Goal: Information Seeking & Learning: Find specific fact

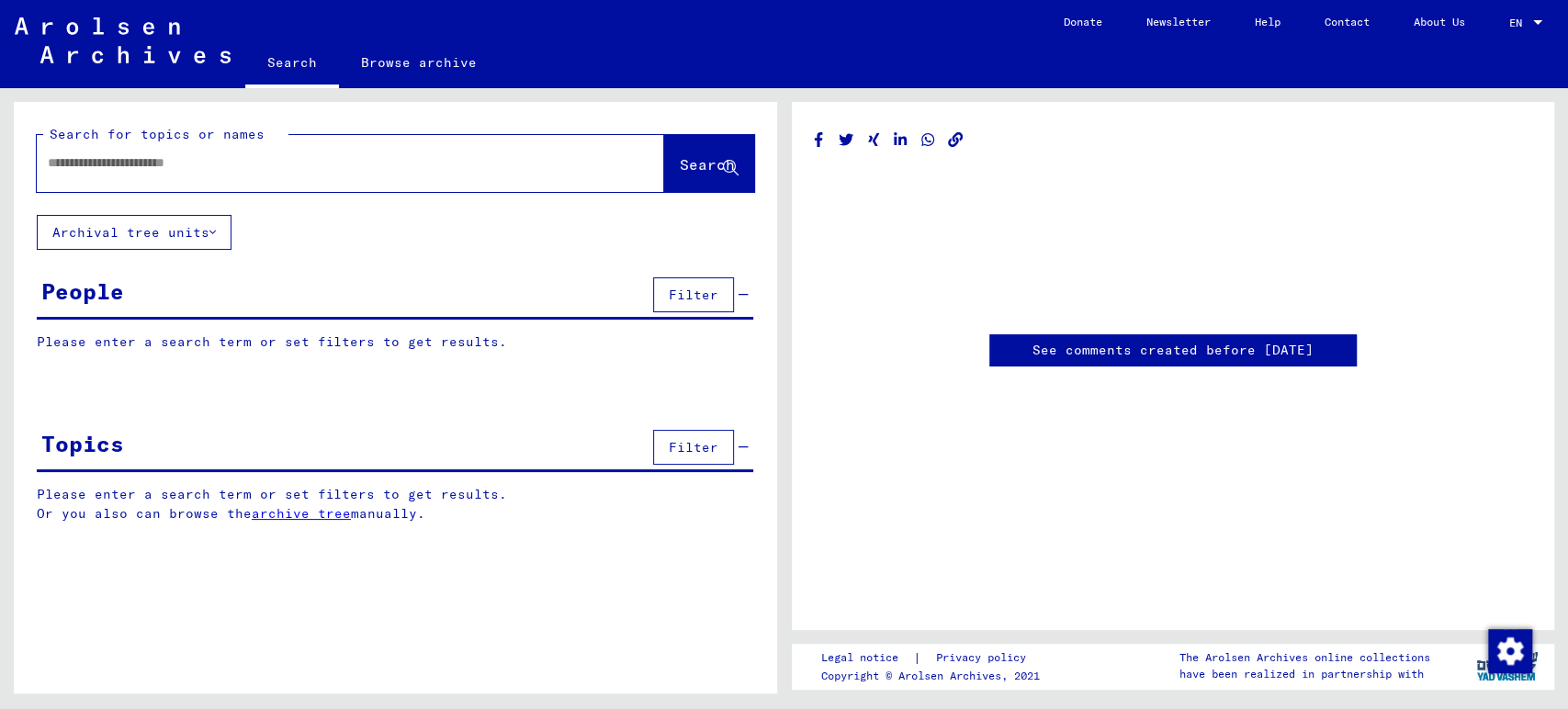
type input "********"
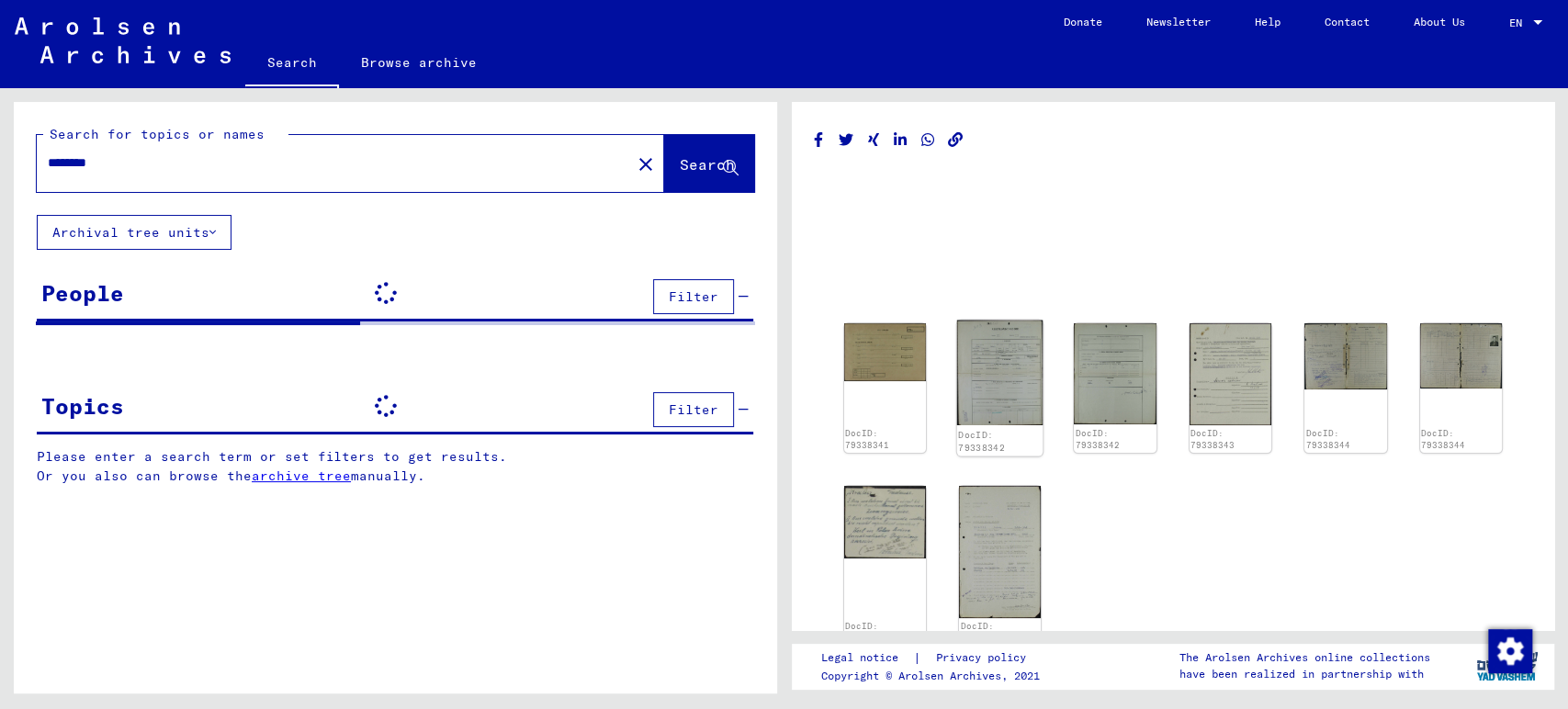
click at [987, 357] on img at bounding box center [1000, 373] width 86 height 105
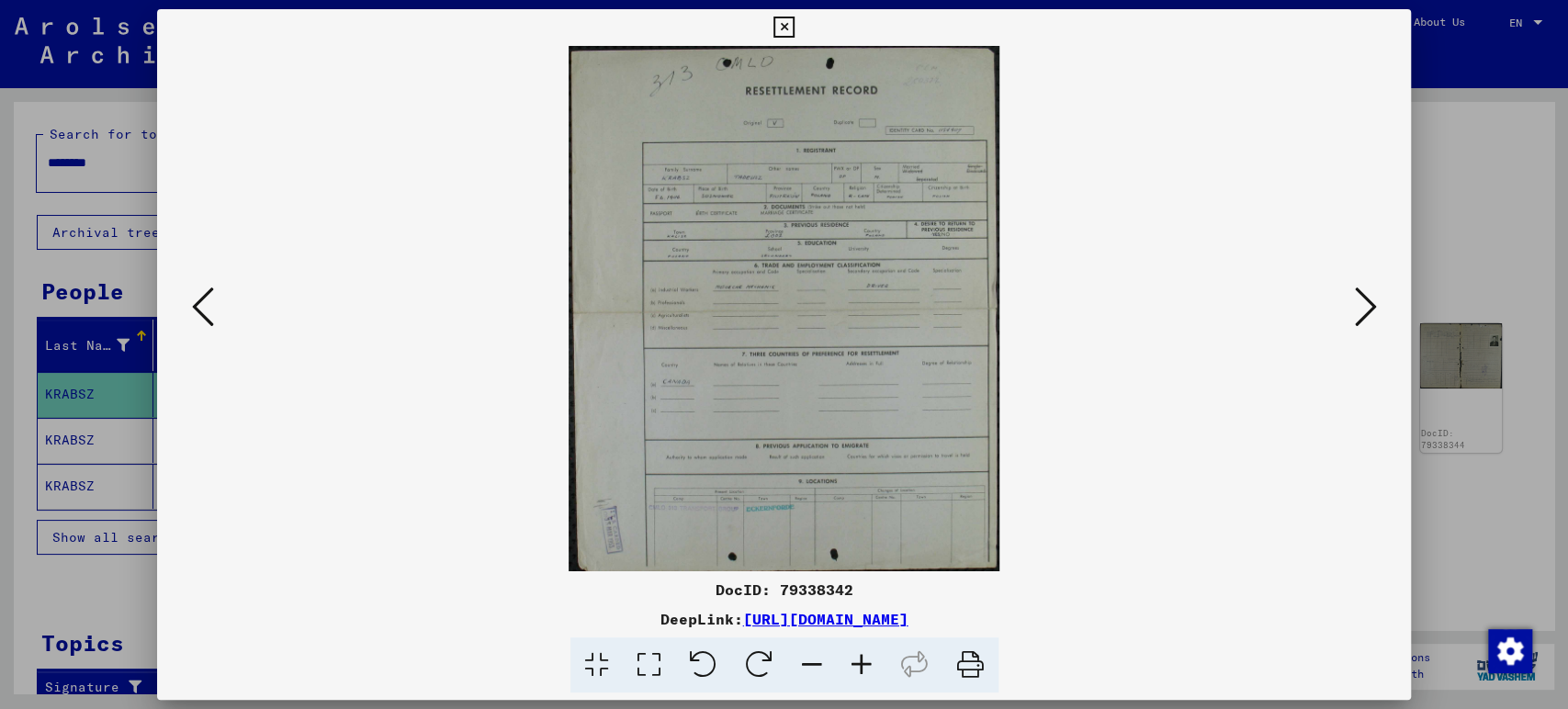
click at [661, 669] on icon at bounding box center [649, 666] width 52 height 56
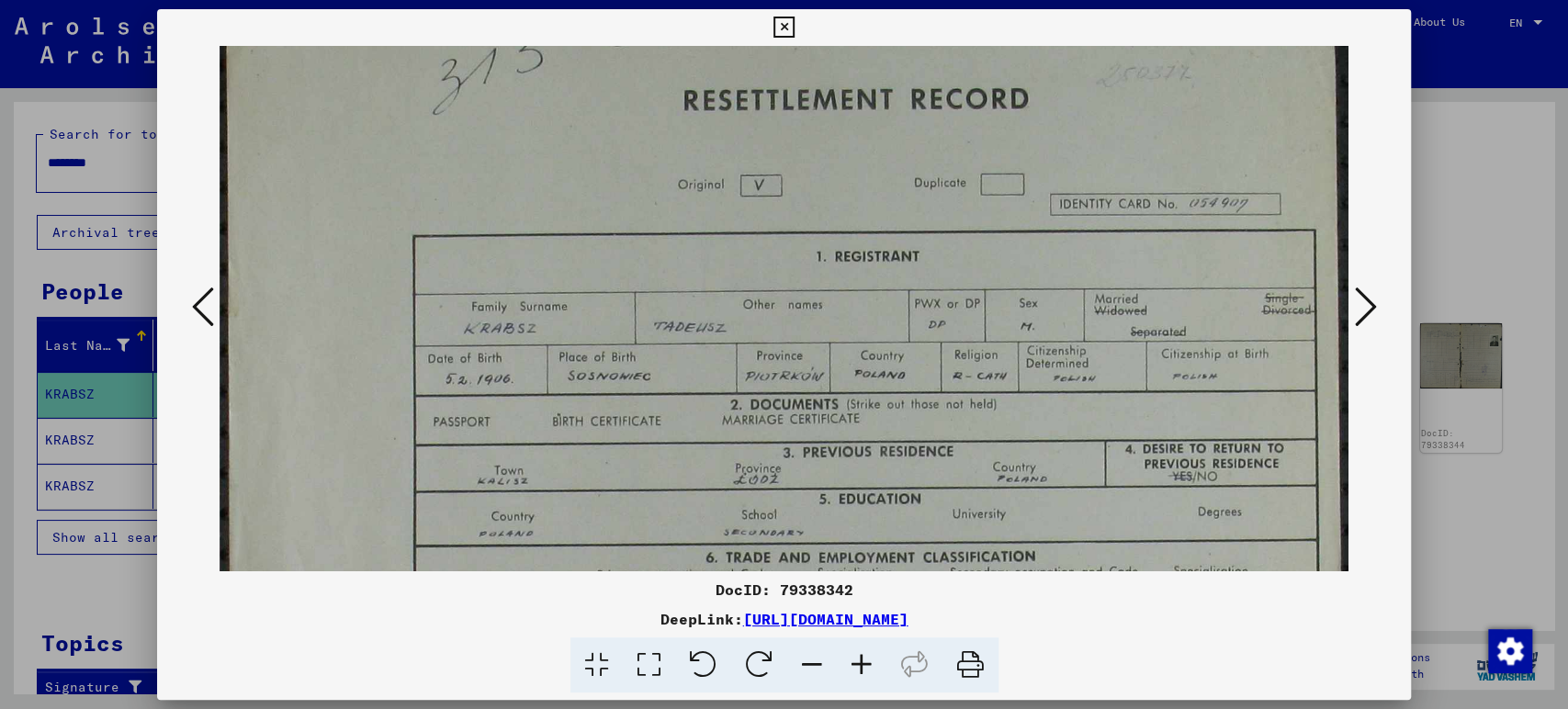
scroll to position [68, 0]
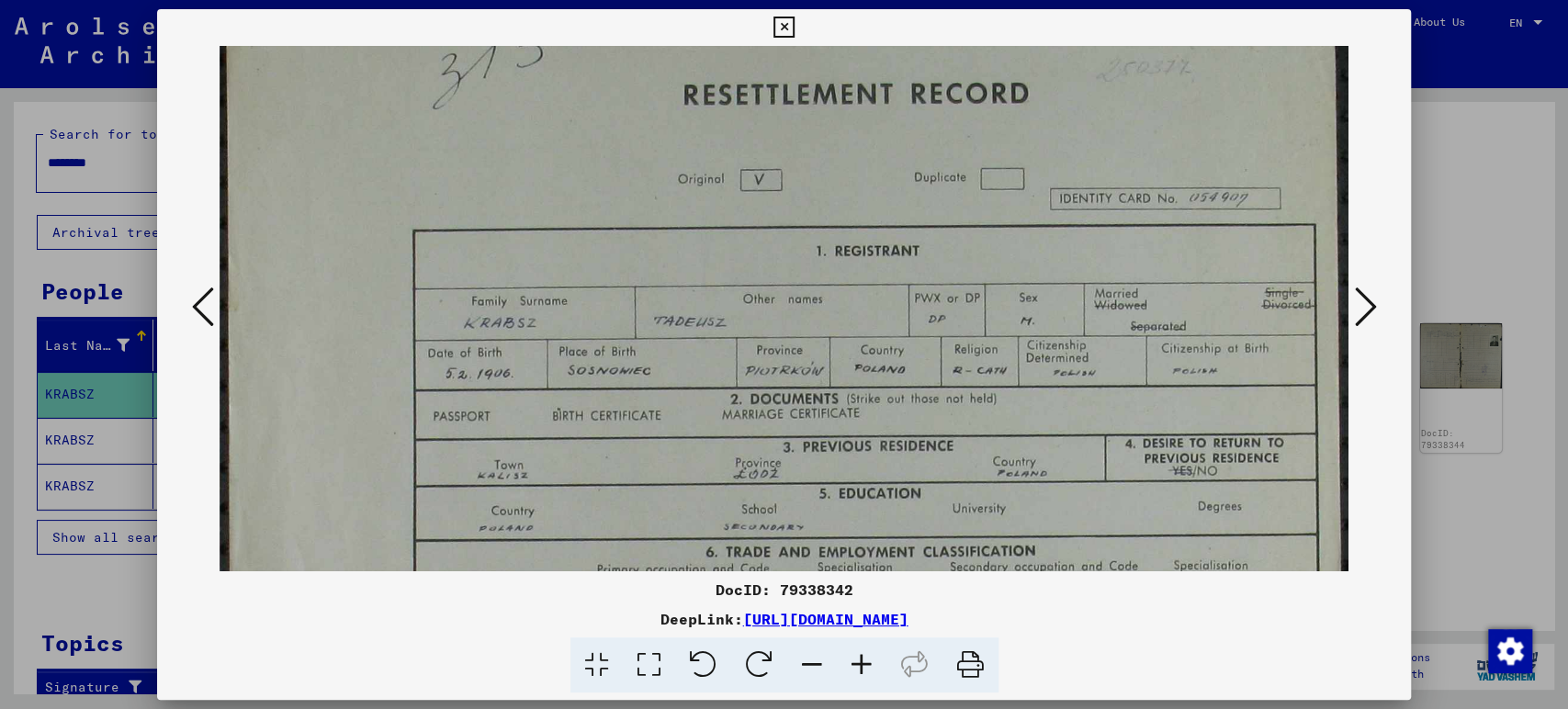
drag, startPoint x: 591, startPoint y: 416, endPoint x: 594, endPoint y: 347, distance: 69.1
click at [594, 347] on img at bounding box center [784, 666] width 1129 height 1378
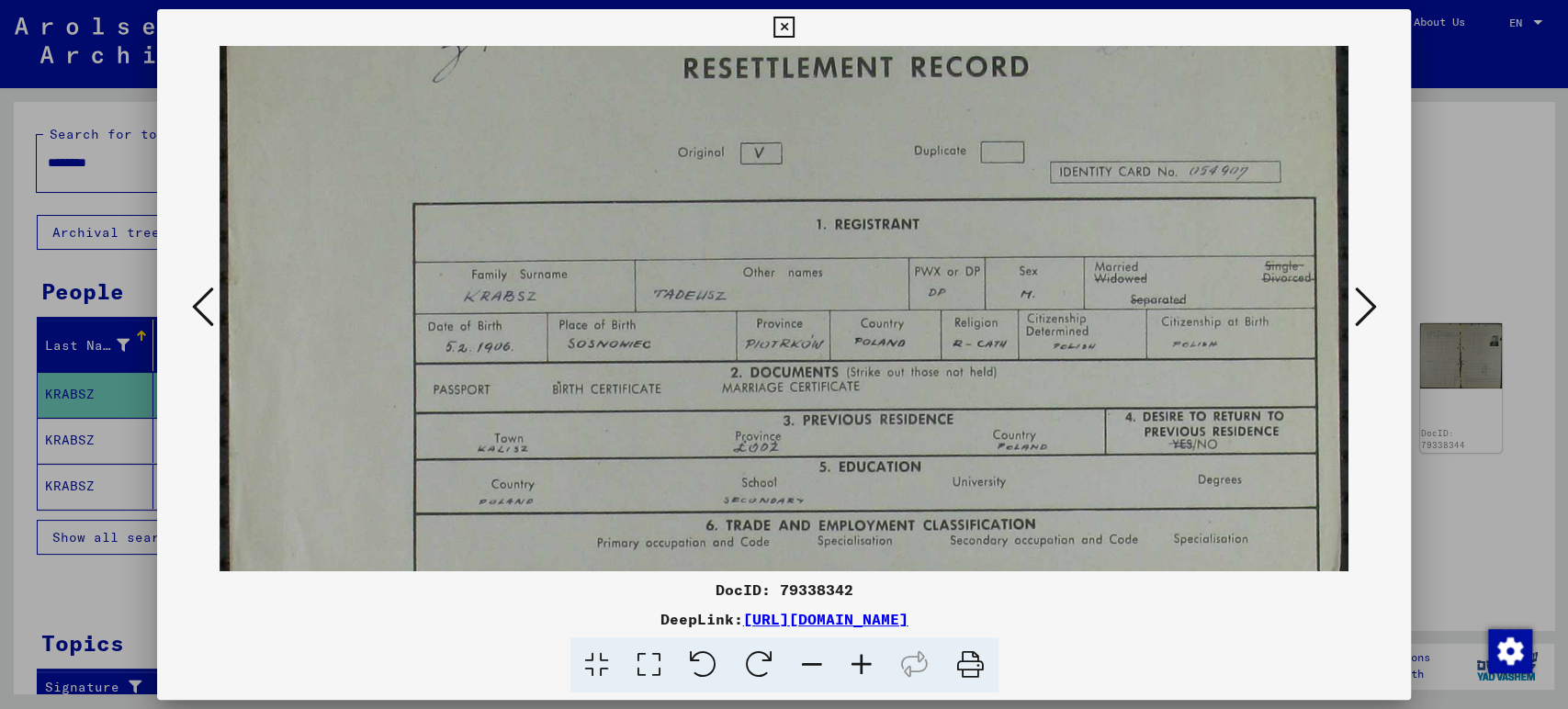
drag, startPoint x: 1023, startPoint y: 423, endPoint x: 1019, endPoint y: 394, distance: 29.3
click at [1019, 394] on img at bounding box center [784, 639] width 1129 height 1378
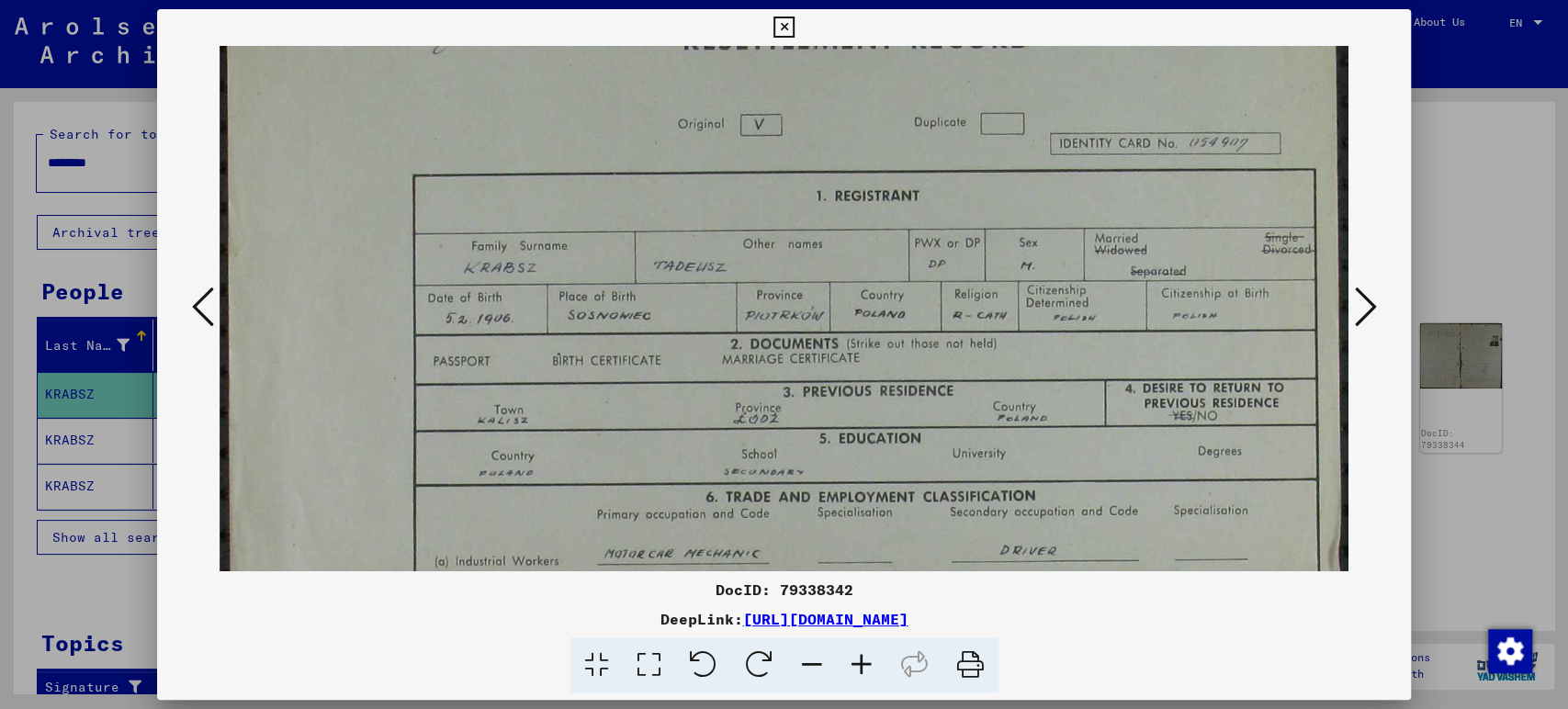
scroll to position [126, 0]
drag, startPoint x: 1019, startPoint y: 392, endPoint x: 1008, endPoint y: 357, distance: 36.7
click at [1008, 357] on img at bounding box center [784, 609] width 1129 height 1378
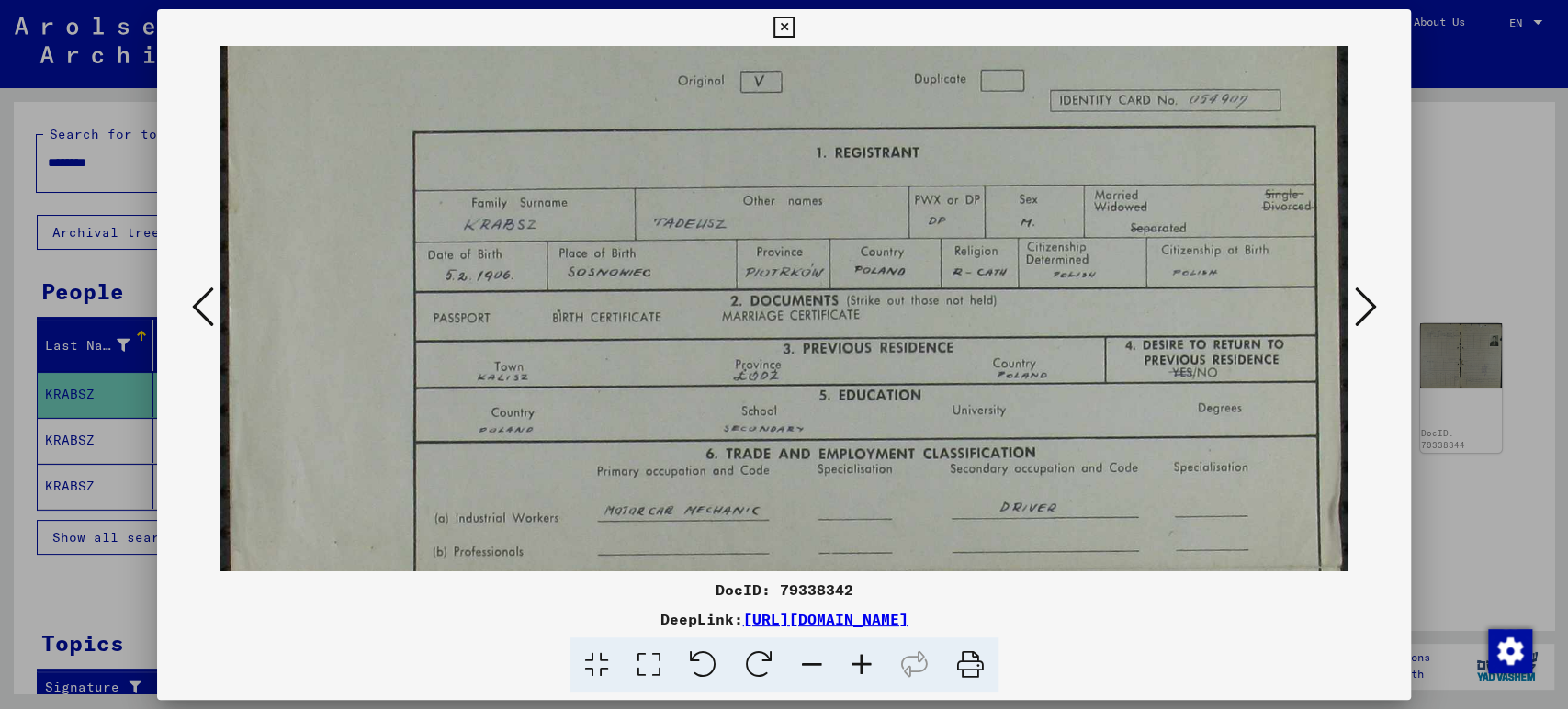
scroll to position [169, 0]
drag, startPoint x: 889, startPoint y: 384, endPoint x: 894, endPoint y: 335, distance: 49.3
click at [895, 335] on img at bounding box center [784, 566] width 1129 height 1378
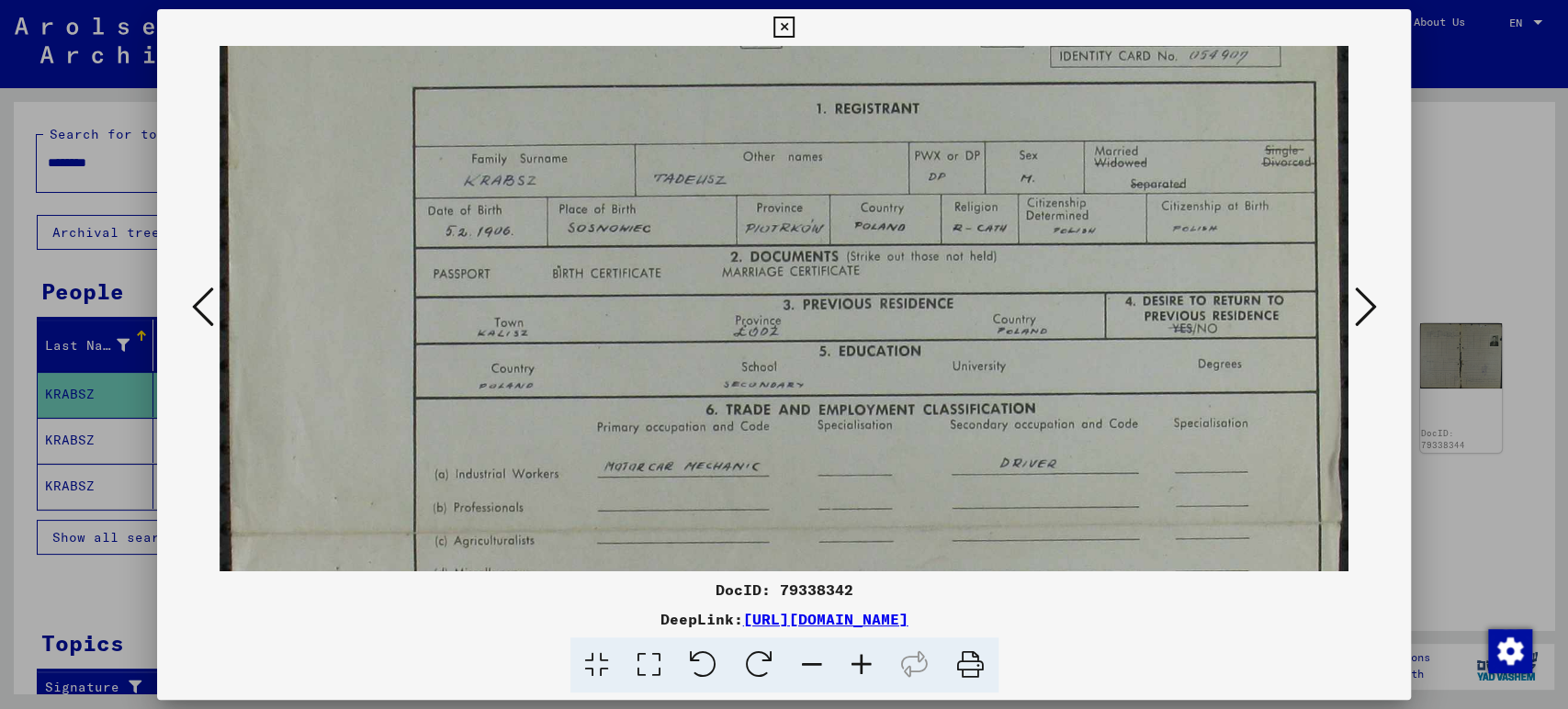
scroll to position [212, 0]
drag, startPoint x: 900, startPoint y: 336, endPoint x: 874, endPoint y: 288, distance: 54.6
click at [874, 288] on img at bounding box center [784, 522] width 1129 height 1378
click at [1346, 307] on img at bounding box center [784, 522] width 1129 height 1378
click at [1359, 306] on icon at bounding box center [1365, 307] width 22 height 44
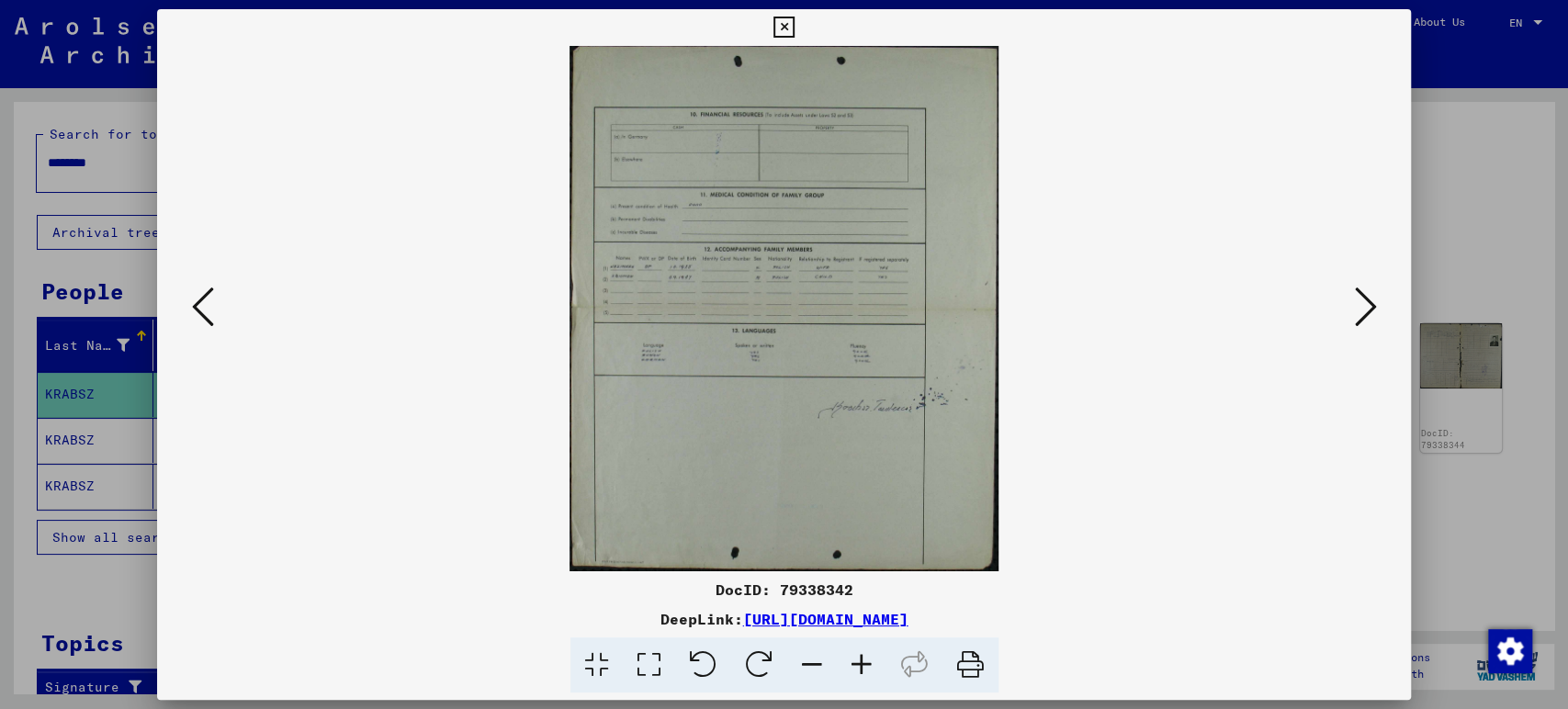
scroll to position [0, 0]
click at [645, 667] on icon at bounding box center [649, 666] width 52 height 56
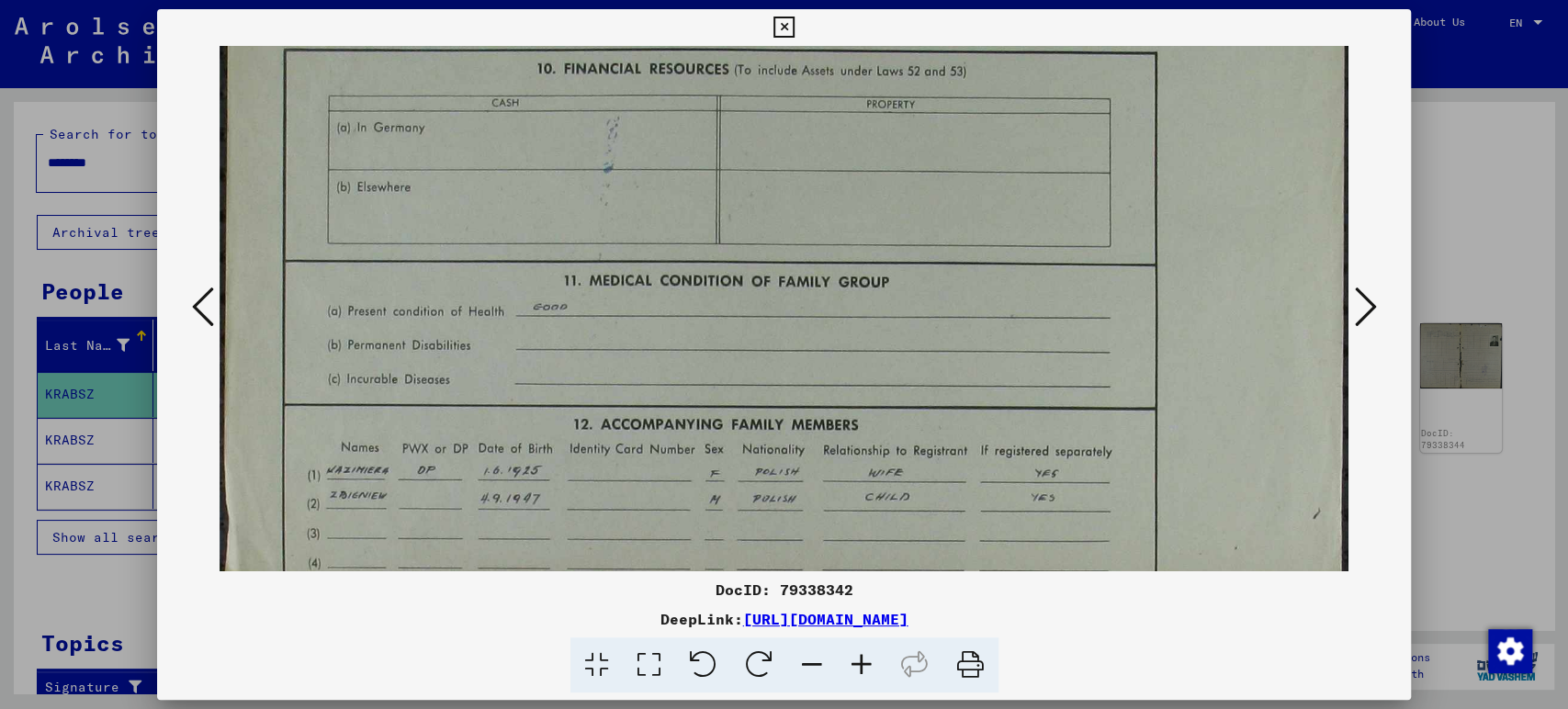
scroll to position [161, 0]
drag, startPoint x: 746, startPoint y: 499, endPoint x: 758, endPoint y: 339, distance: 160.4
click at [758, 339] on img at bounding box center [784, 578] width 1129 height 1387
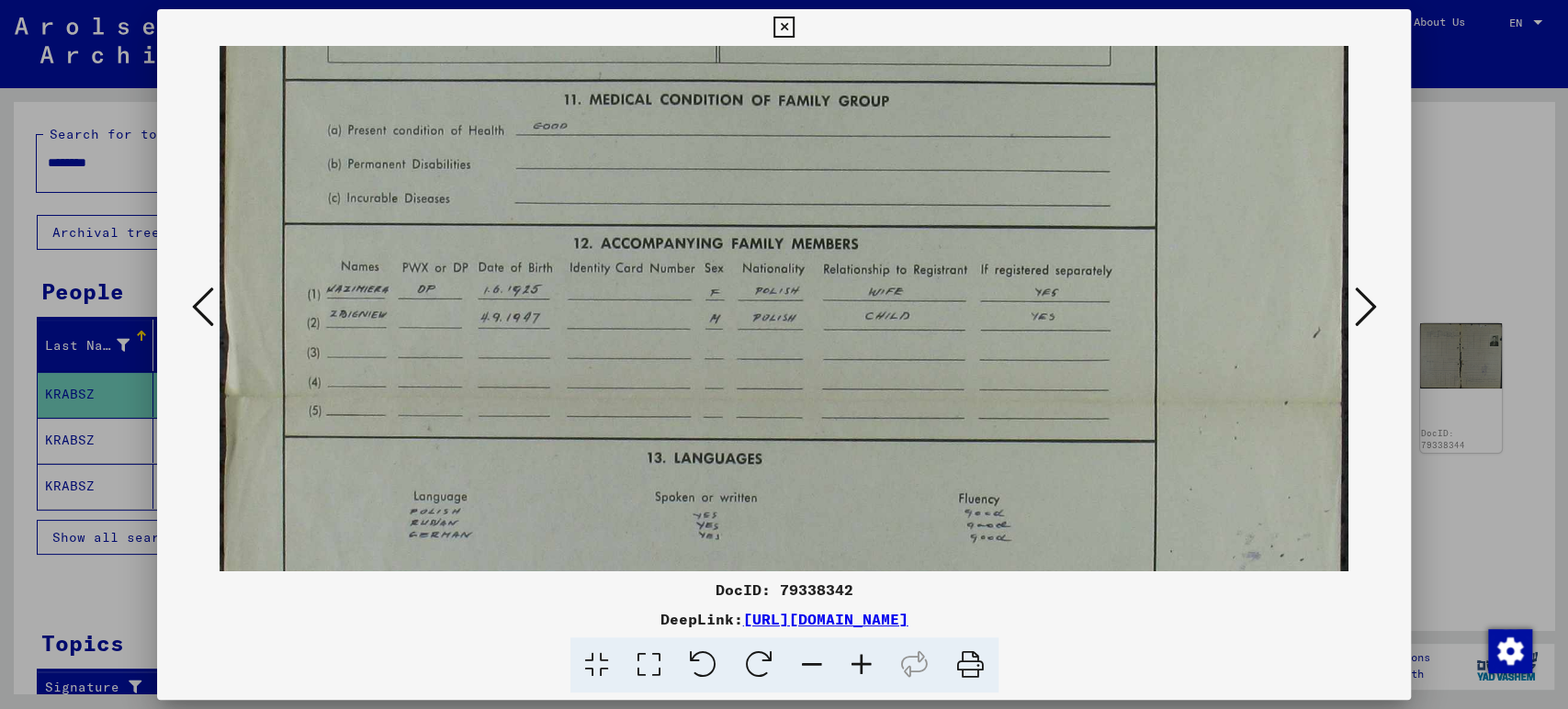
scroll to position [341, 0]
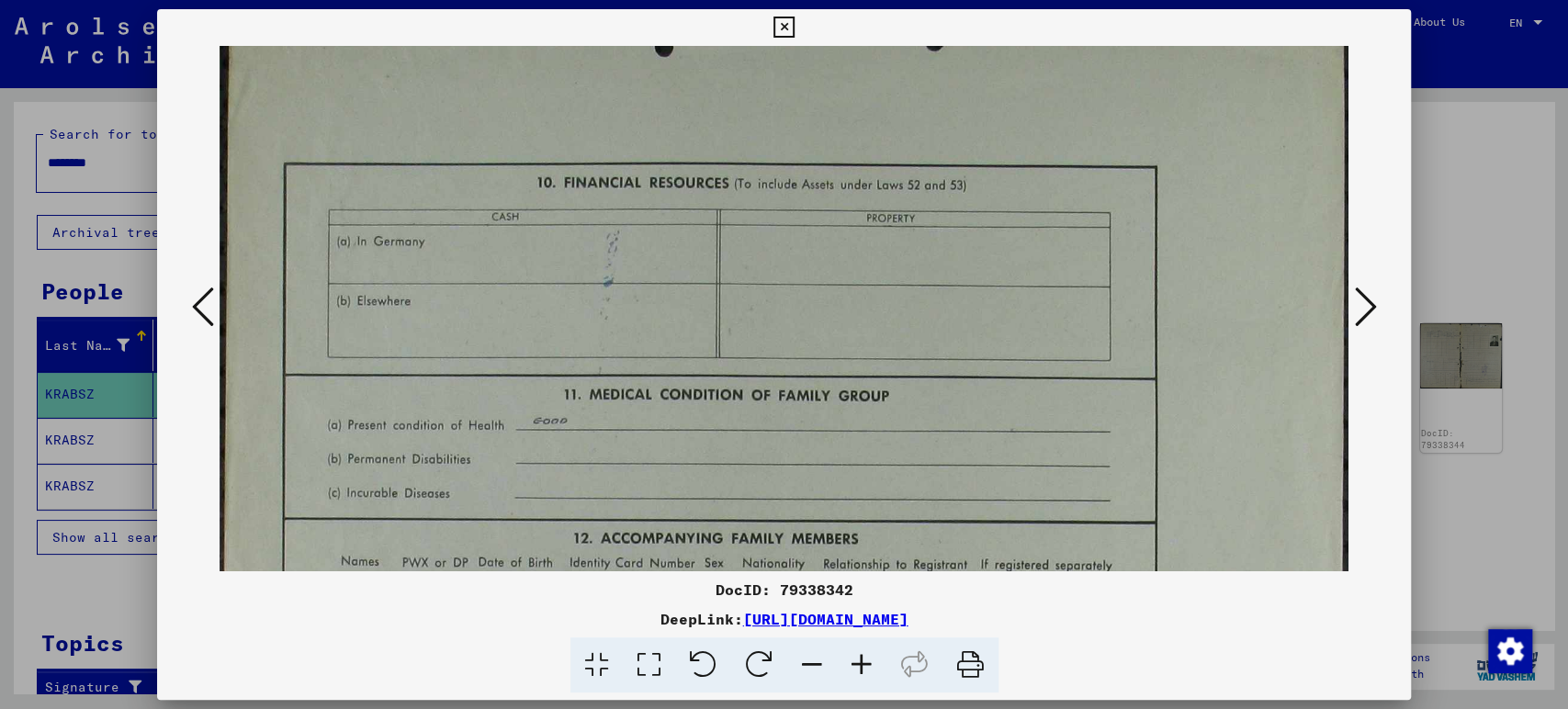
drag, startPoint x: 938, startPoint y: 484, endPoint x: 1017, endPoint y: 587, distance: 129.8
click at [1023, 611] on div "DocID: 79338342 DeepLink: [URL][DOMAIN_NAME]" at bounding box center [784, 352] width 1254 height 685
click at [1361, 316] on icon at bounding box center [1365, 307] width 22 height 44
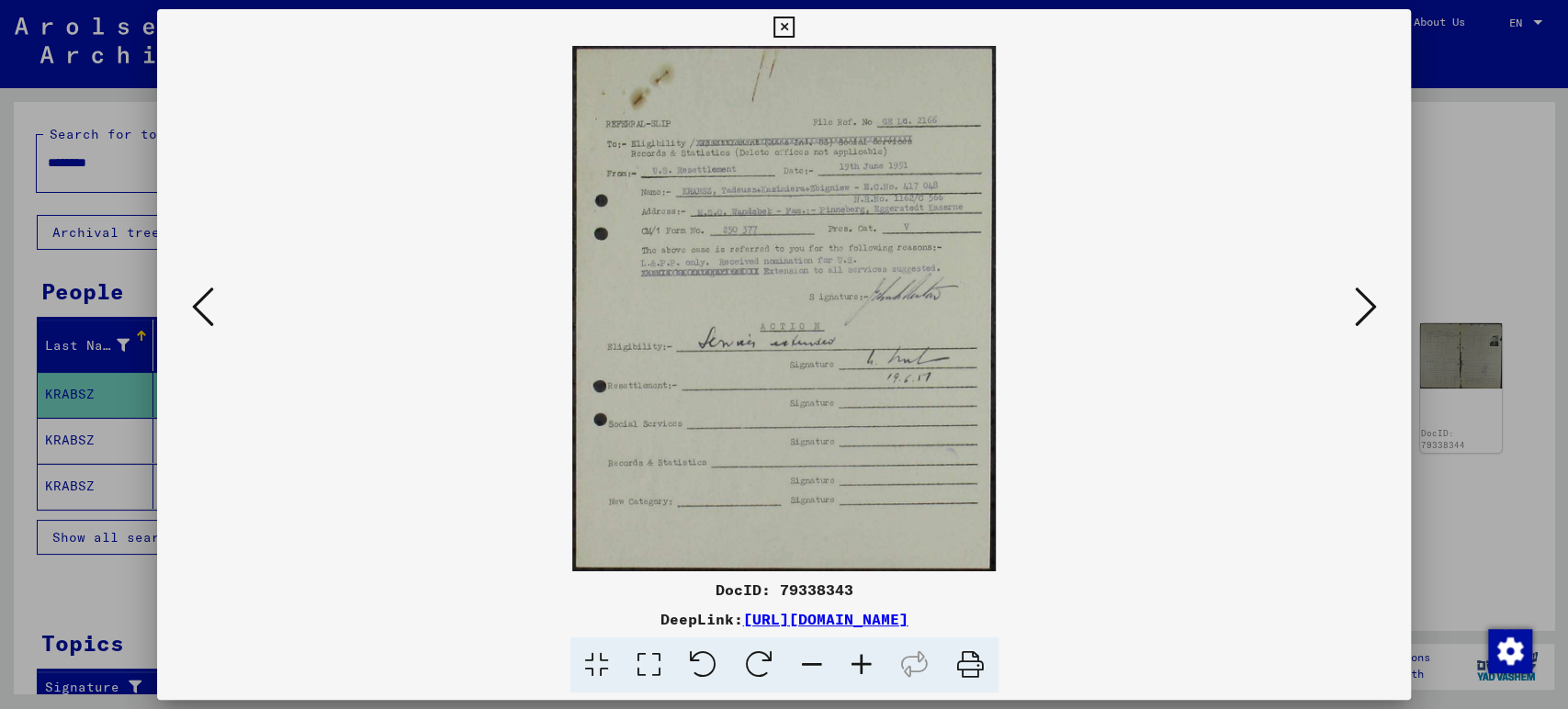
click at [1359, 314] on icon at bounding box center [1365, 307] width 22 height 44
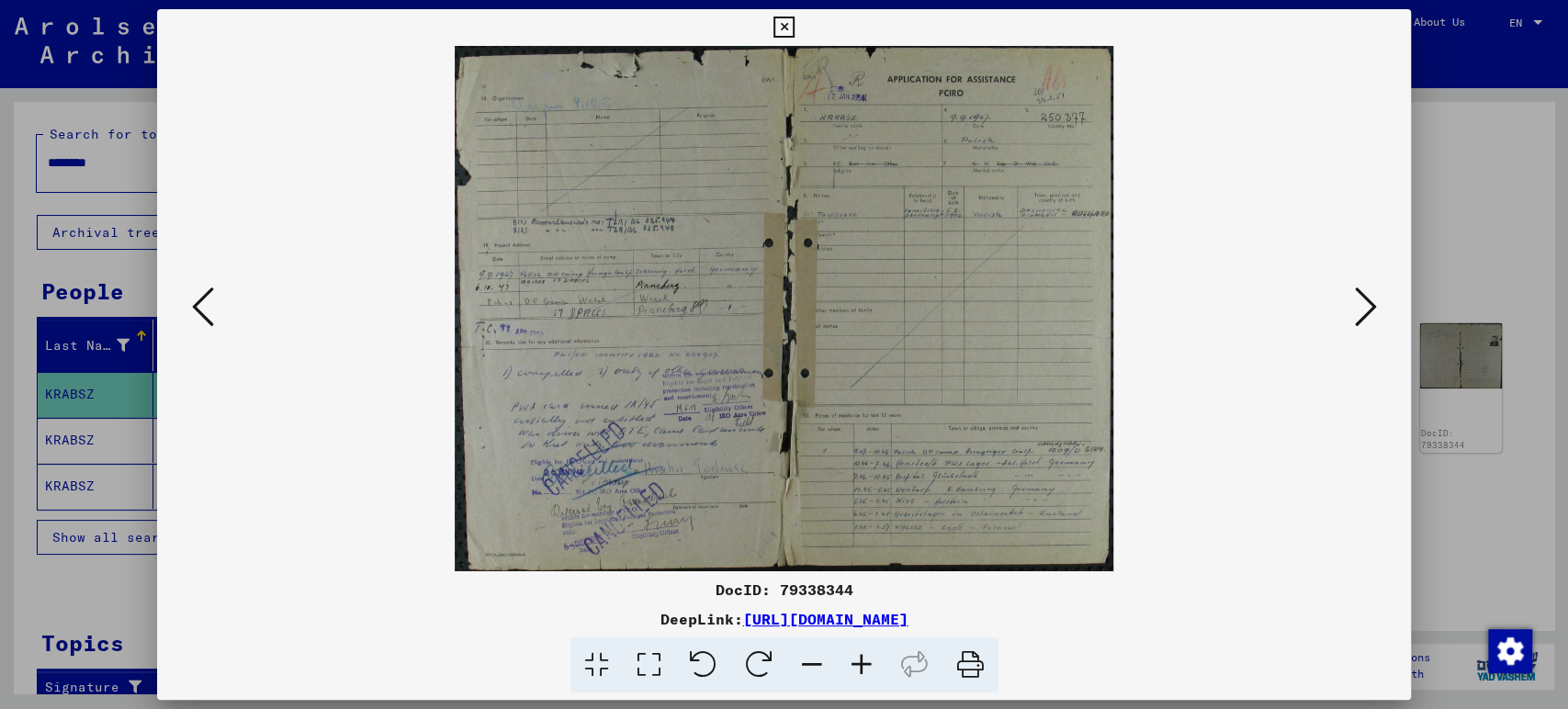
click at [682, 390] on img at bounding box center [784, 309] width 1129 height 525
click at [651, 673] on icon at bounding box center [649, 666] width 52 height 56
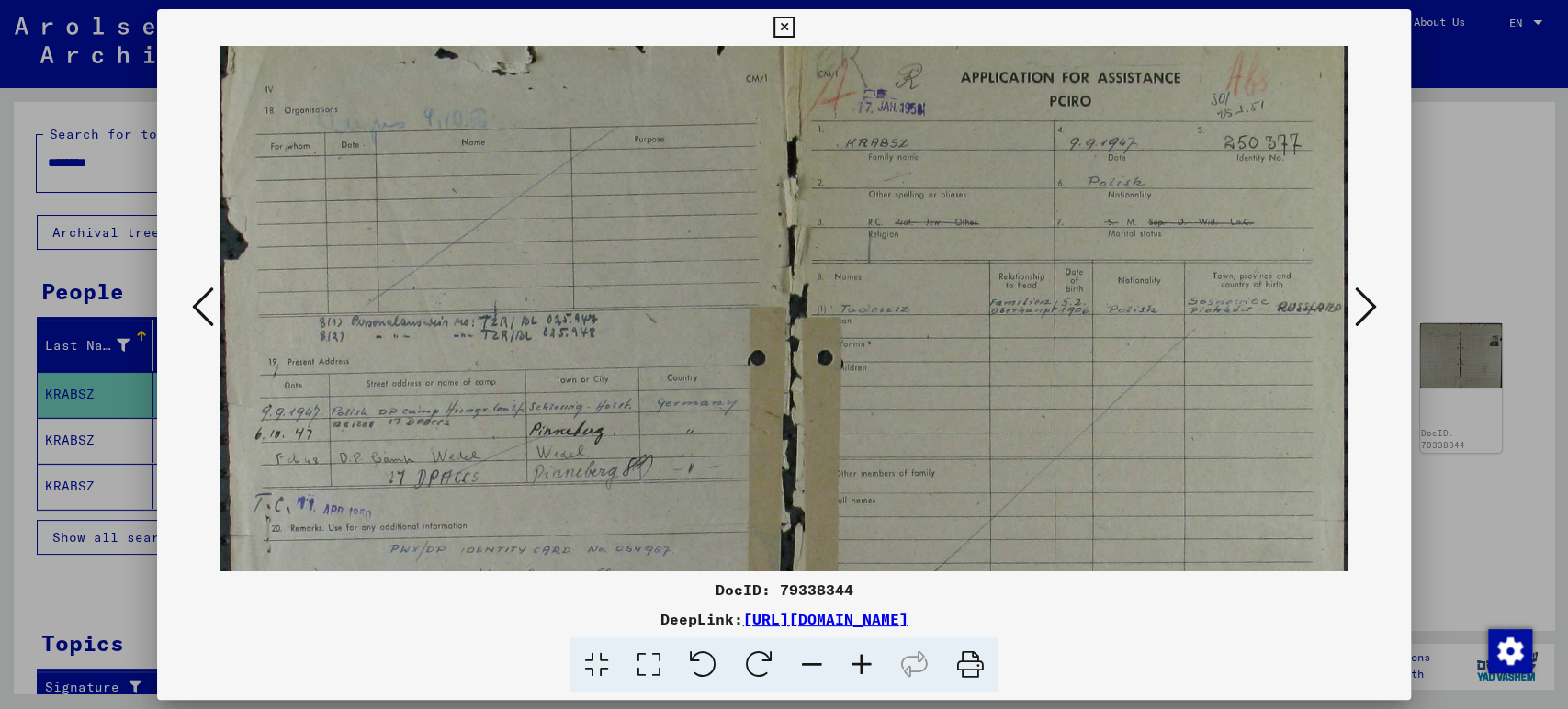
scroll to position [56, 0]
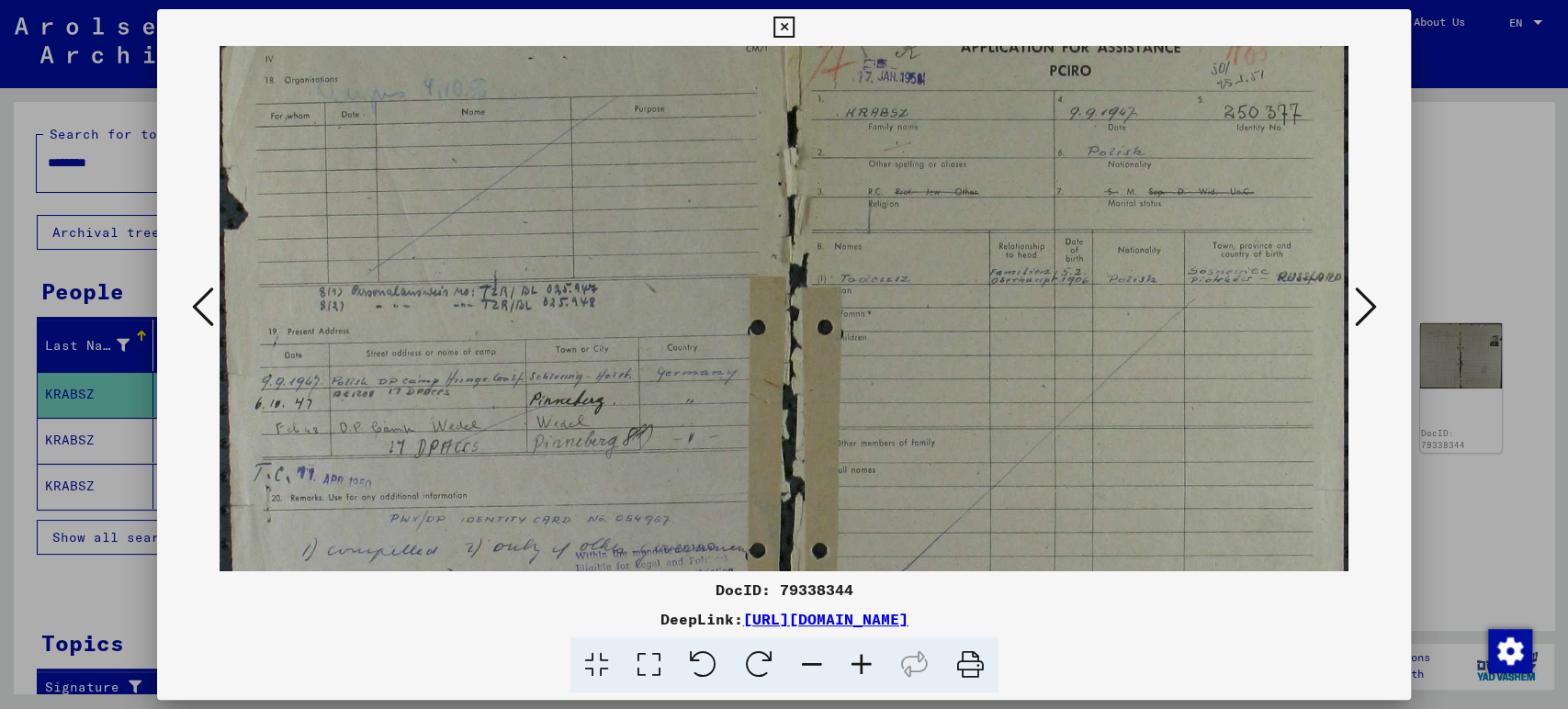
drag, startPoint x: 818, startPoint y: 428, endPoint x: 895, endPoint y: 371, distance: 95.8
click at [895, 371] on img at bounding box center [784, 440] width 1129 height 900
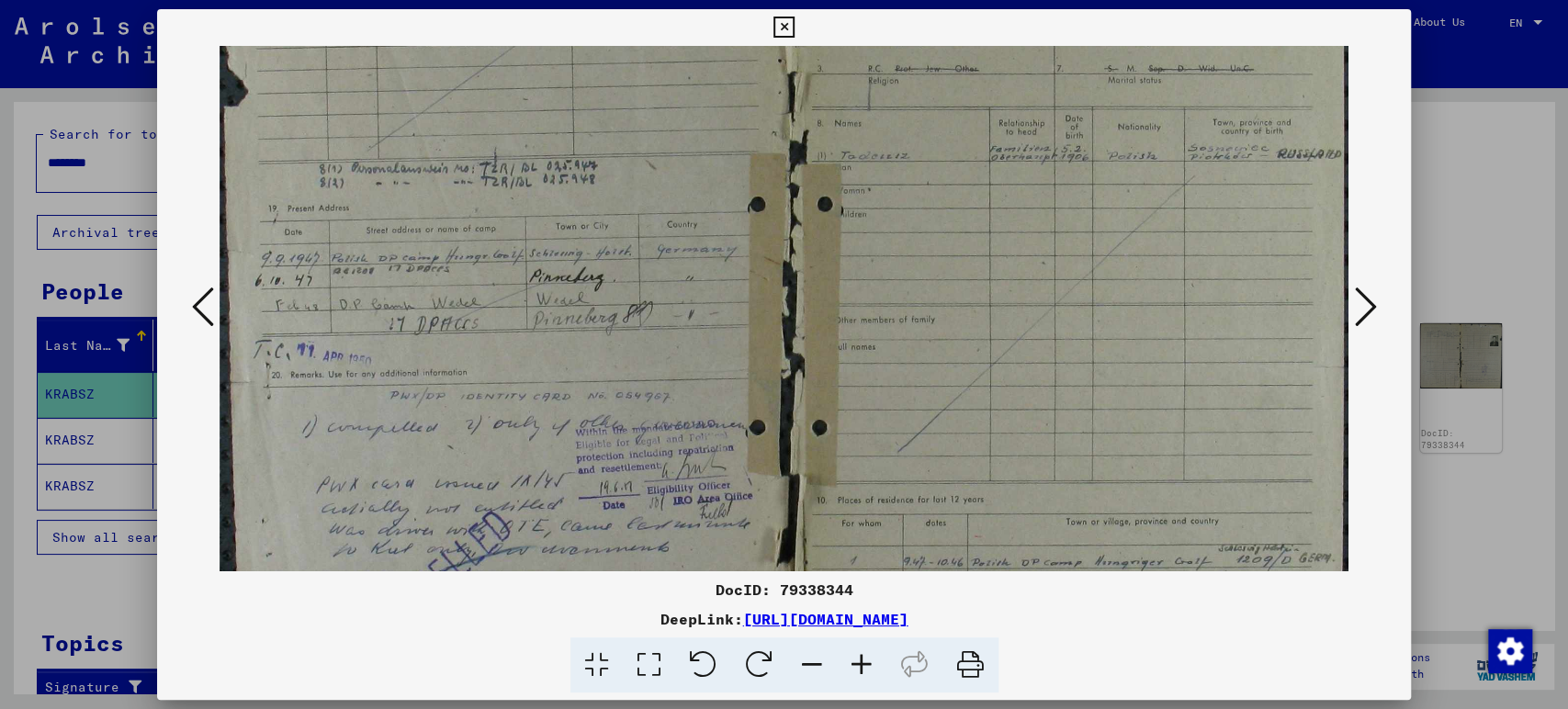
scroll to position [183, 0]
drag, startPoint x: 914, startPoint y: 370, endPoint x: 895, endPoint y: 239, distance: 132.4
click at [895, 239] on img at bounding box center [784, 313] width 1129 height 900
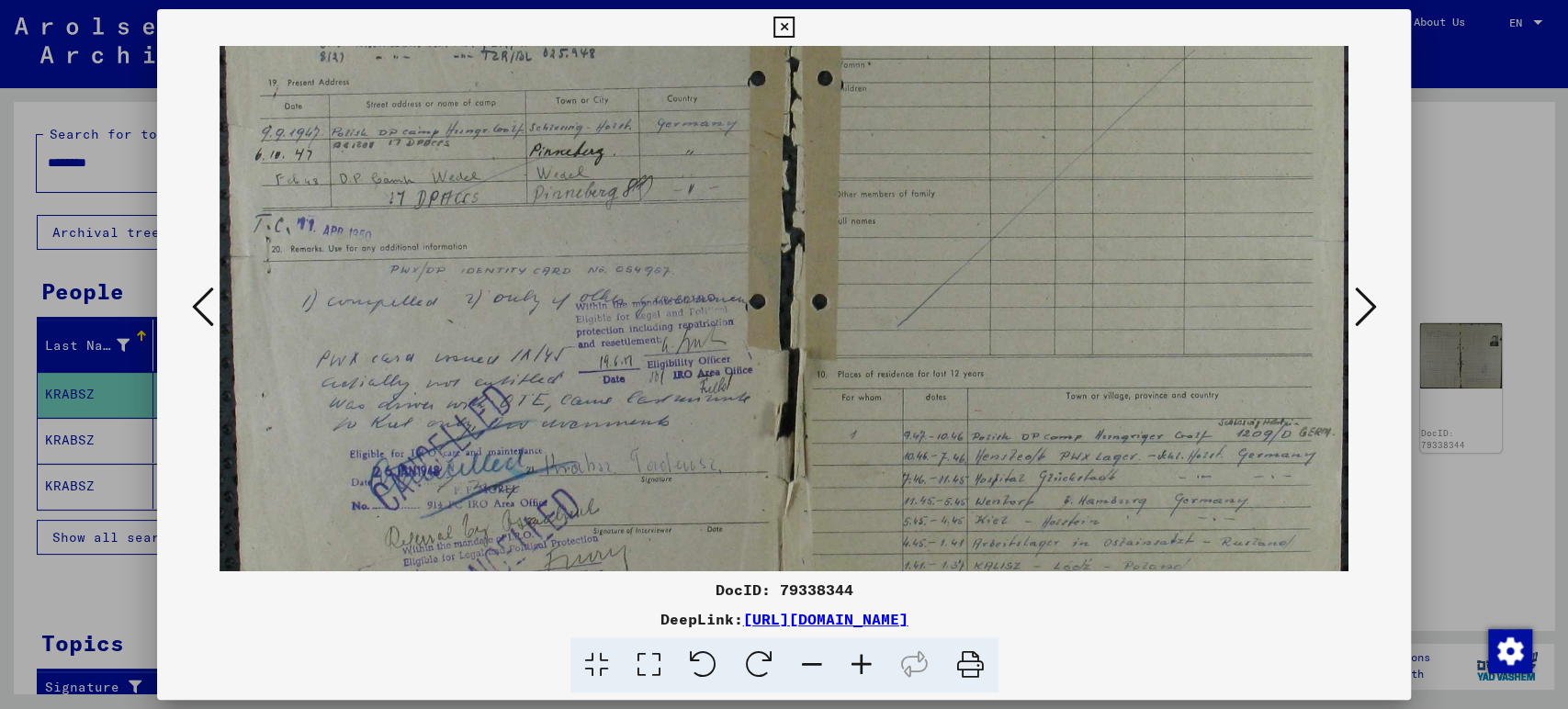
scroll to position [316, 0]
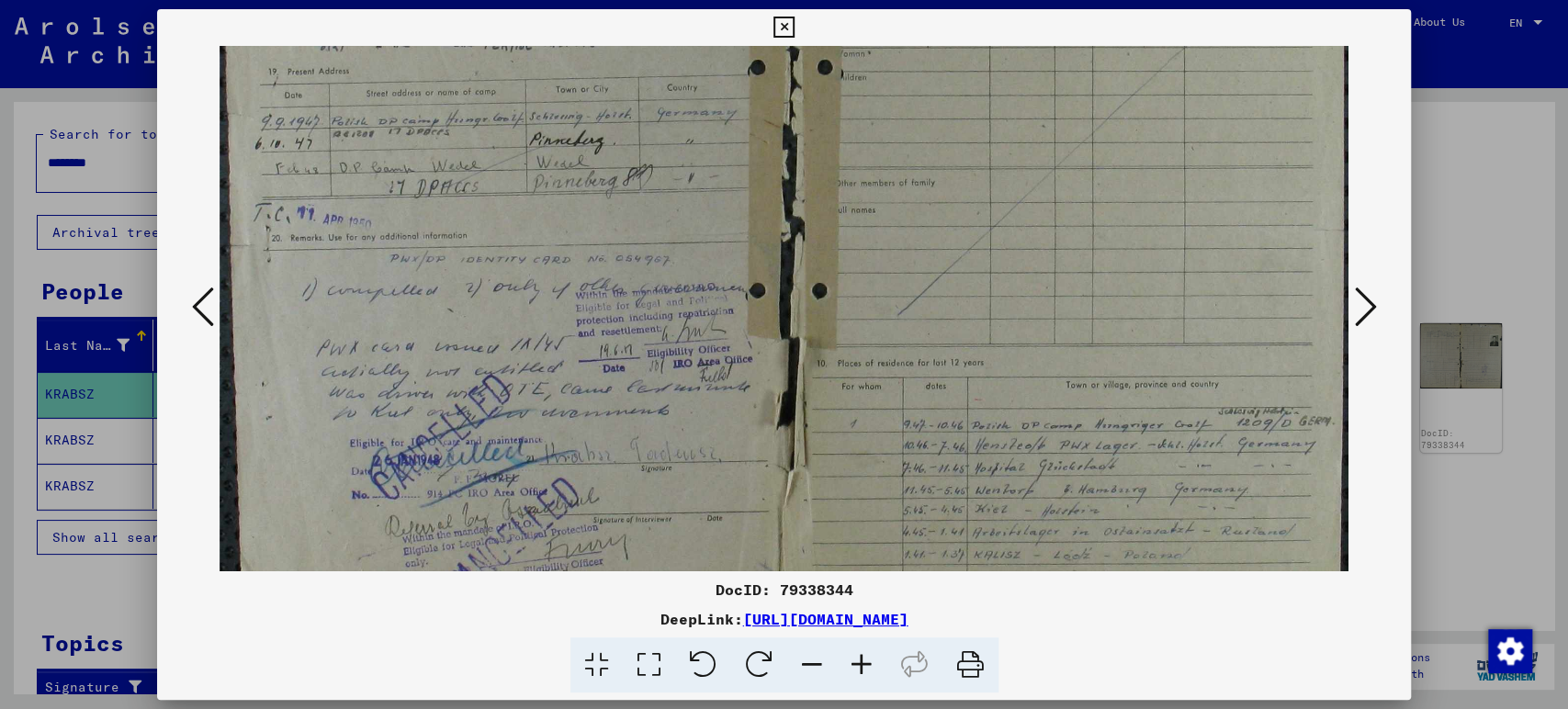
drag, startPoint x: 886, startPoint y: 357, endPoint x: 855, endPoint y: 219, distance: 141.4
click at [855, 219] on img at bounding box center [784, 180] width 1129 height 900
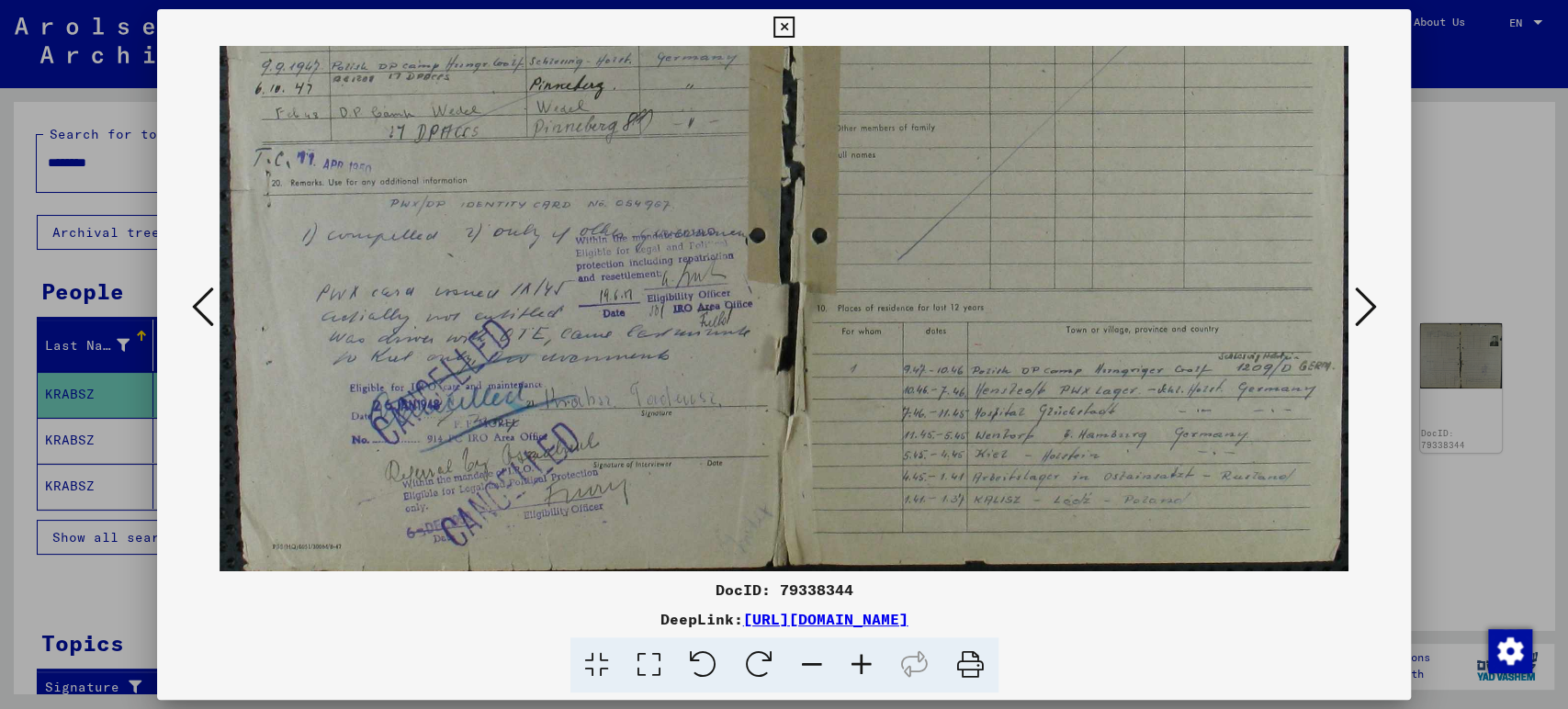
scroll to position [375, 0]
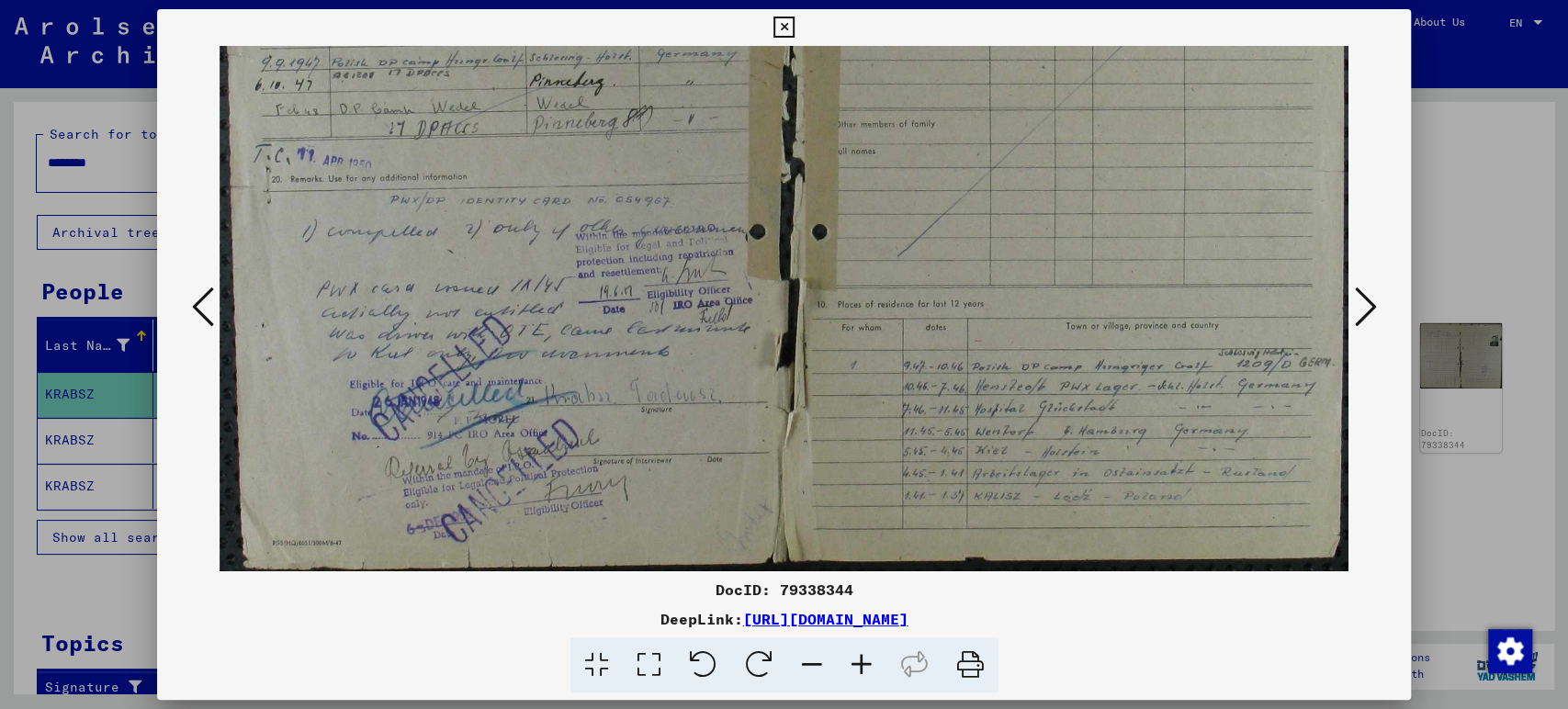
drag, startPoint x: 863, startPoint y: 318, endPoint x: 869, endPoint y: 245, distance: 73.2
click at [869, 245] on img at bounding box center [784, 121] width 1129 height 900
drag, startPoint x: 941, startPoint y: 223, endPoint x: 872, endPoint y: 454, distance: 241.1
click at [948, 167] on img at bounding box center [784, 121] width 1129 height 900
click at [1364, 324] on icon at bounding box center [1365, 307] width 22 height 44
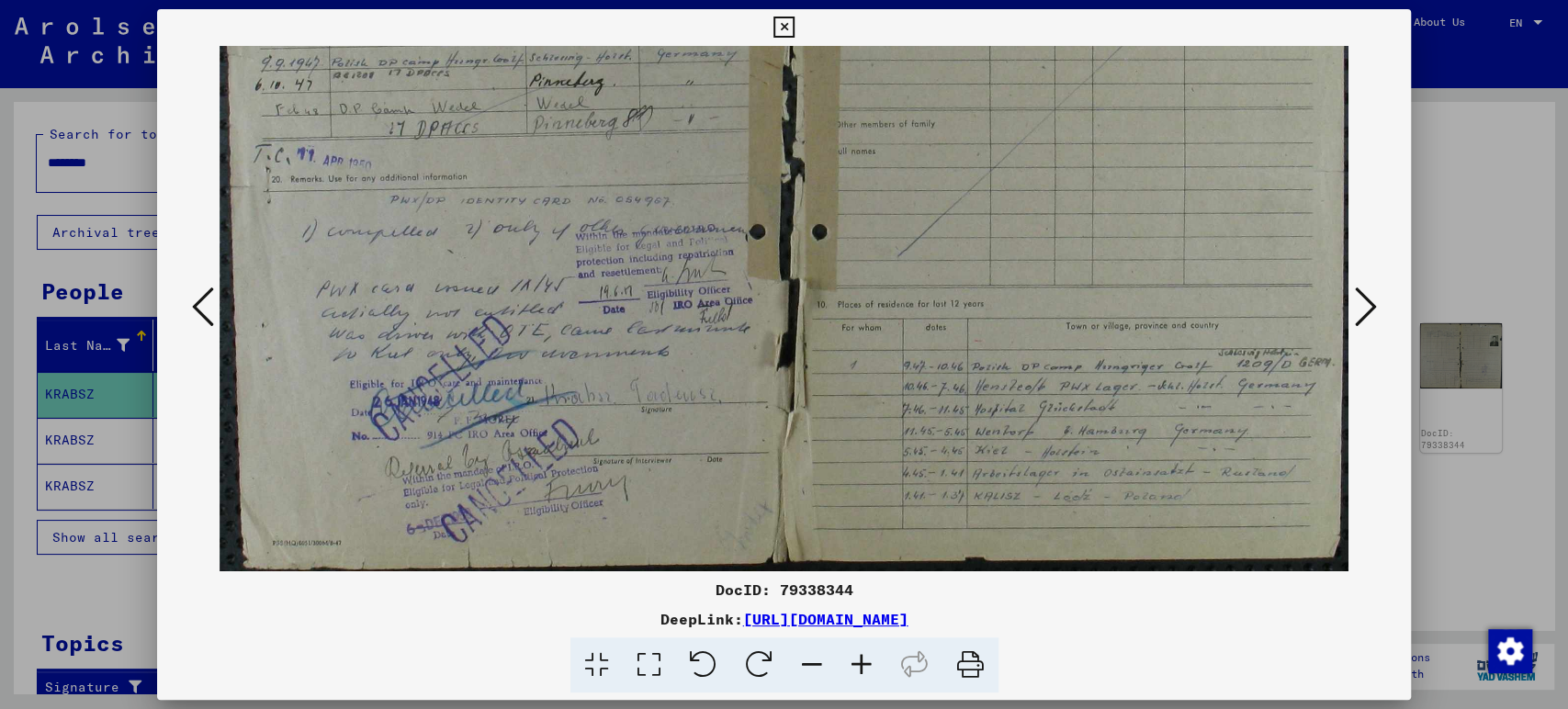
scroll to position [0, 0]
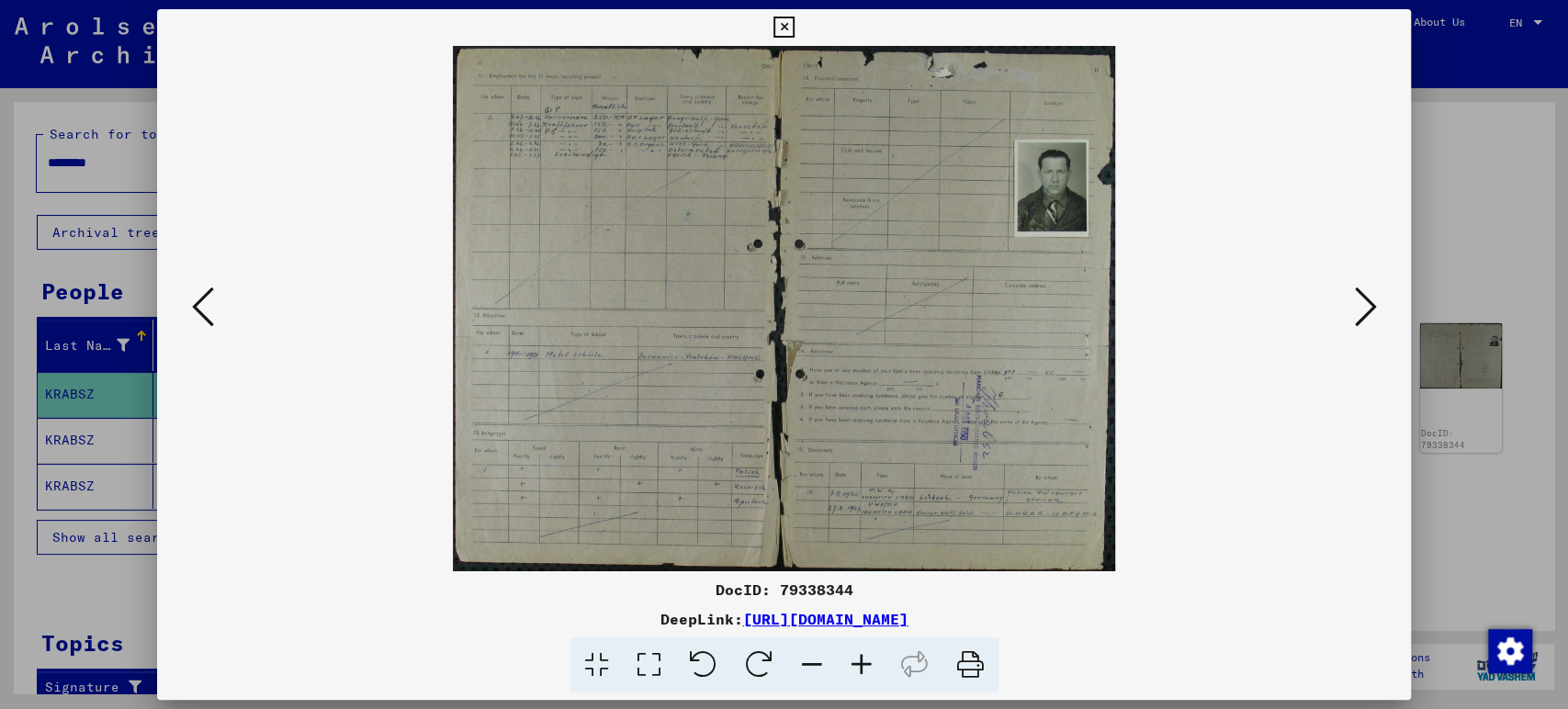
click at [1364, 322] on icon at bounding box center [1365, 307] width 22 height 44
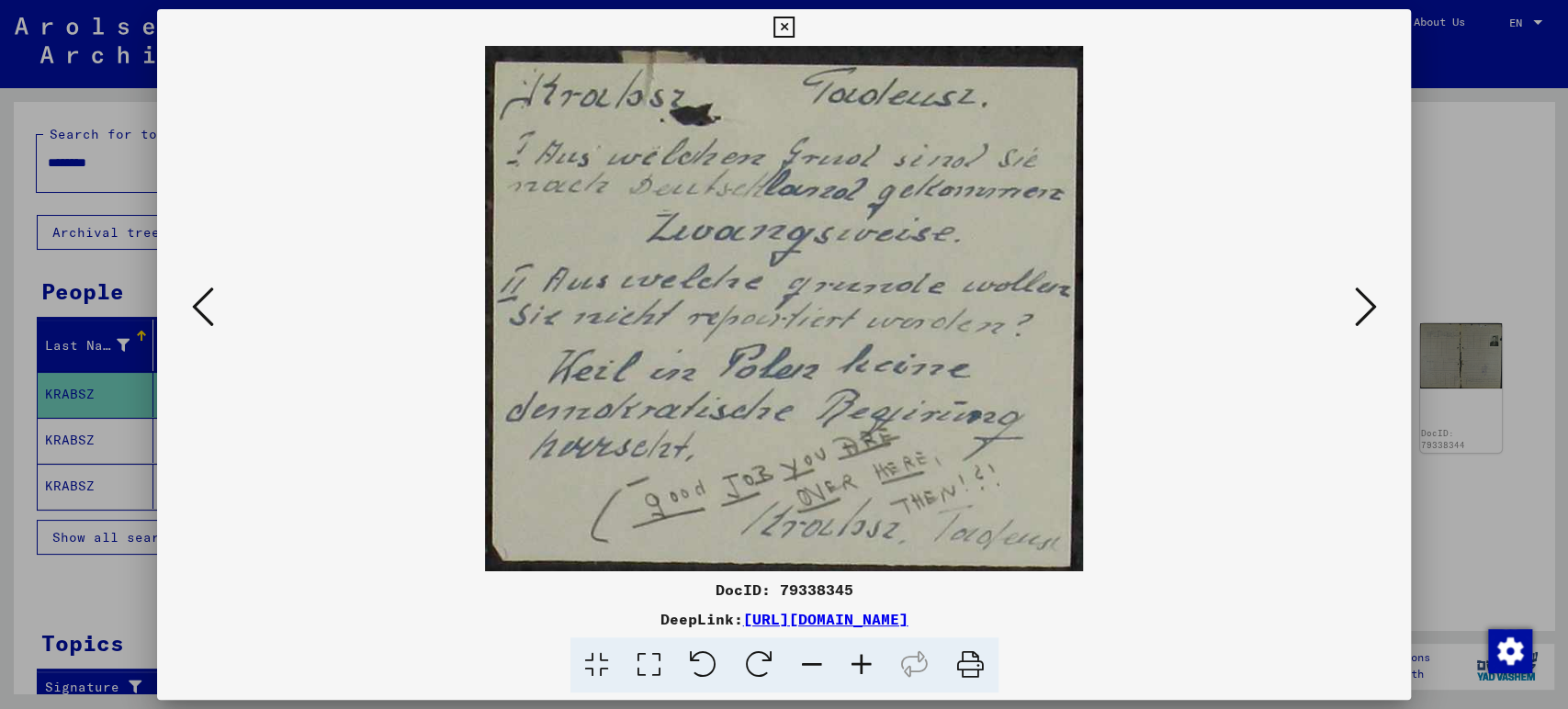
click at [1469, 235] on div at bounding box center [784, 354] width 1568 height 709
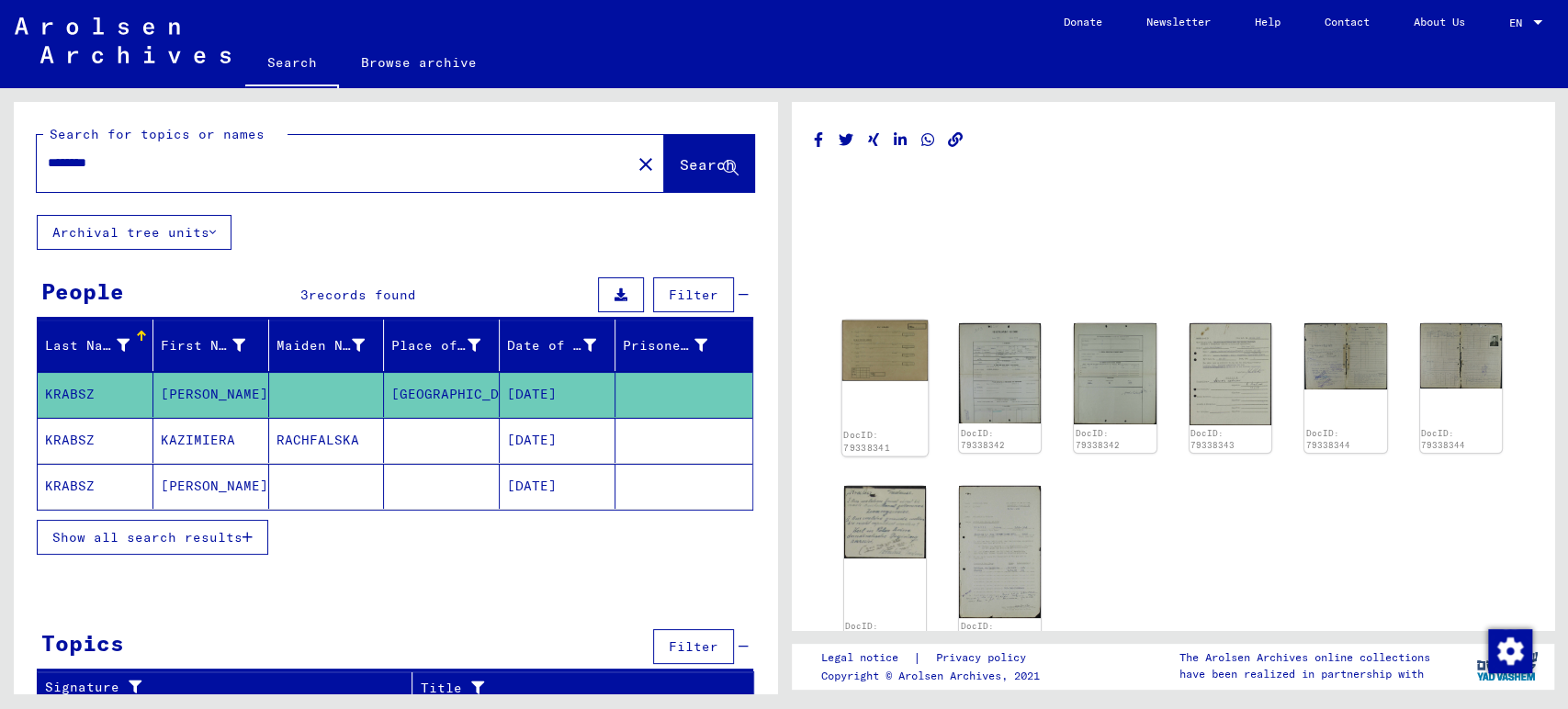
click at [909, 347] on img at bounding box center [885, 351] width 86 height 61
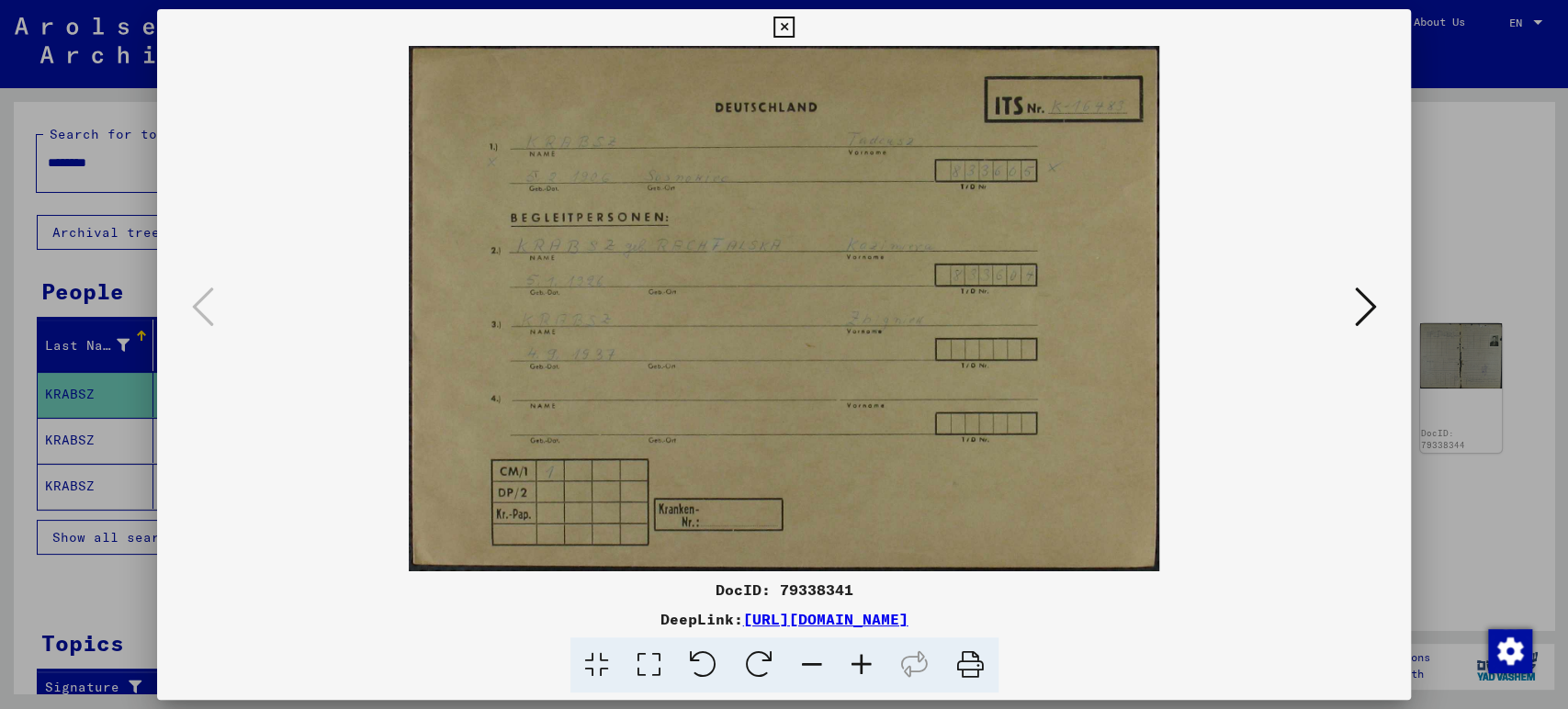
click at [1366, 300] on icon at bounding box center [1365, 307] width 22 height 44
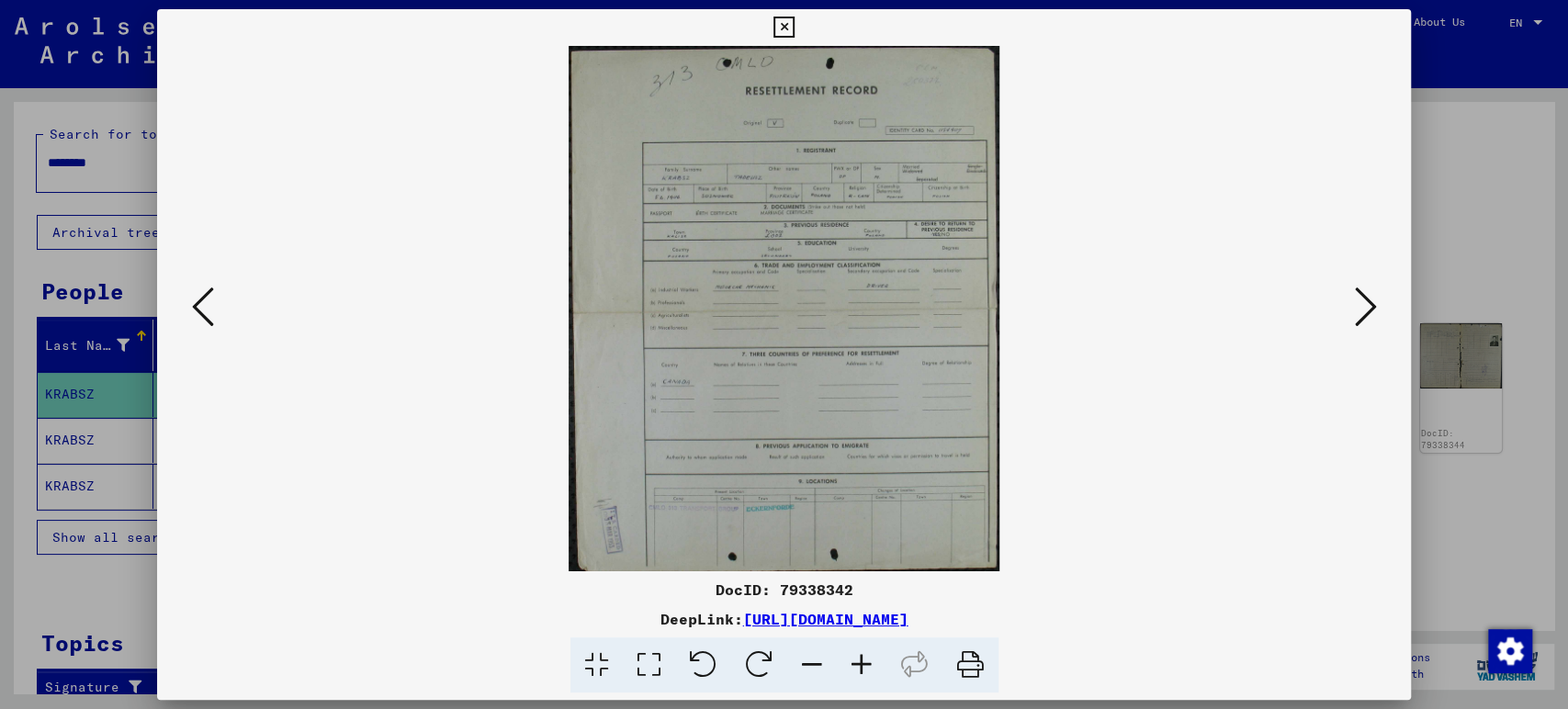
click at [1366, 297] on icon at bounding box center [1365, 307] width 22 height 44
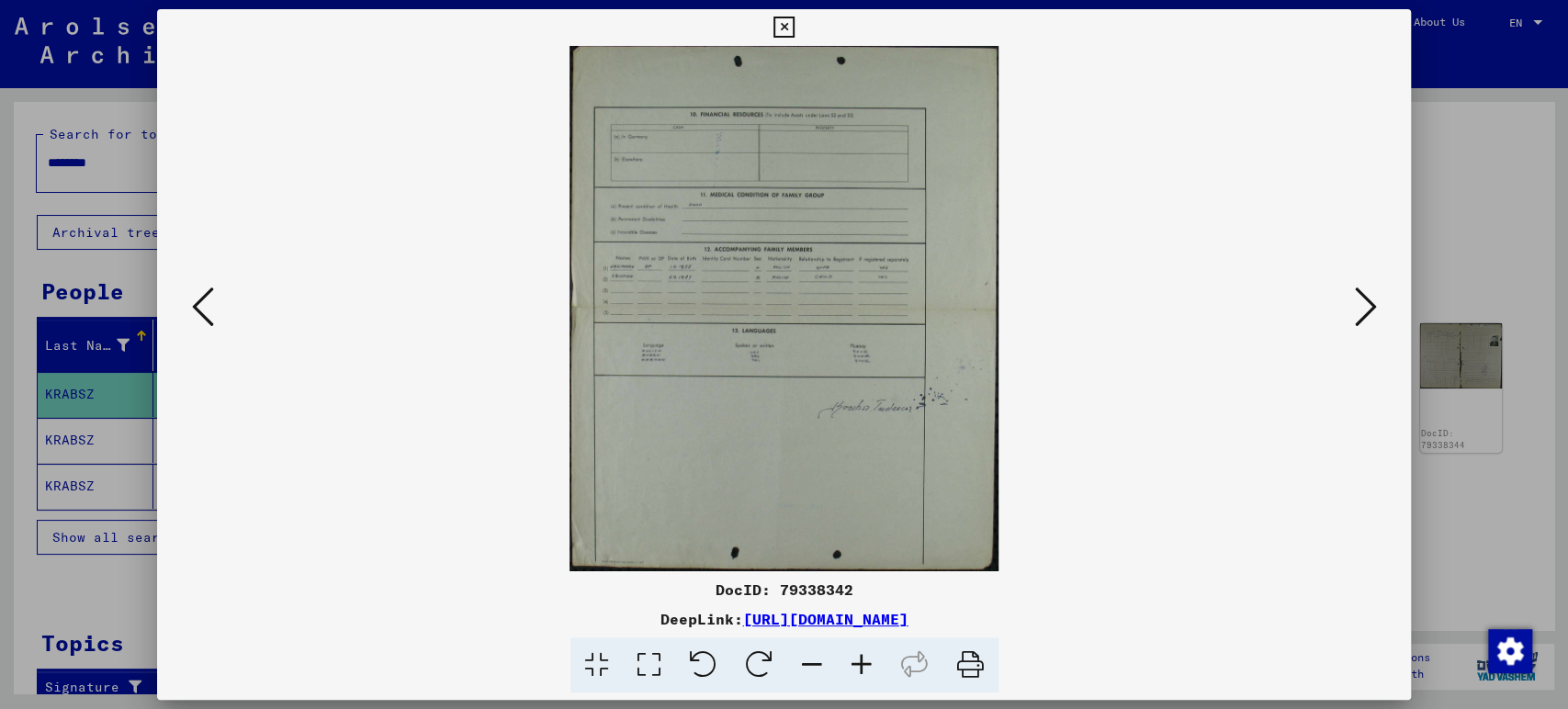
click at [211, 300] on icon at bounding box center [203, 307] width 22 height 44
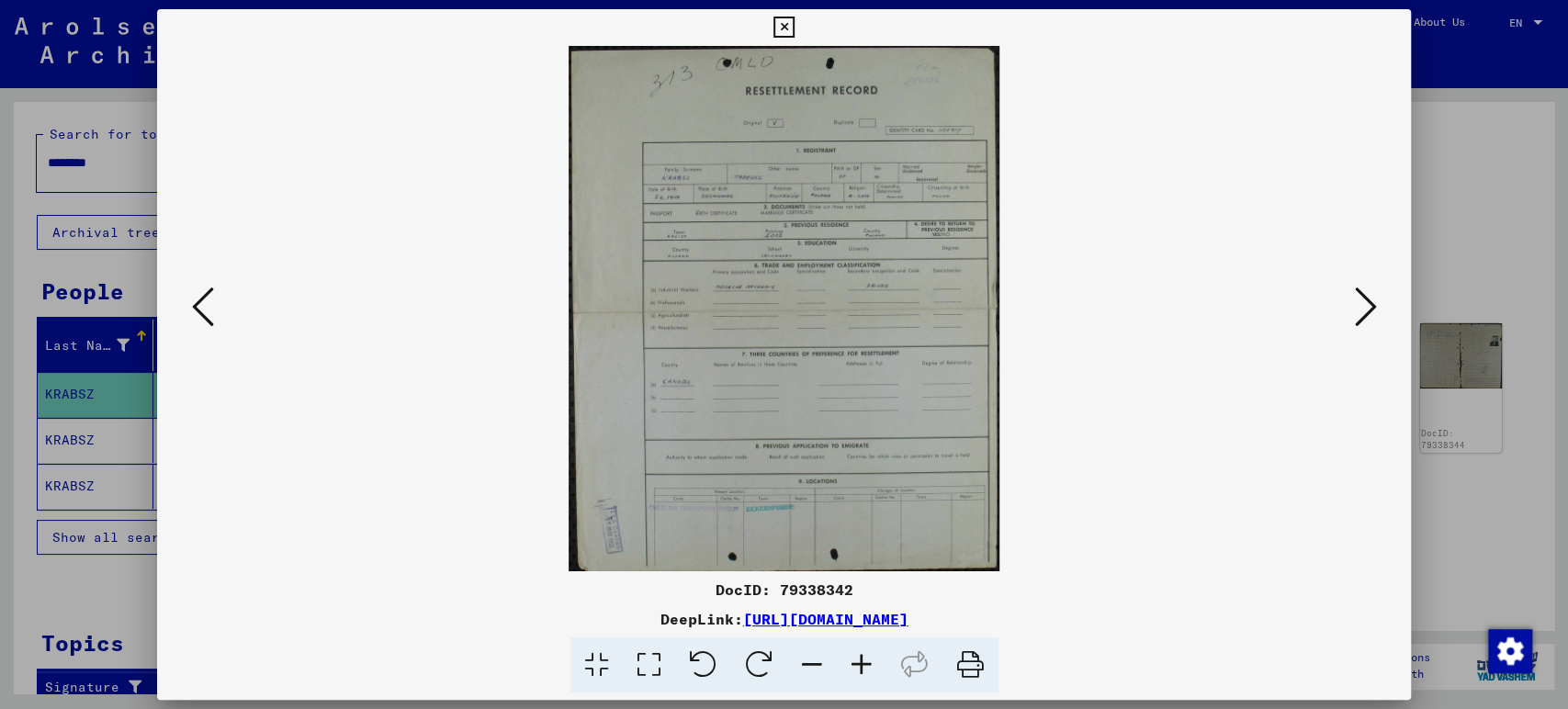
click at [200, 292] on icon at bounding box center [203, 307] width 22 height 44
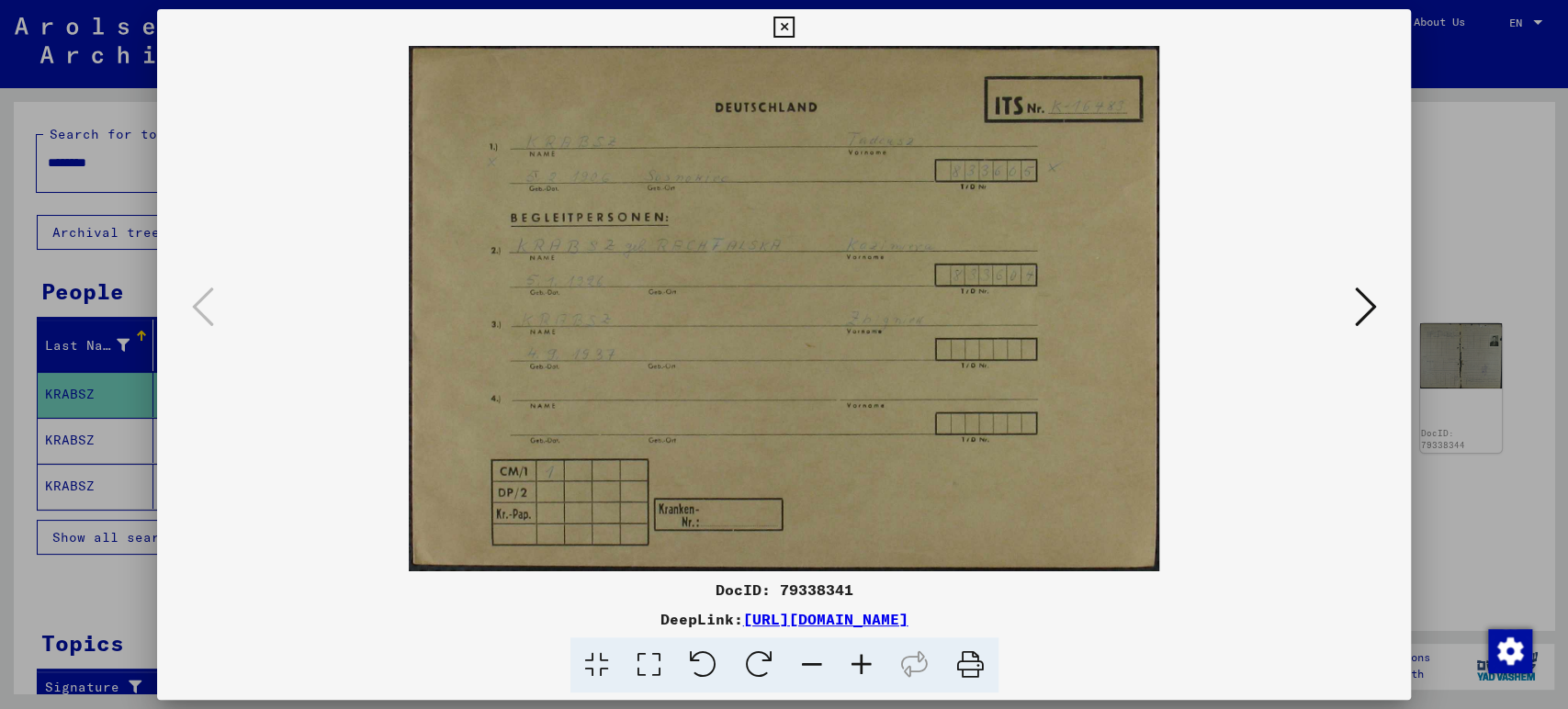
click at [1520, 227] on div at bounding box center [784, 354] width 1568 height 709
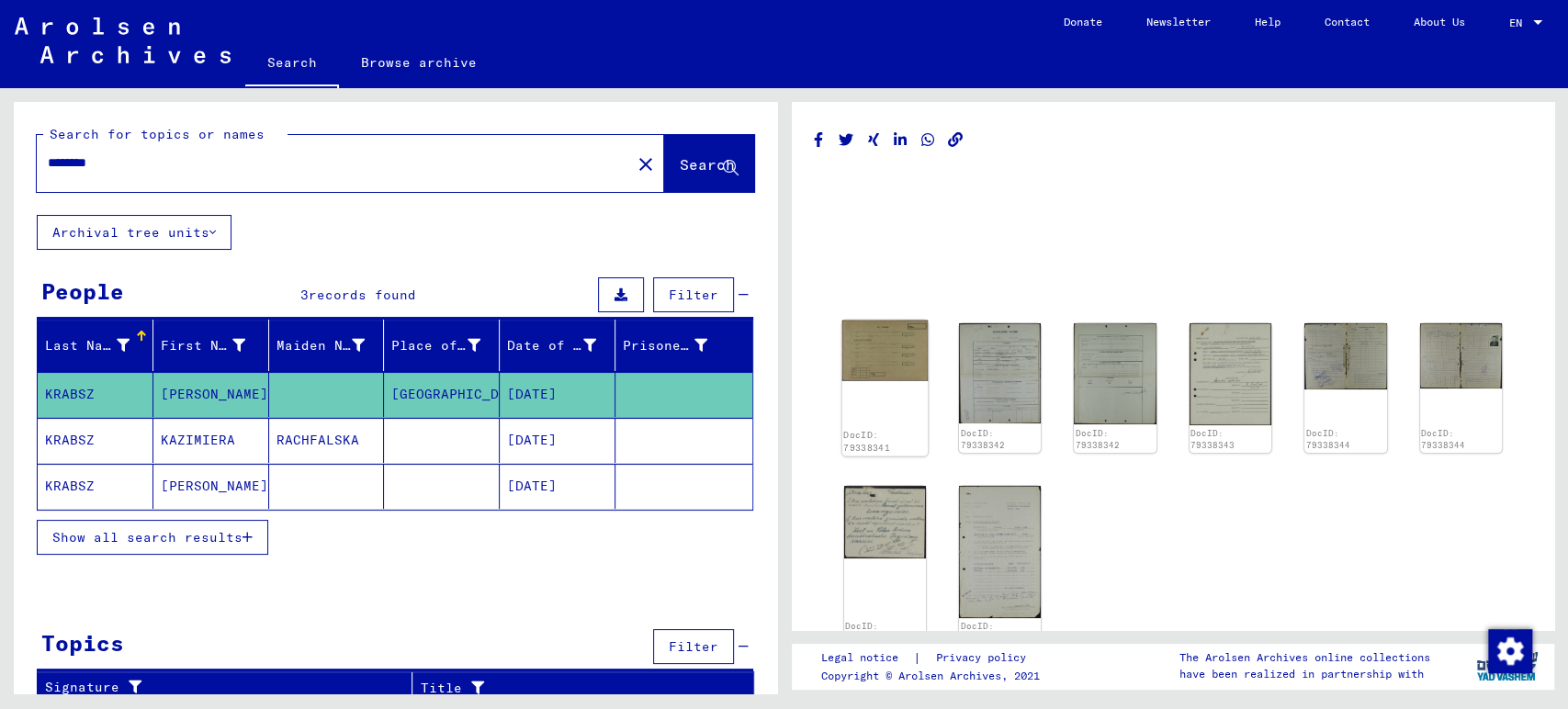
click at [865, 343] on img at bounding box center [885, 351] width 86 height 61
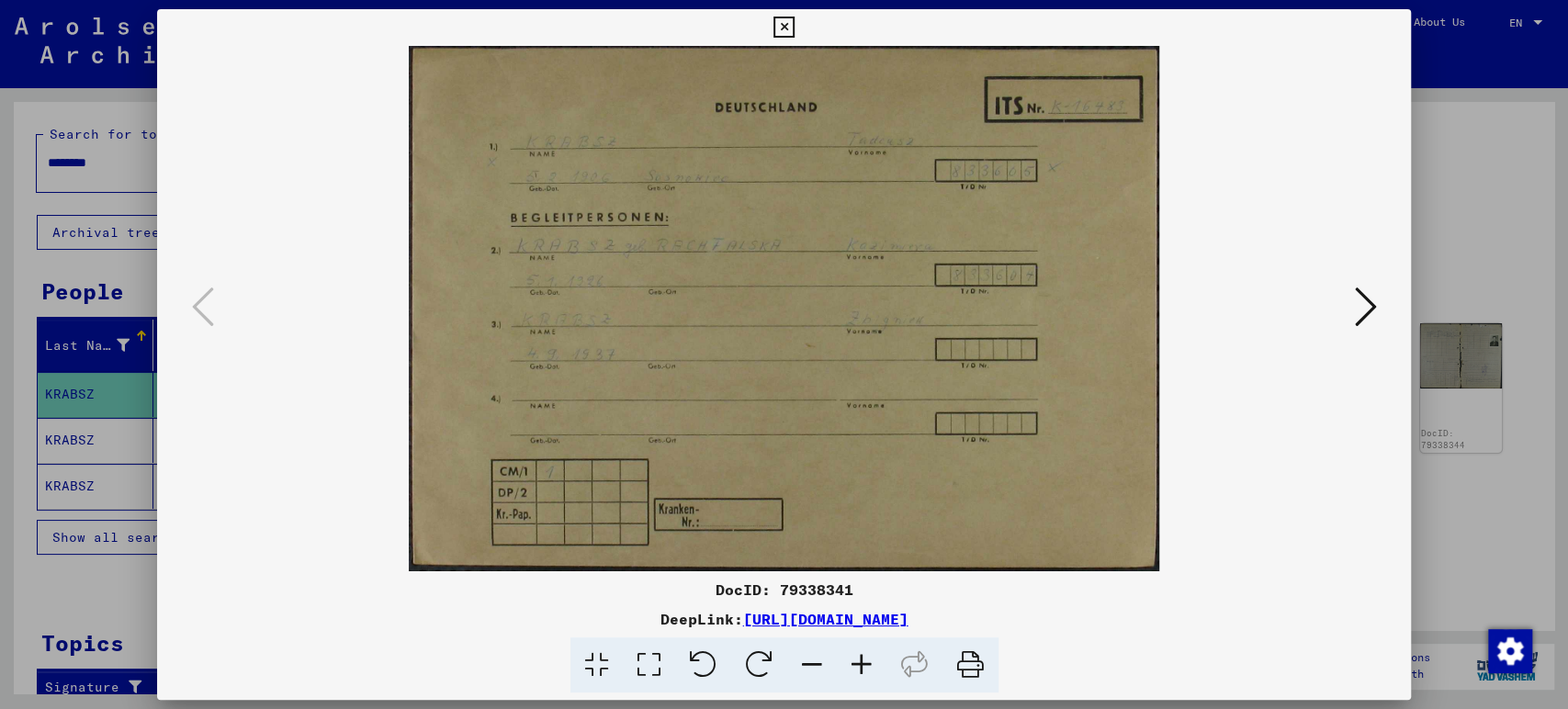
click at [1371, 314] on icon at bounding box center [1365, 307] width 22 height 44
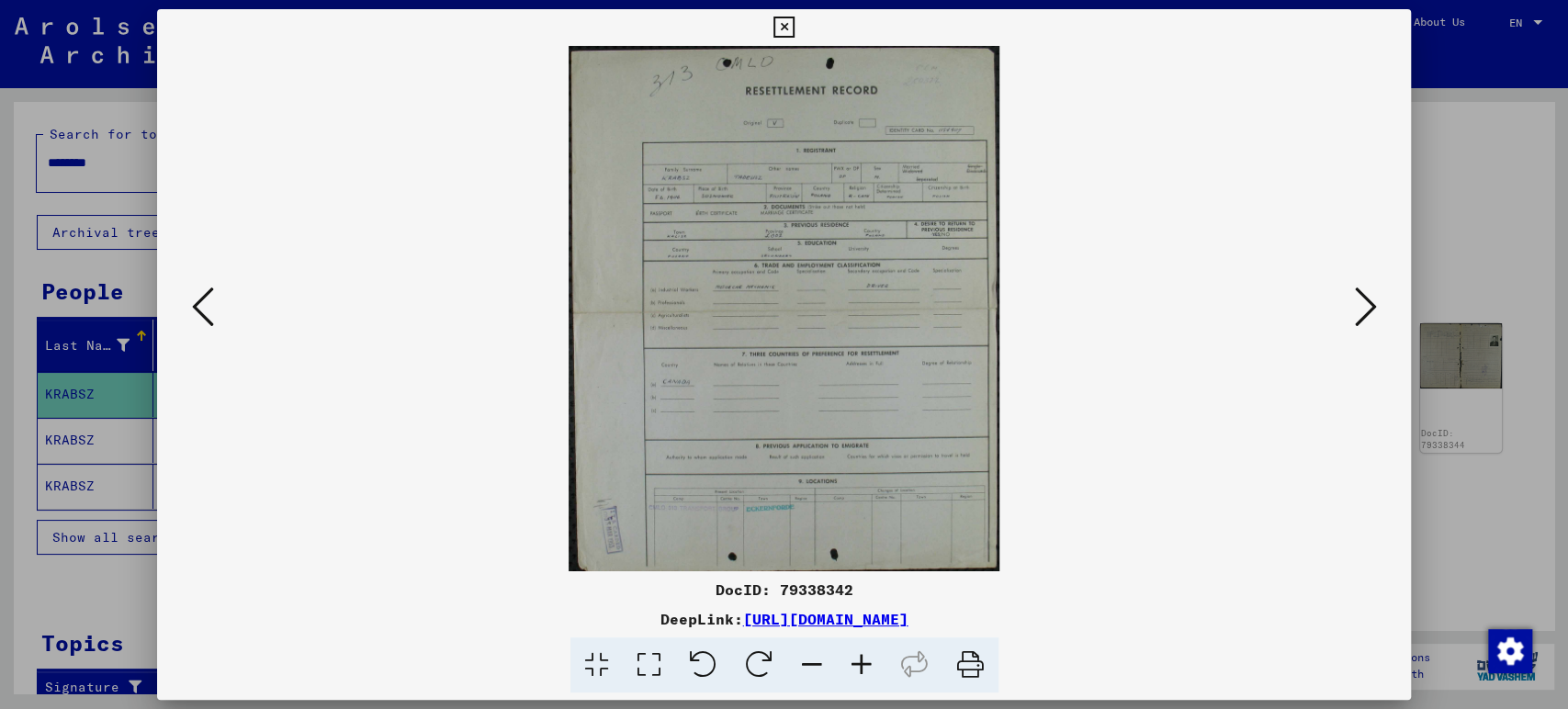
click at [1362, 312] on icon at bounding box center [1365, 307] width 22 height 44
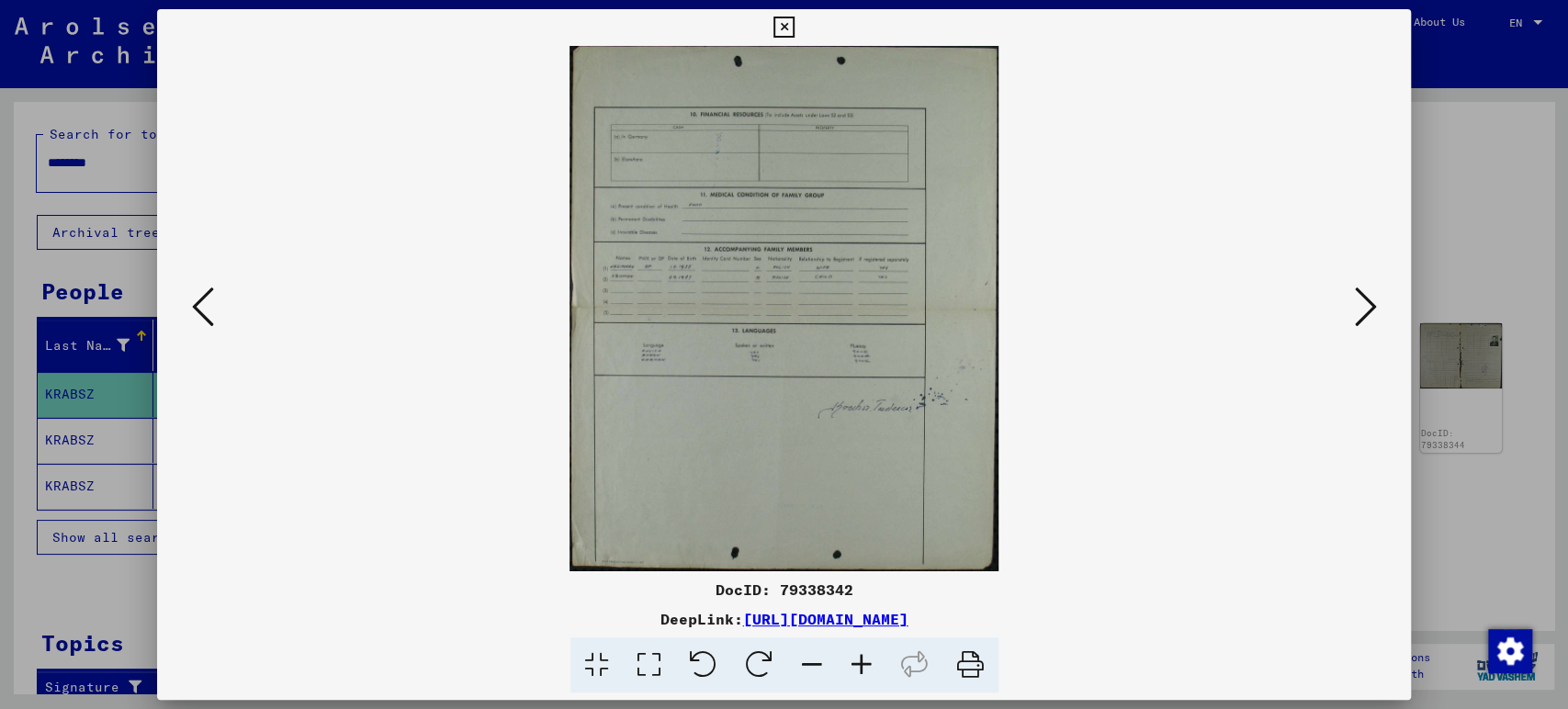
click at [1366, 340] on div at bounding box center [784, 309] width 1254 height 525
click at [1365, 309] on icon at bounding box center [1365, 307] width 22 height 44
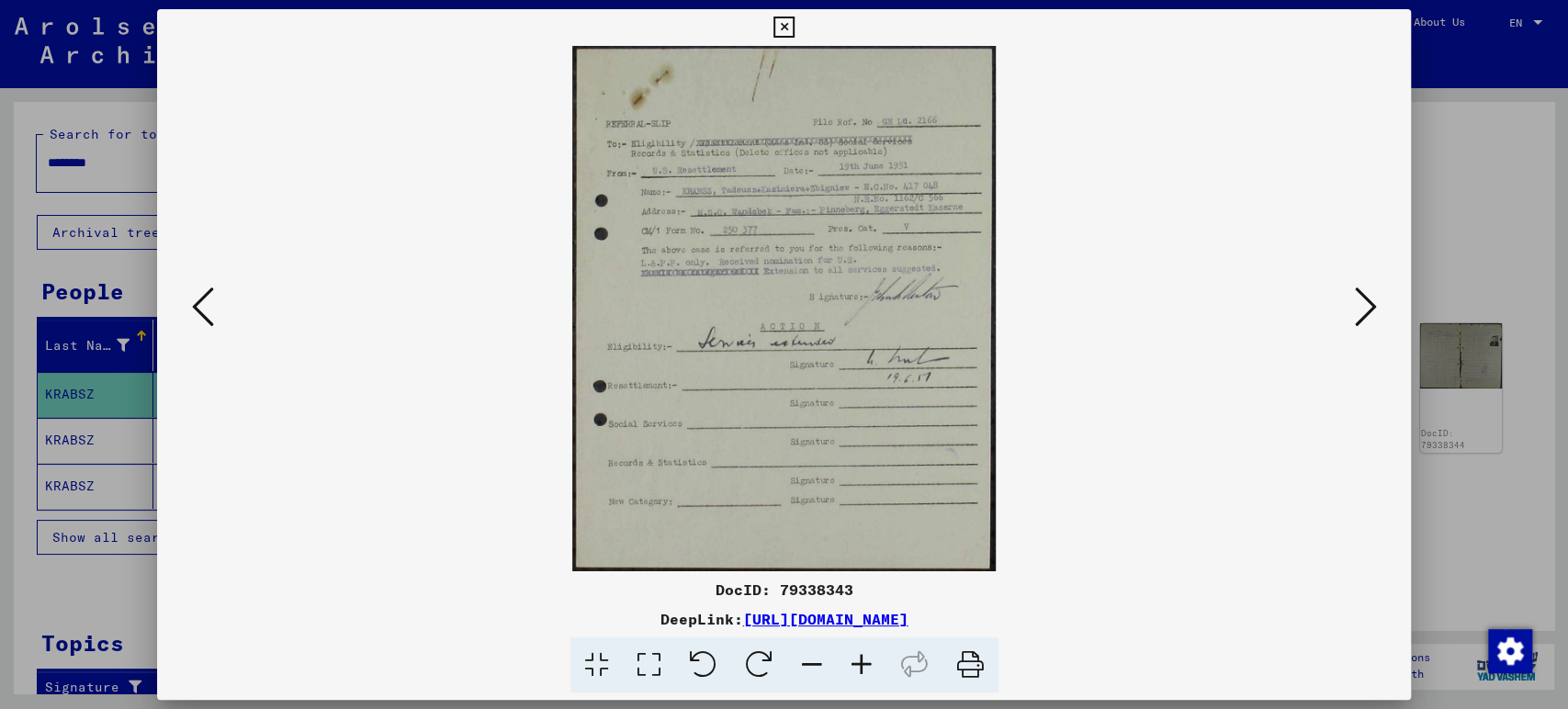
click at [1353, 309] on icon at bounding box center [1365, 307] width 22 height 44
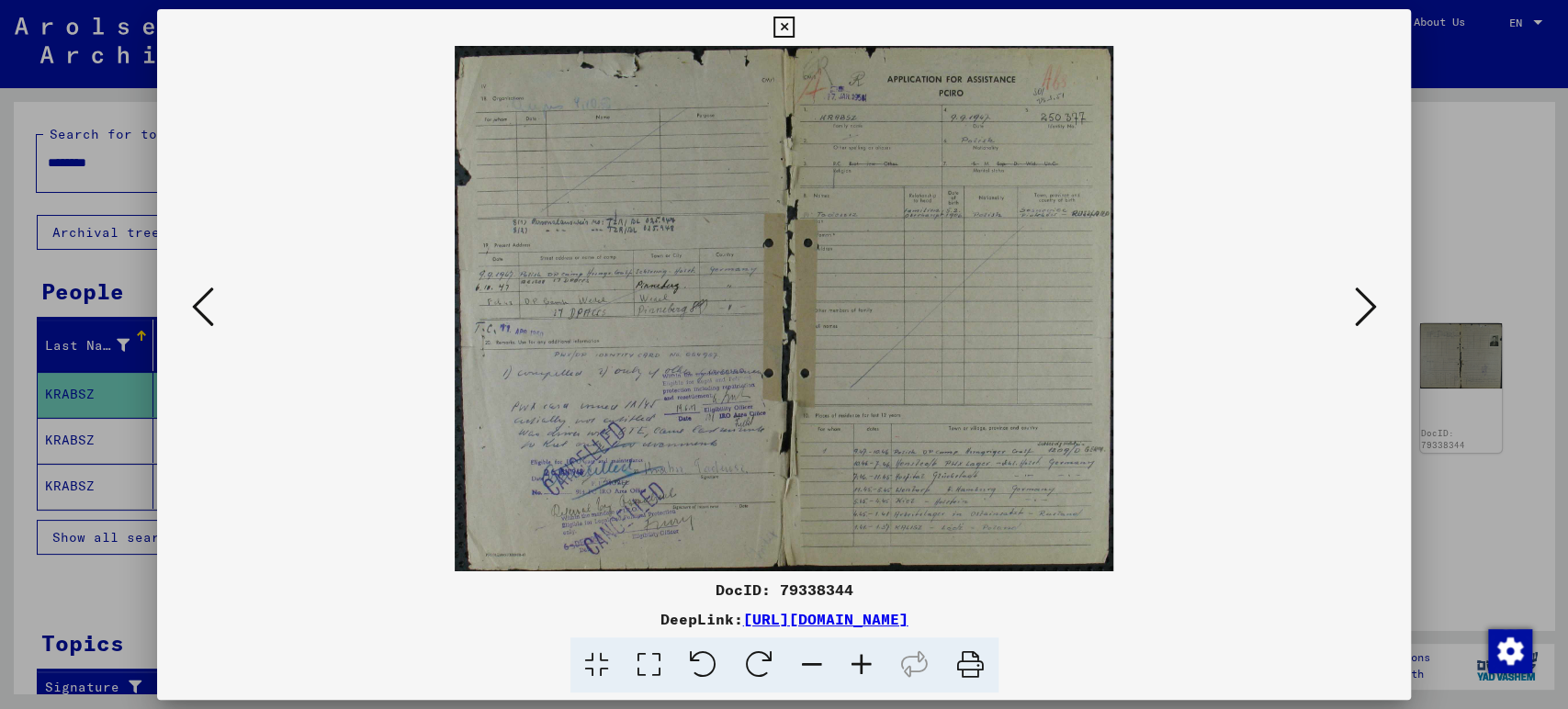
click at [939, 455] on img at bounding box center [784, 309] width 1129 height 525
click at [645, 658] on icon at bounding box center [649, 666] width 52 height 56
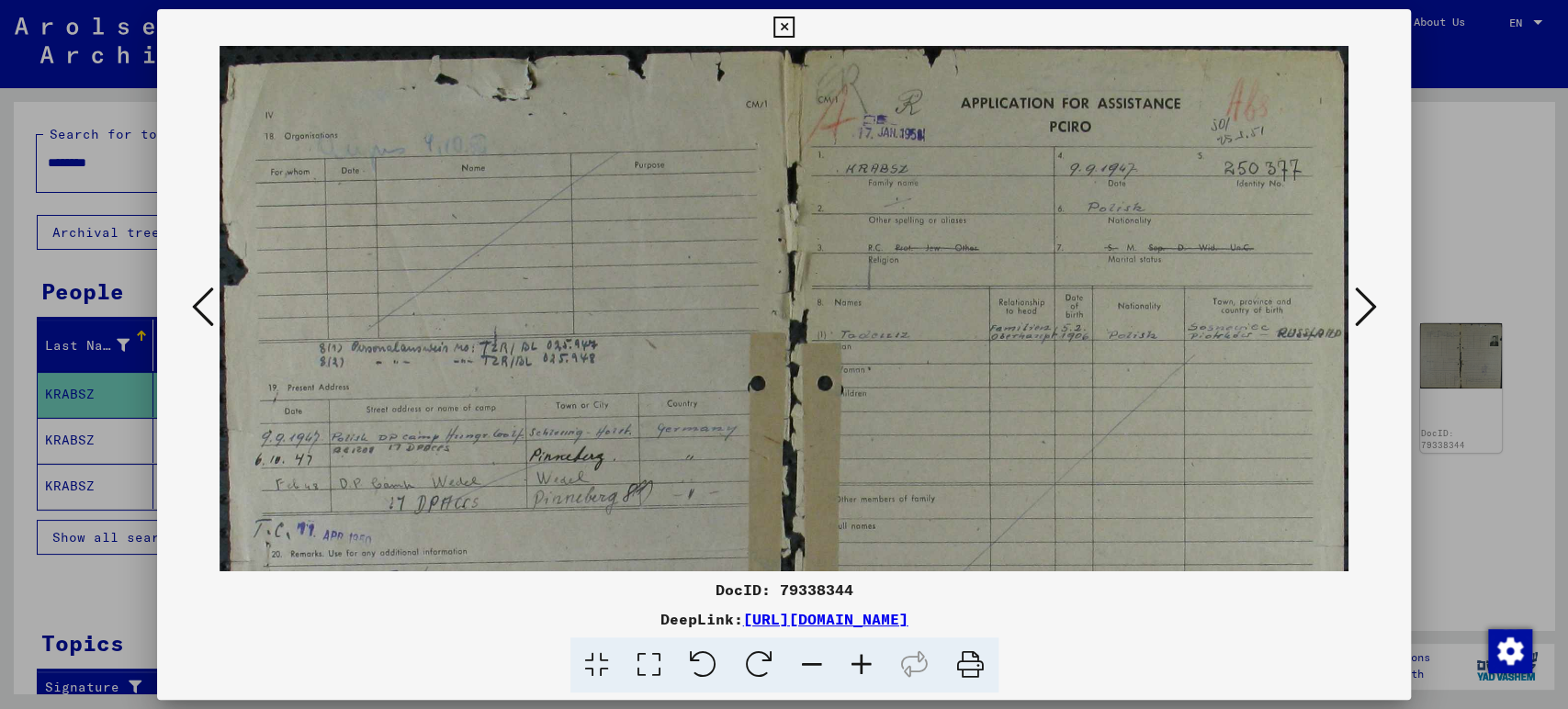
drag, startPoint x: 1098, startPoint y: 361, endPoint x: 1070, endPoint y: 400, distance: 48.0
click at [1070, 400] on img at bounding box center [784, 496] width 1129 height 900
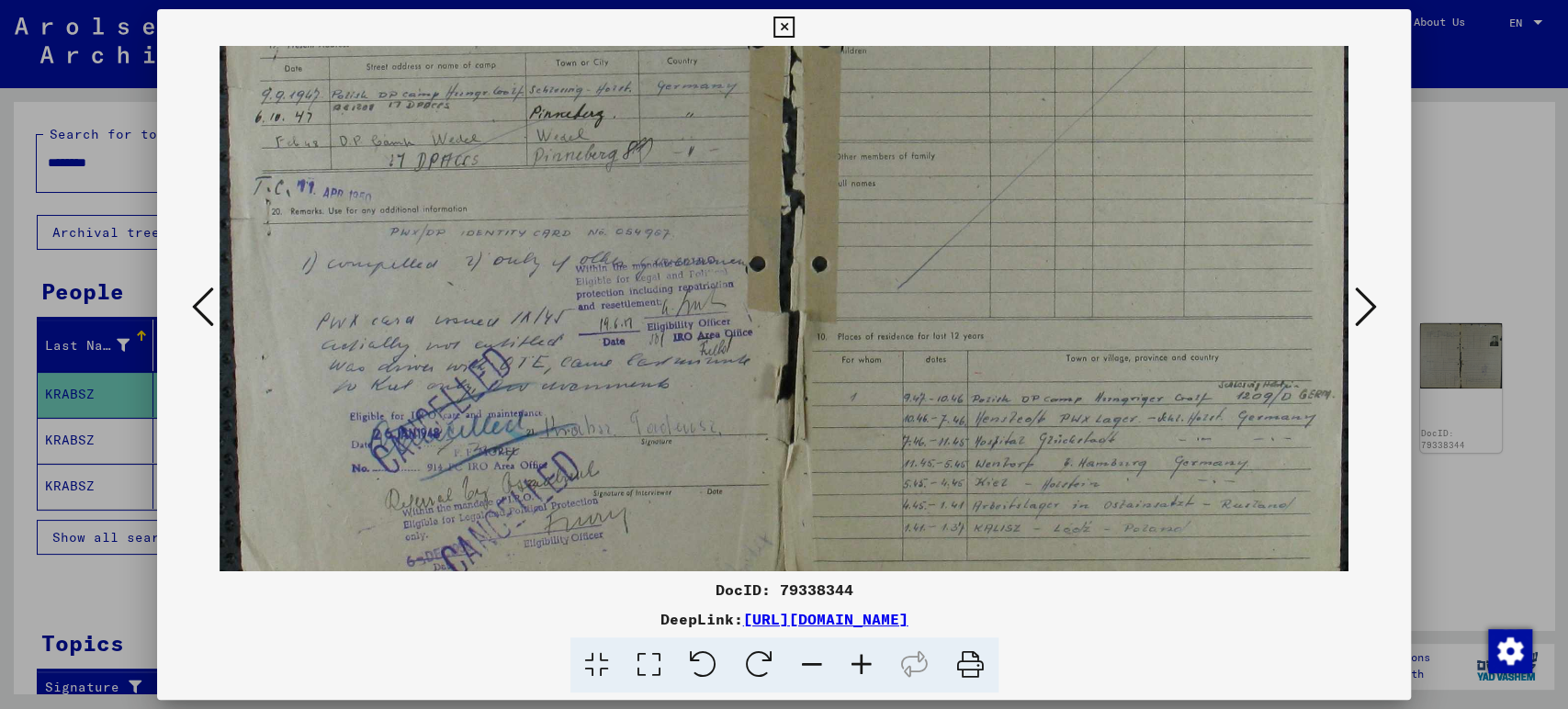
drag, startPoint x: 927, startPoint y: 442, endPoint x: 674, endPoint y: 150, distance: 386.4
click at [675, 150] on img at bounding box center [784, 154] width 1129 height 900
click at [1359, 312] on icon at bounding box center [1365, 307] width 22 height 44
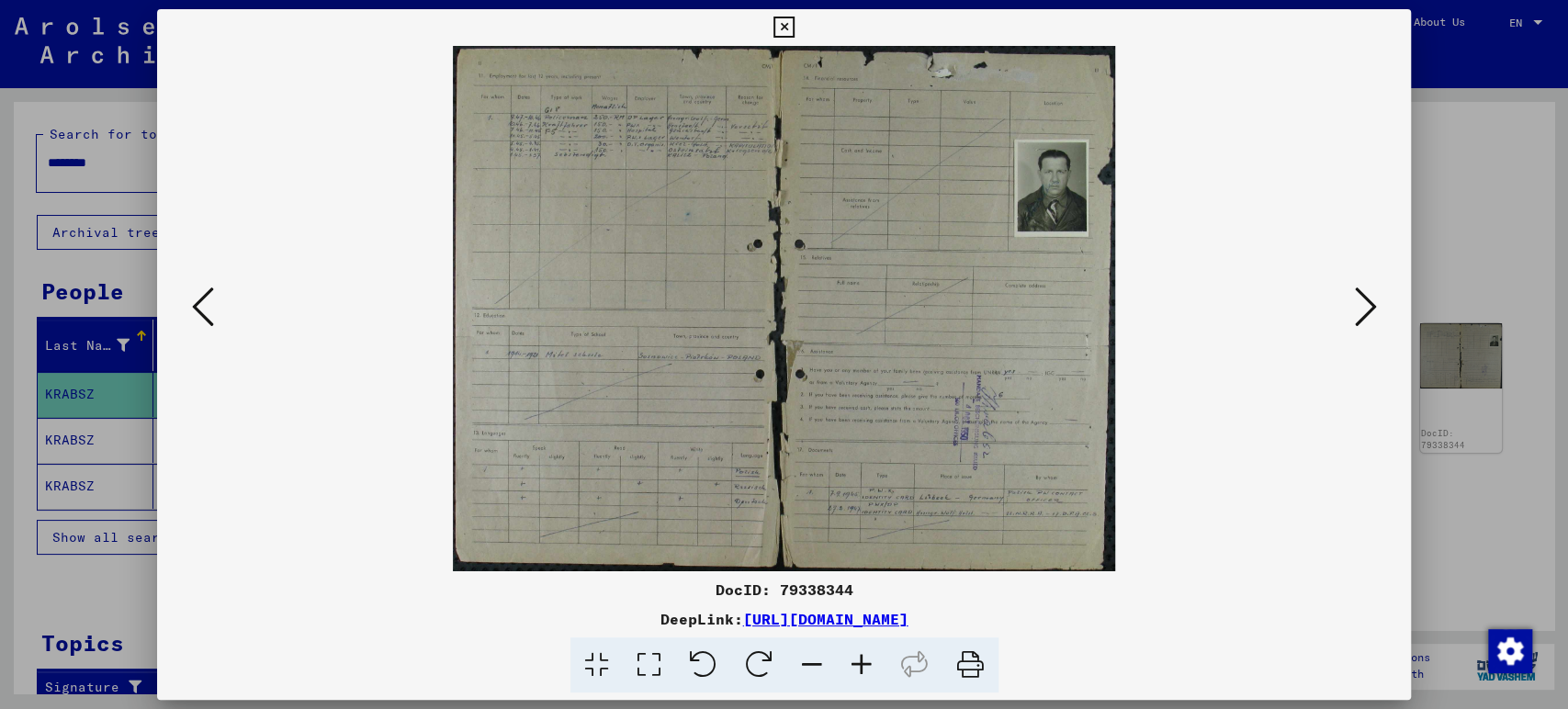
click at [1215, 406] on img at bounding box center [784, 309] width 1129 height 525
click at [1364, 307] on icon at bounding box center [1365, 307] width 22 height 44
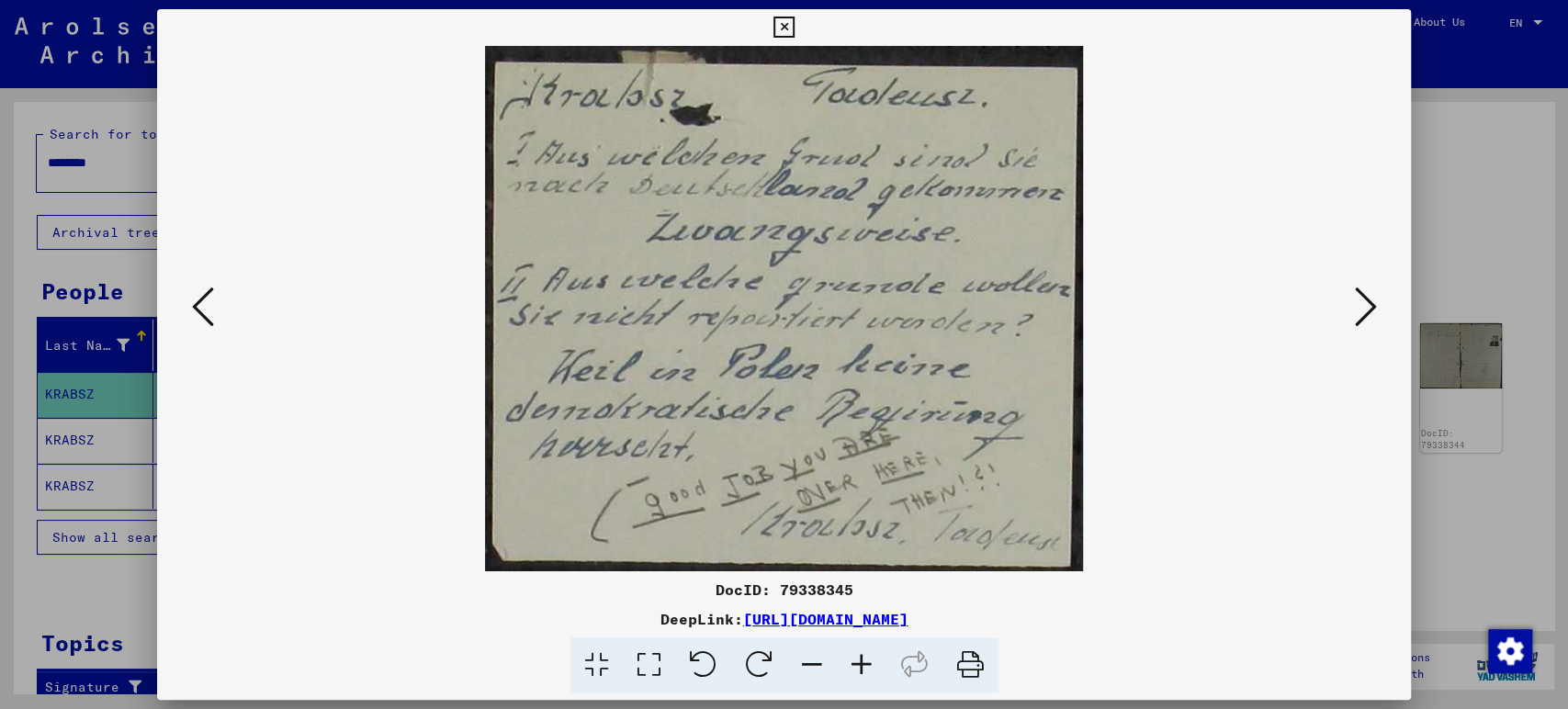
click at [1287, 408] on img at bounding box center [784, 309] width 1129 height 525
click at [1363, 295] on icon at bounding box center [1365, 307] width 22 height 44
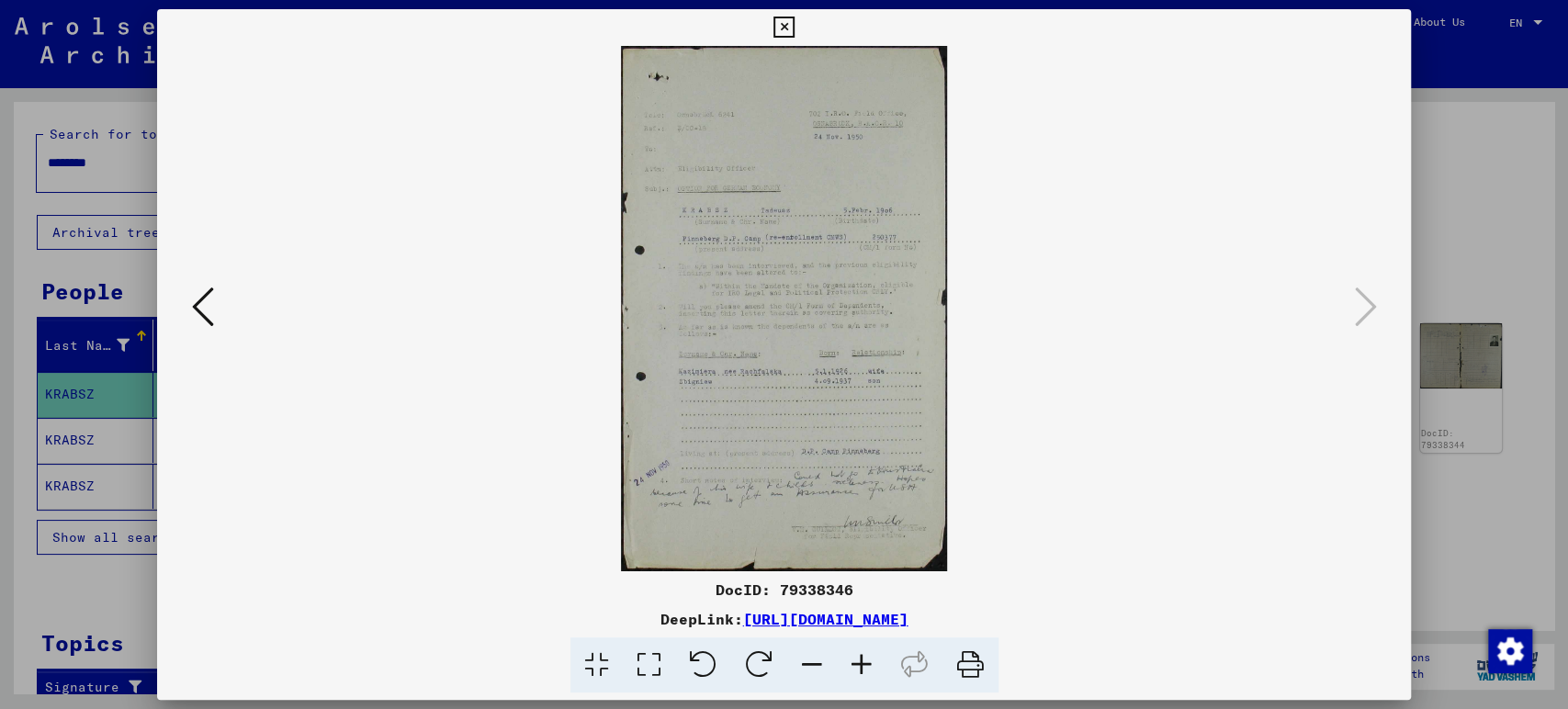
click at [1553, 189] on div at bounding box center [784, 354] width 1568 height 709
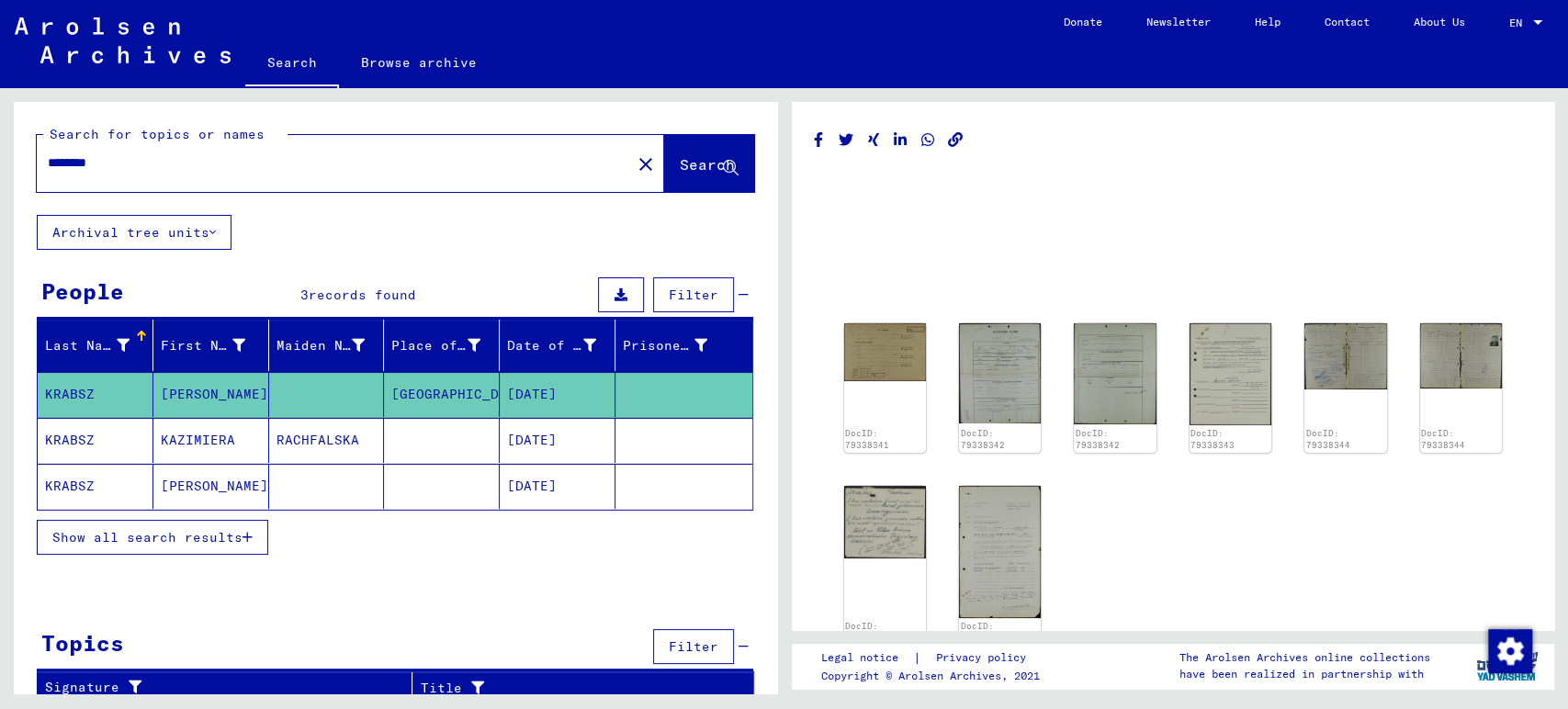
click at [614, 293] on icon at bounding box center [620, 295] width 13 height 13
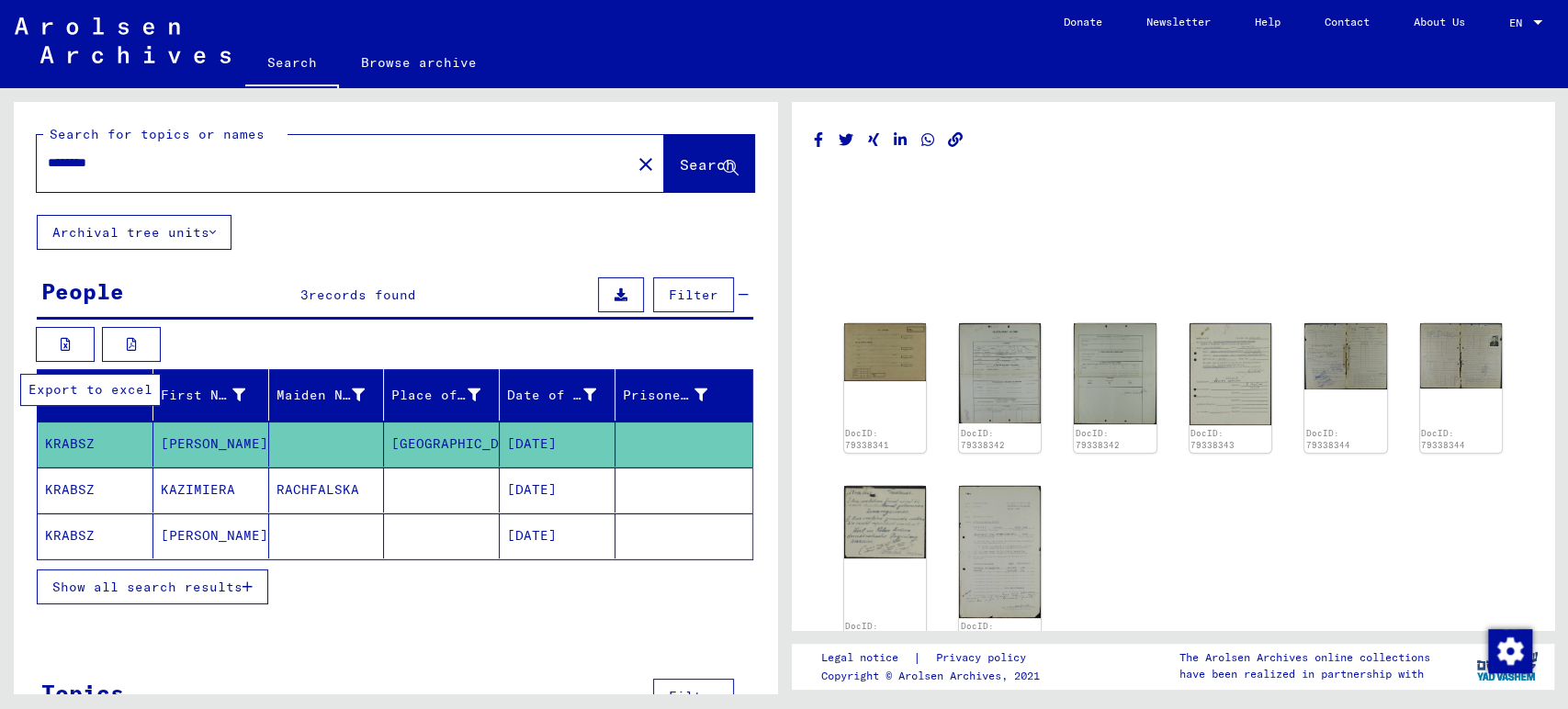
click at [74, 336] on button at bounding box center [65, 344] width 59 height 35
click at [135, 349] on icon at bounding box center [131, 345] width 10 height 13
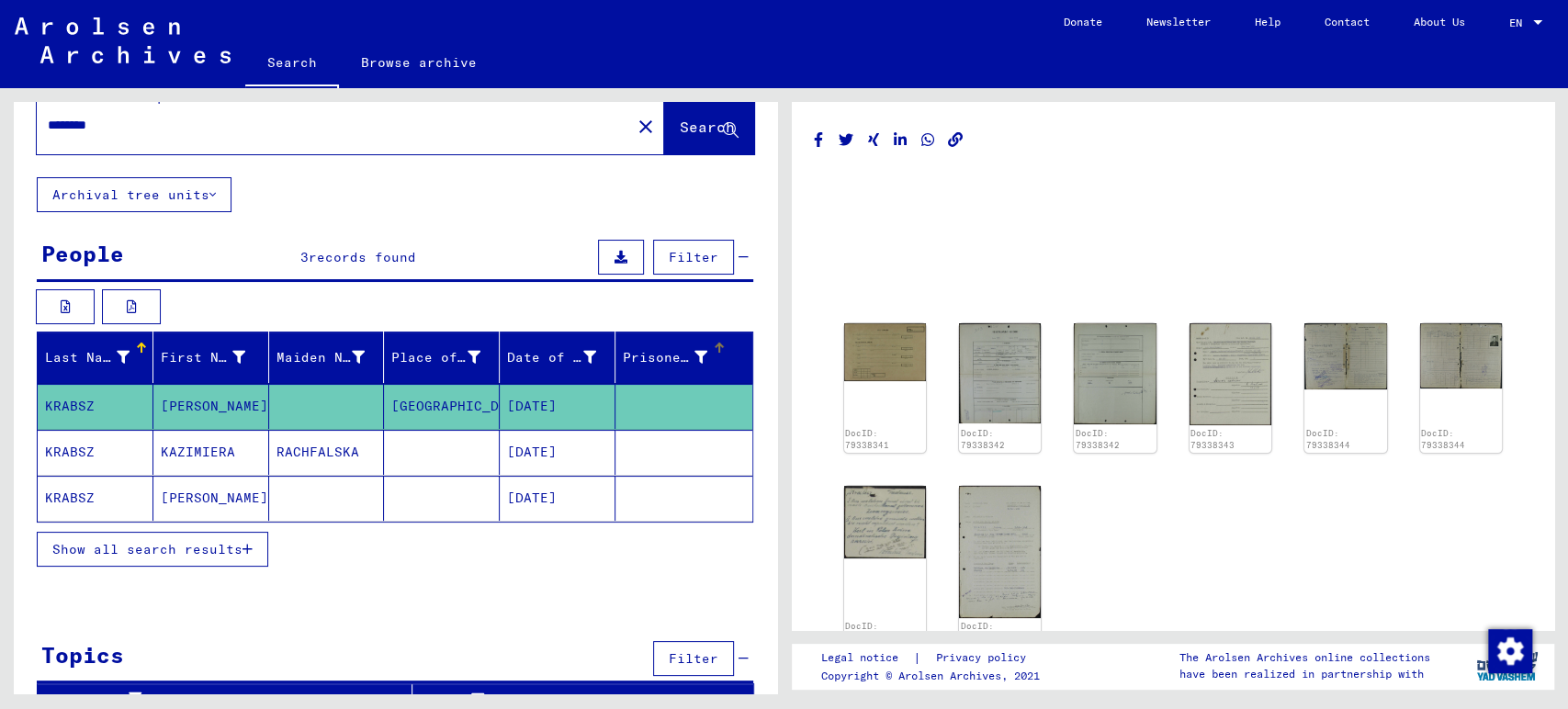
scroll to position [59, 0]
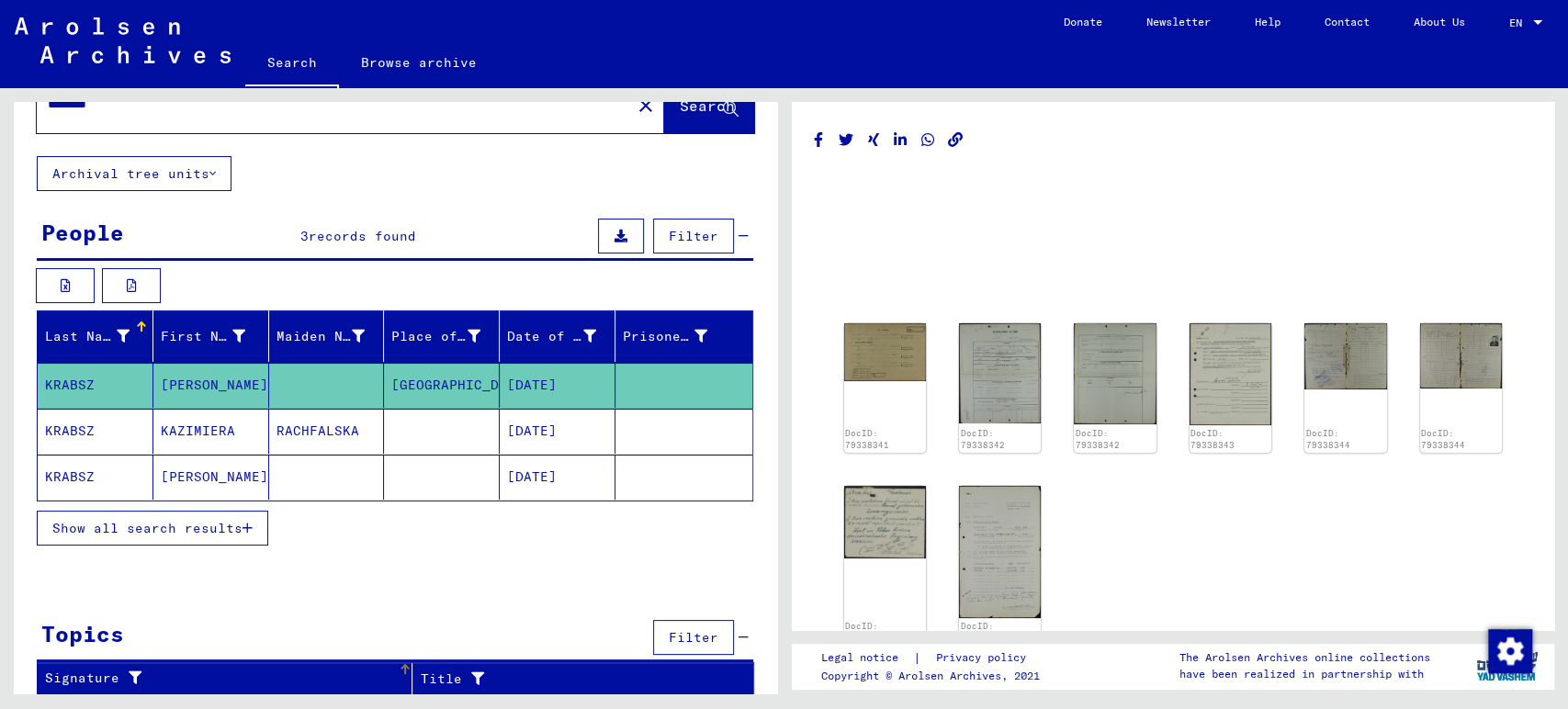
click at [348, 682] on div "Signature" at bounding box center [221, 678] width 352 height 20
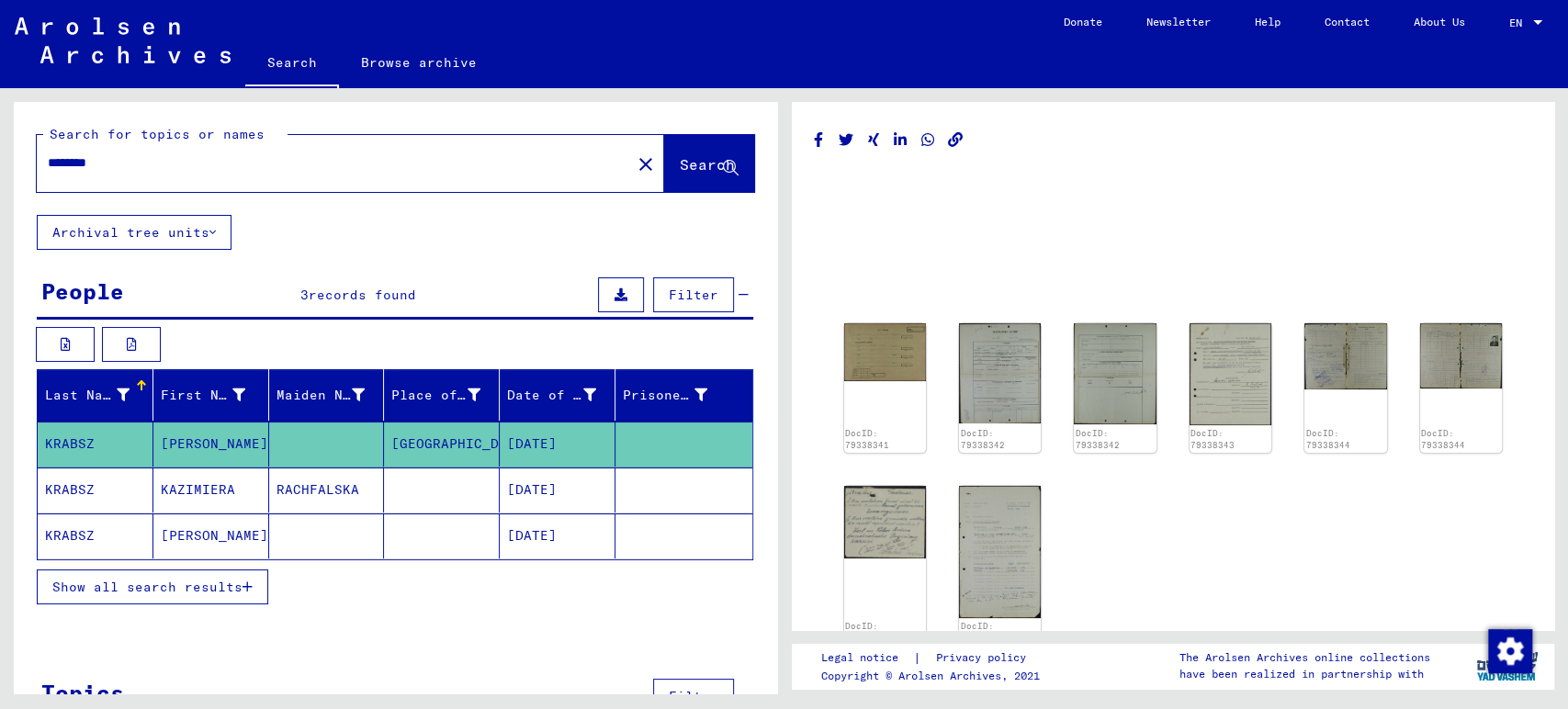
click at [161, 158] on input "********" at bounding box center [334, 163] width 572 height 20
click at [77, 479] on mat-cell "KRABSZ" at bounding box center [95, 490] width 115 height 45
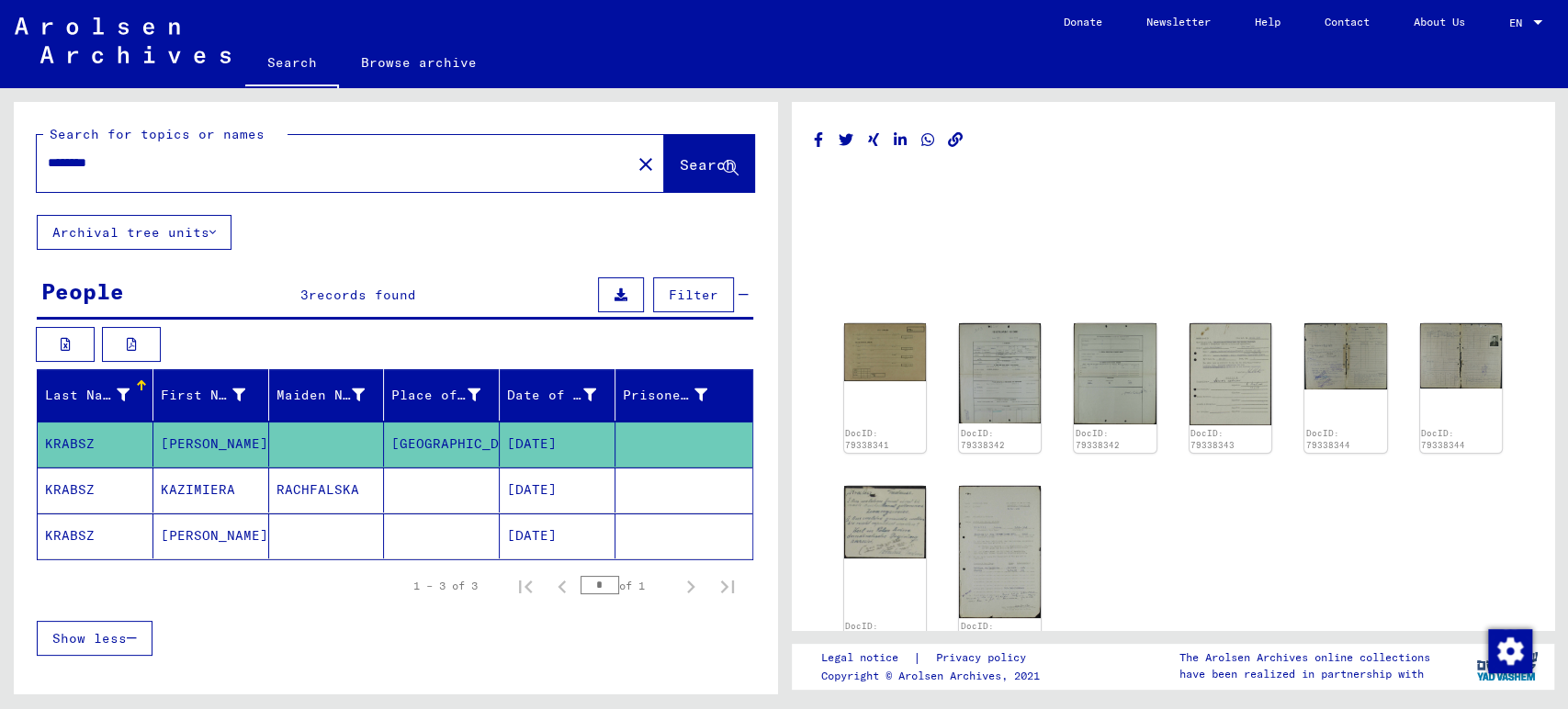
click at [77, 485] on mat-cell "KRABSZ" at bounding box center [95, 490] width 115 height 45
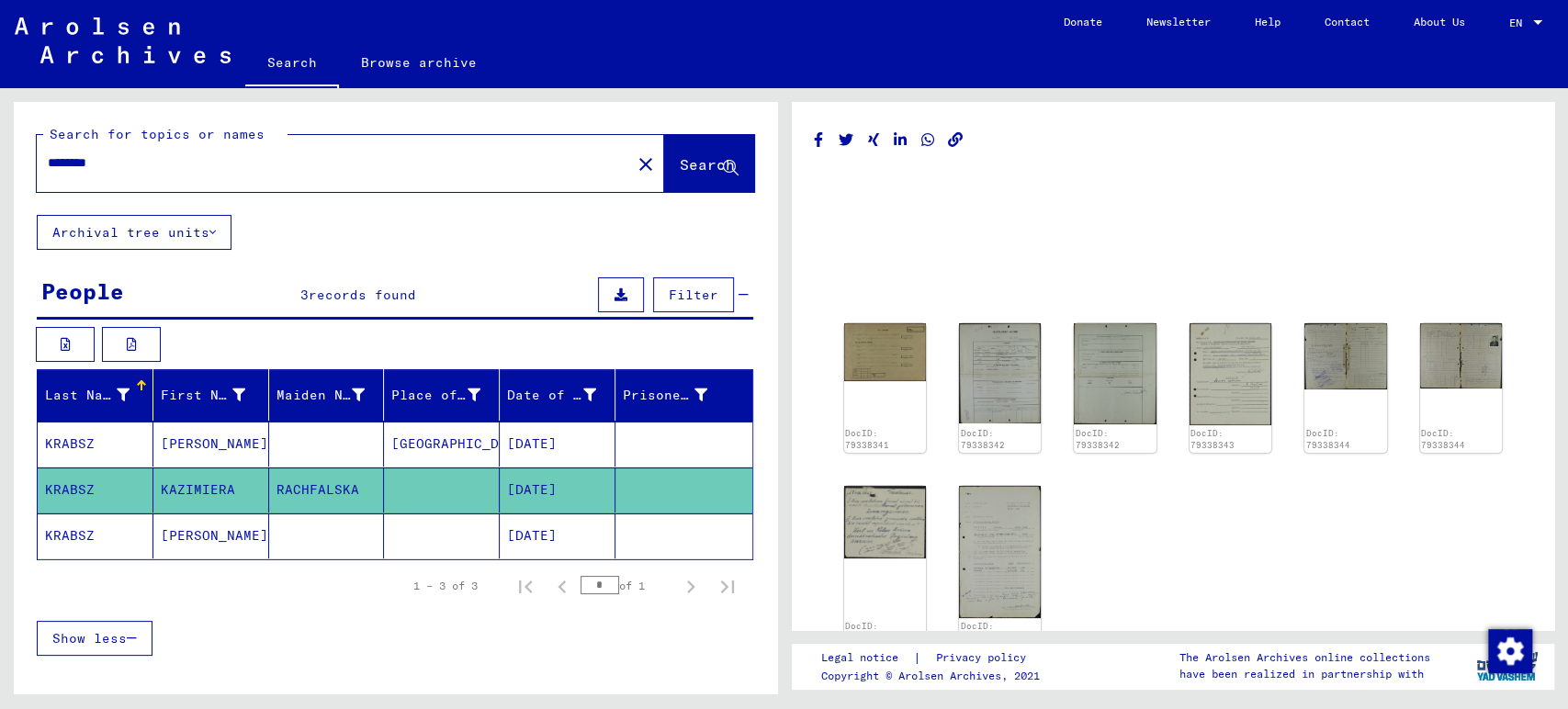
click at [546, 477] on mat-cell "[DATE]" at bounding box center [557, 490] width 115 height 45
click at [544, 484] on mat-cell "[DATE]" at bounding box center [557, 490] width 115 height 45
click at [539, 489] on mat-cell "[DATE]" at bounding box center [557, 490] width 115 height 45
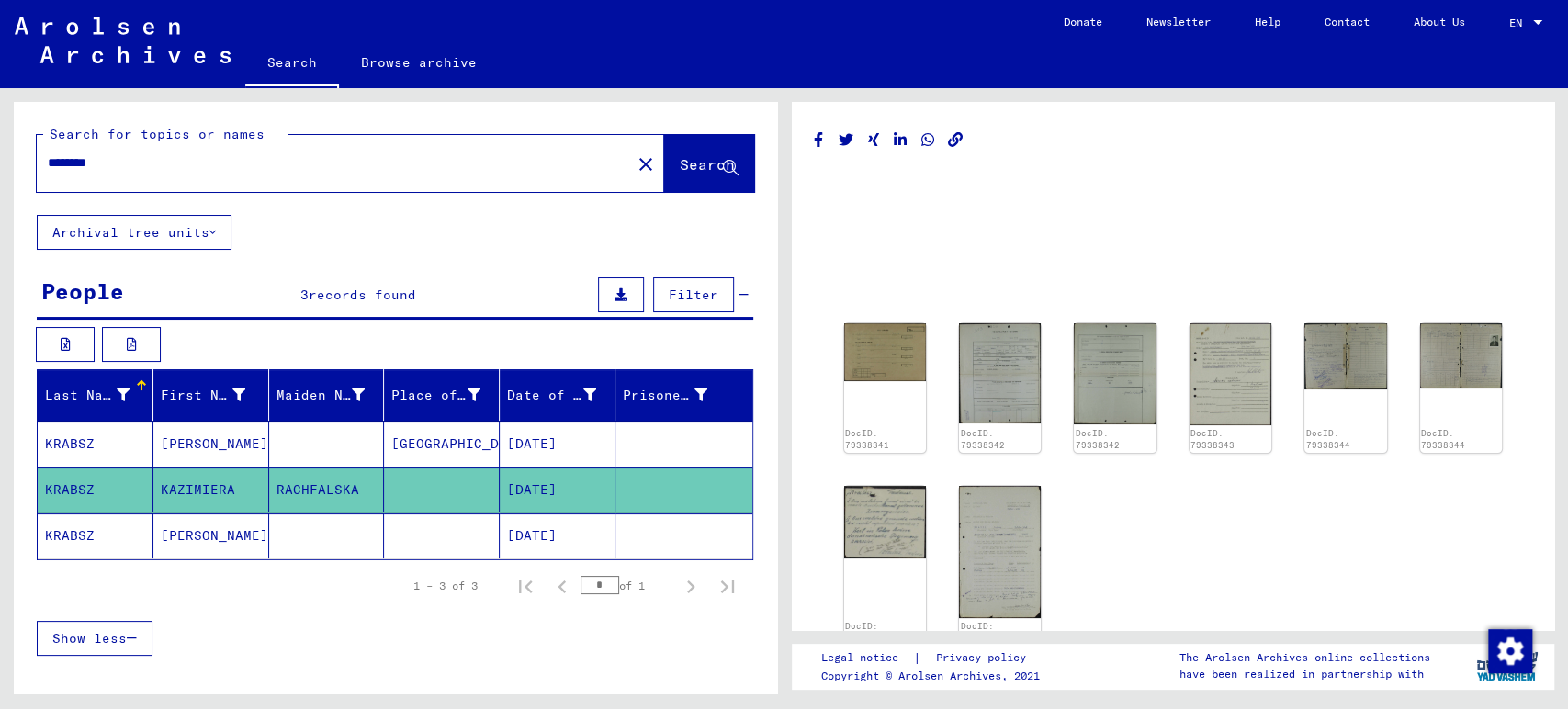
click at [487, 632] on div "Show less" at bounding box center [395, 639] width 716 height 53
click at [99, 541] on mat-cell "KRABSZ" at bounding box center [95, 536] width 115 height 45
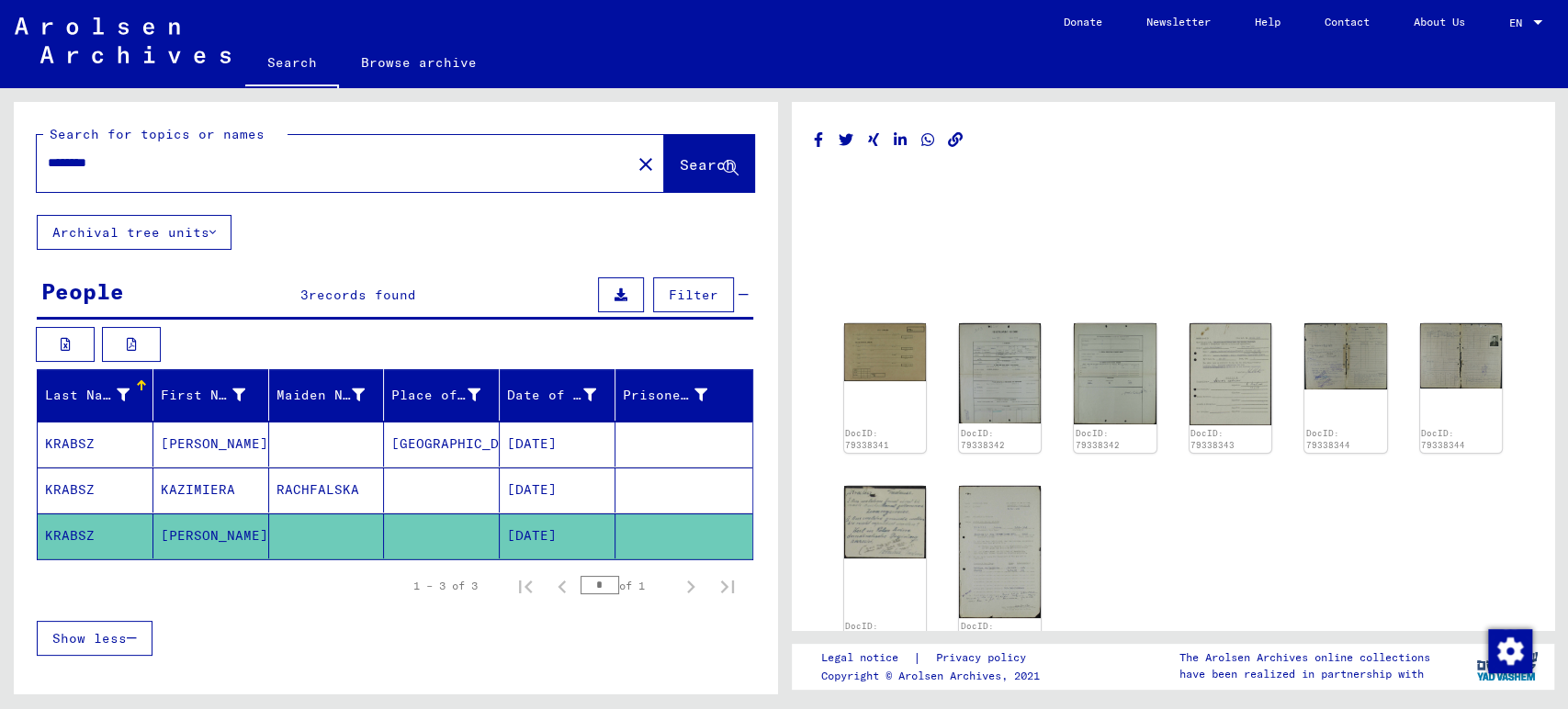
click at [454, 489] on mat-cell at bounding box center [441, 490] width 115 height 45
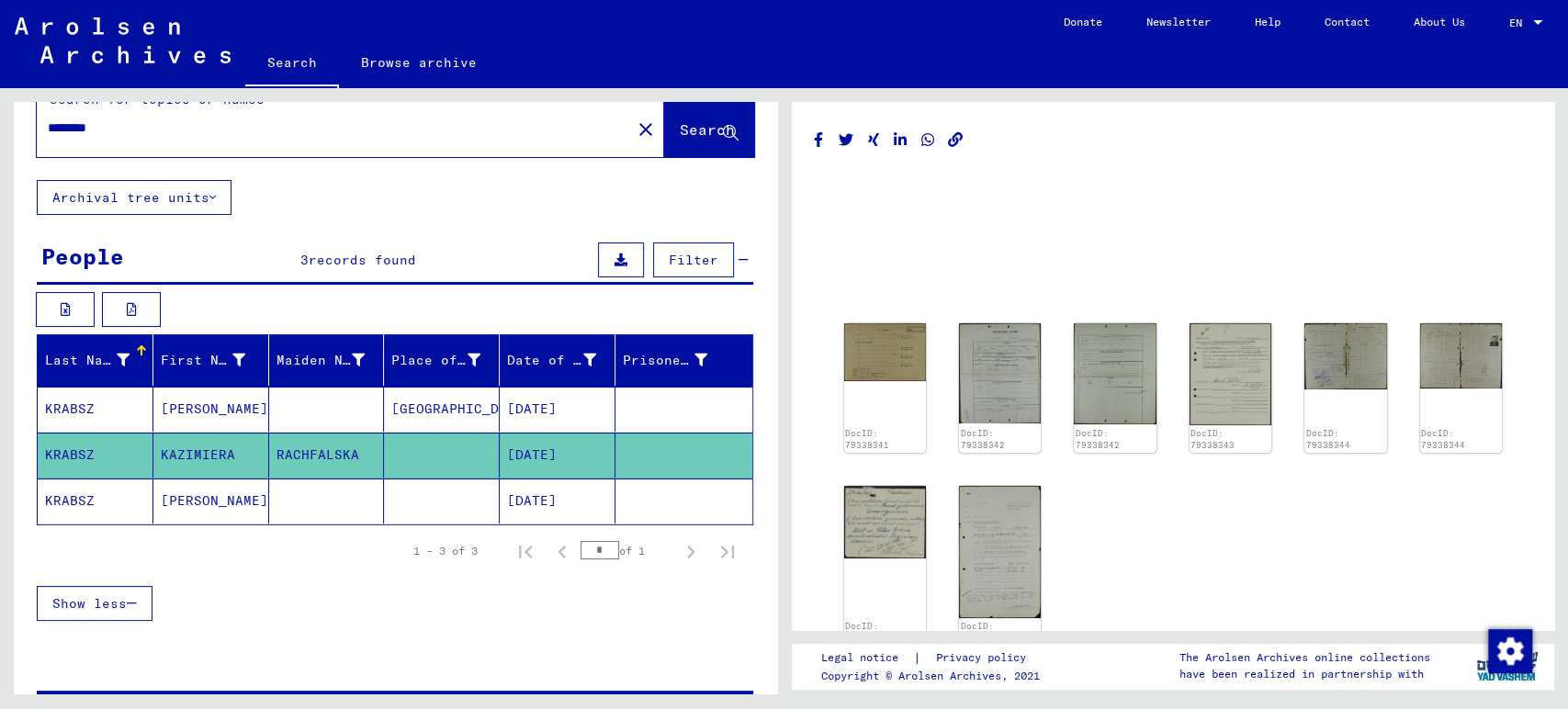
scroll to position [96, 0]
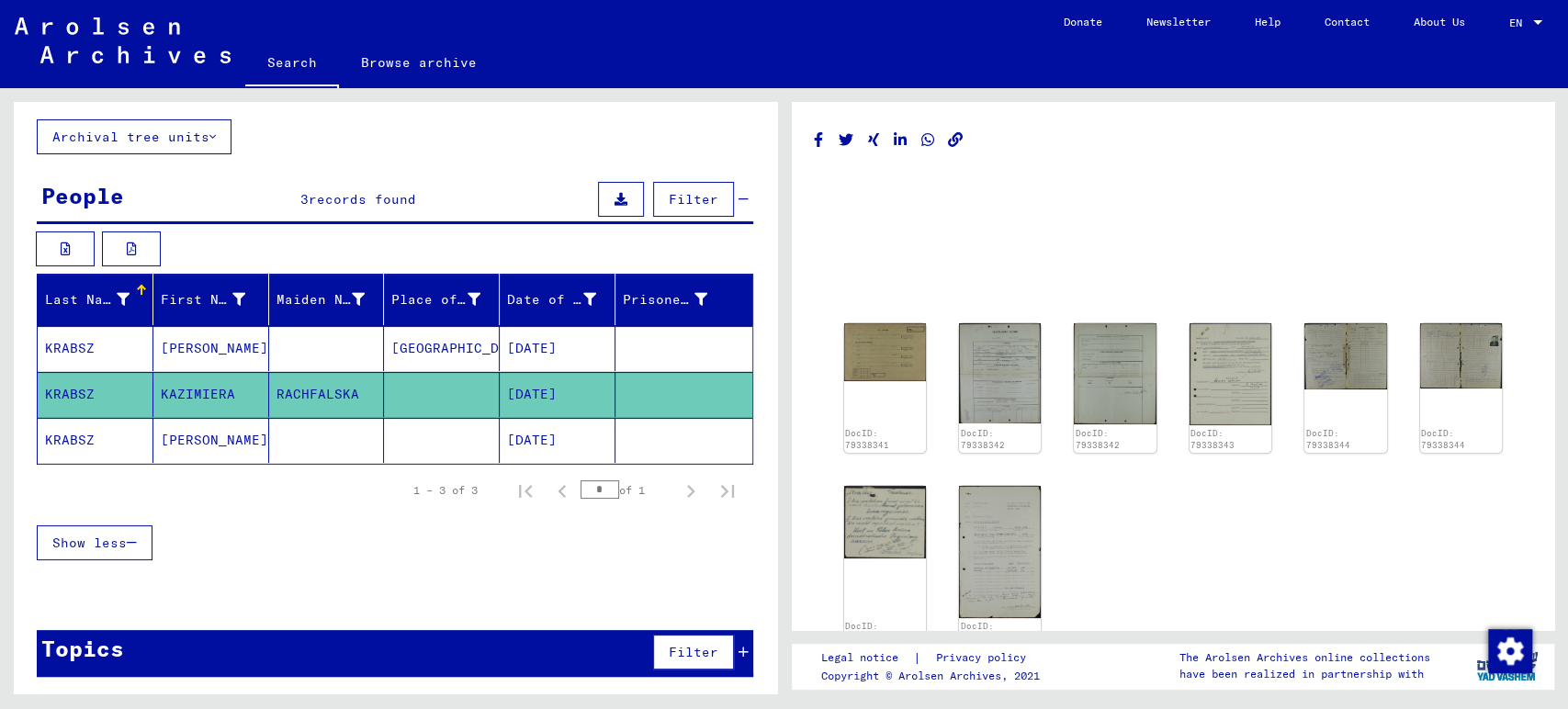
click at [685, 648] on span "Filter" at bounding box center [693, 653] width 50 height 17
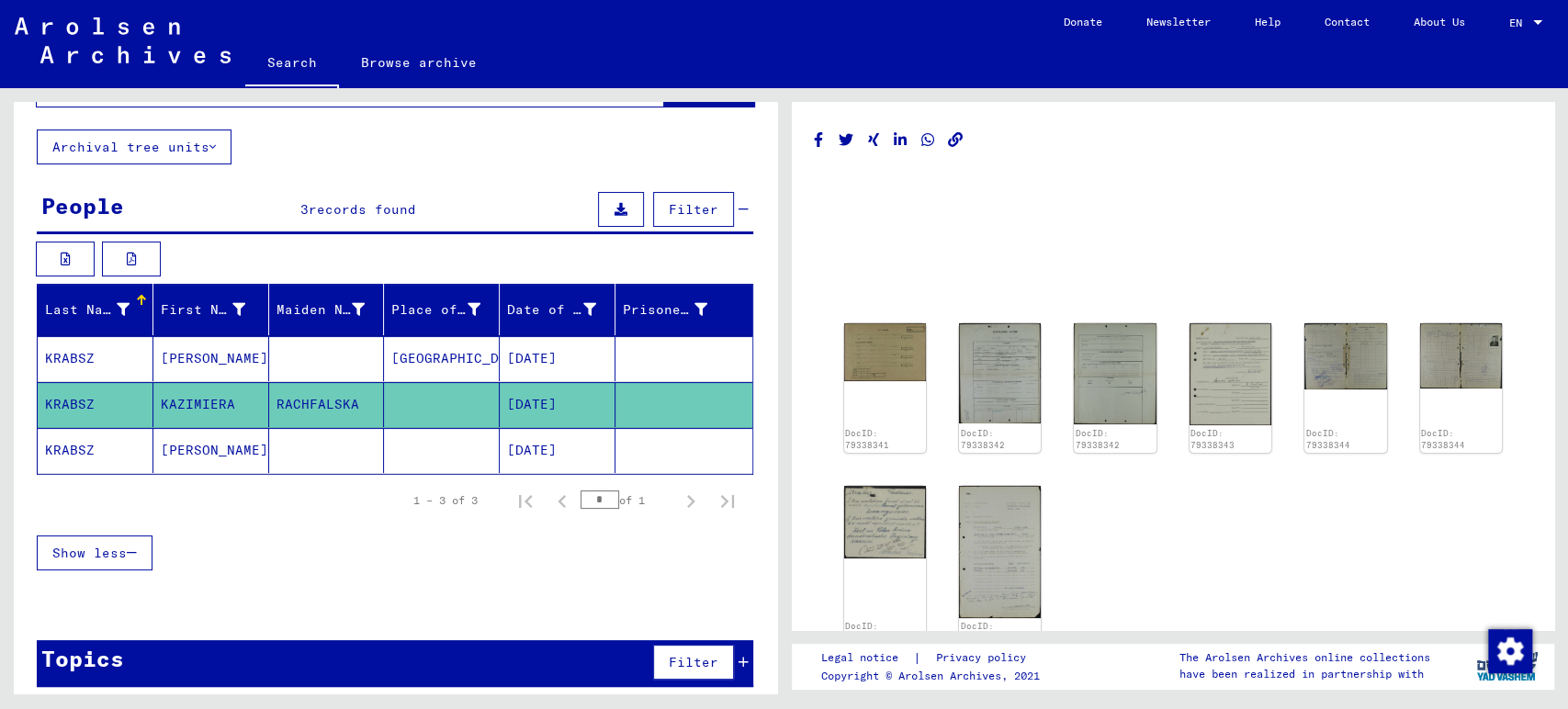
scroll to position [0, 0]
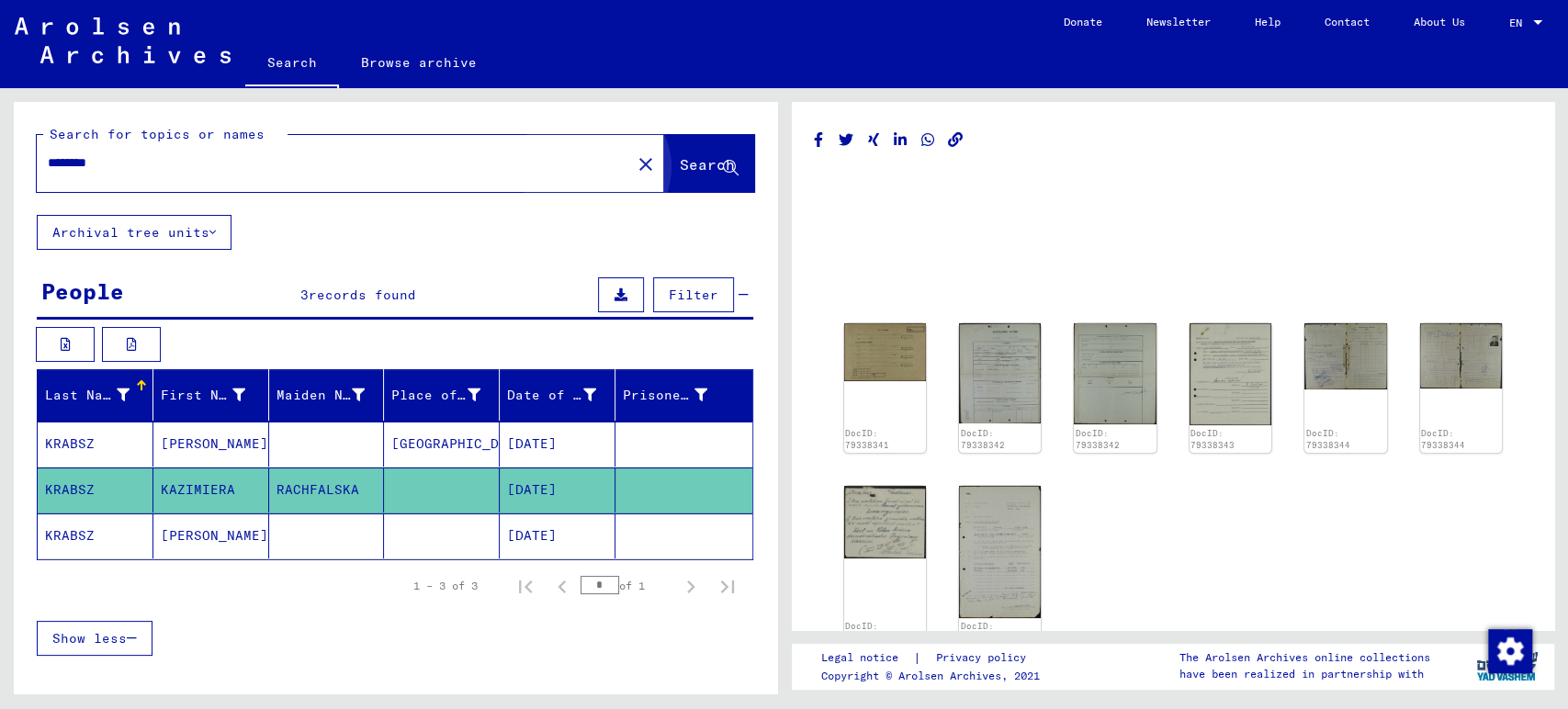
click at [664, 189] on button "Search" at bounding box center [709, 163] width 90 height 57
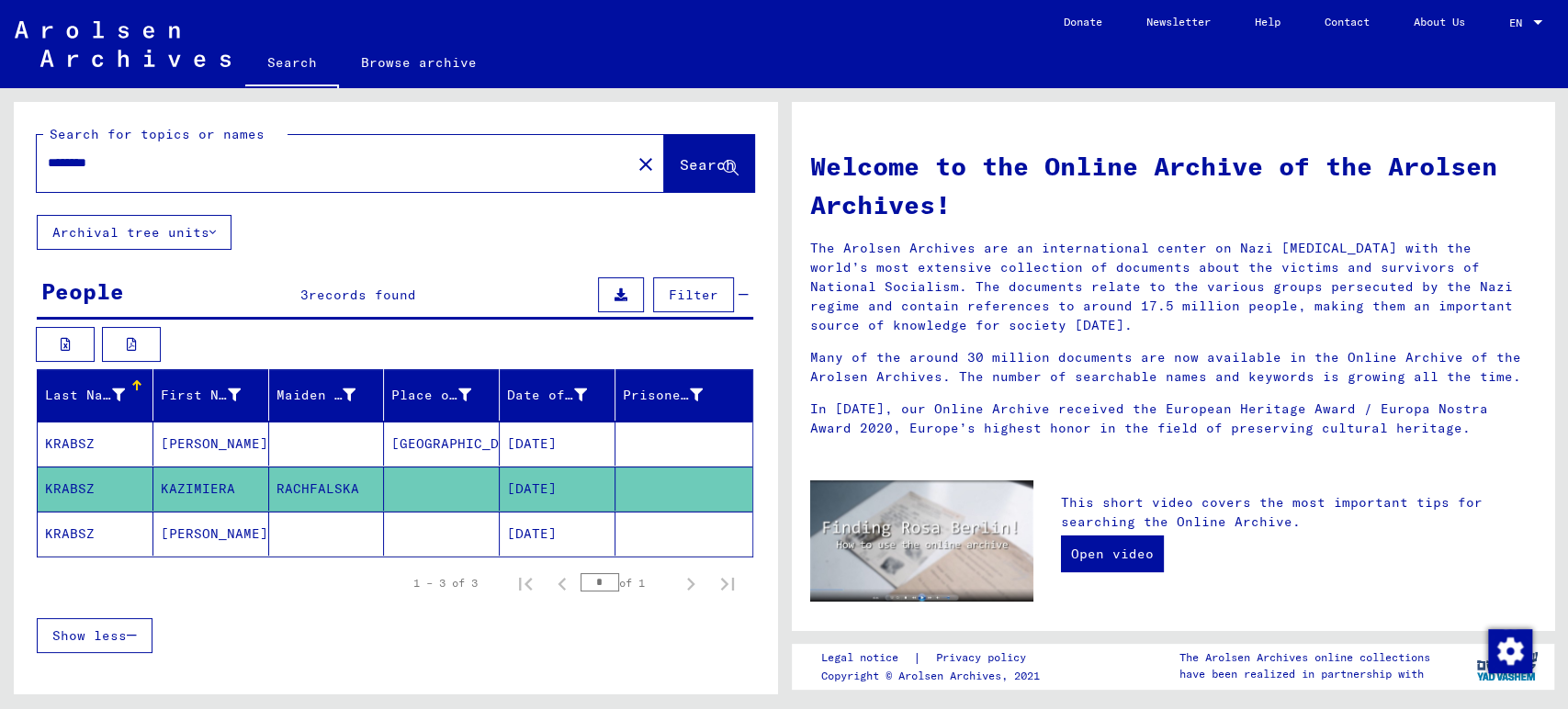
click at [691, 151] on button "Search" at bounding box center [709, 163] width 90 height 57
click at [692, 151] on button "Search" at bounding box center [709, 163] width 90 height 57
click at [700, 159] on span "Search" at bounding box center [707, 165] width 55 height 19
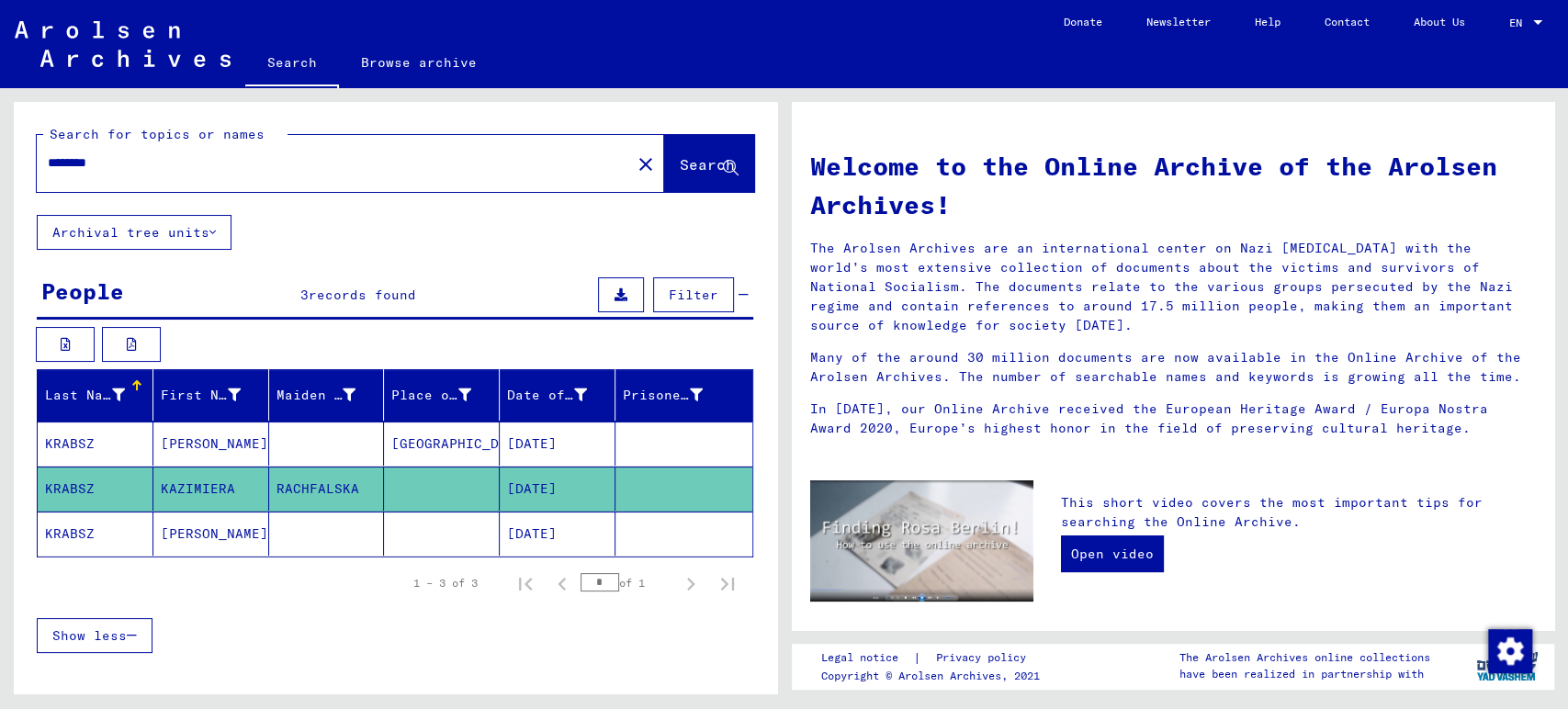
click at [87, 449] on mat-cell "KRABSZ" at bounding box center [95, 444] width 115 height 44
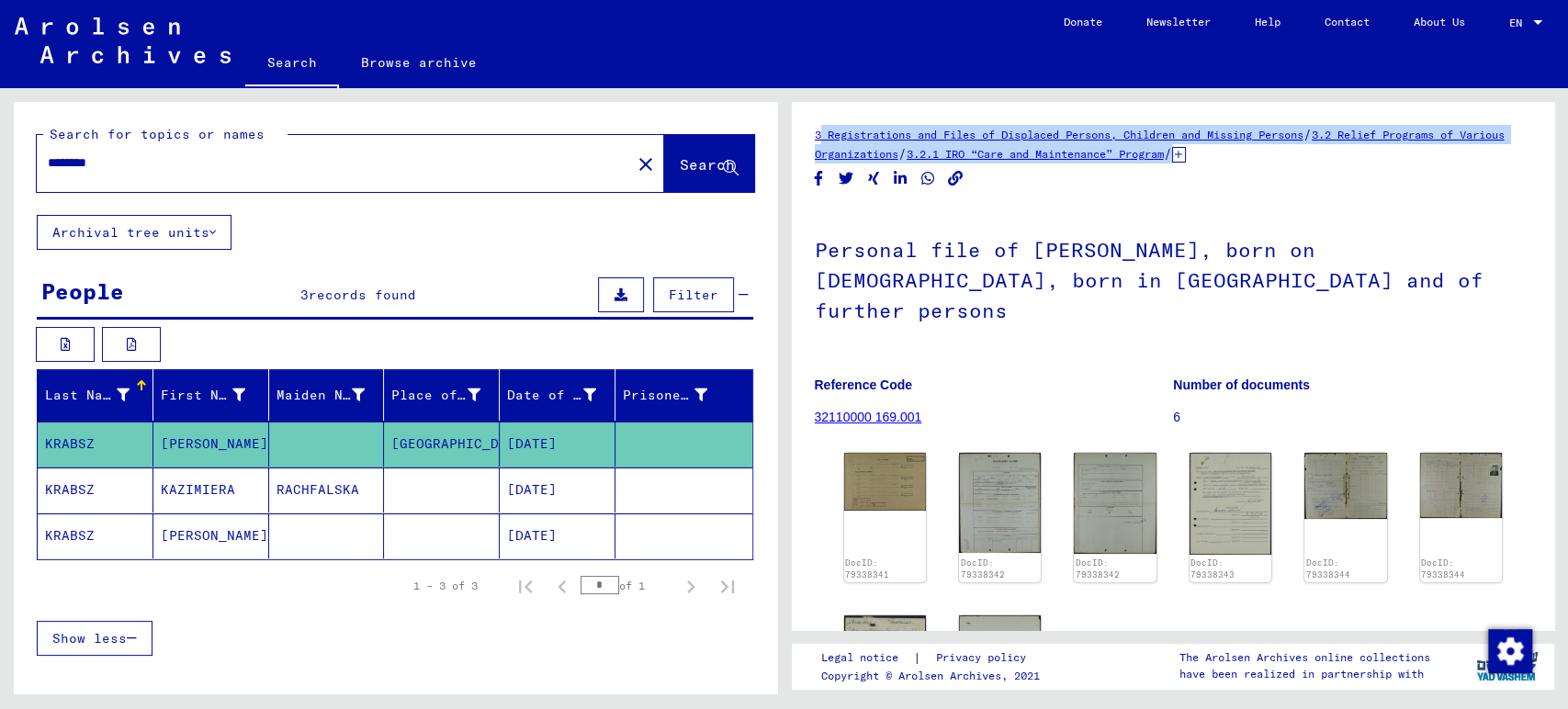
drag, startPoint x: 806, startPoint y: 129, endPoint x: 1246, endPoint y: 164, distance: 441.4
click at [1246, 164] on yv-its-full-details "3 Registrations and Files of Displaced Persons, Children and Missing Persons / …" at bounding box center [1173, 478] width 763 height 708
copy div "3 Registrations and Files of Displaced Persons, Children and Missing Persons / …"
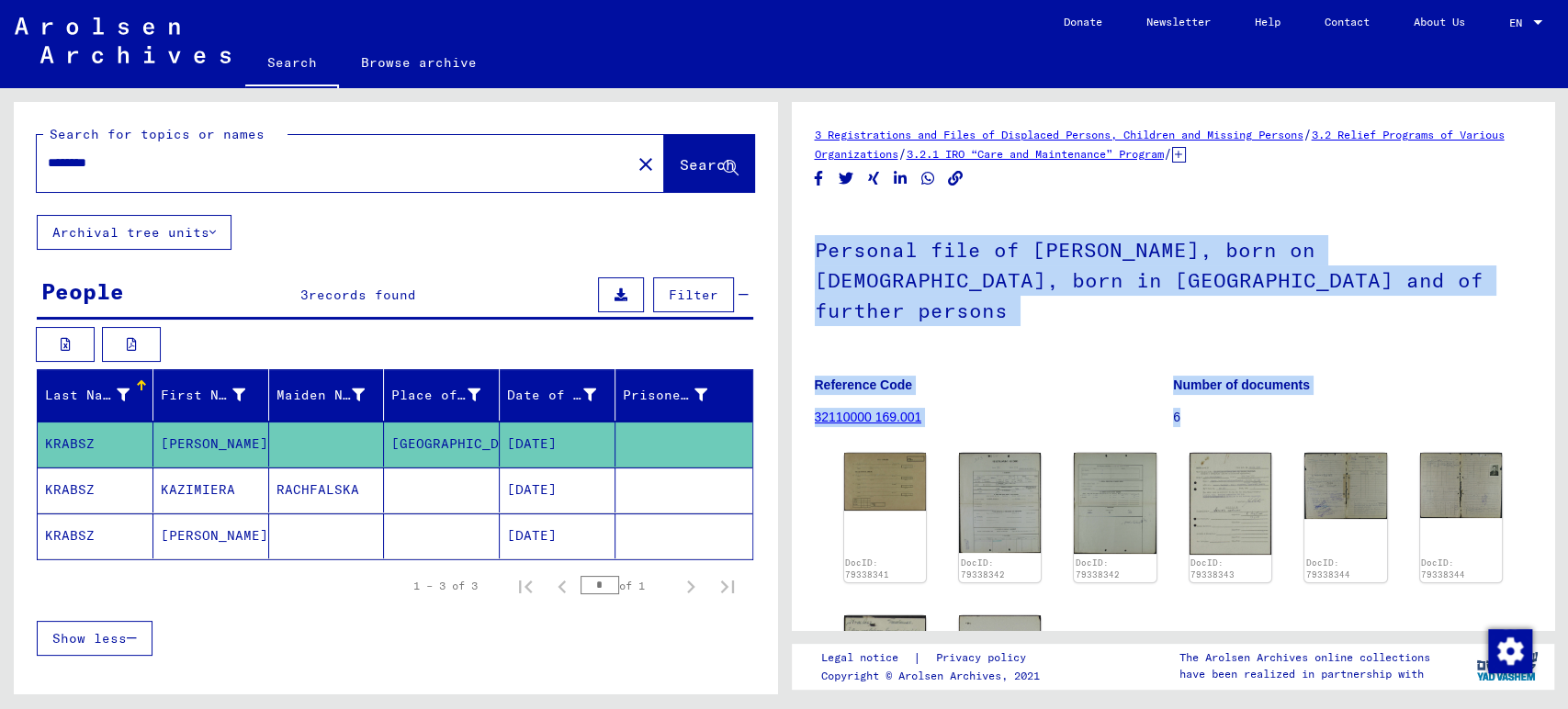
drag, startPoint x: 1176, startPoint y: 387, endPoint x: 814, endPoint y: 247, distance: 388.1
click at [814, 247] on div "Personal file of [PERSON_NAME], born on [DEMOGRAPHIC_DATA], born in [GEOGRAPHIC…" at bounding box center [1172, 326] width 717 height 238
copy div "Personal file of [PERSON_NAME], born on [DEMOGRAPHIC_DATA], born in [GEOGRAPHIC…"
click at [388, 71] on link "Browse archive" at bounding box center [419, 62] width 159 height 44
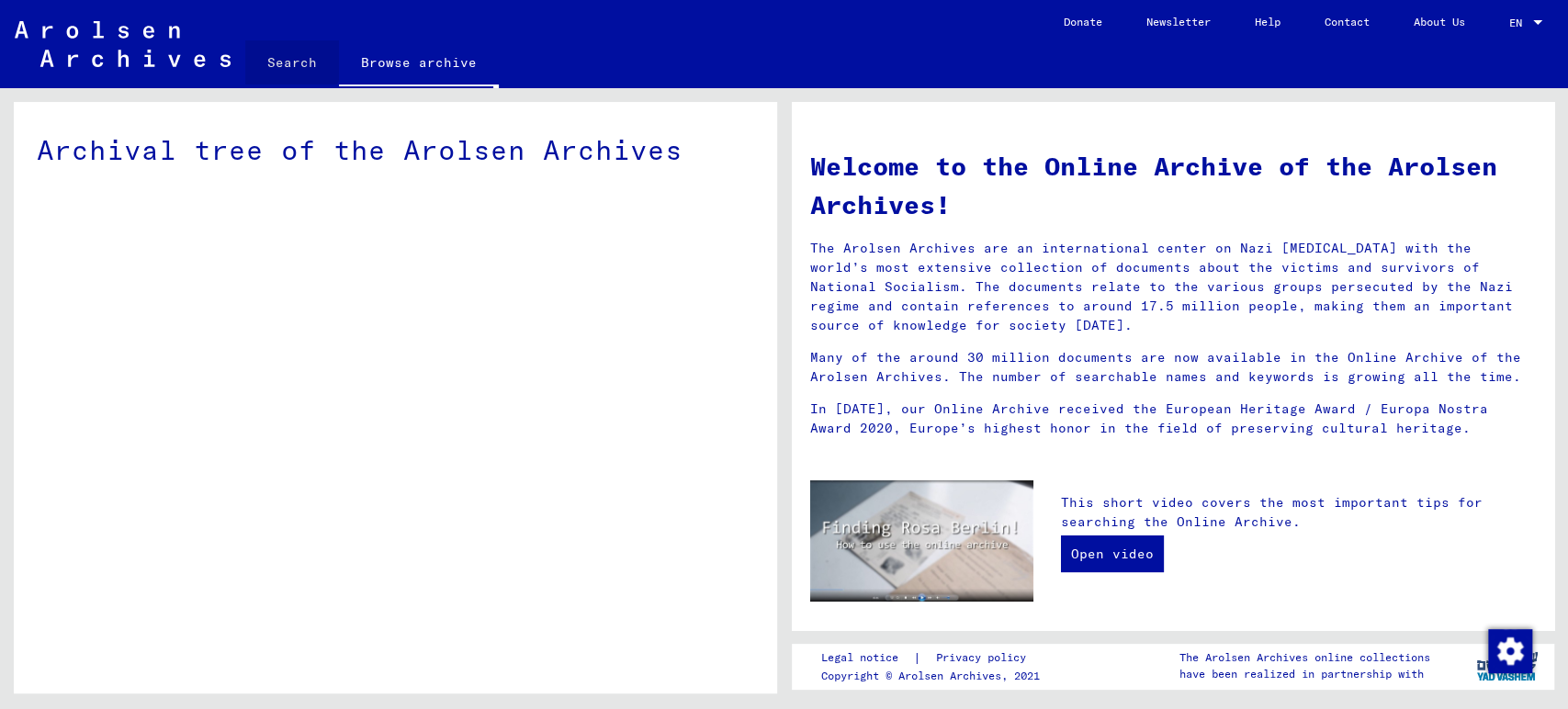
click at [290, 59] on link "Search" at bounding box center [292, 62] width 94 height 44
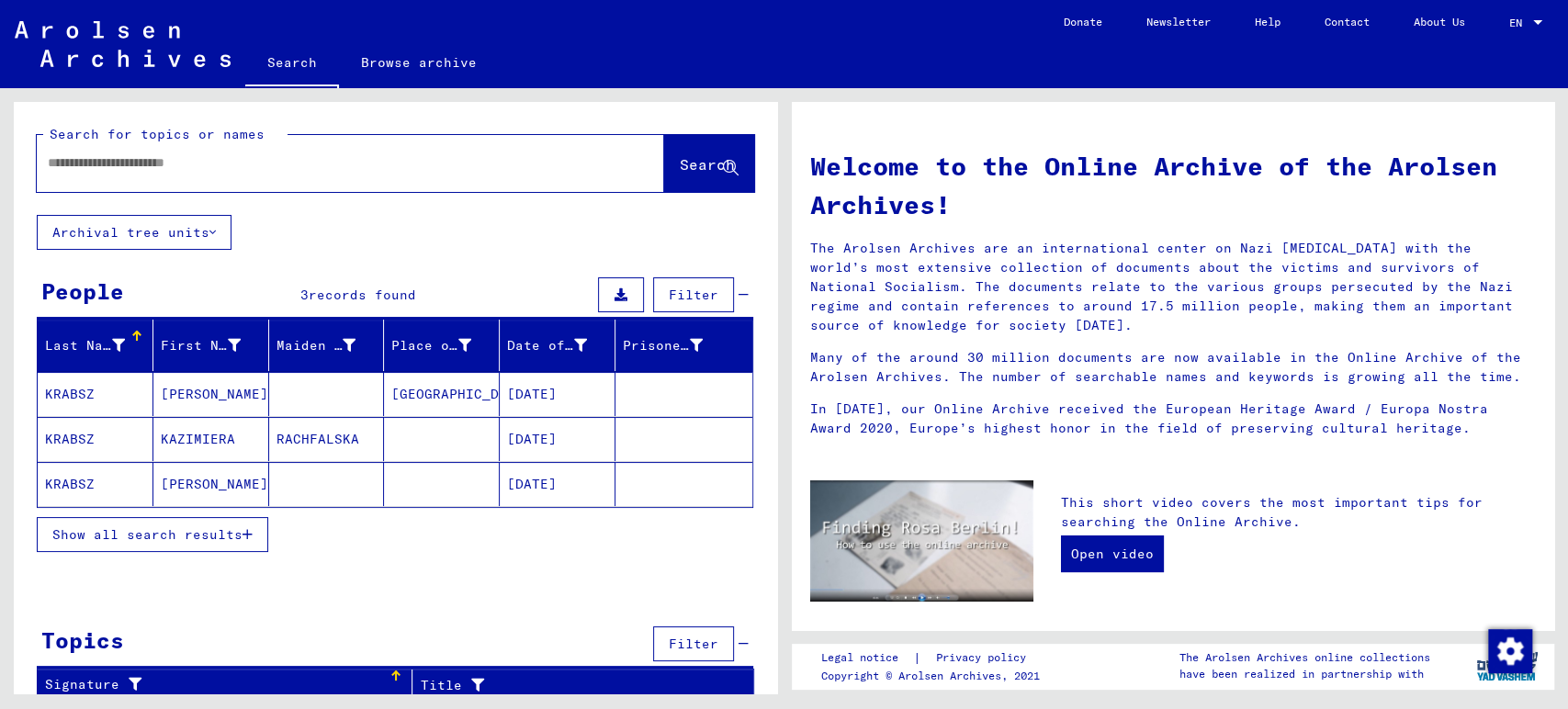
click at [290, 59] on link "Search" at bounding box center [292, 64] width 94 height 48
click at [243, 178] on div at bounding box center [322, 163] width 572 height 41
click at [206, 168] on input "text" at bounding box center [328, 163] width 561 height 20
click at [202, 167] on input "text" at bounding box center [328, 163] width 561 height 20
click at [679, 157] on span "Search" at bounding box center [707, 165] width 55 height 19
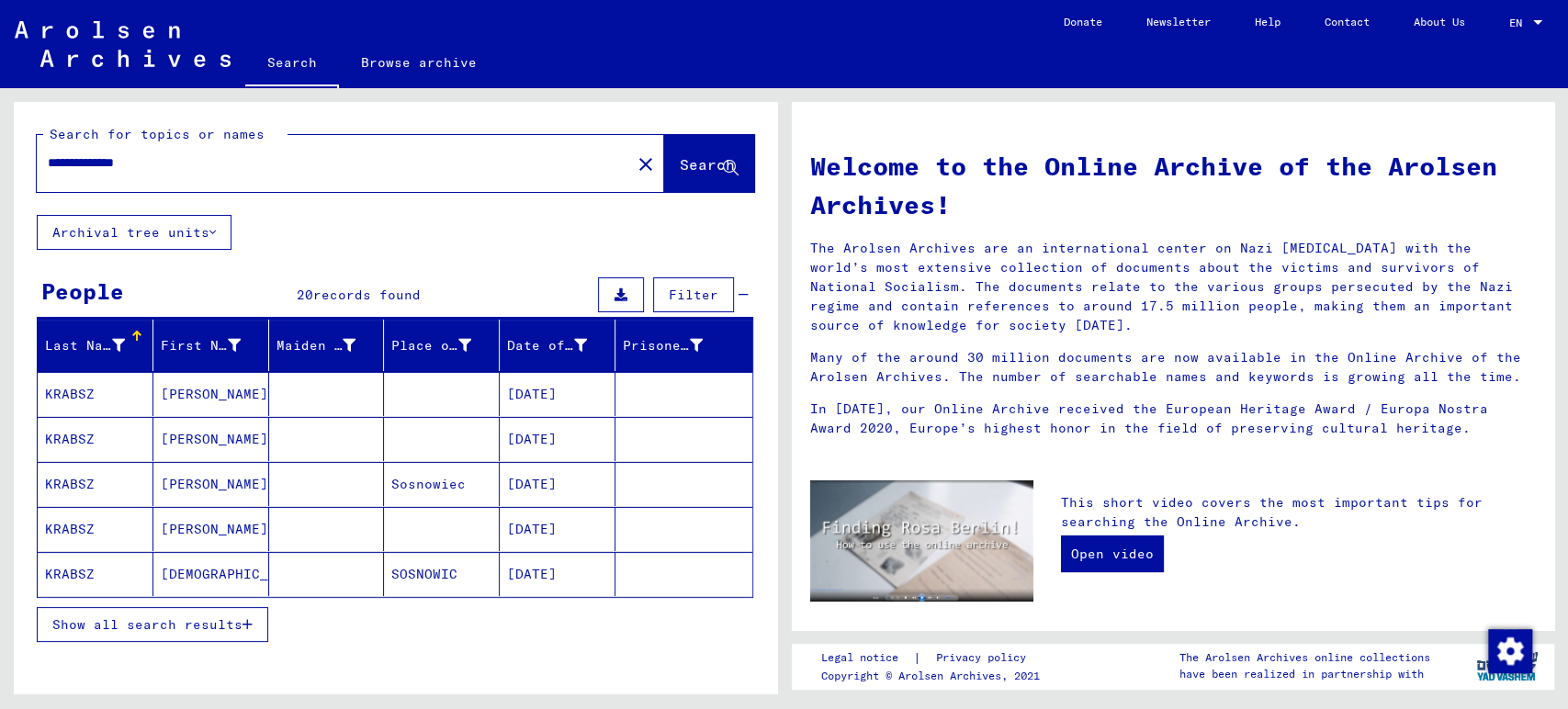
click at [176, 396] on mat-cell "[PERSON_NAME]" at bounding box center [211, 394] width 115 height 44
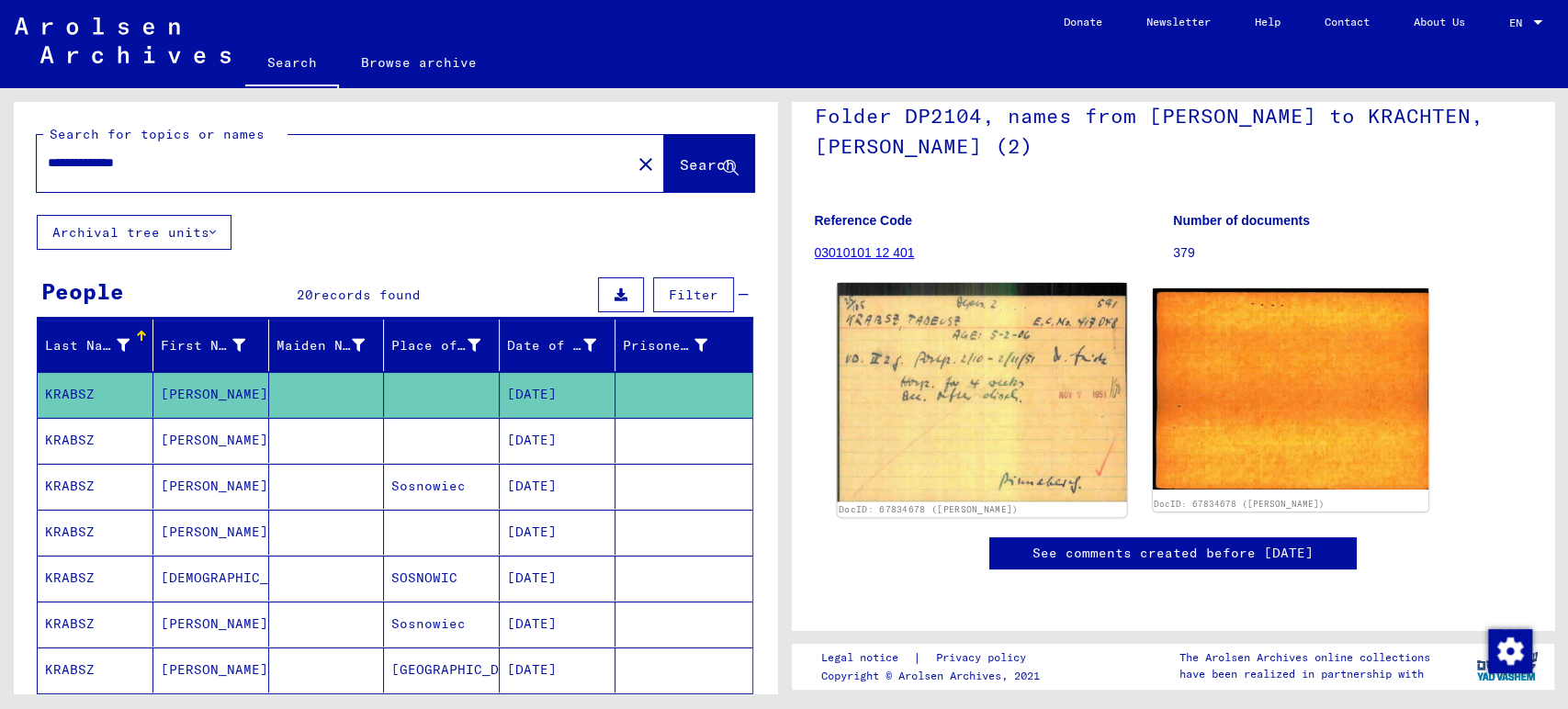
scroll to position [204, 0]
click at [954, 320] on img at bounding box center [981, 392] width 290 height 219
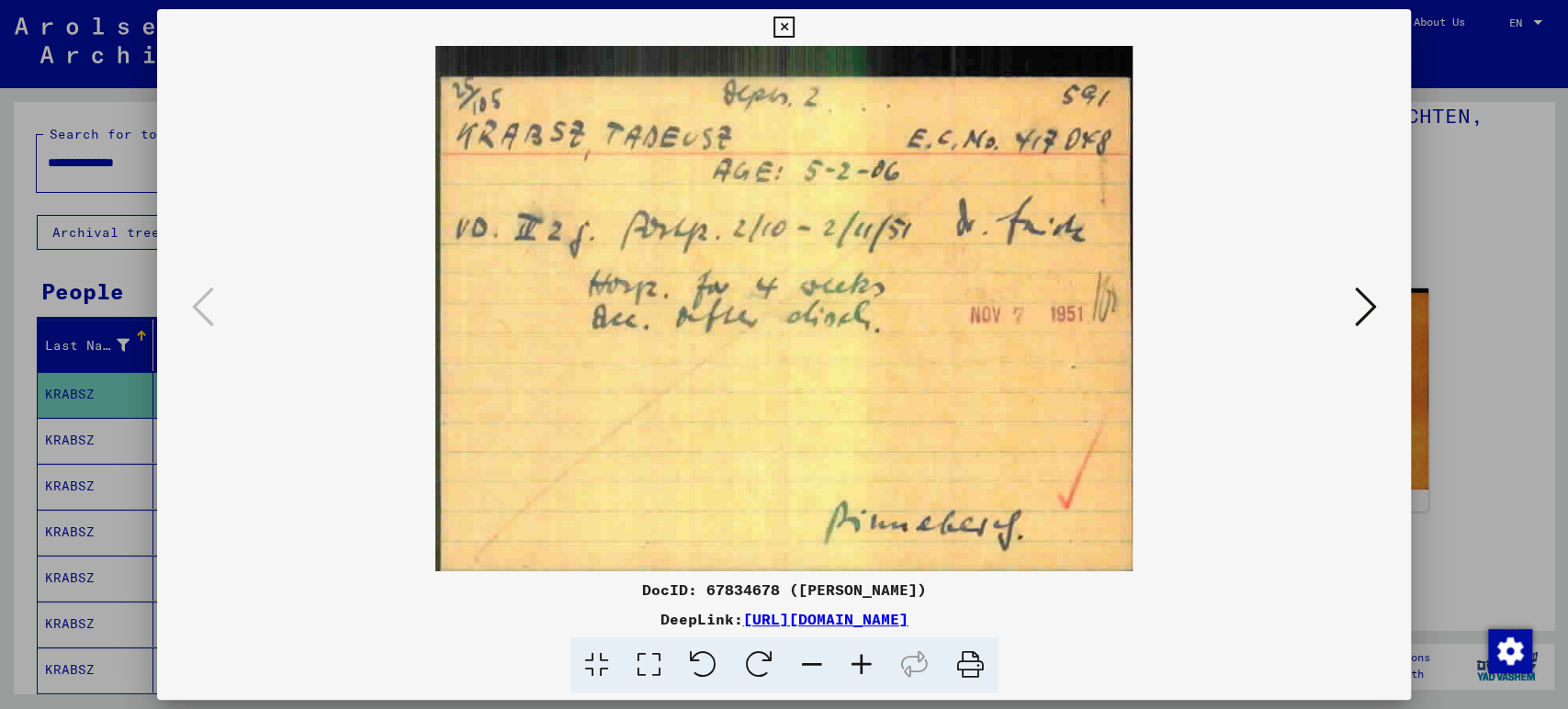
click at [1371, 309] on icon at bounding box center [1365, 307] width 22 height 44
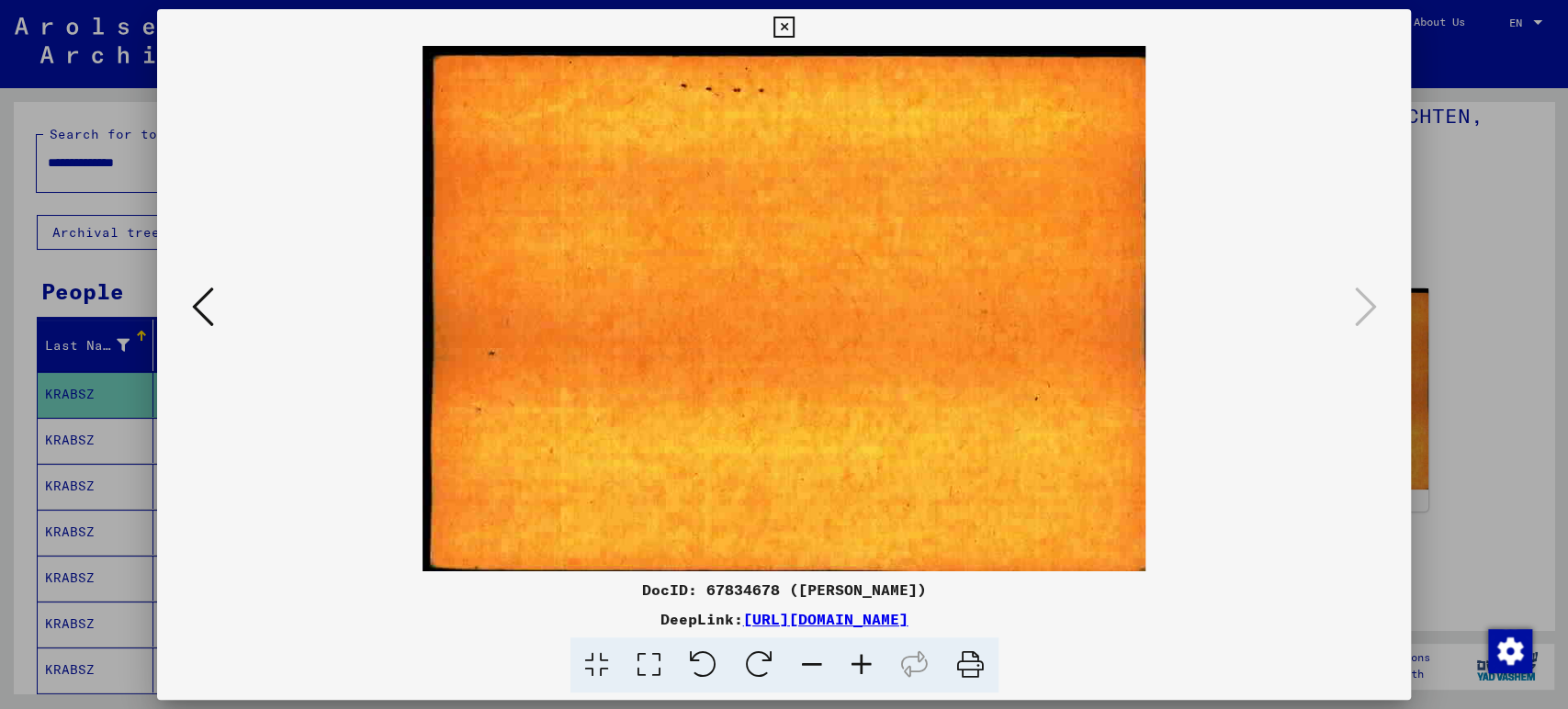
click at [1501, 348] on div at bounding box center [784, 354] width 1568 height 709
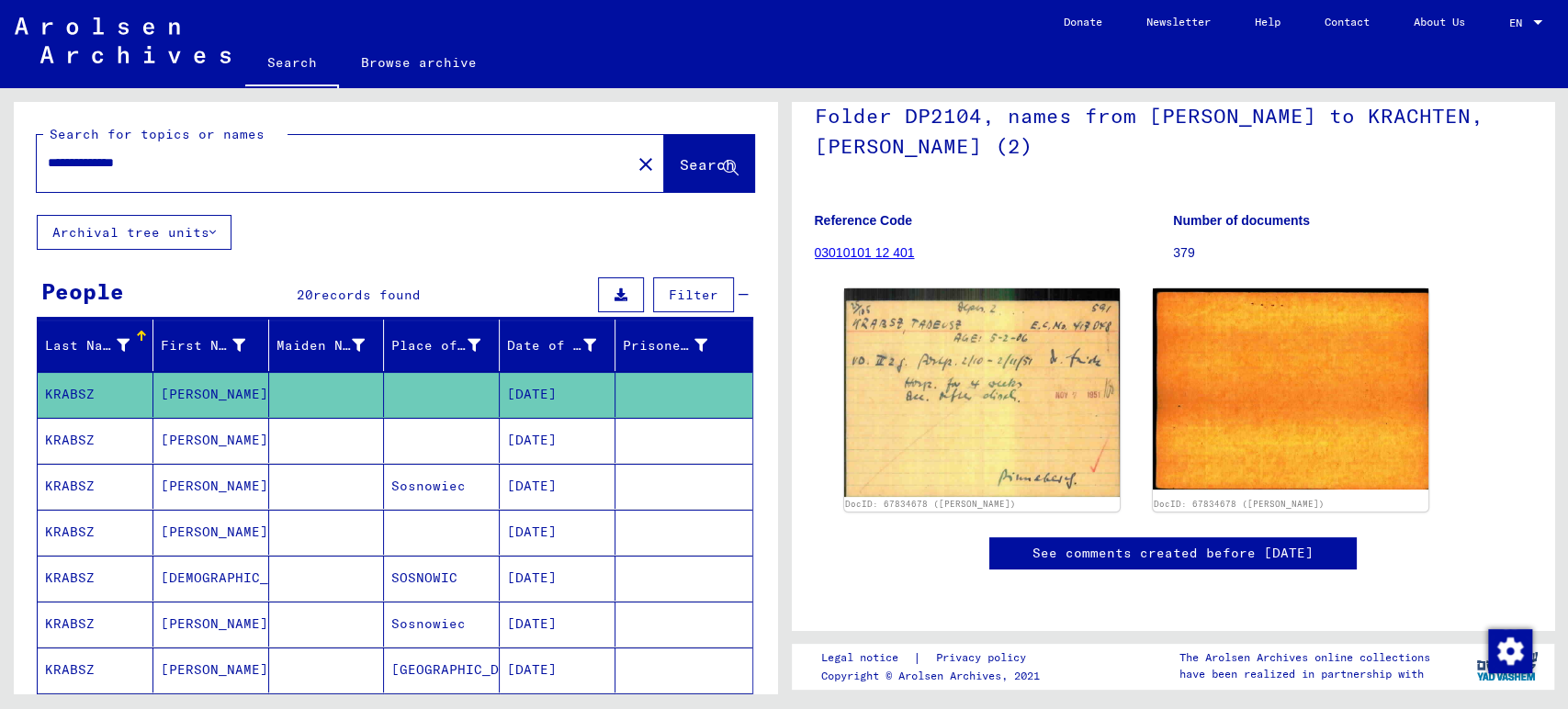
click at [157, 434] on mat-cell "[PERSON_NAME]" at bounding box center [211, 441] width 115 height 45
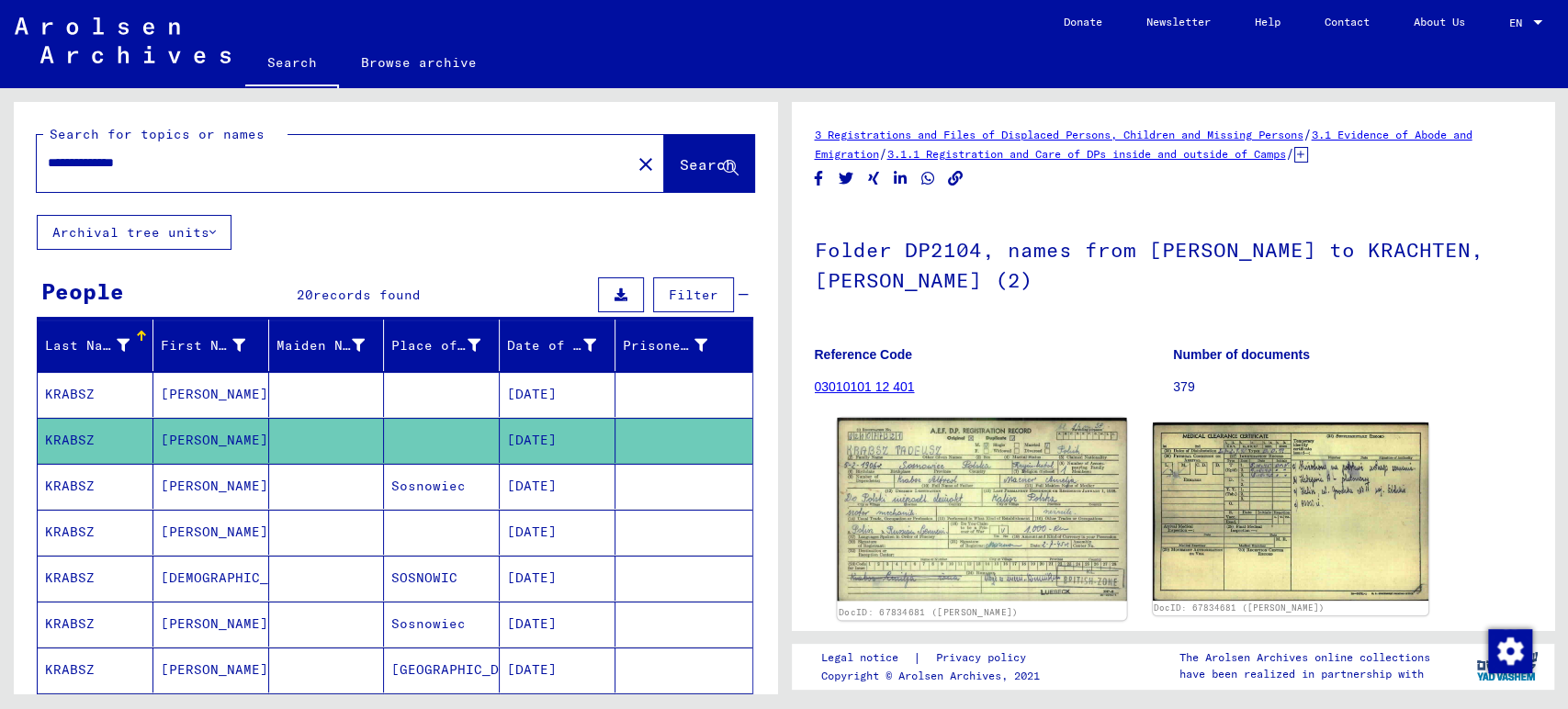
click at [903, 445] on img at bounding box center [981, 510] width 290 height 184
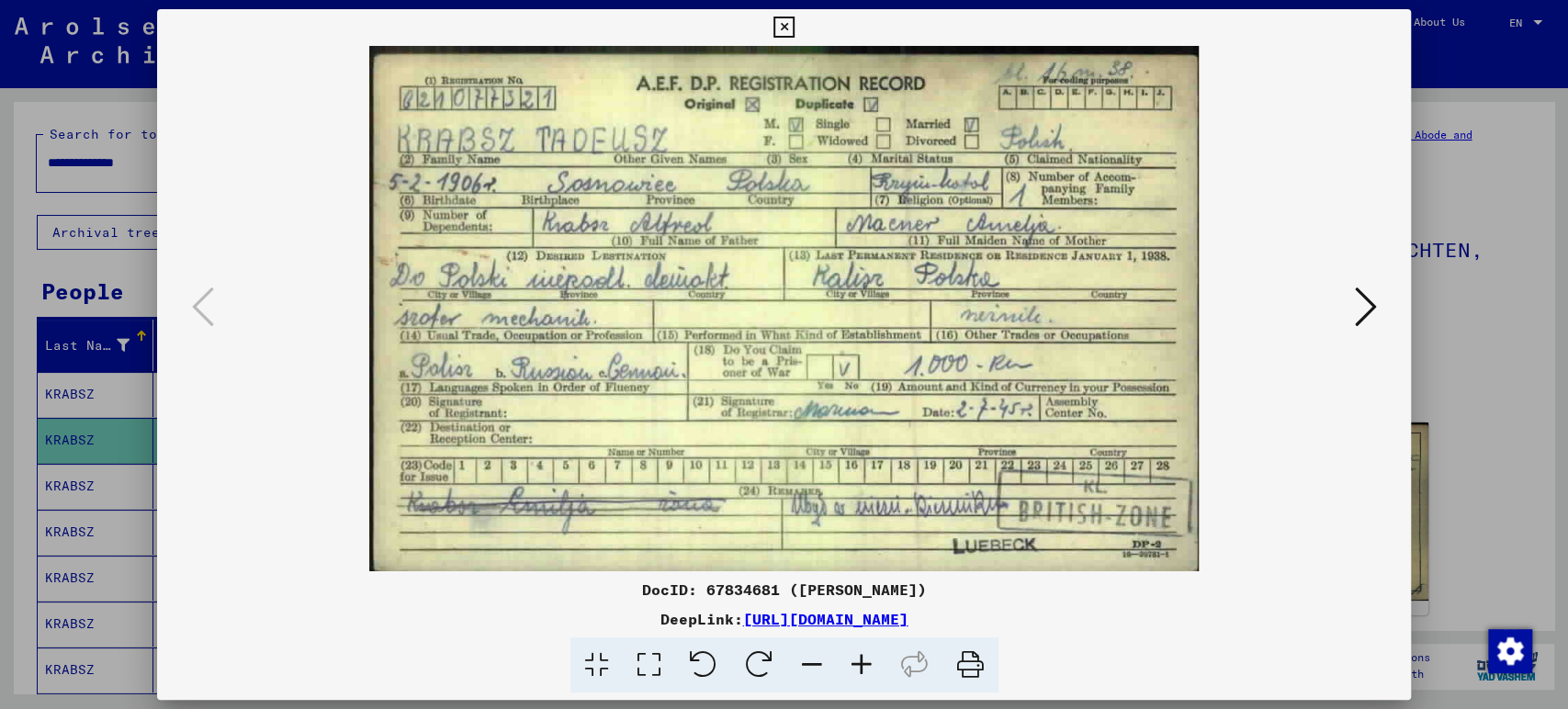
click at [1362, 299] on icon at bounding box center [1365, 307] width 22 height 44
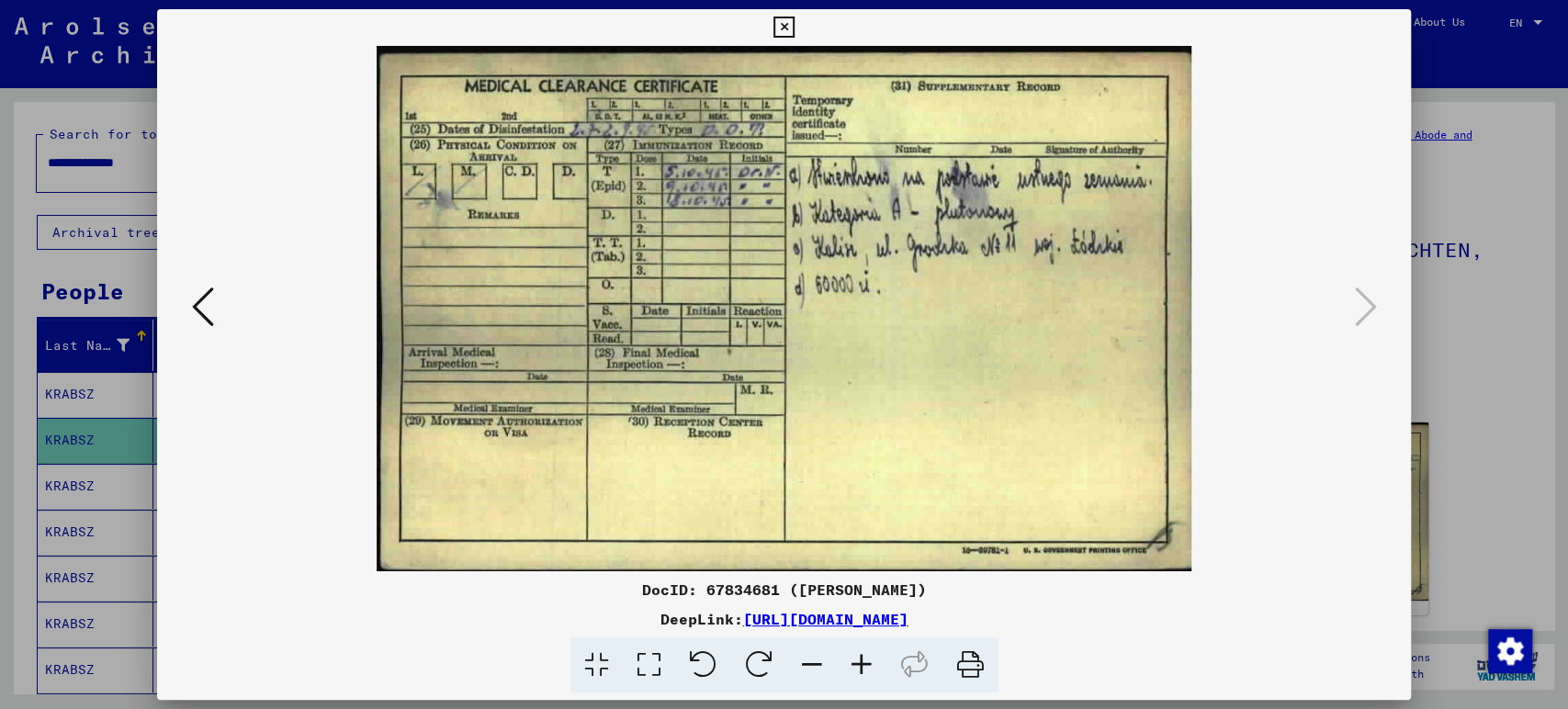
click at [1469, 360] on div at bounding box center [784, 354] width 1568 height 709
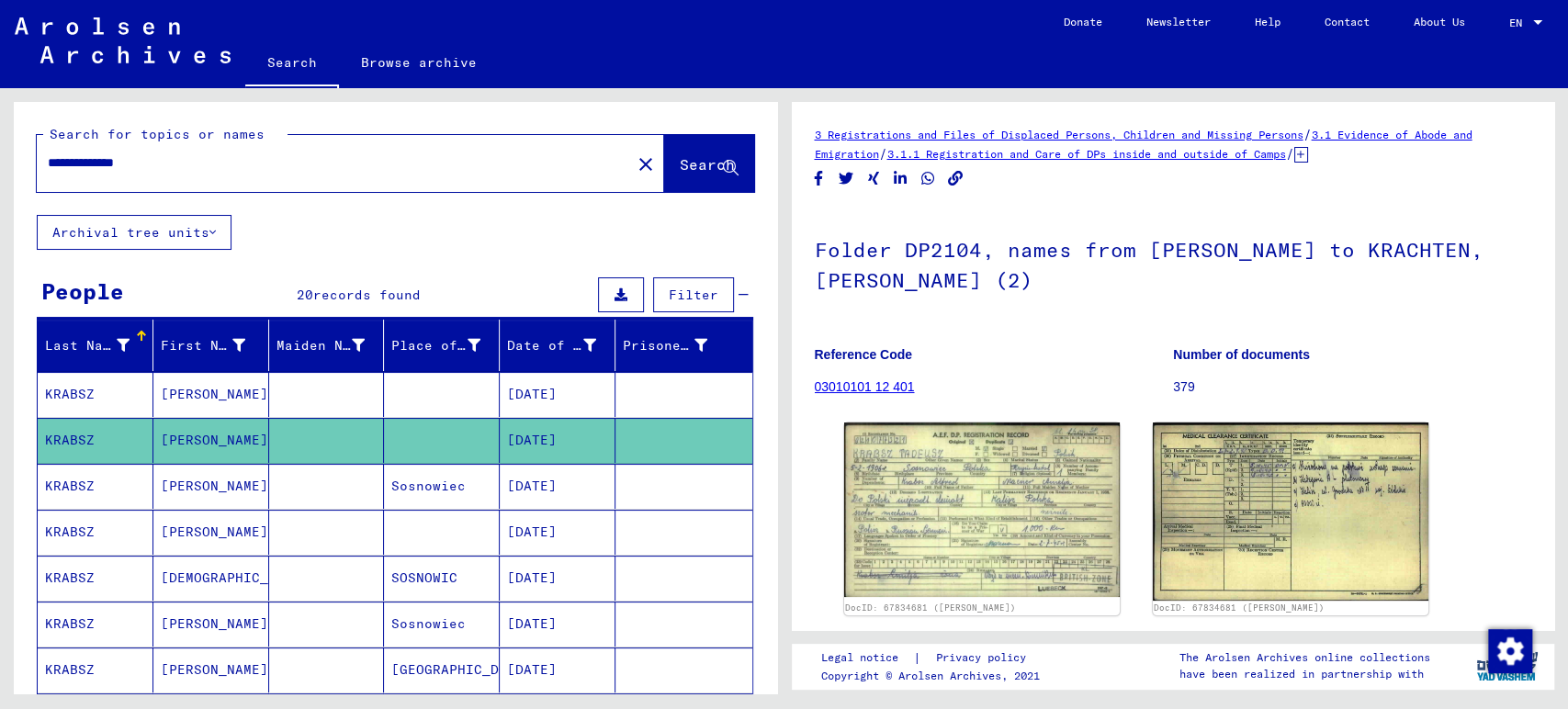
scroll to position [102, 0]
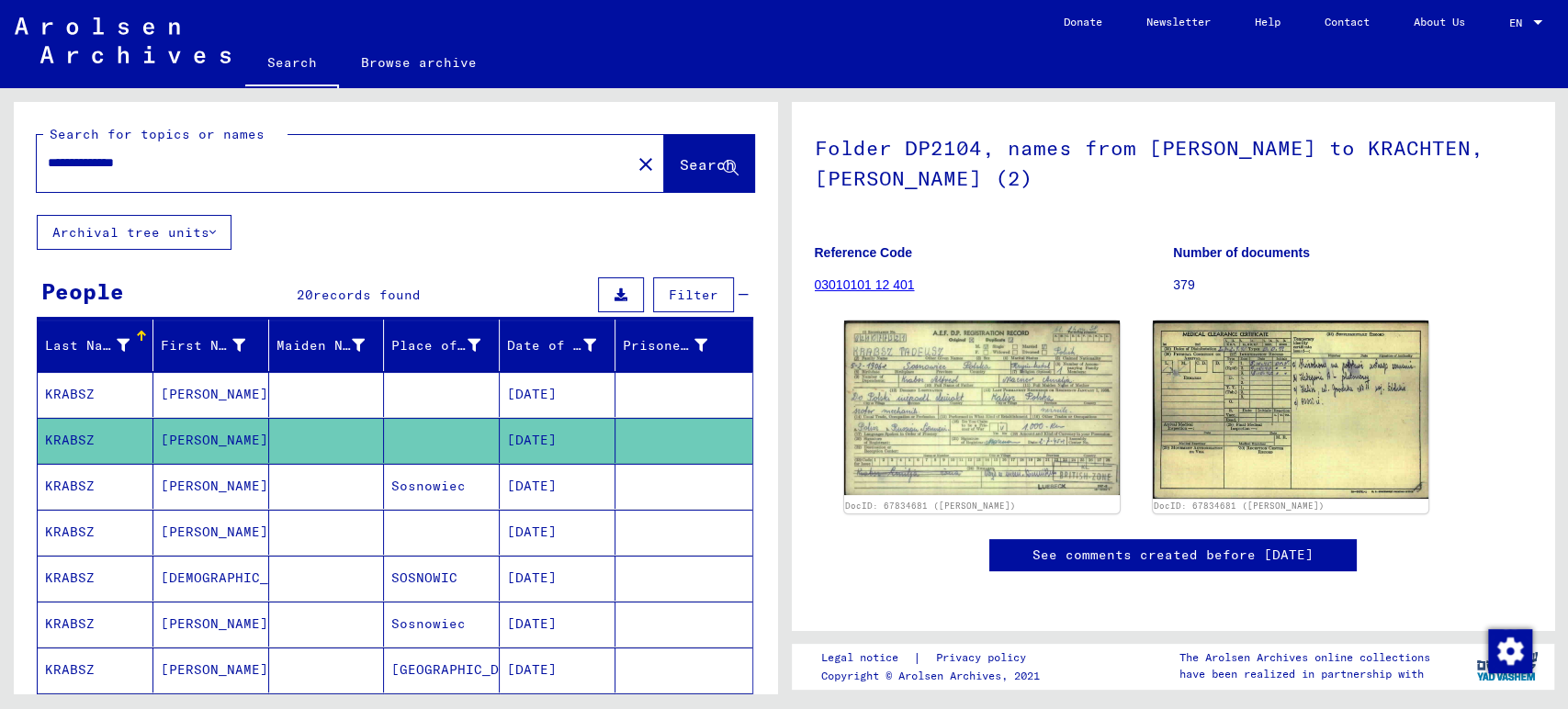
click at [98, 489] on mat-cell "KRABSZ" at bounding box center [95, 487] width 115 height 45
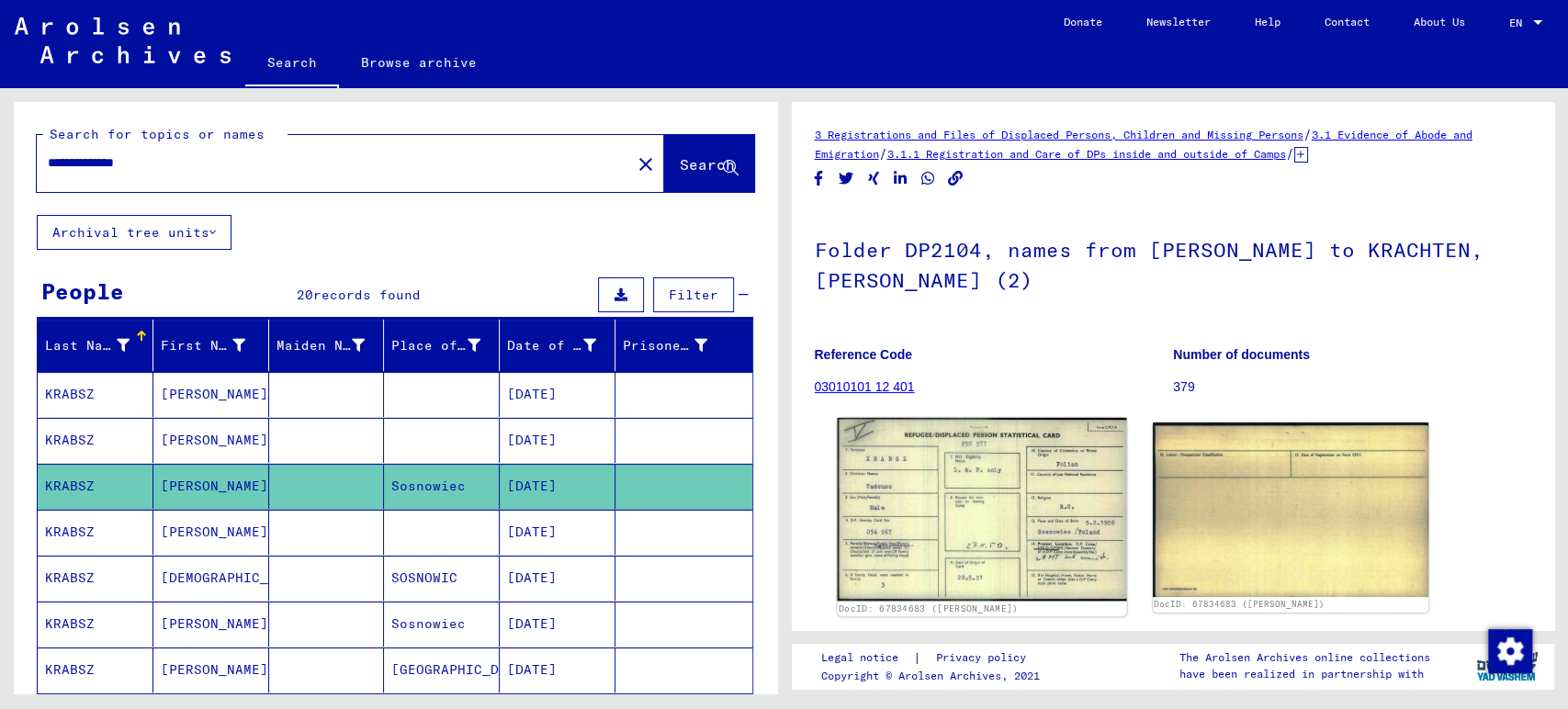
click at [945, 480] on img at bounding box center [981, 509] width 290 height 183
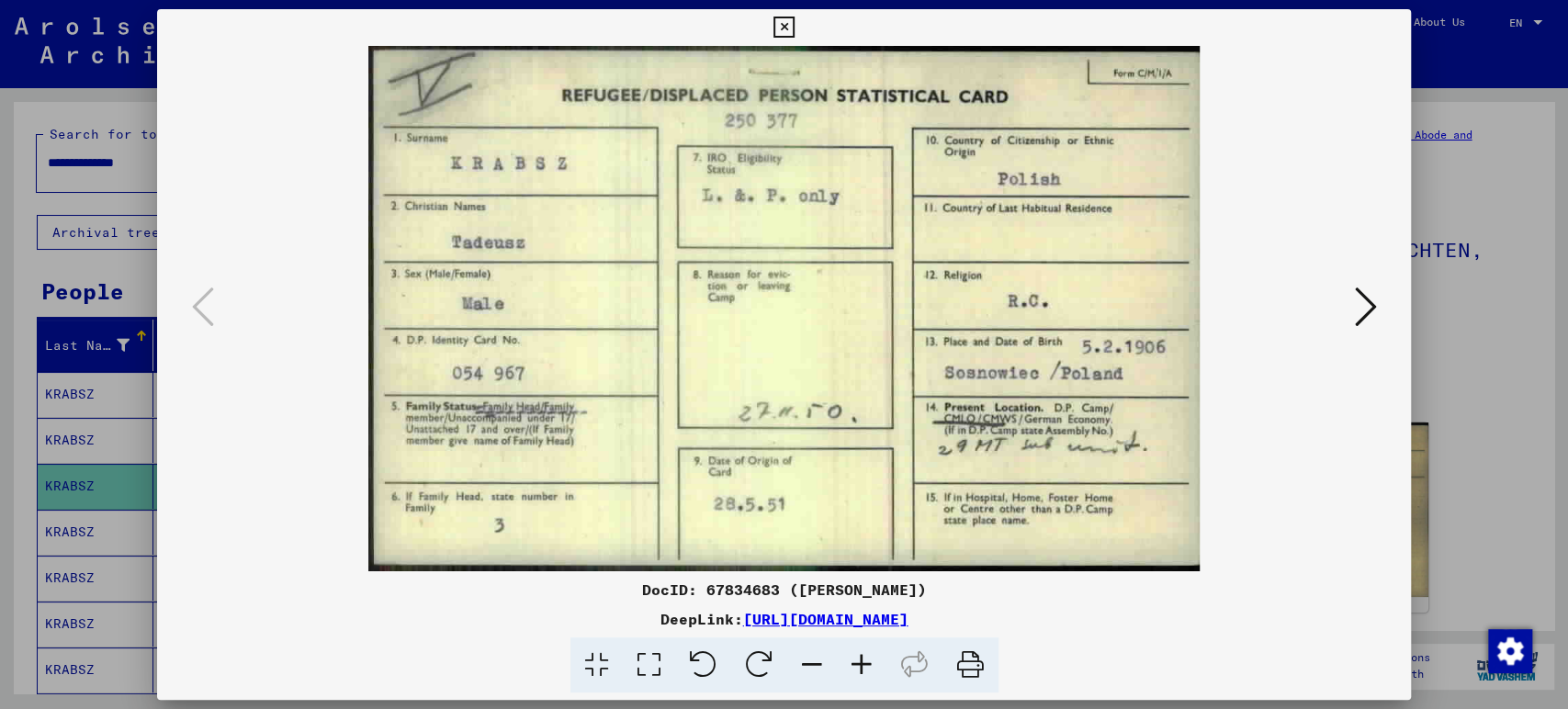
click at [1360, 301] on icon at bounding box center [1365, 307] width 22 height 44
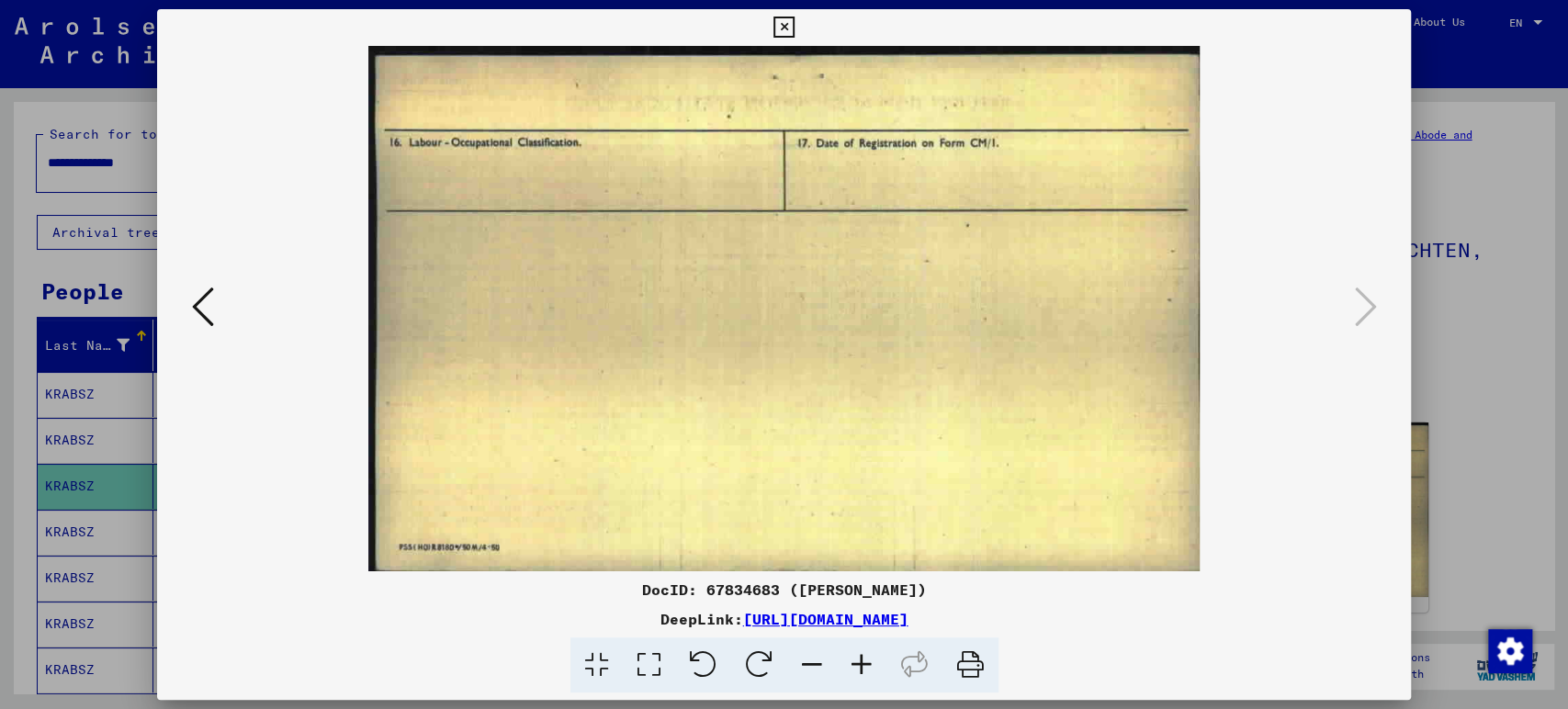
click at [1441, 419] on div at bounding box center [784, 354] width 1568 height 709
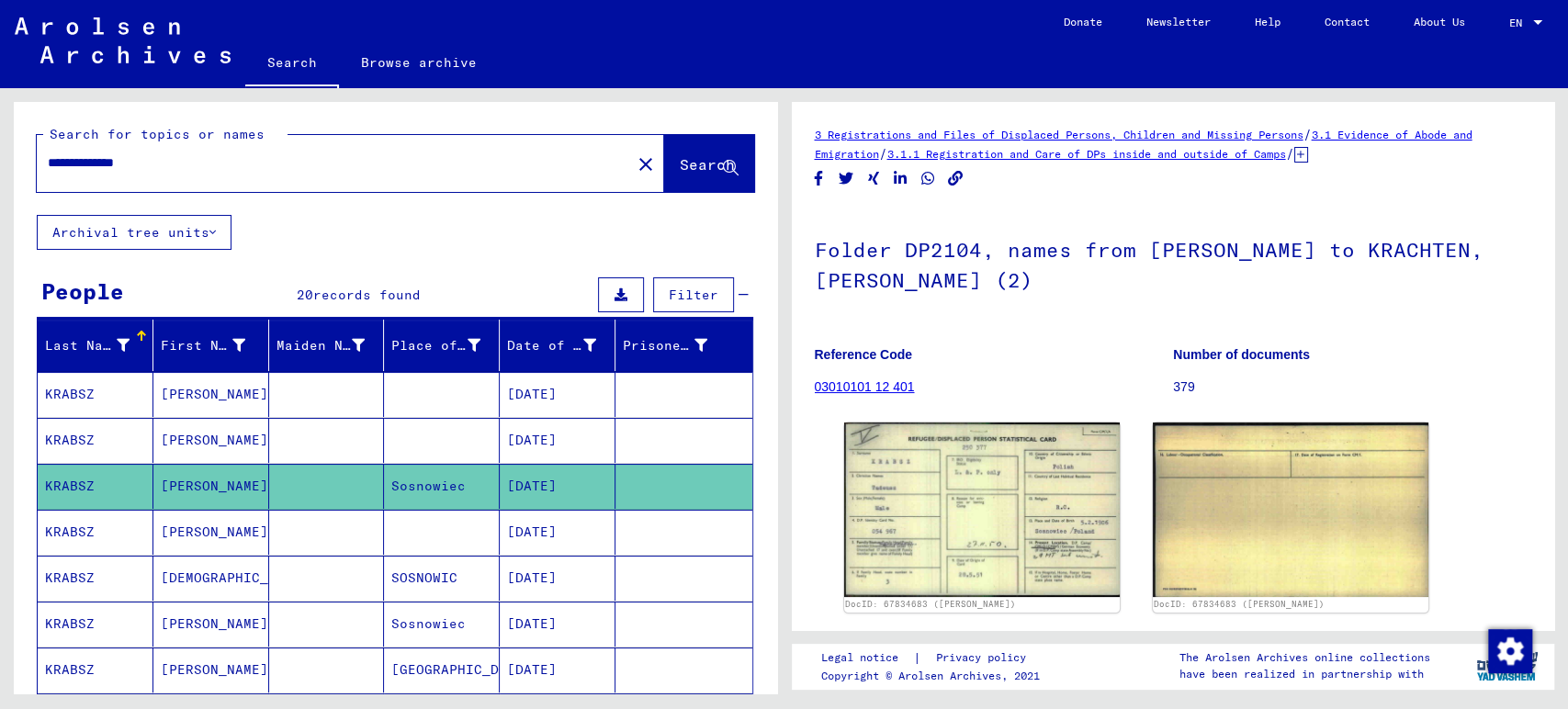
click at [86, 528] on mat-cell "KRABSZ" at bounding box center [95, 533] width 115 height 45
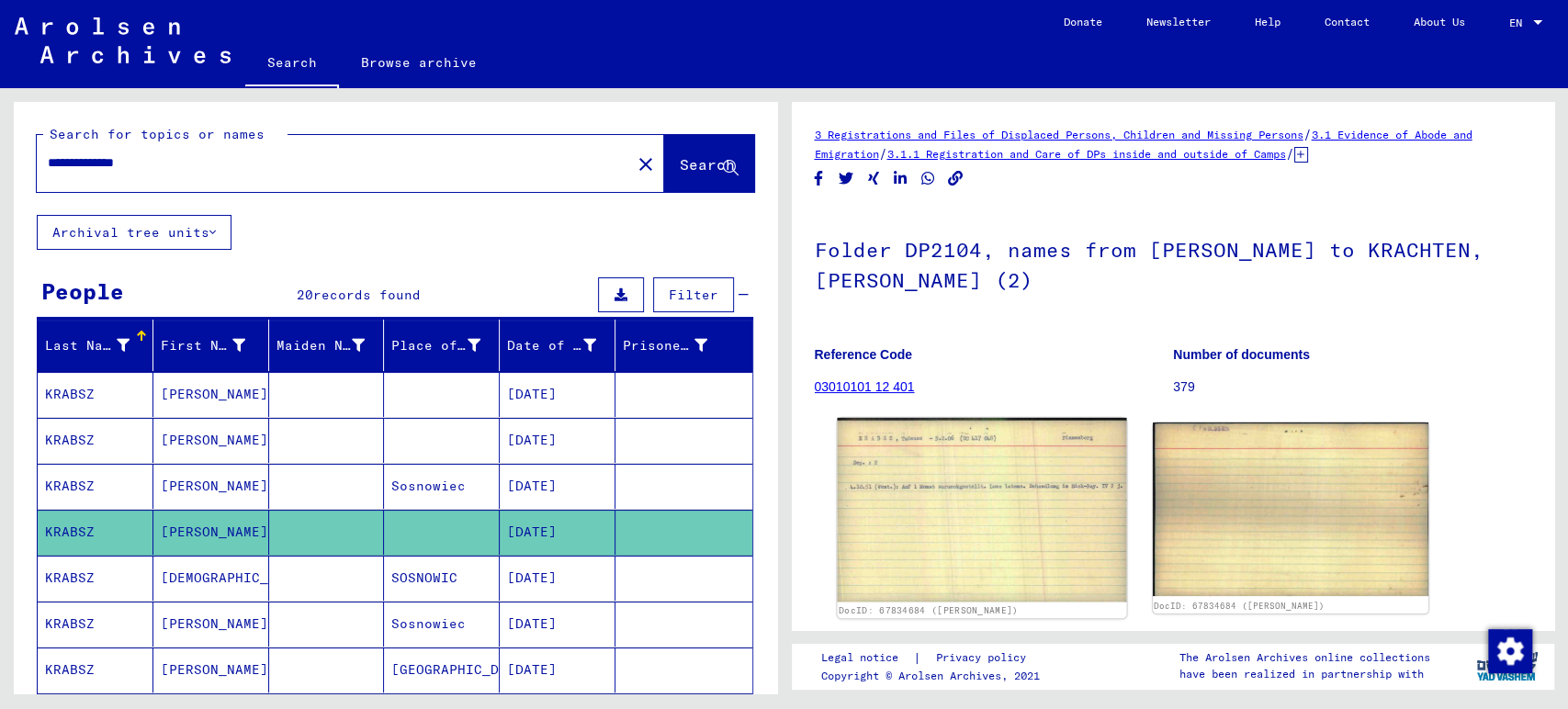
click at [964, 481] on img at bounding box center [981, 510] width 290 height 185
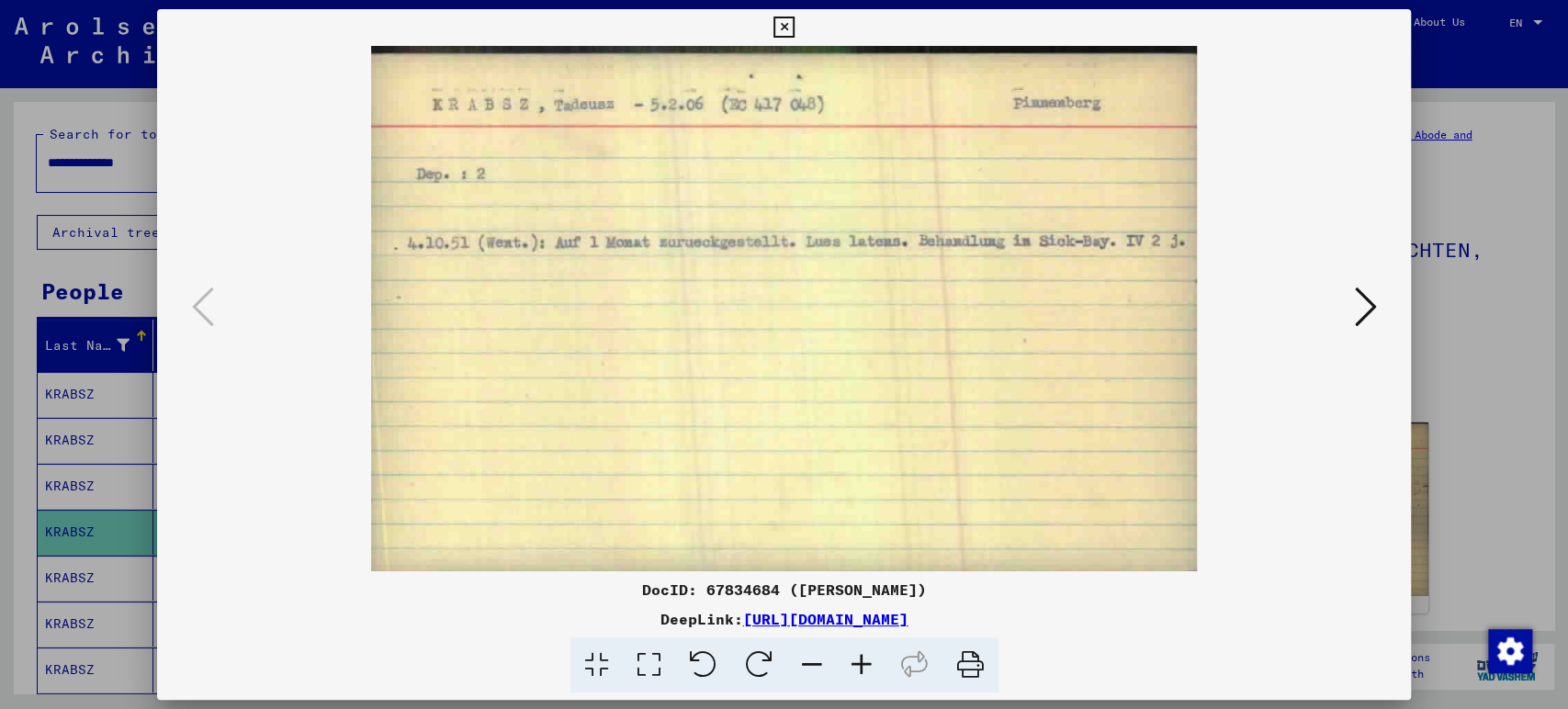
click at [1359, 322] on icon at bounding box center [1365, 307] width 22 height 44
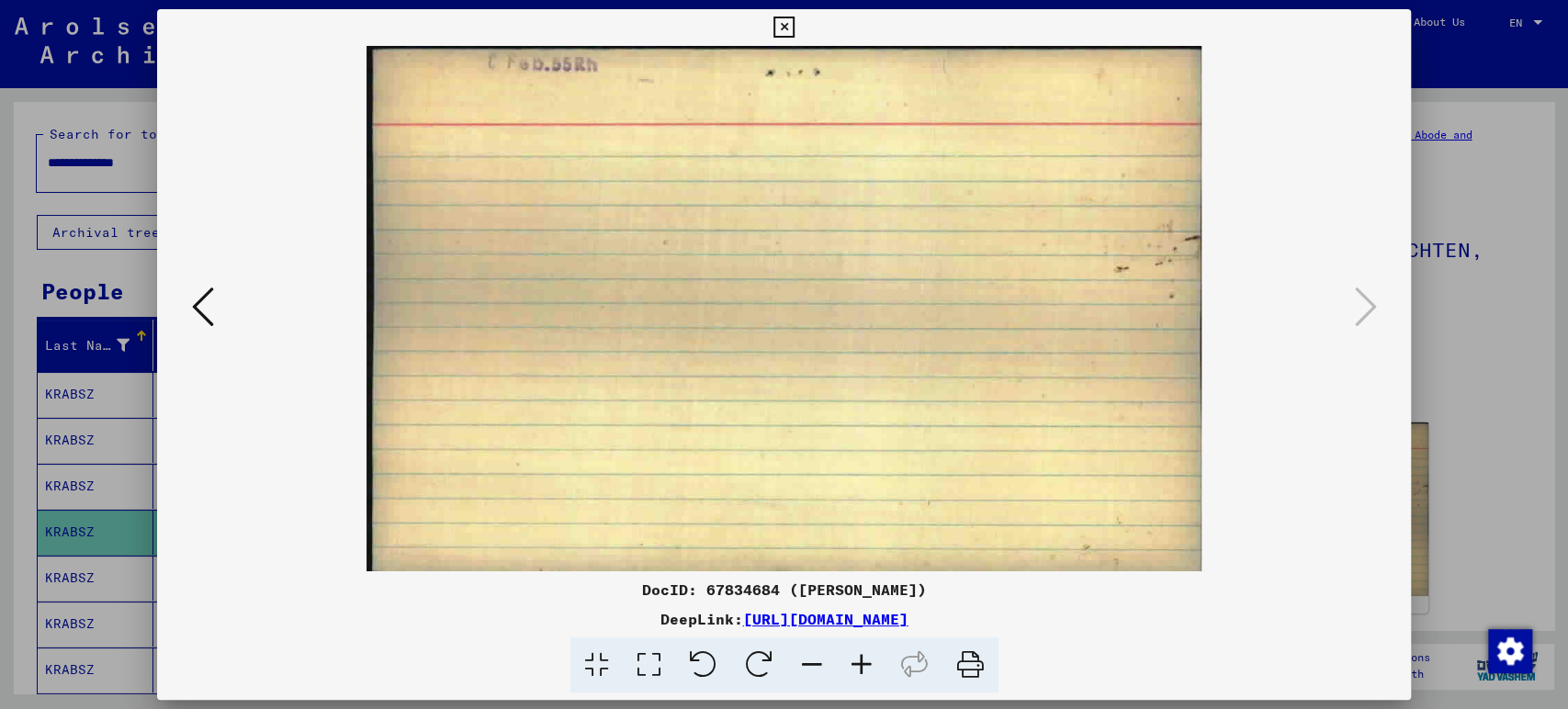
click at [1461, 368] on div at bounding box center [784, 354] width 1568 height 709
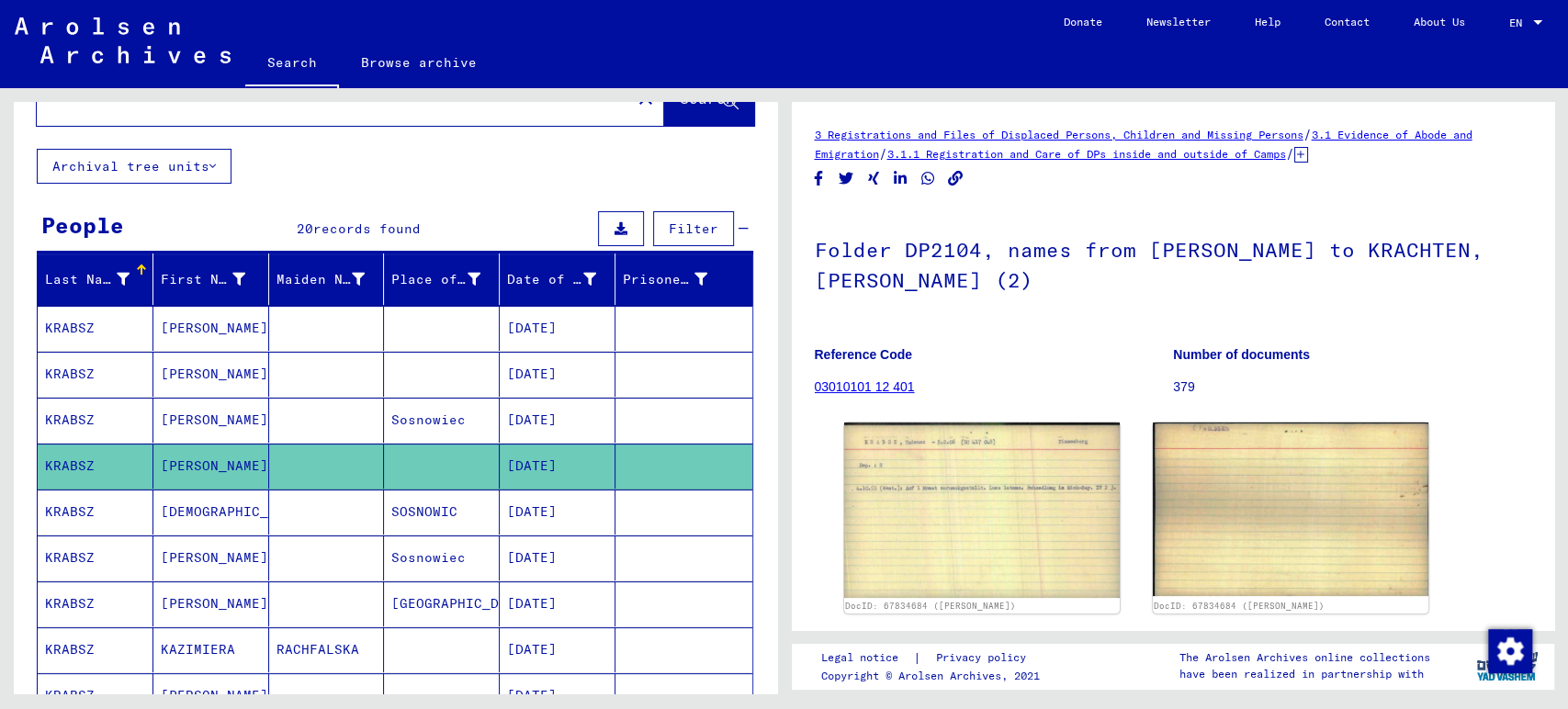
scroll to position [102, 0]
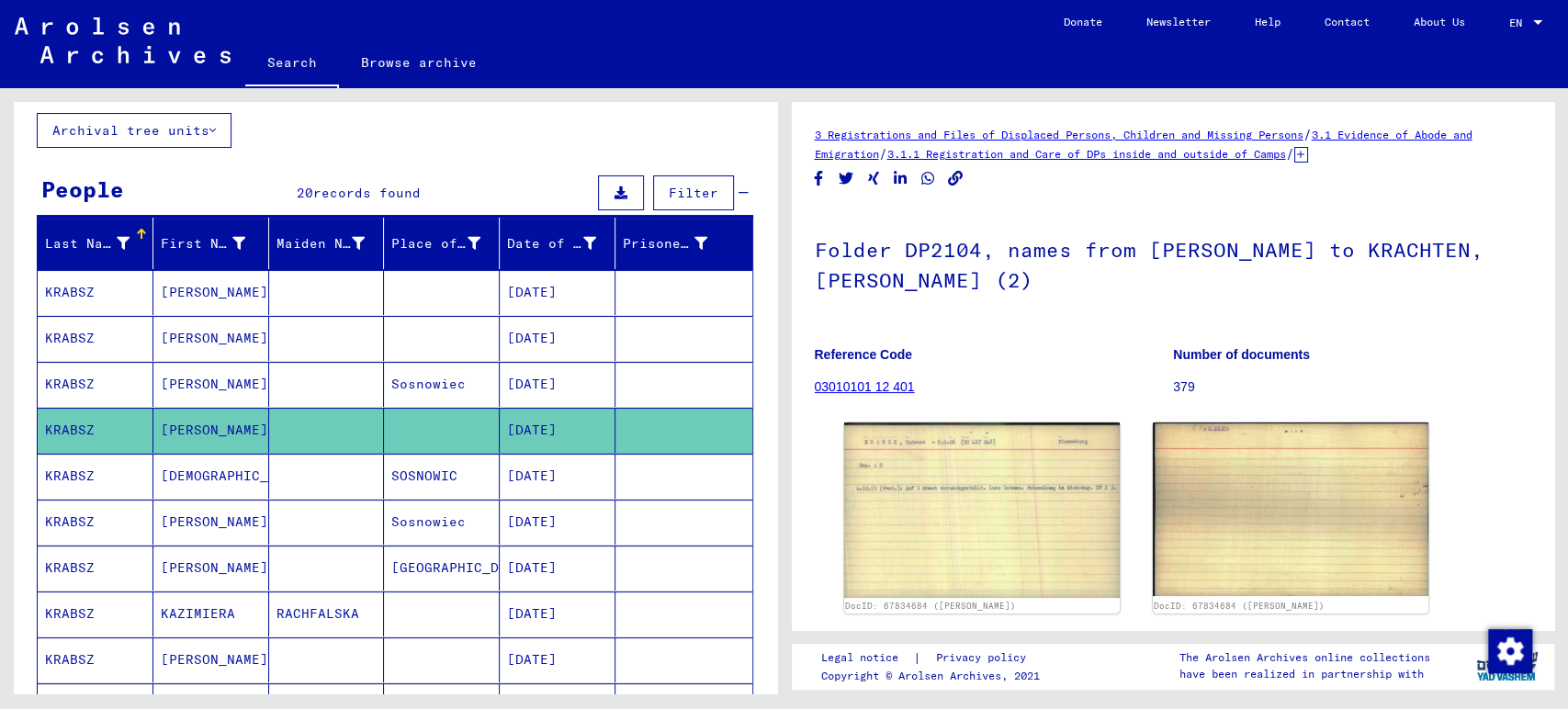
click at [384, 466] on mat-cell "SOSNOWIC" at bounding box center [441, 476] width 115 height 45
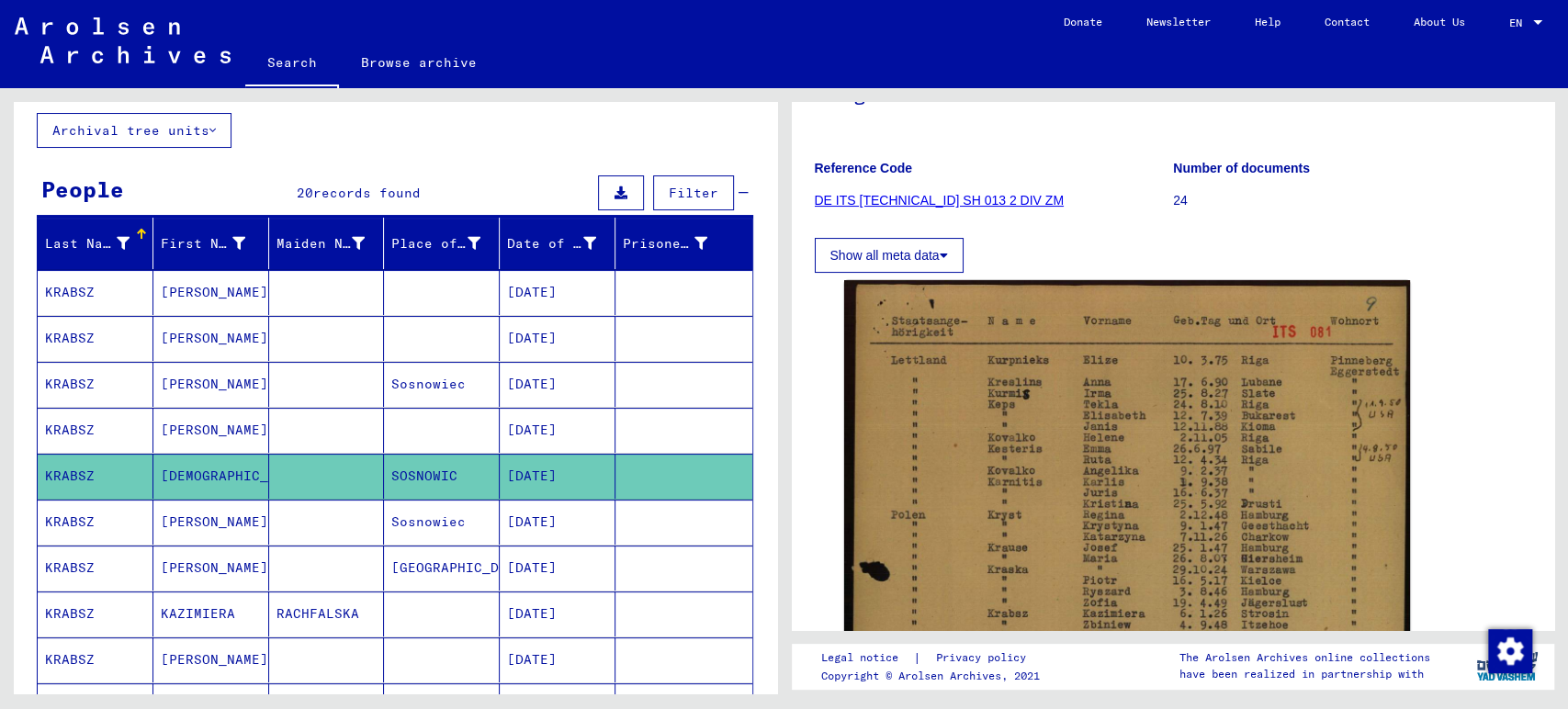
scroll to position [204, 0]
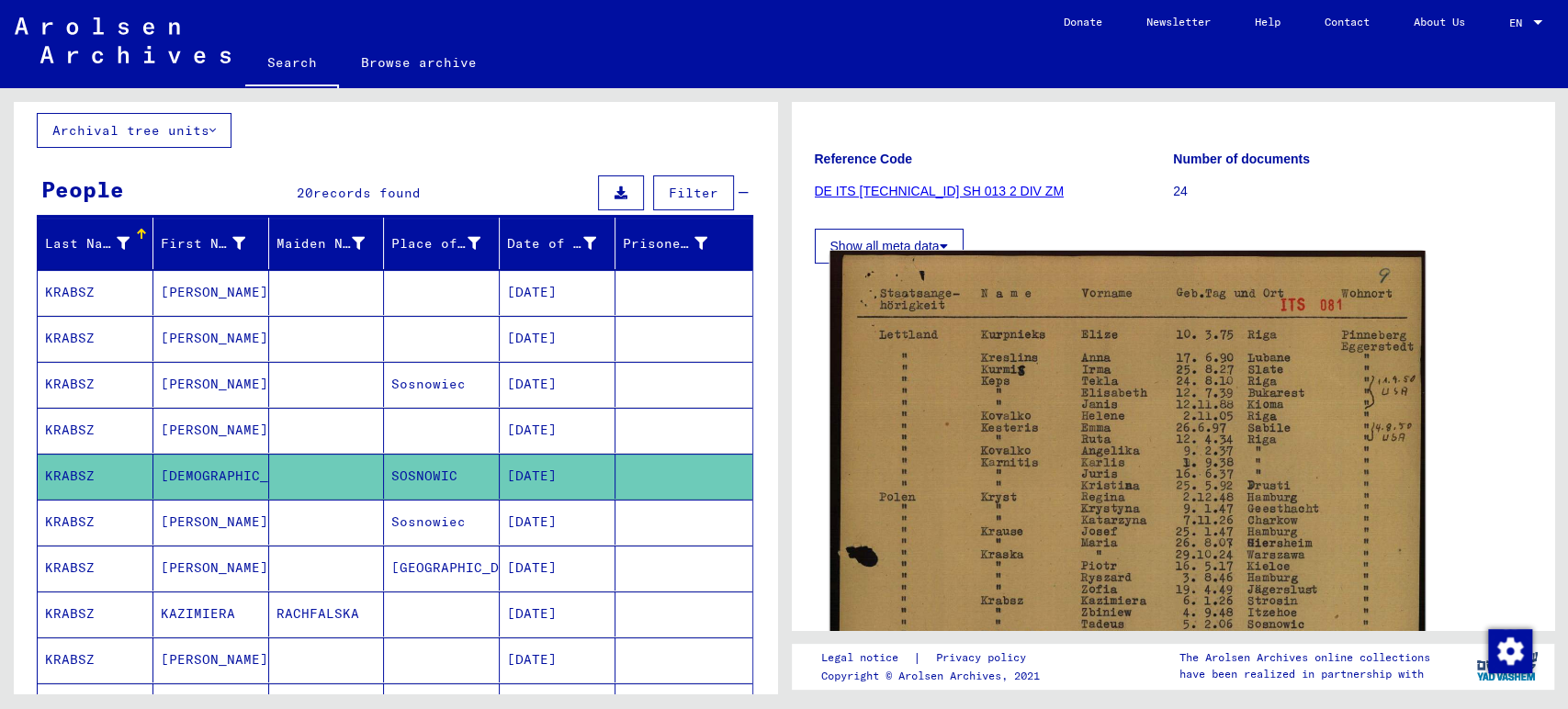
click at [1081, 315] on img at bounding box center [1127, 670] width 594 height 839
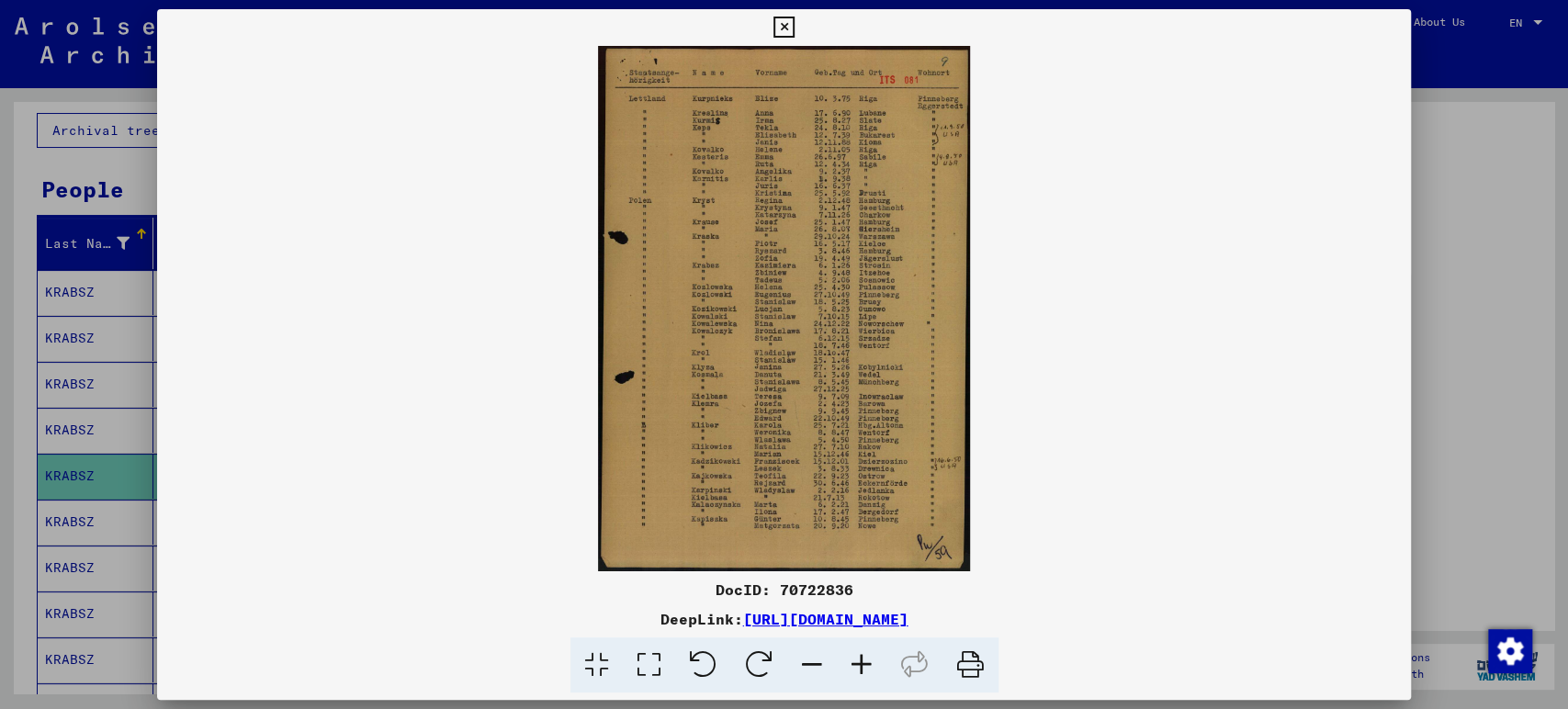
click at [1431, 487] on div at bounding box center [784, 354] width 1568 height 709
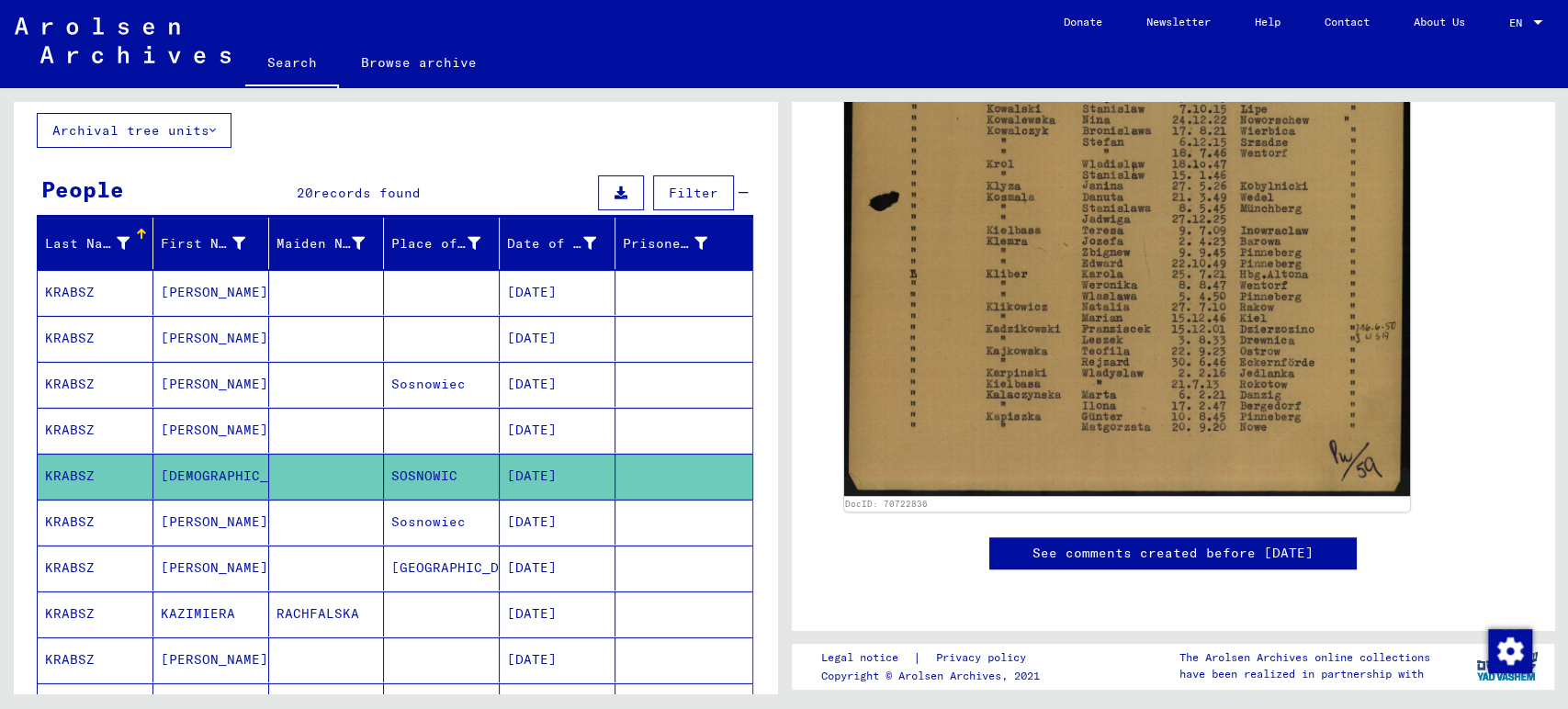
scroll to position [919, 0]
click at [103, 514] on mat-cell "KRABSZ" at bounding box center [95, 522] width 115 height 45
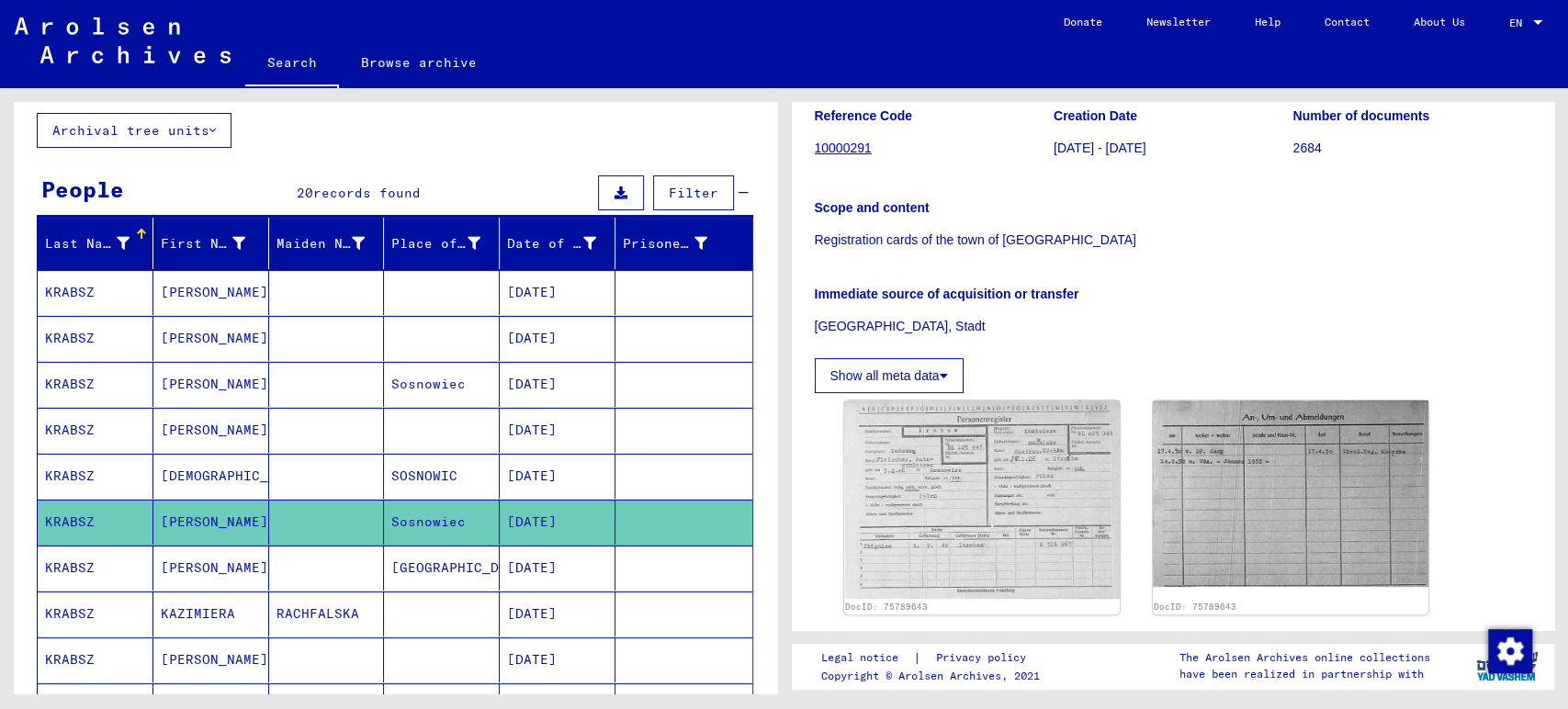
scroll to position [306, 0]
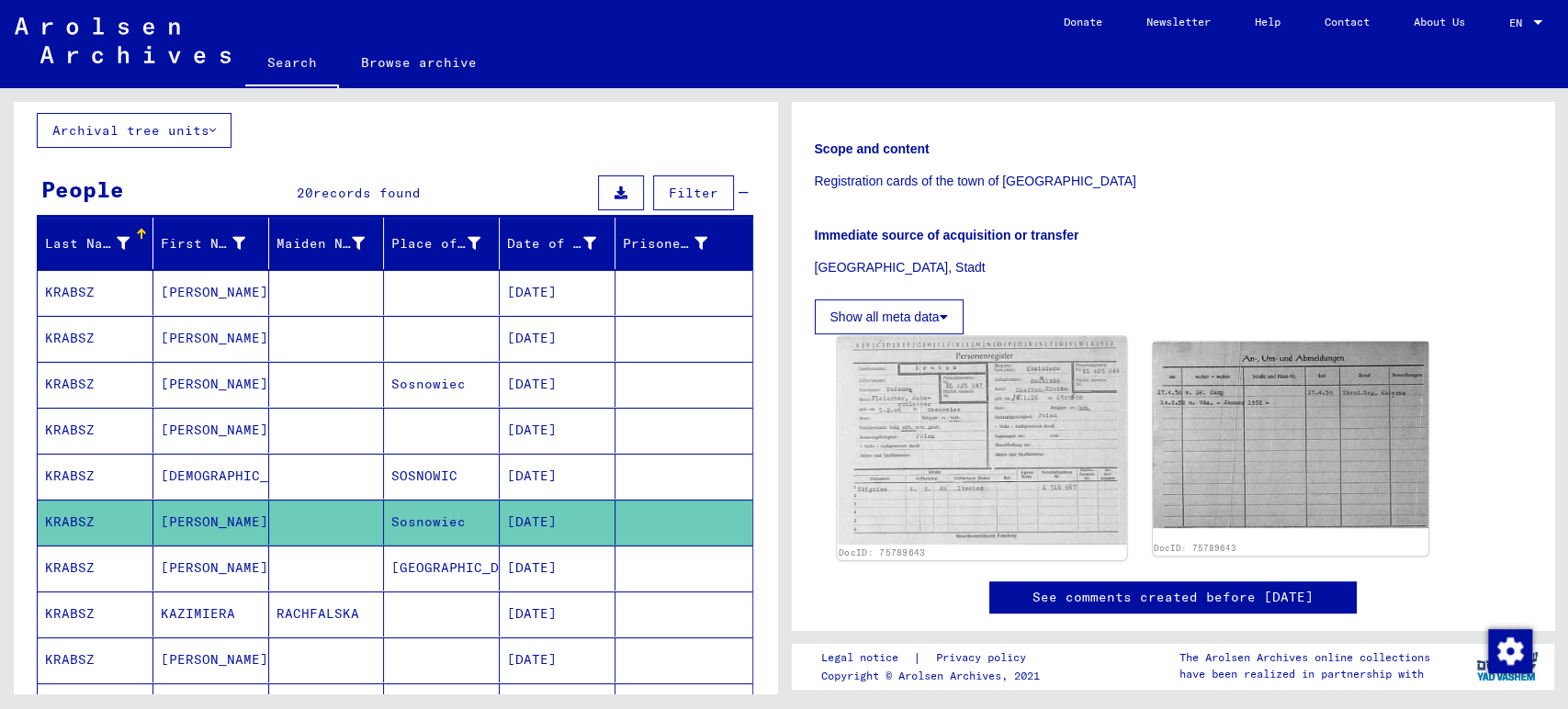
click at [1004, 393] on img at bounding box center [981, 441] width 290 height 208
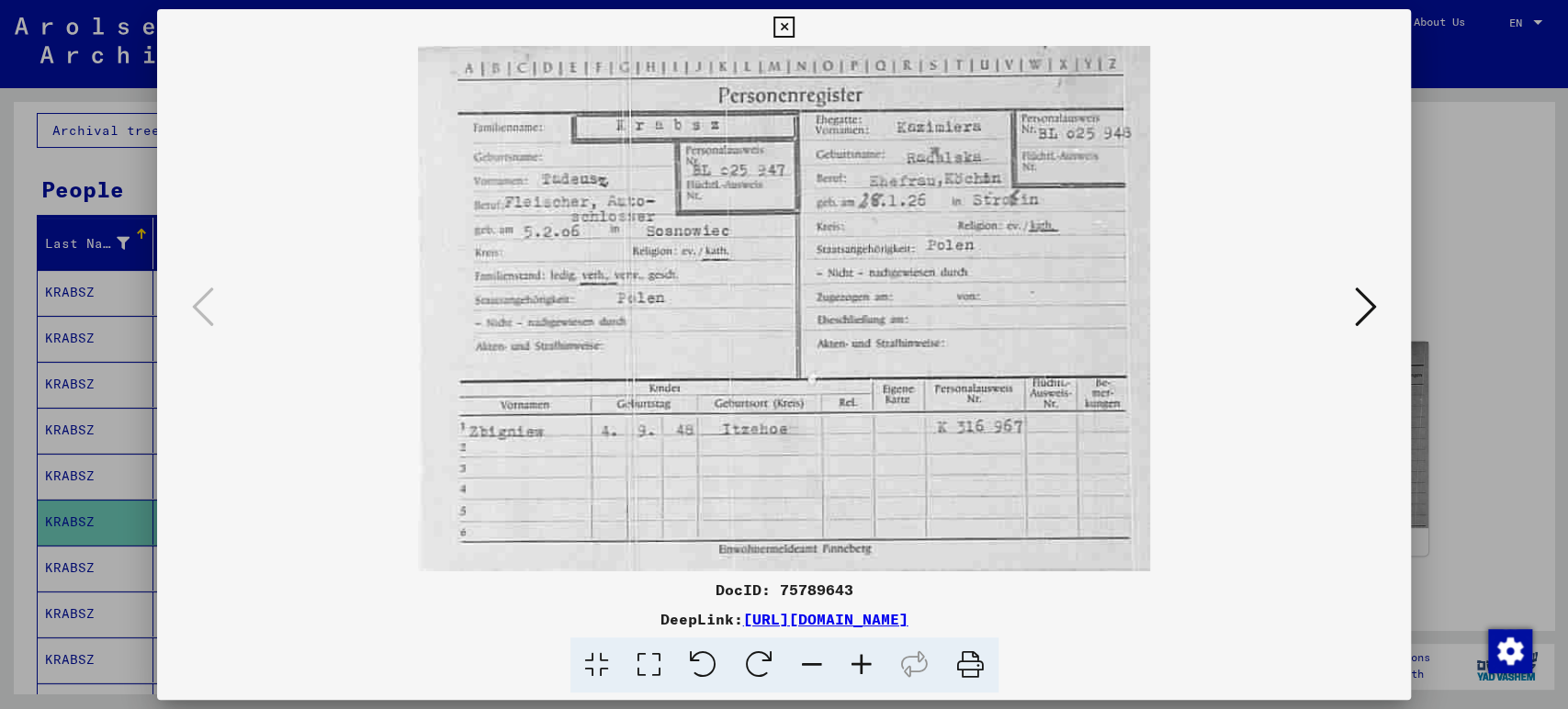
click at [1375, 301] on icon at bounding box center [1365, 307] width 22 height 44
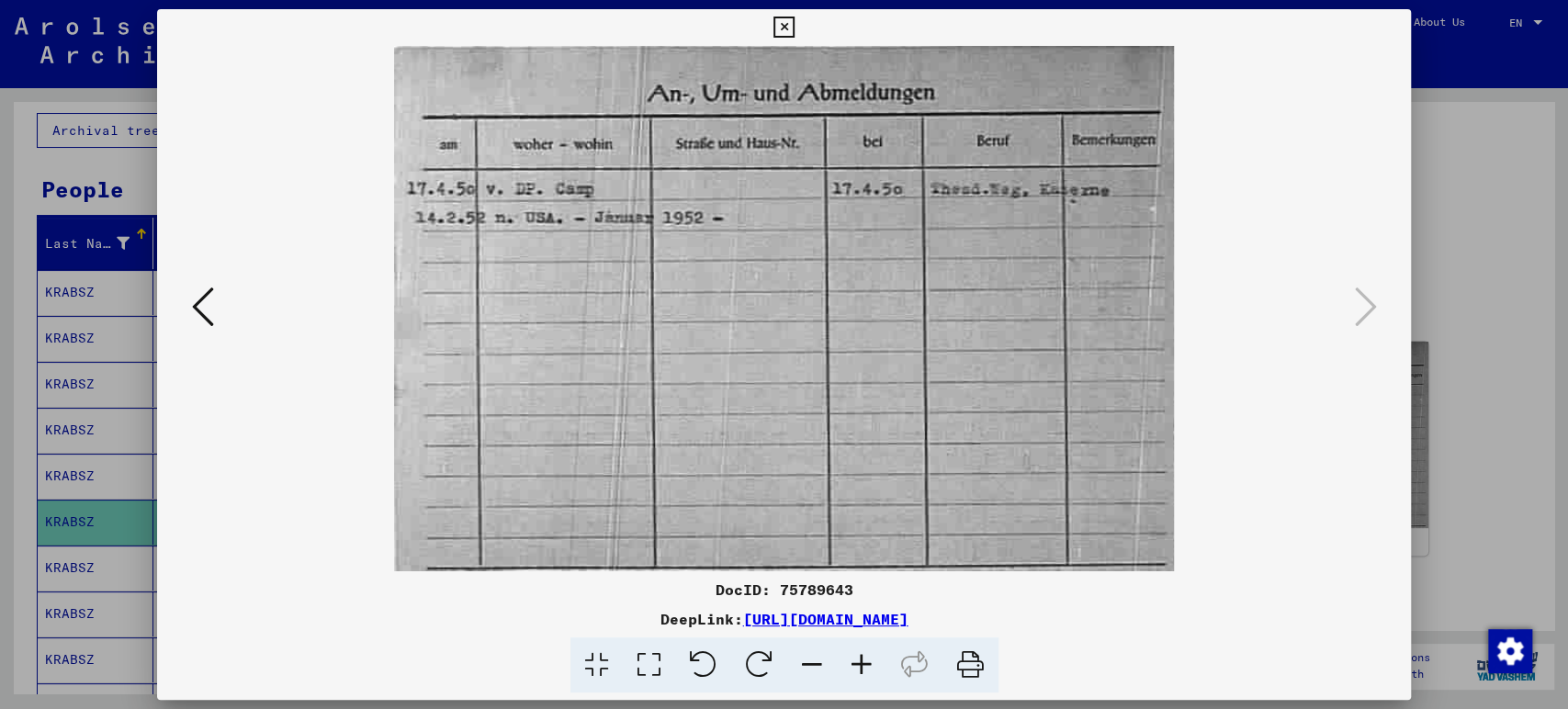
click at [1479, 302] on div at bounding box center [784, 354] width 1568 height 709
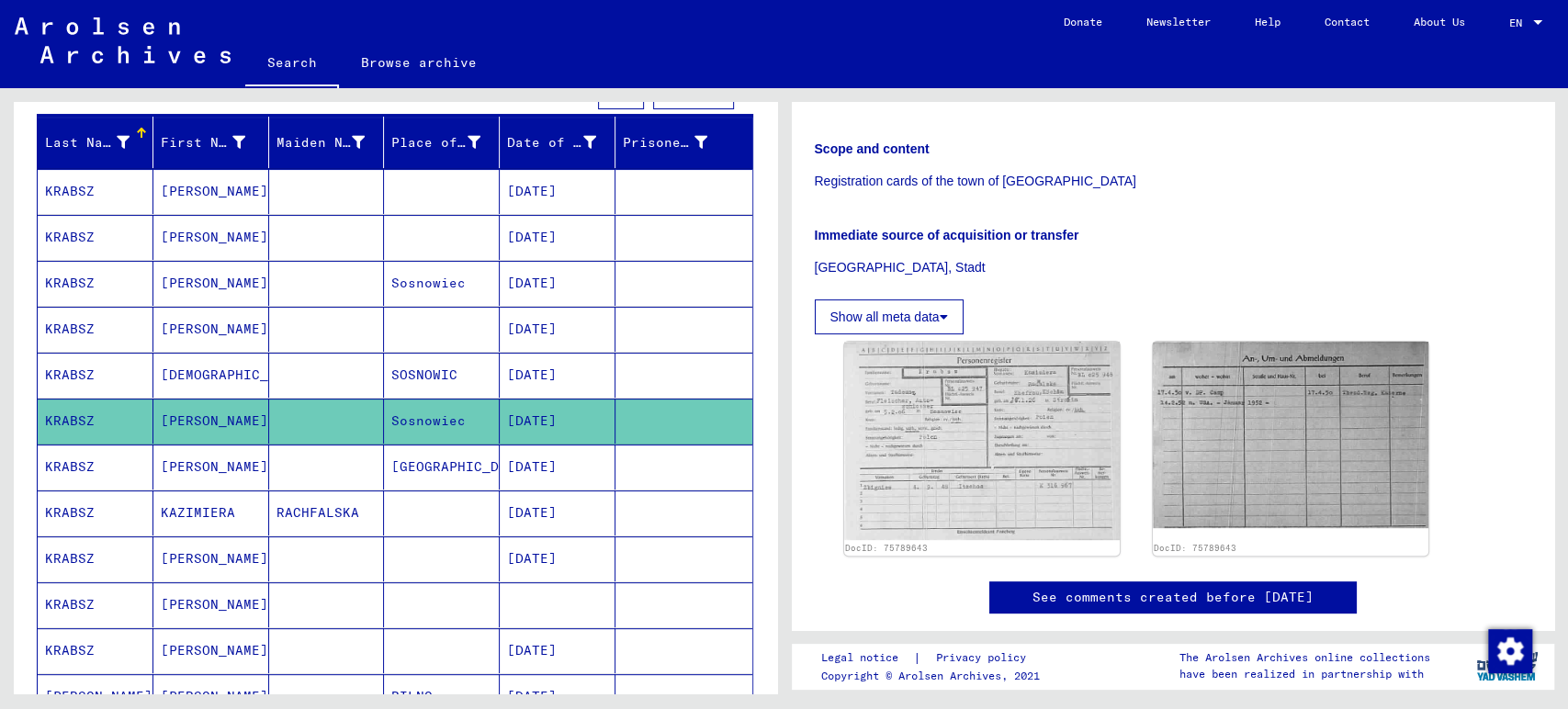
scroll to position [204, 0]
click at [401, 467] on mat-cell "[GEOGRAPHIC_DATA]" at bounding box center [441, 466] width 115 height 45
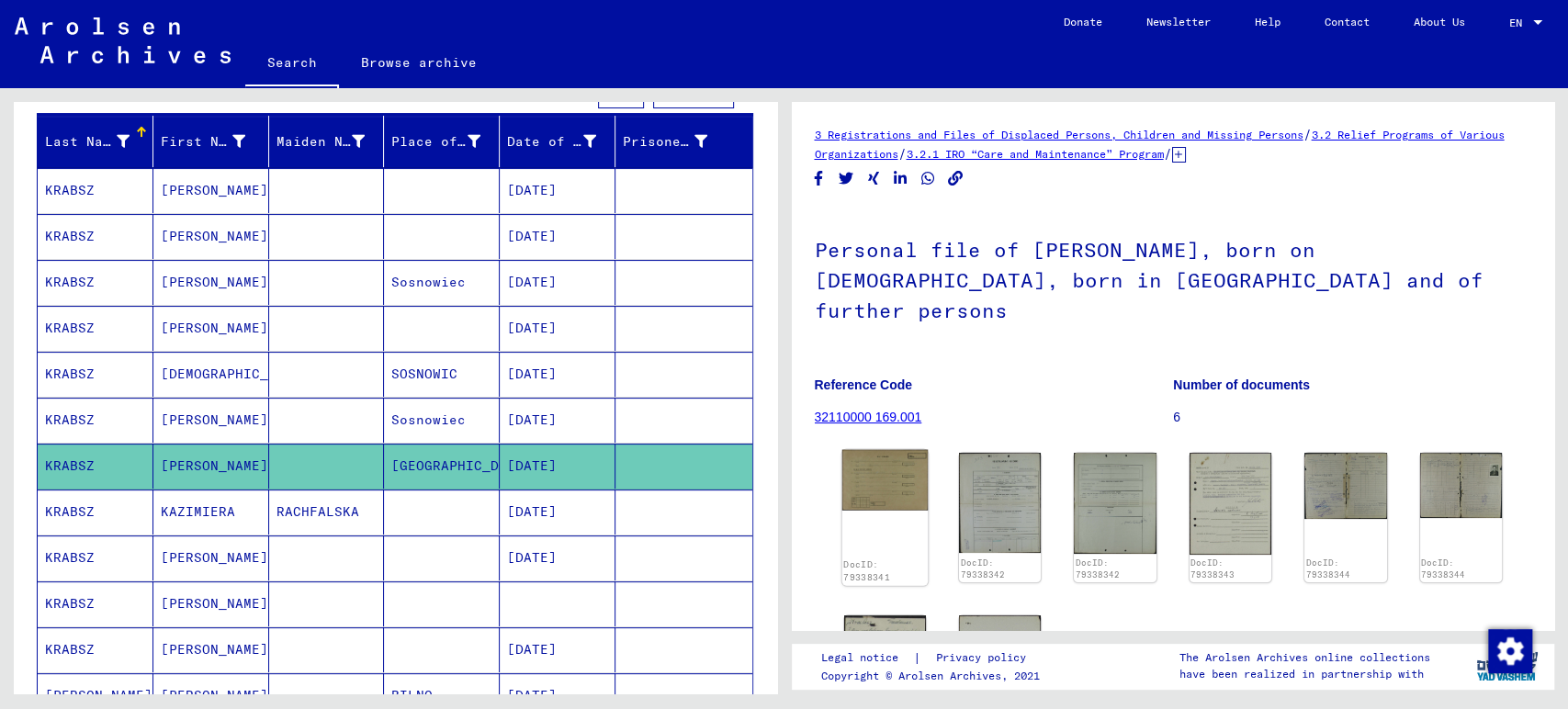
click at [885, 454] on img at bounding box center [885, 480] width 86 height 61
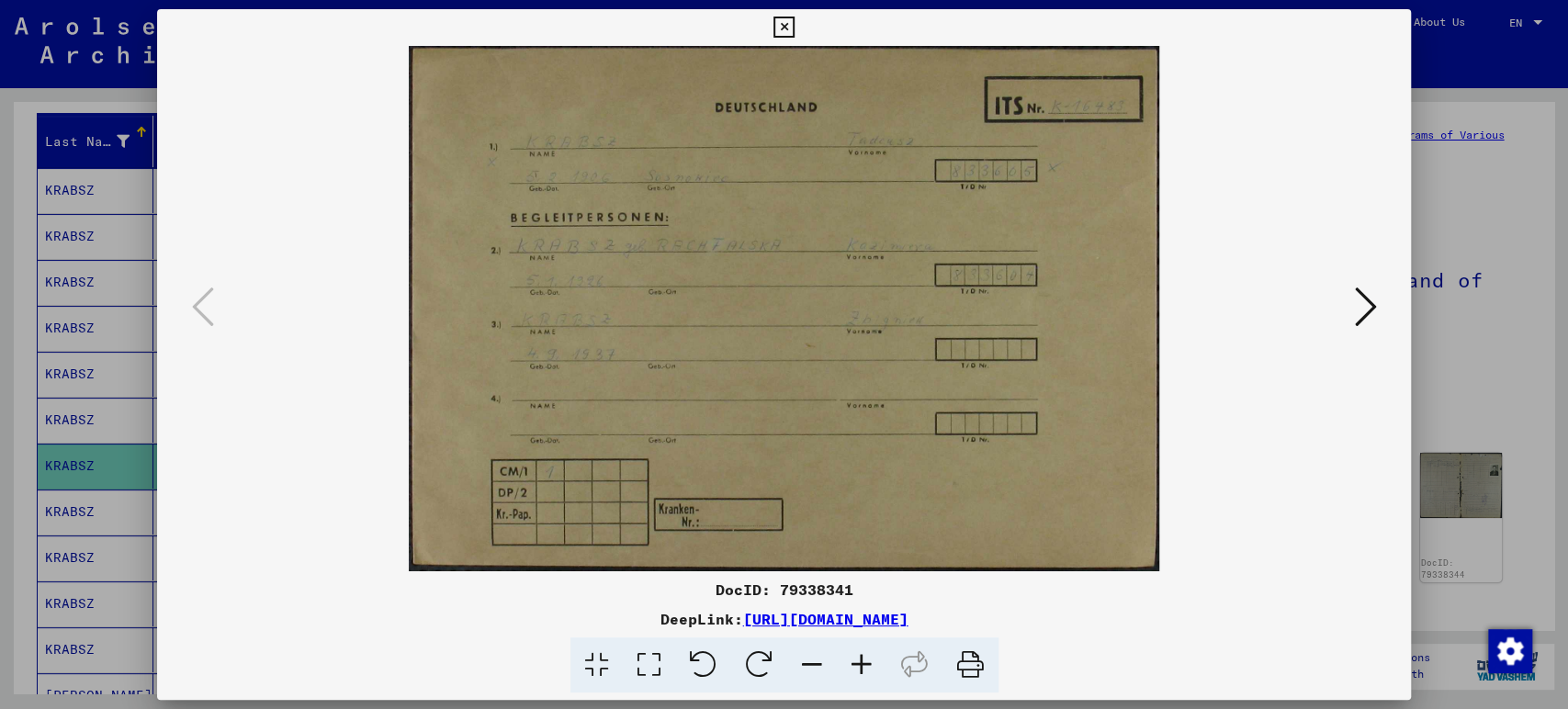
click at [1351, 324] on button at bounding box center [1364, 309] width 33 height 53
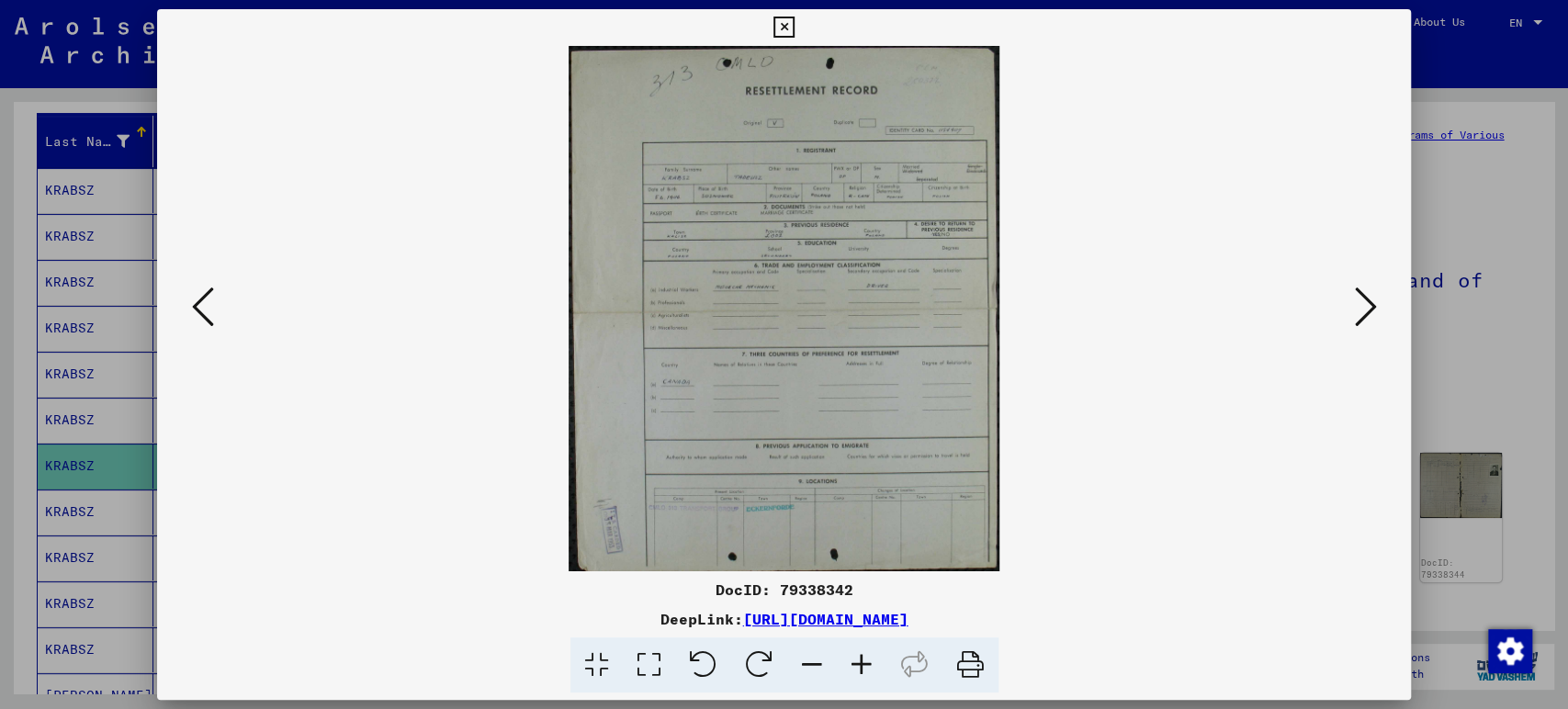
click at [1341, 291] on img at bounding box center [784, 309] width 1129 height 525
click at [1355, 308] on icon at bounding box center [1365, 307] width 22 height 44
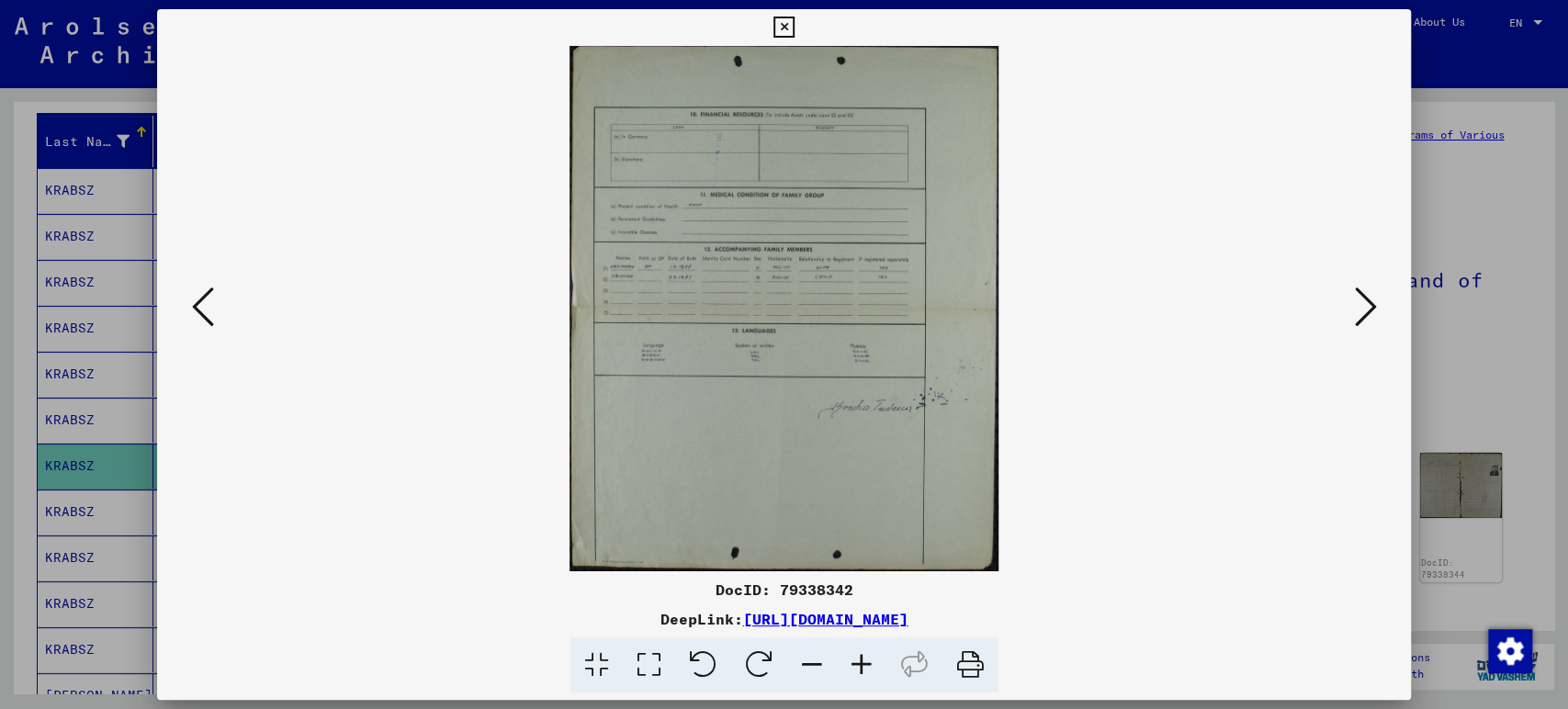
click at [1356, 307] on icon at bounding box center [1365, 307] width 22 height 44
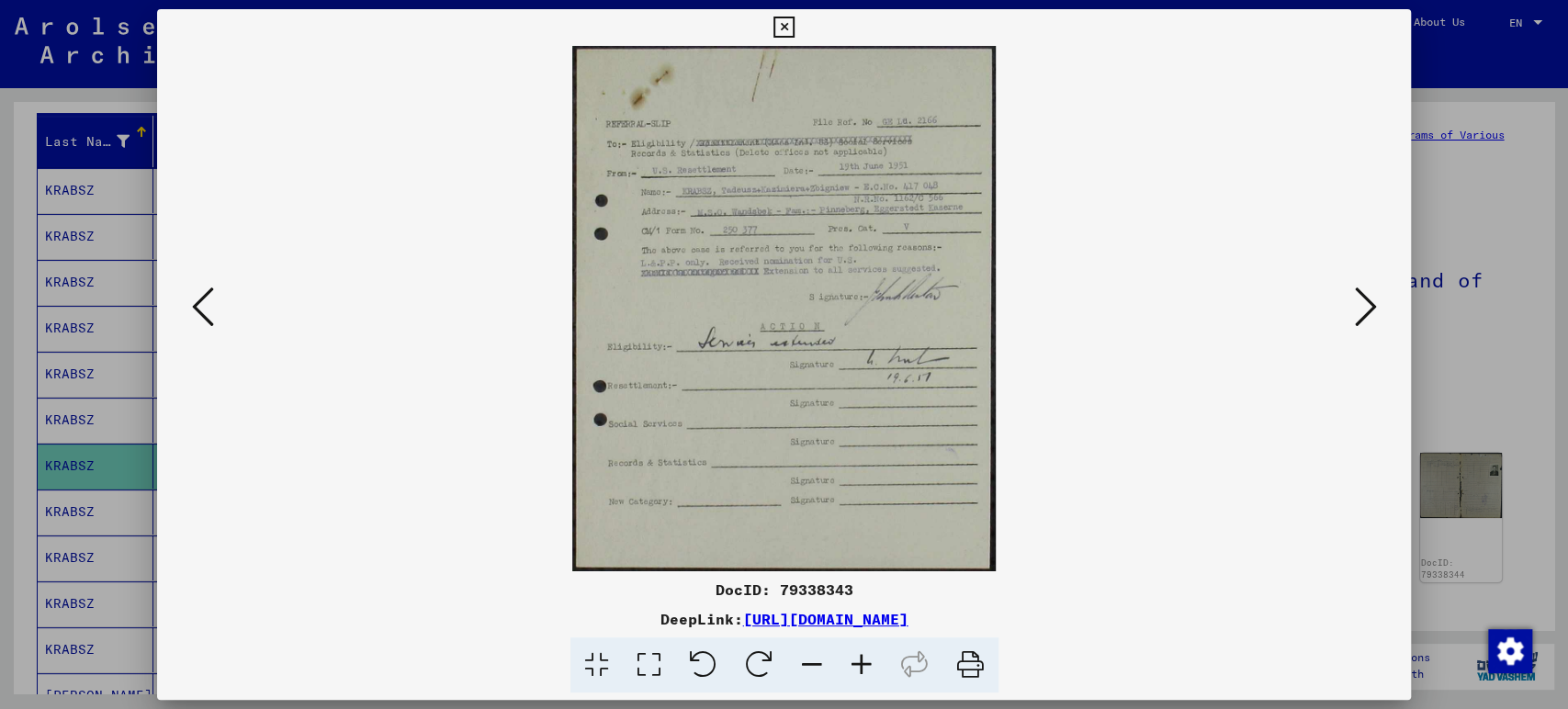
click at [1356, 307] on icon at bounding box center [1365, 307] width 22 height 44
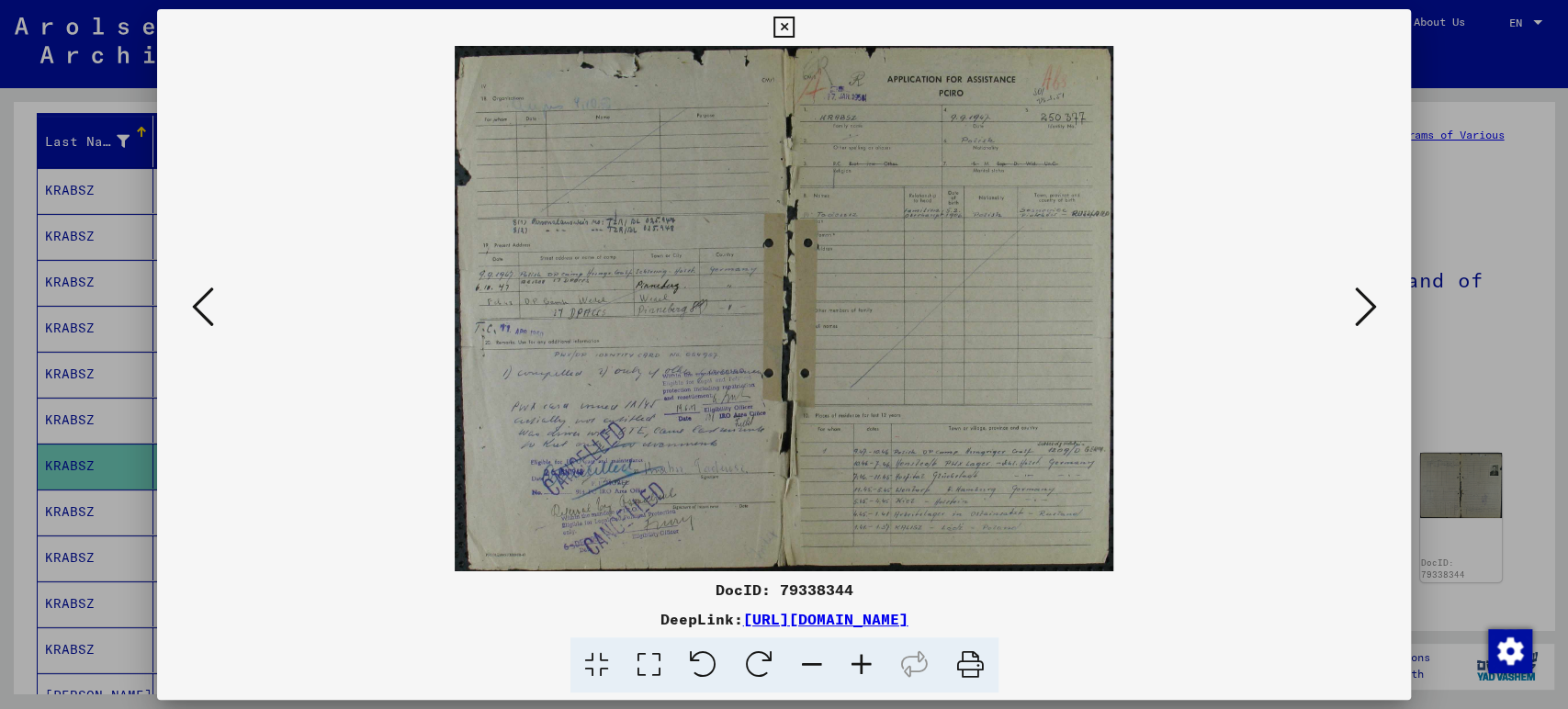
click at [1356, 307] on icon at bounding box center [1365, 307] width 22 height 44
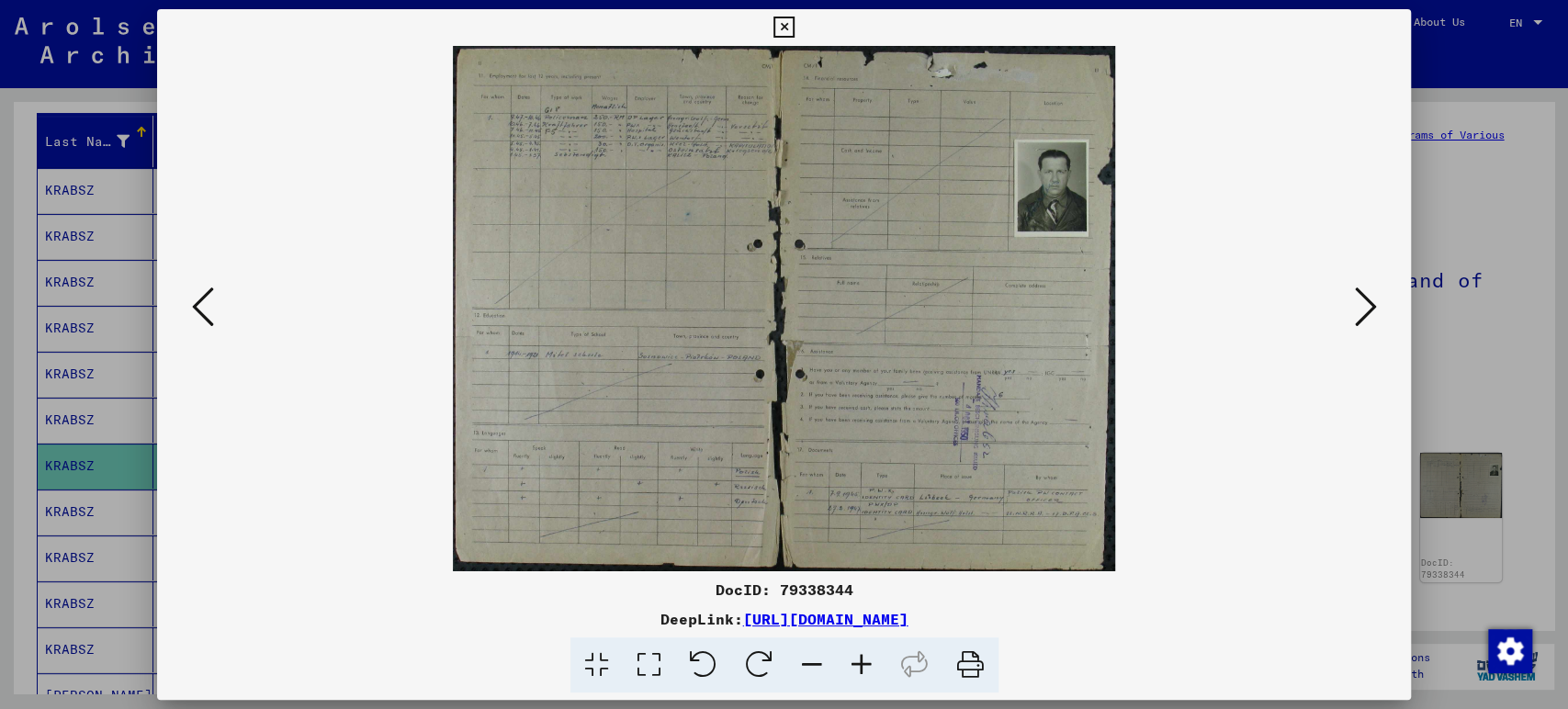
click at [1356, 307] on icon at bounding box center [1365, 307] width 22 height 44
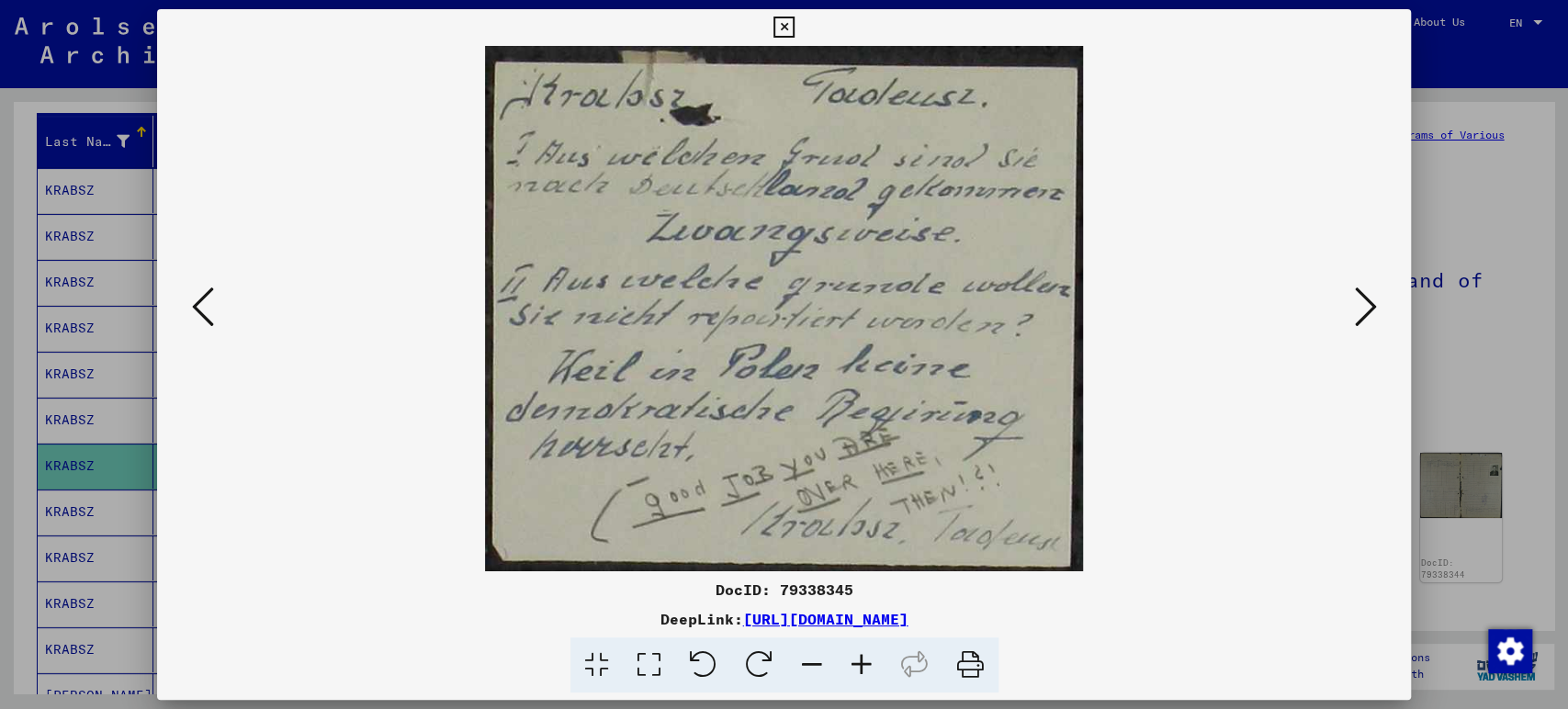
click at [1356, 307] on icon at bounding box center [1365, 307] width 22 height 44
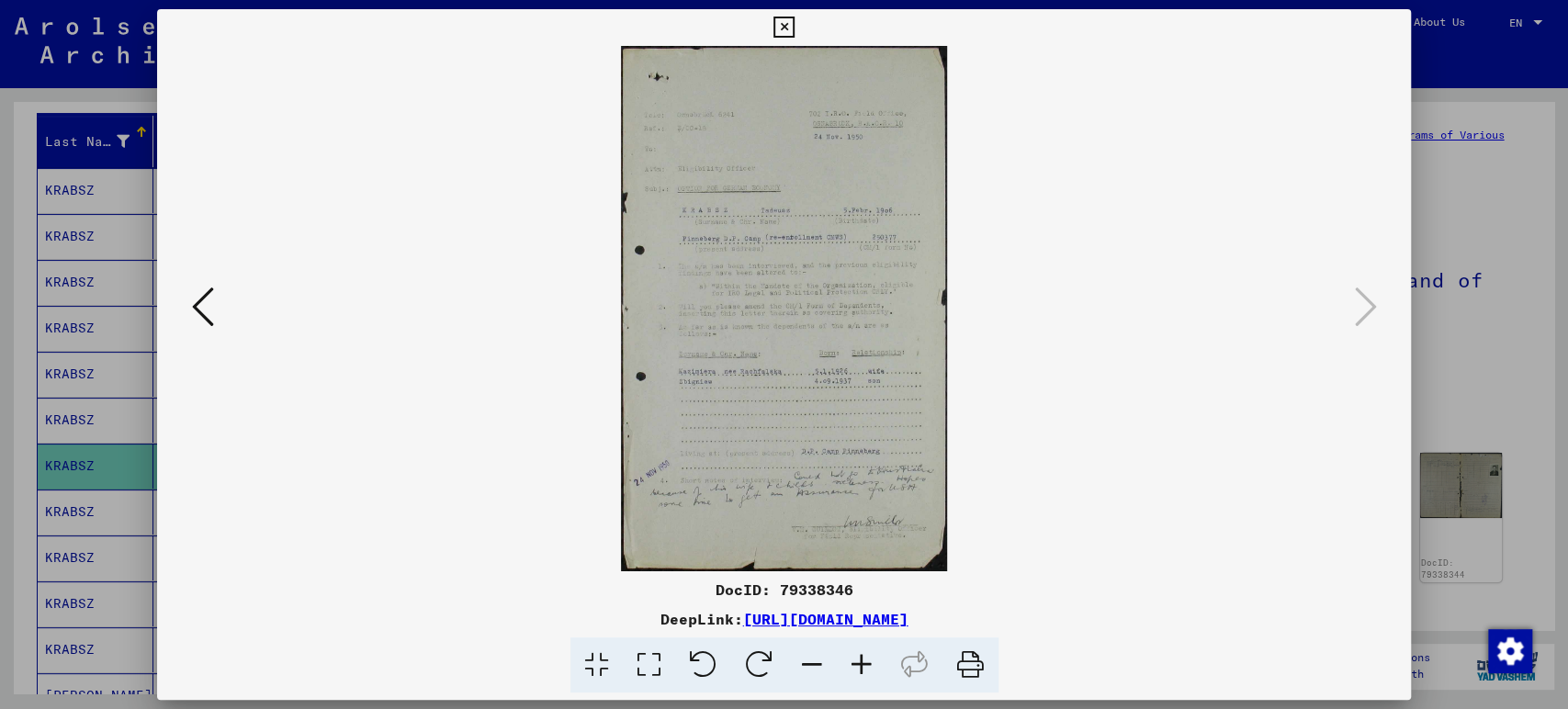
click at [1494, 384] on div at bounding box center [784, 354] width 1568 height 709
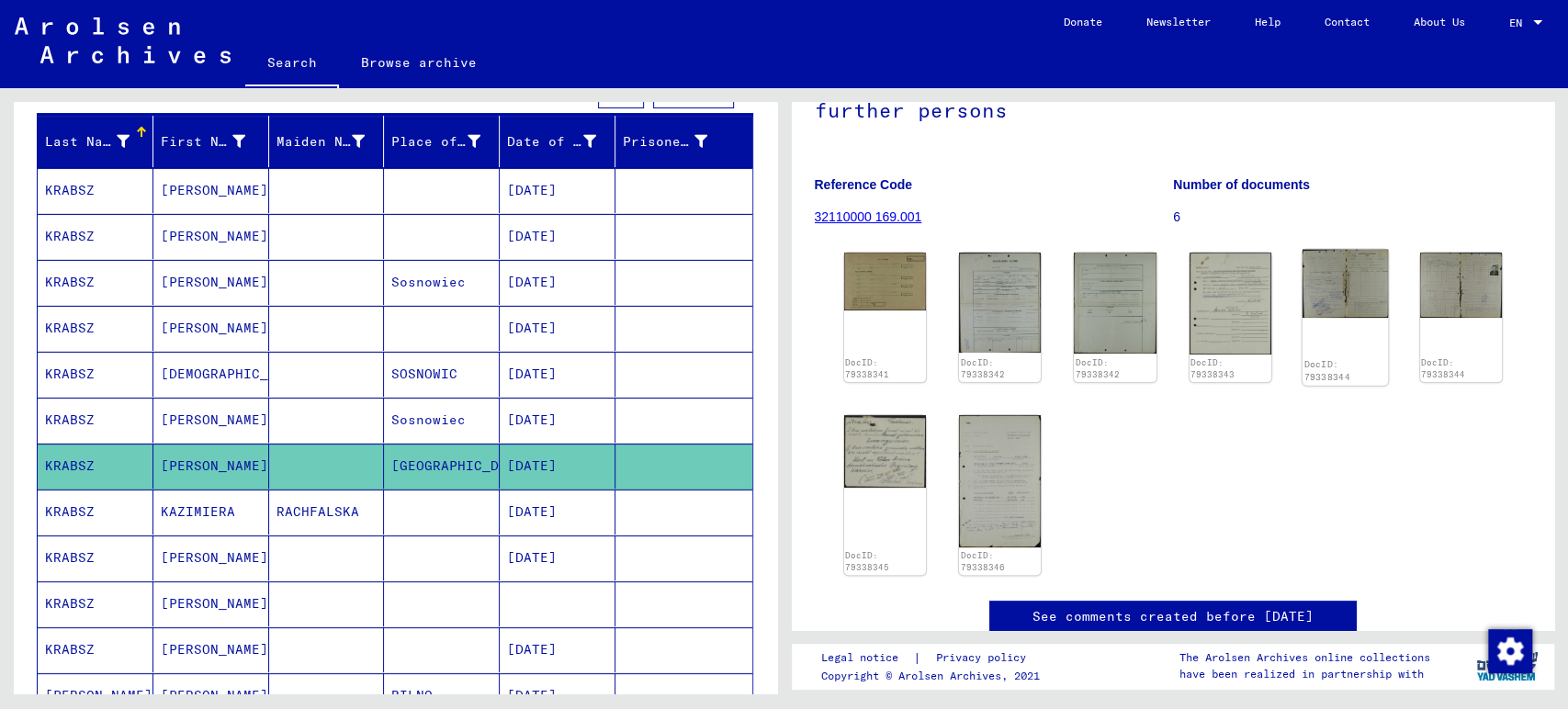
scroll to position [204, 0]
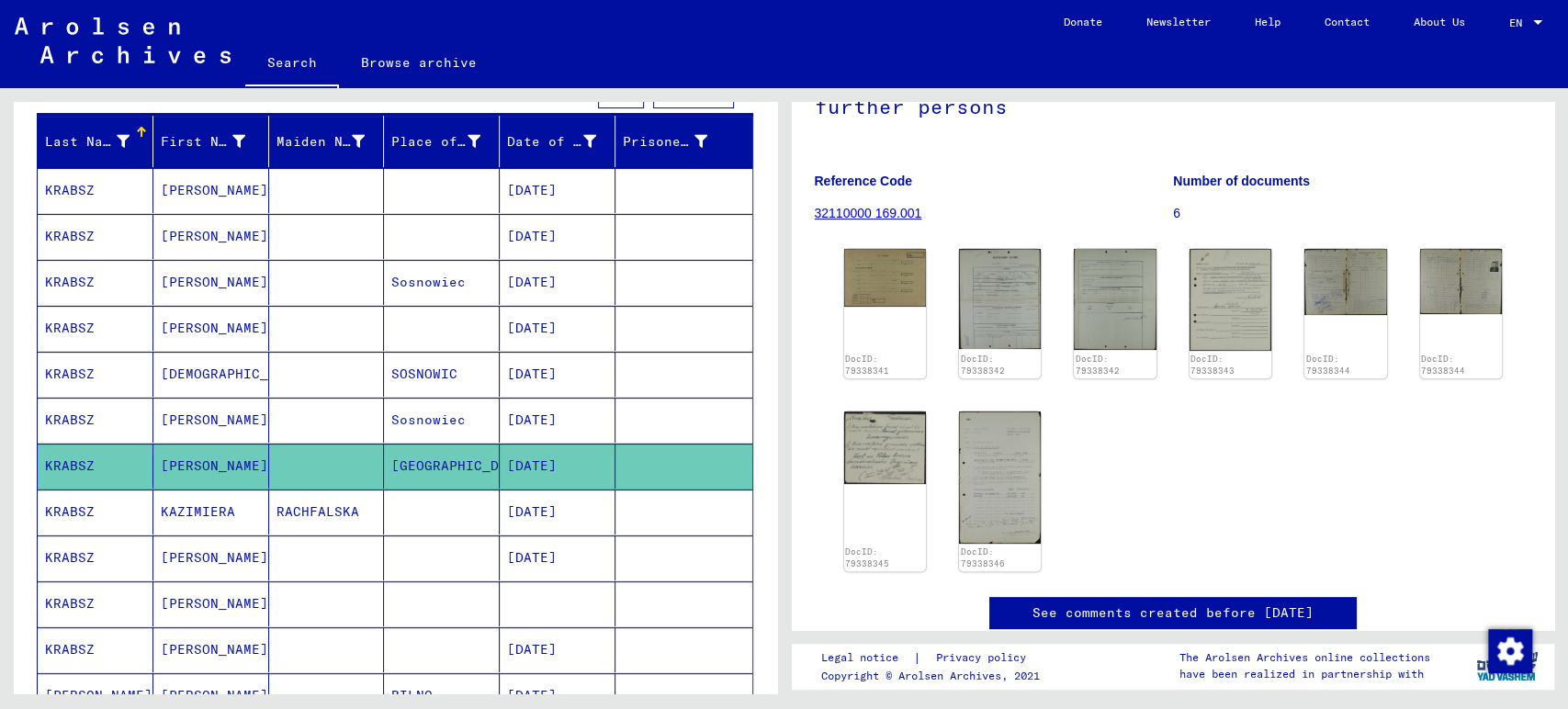
click at [93, 512] on mat-cell "KRABSZ" at bounding box center [95, 512] width 115 height 45
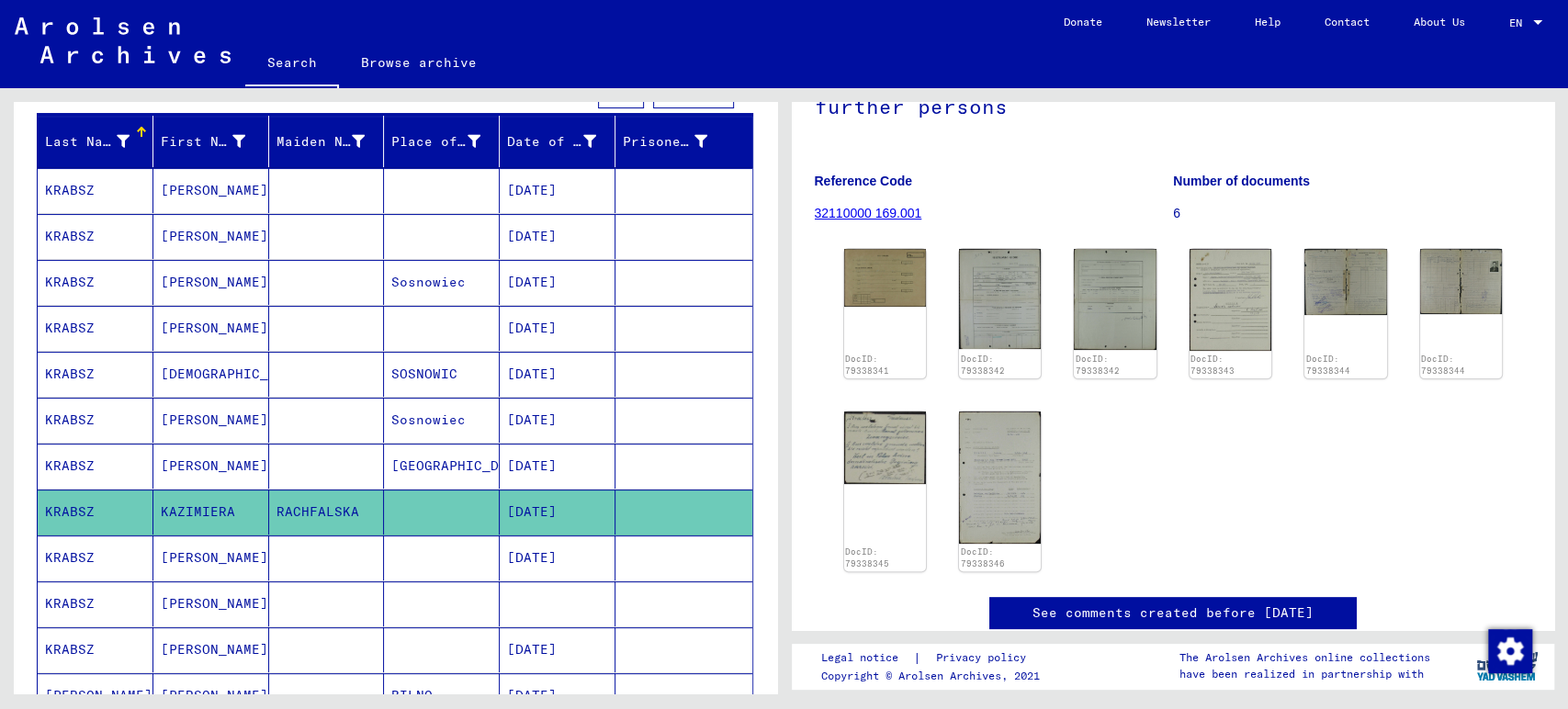
click at [411, 457] on mat-cell "[GEOGRAPHIC_DATA]" at bounding box center [441, 466] width 115 height 45
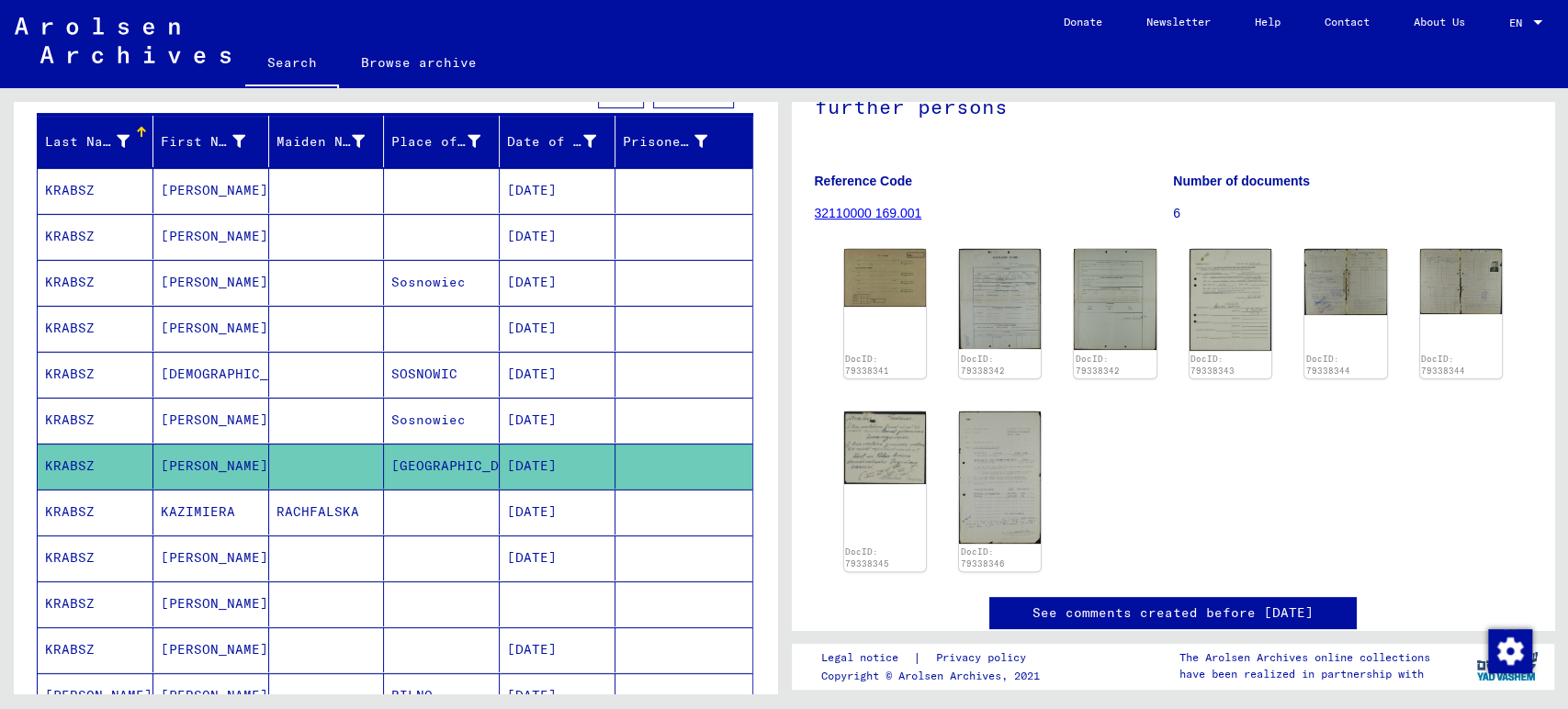
click at [469, 513] on mat-cell at bounding box center [441, 512] width 115 height 45
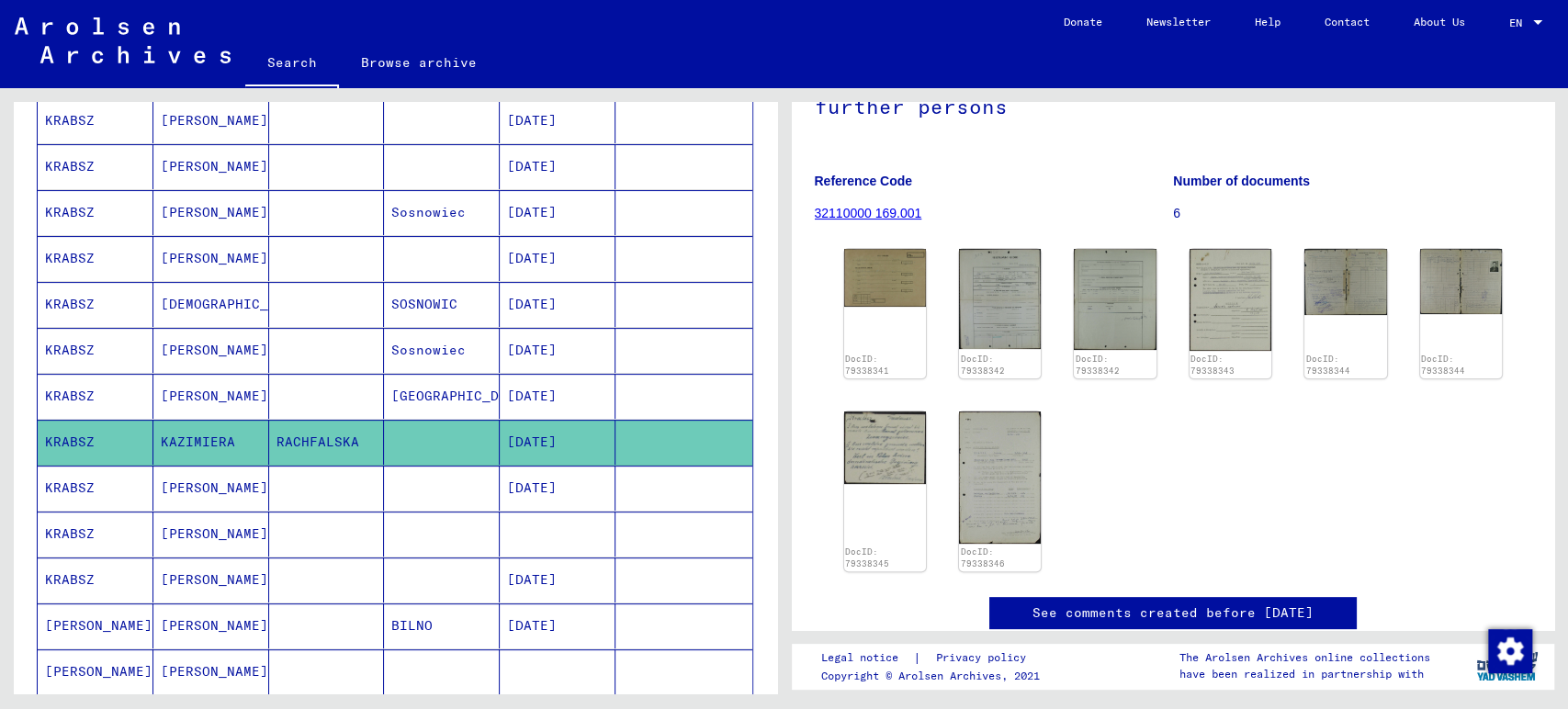
scroll to position [306, 0]
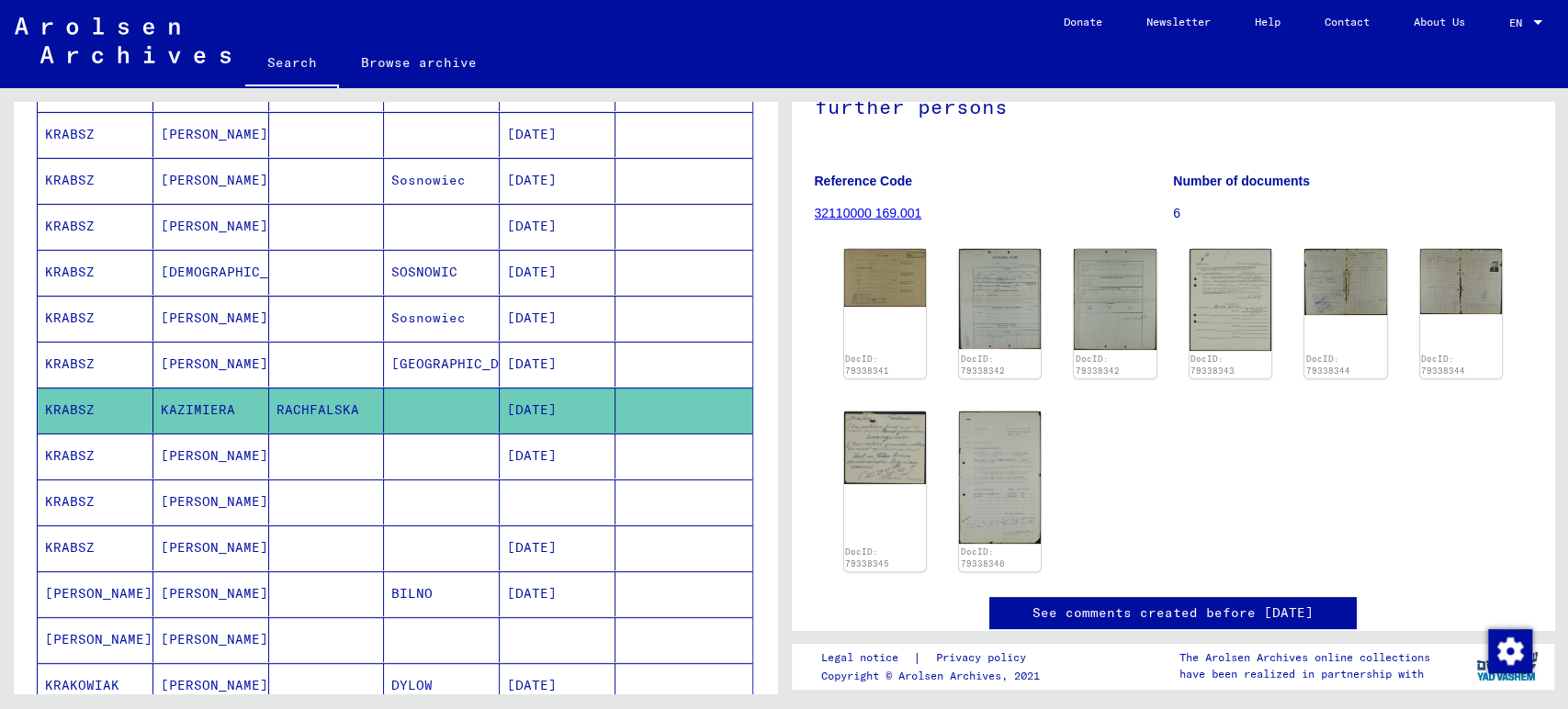
click at [384, 447] on mat-cell at bounding box center [441, 456] width 115 height 45
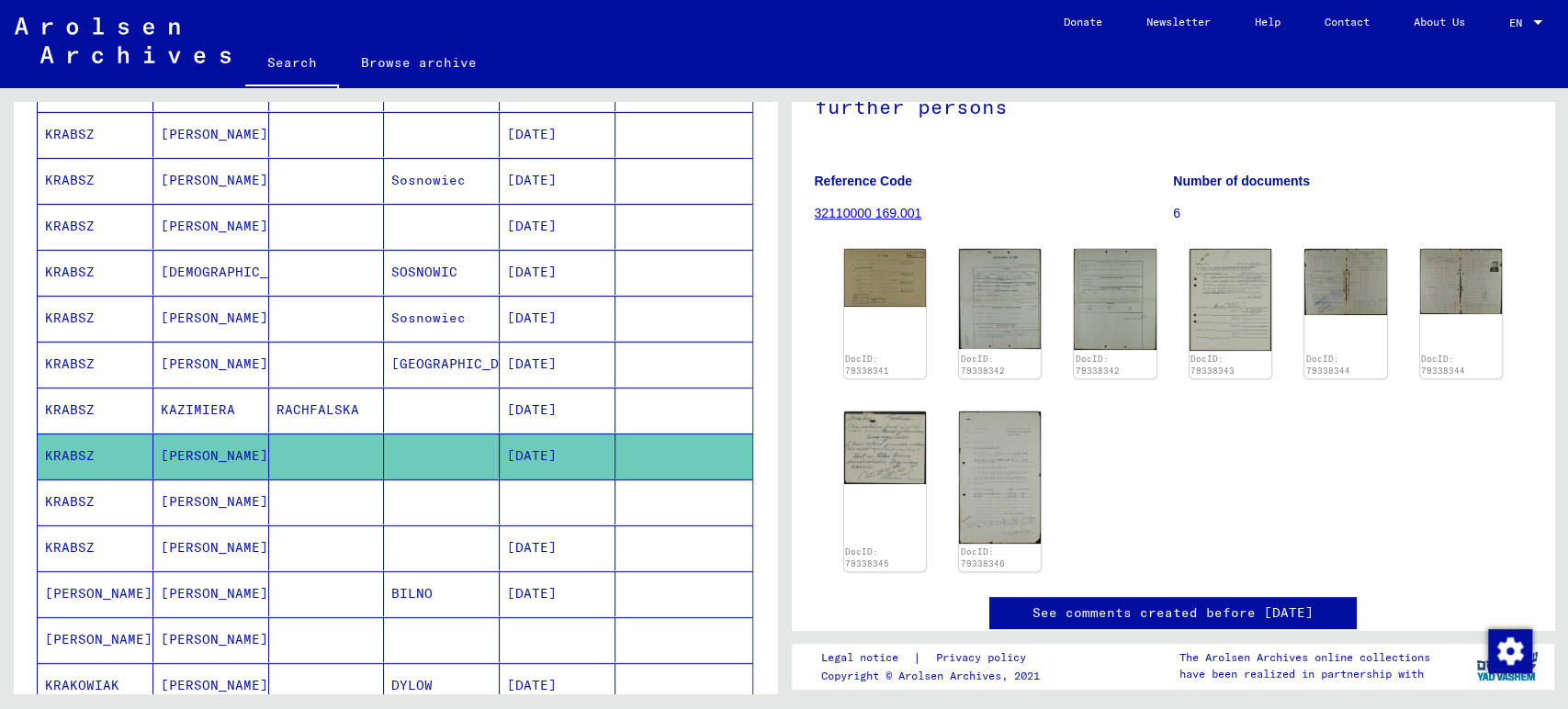
click at [404, 393] on mat-cell at bounding box center [441, 410] width 115 height 45
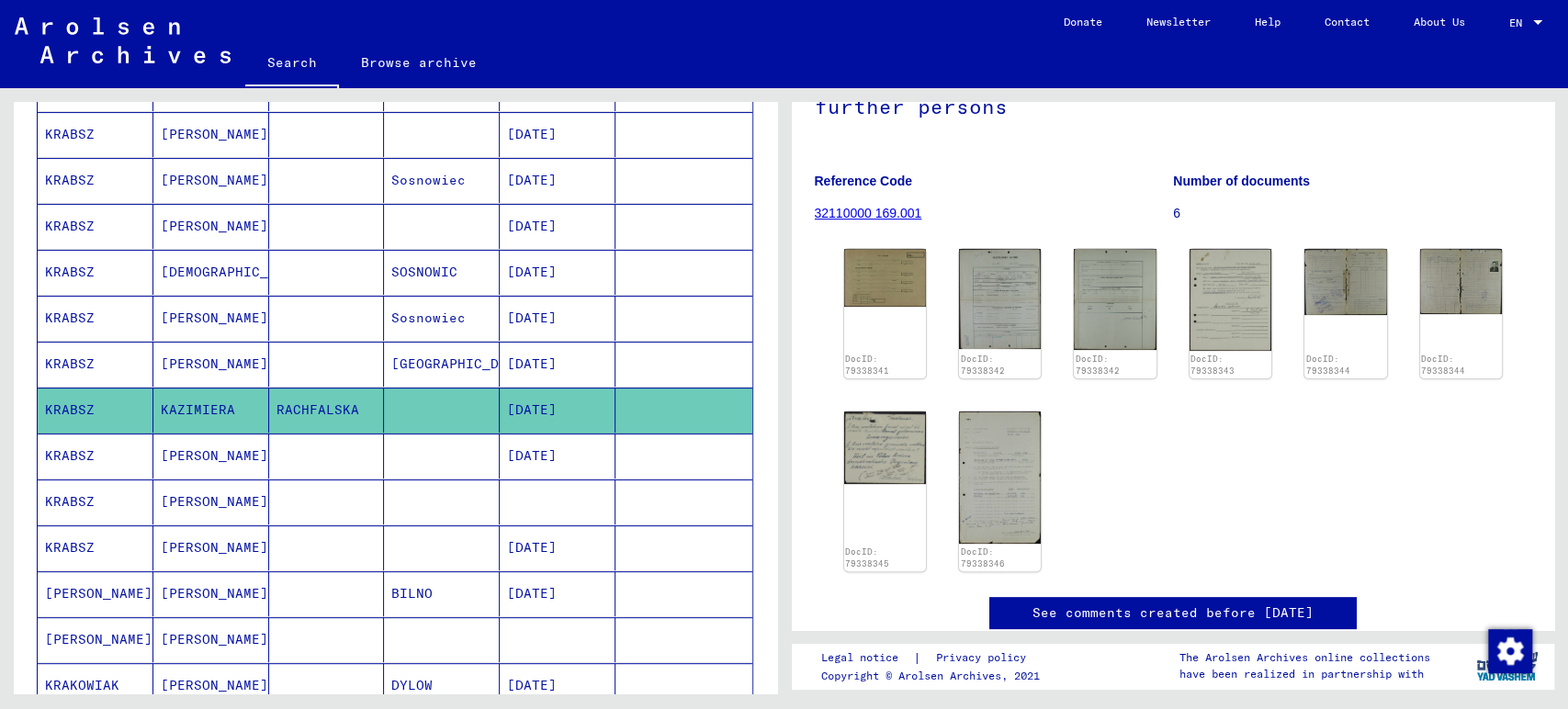
click at [343, 313] on mat-cell at bounding box center [326, 318] width 115 height 45
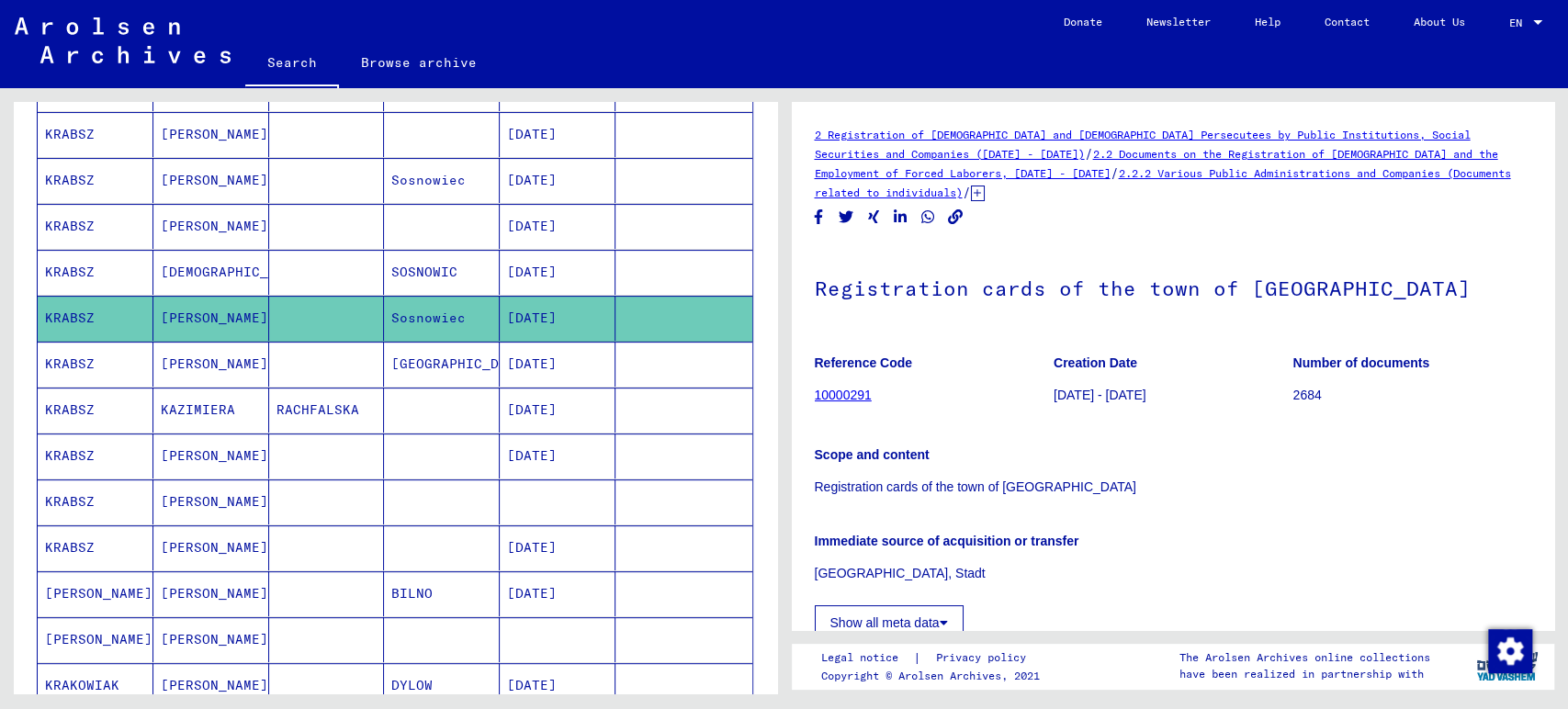
click at [337, 365] on mat-cell at bounding box center [326, 364] width 115 height 45
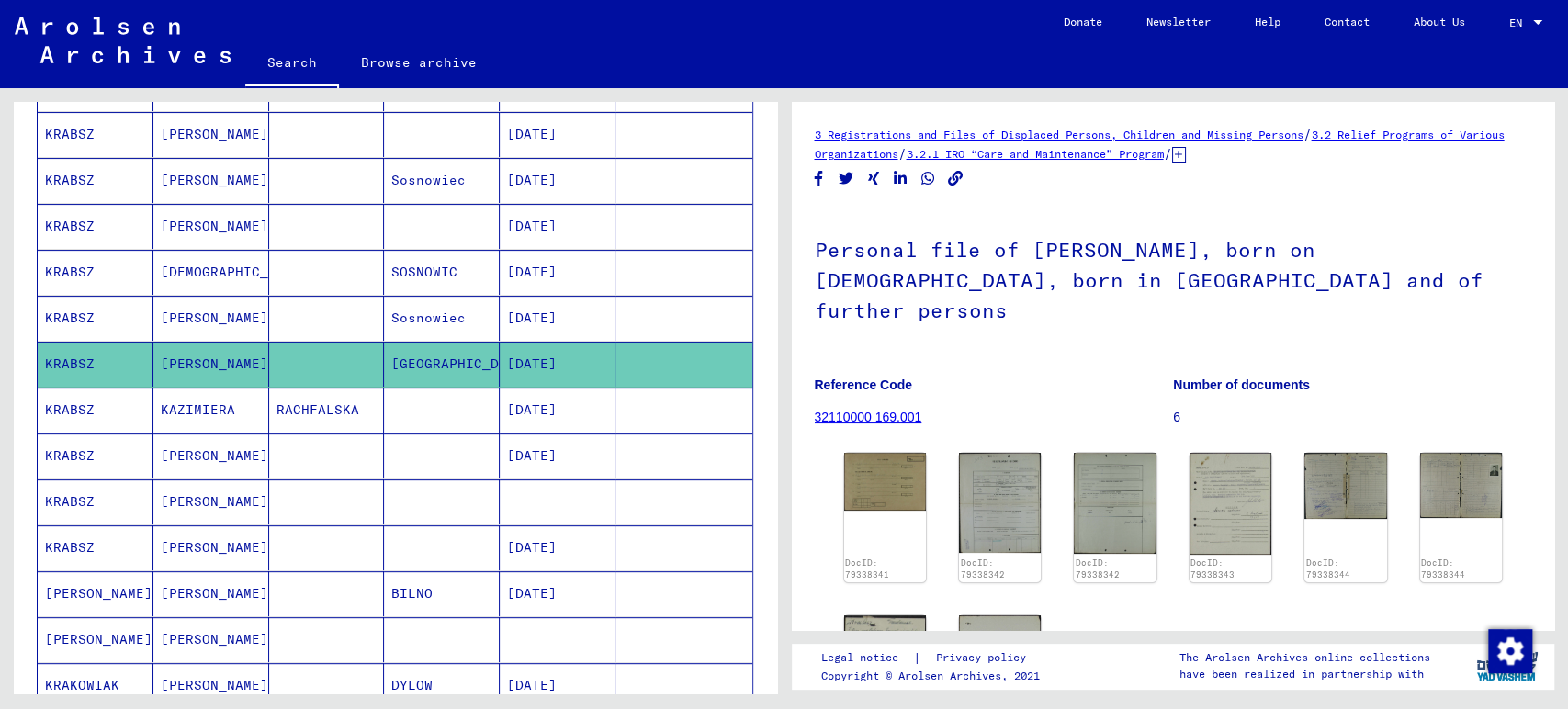
click at [384, 411] on mat-cell at bounding box center [441, 410] width 115 height 45
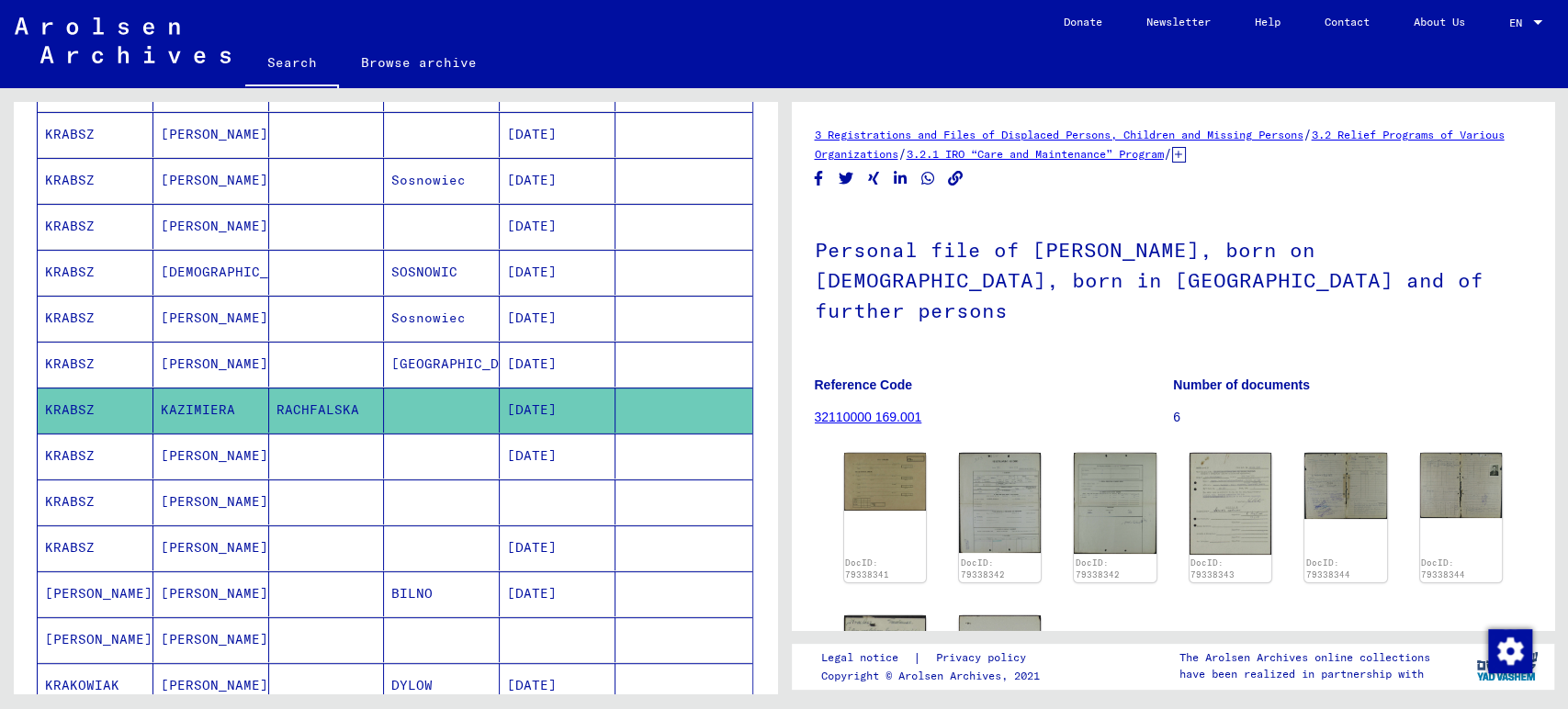
click at [384, 469] on mat-cell at bounding box center [441, 456] width 115 height 45
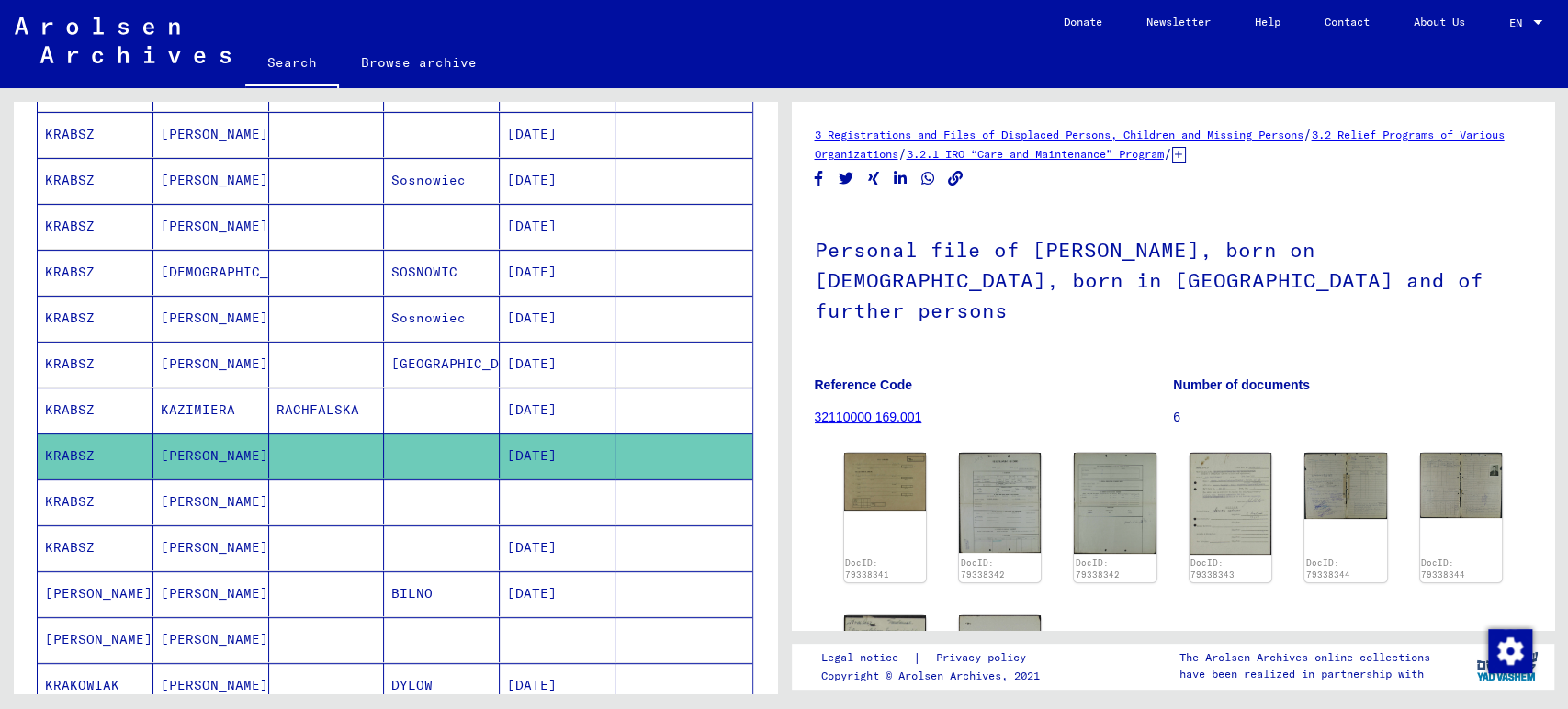
click at [404, 499] on mat-cell at bounding box center [441, 502] width 115 height 45
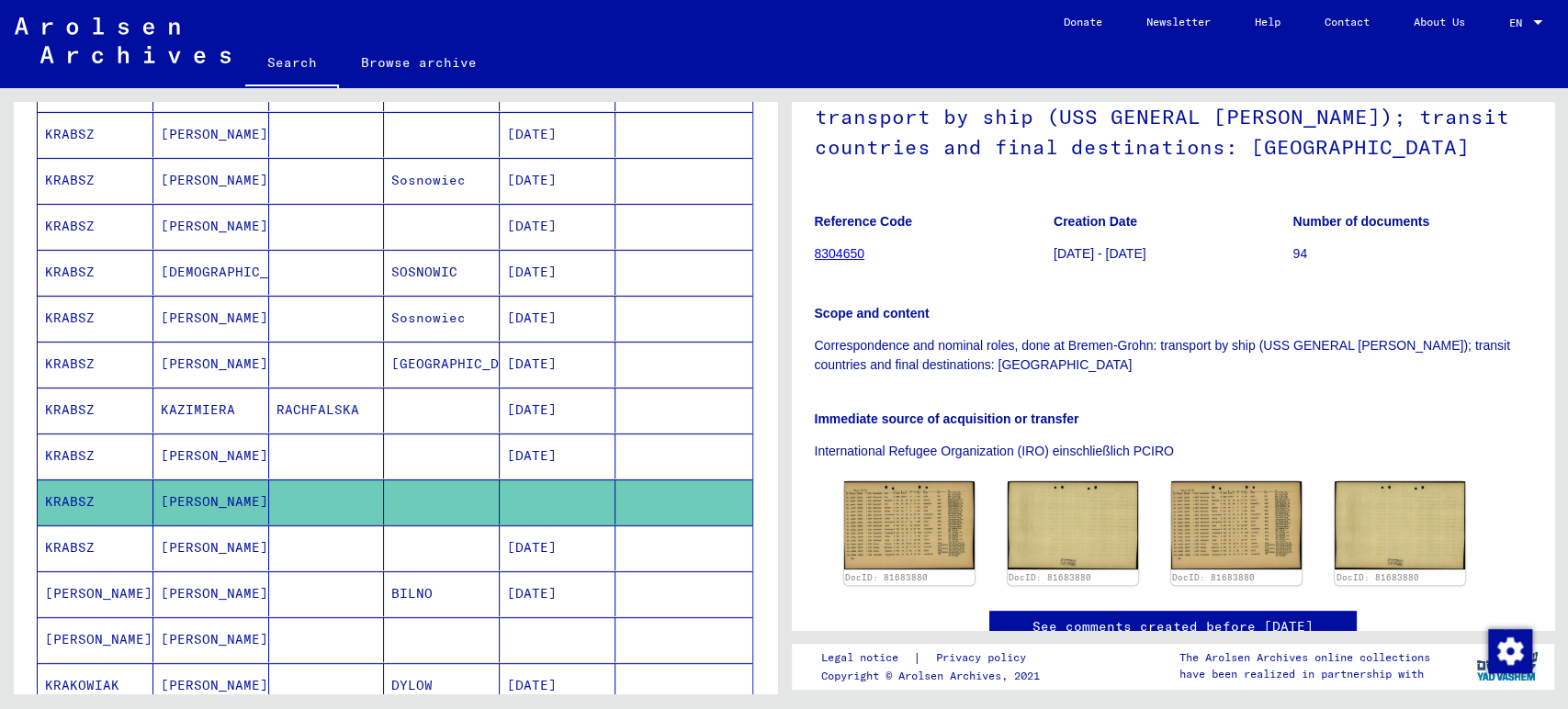
scroll to position [204, 0]
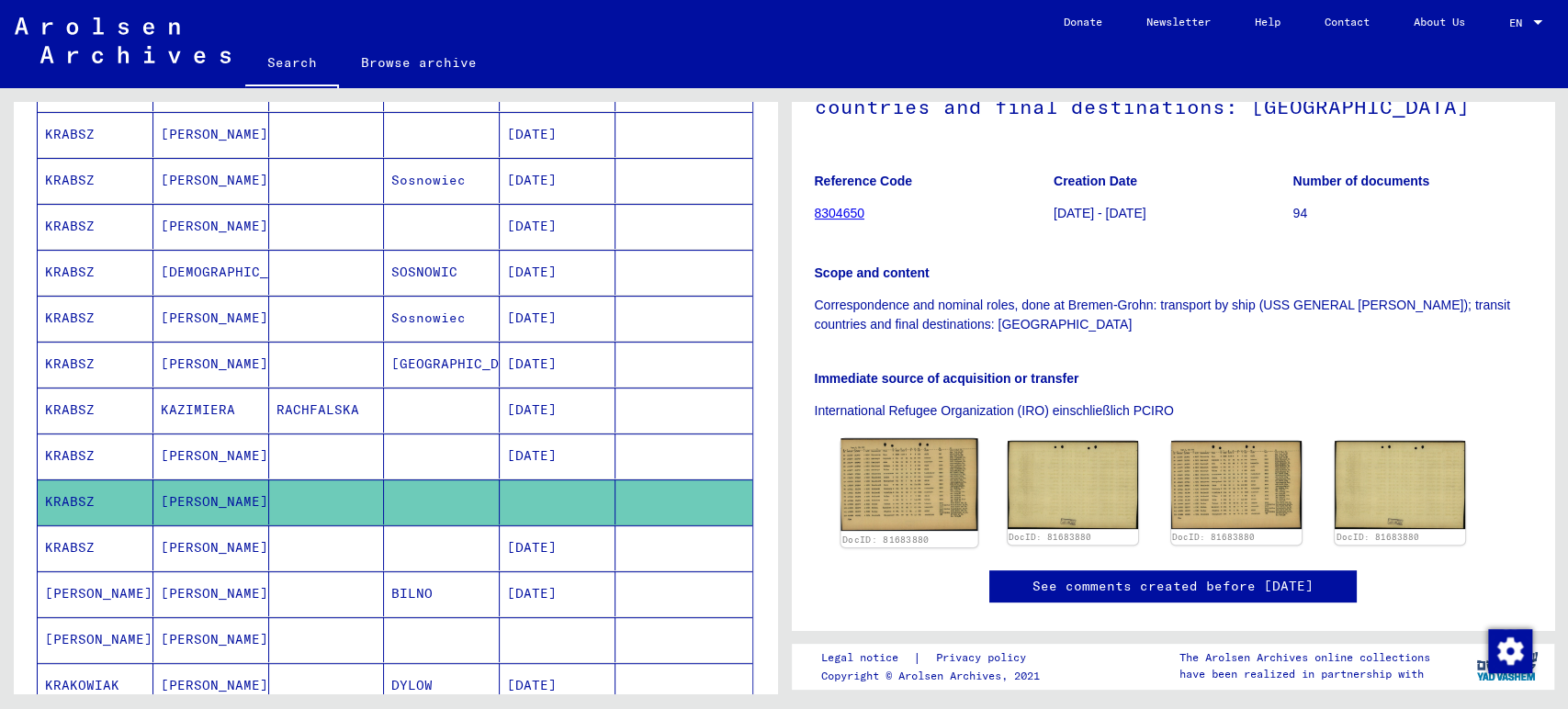
click at [921, 469] on img at bounding box center [909, 484] width 137 height 93
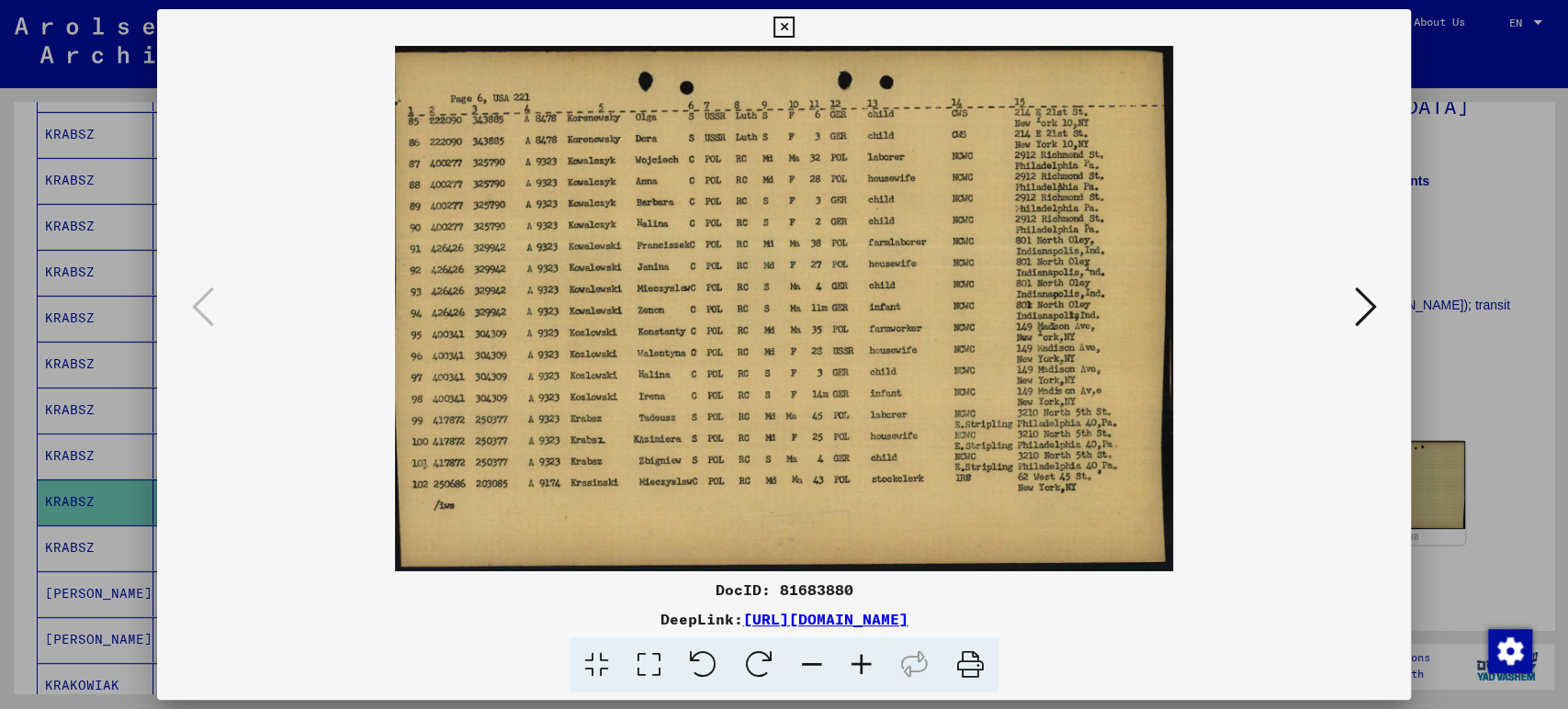
click at [1282, 569] on img at bounding box center [784, 309] width 1129 height 525
click at [1359, 307] on icon at bounding box center [1365, 307] width 22 height 44
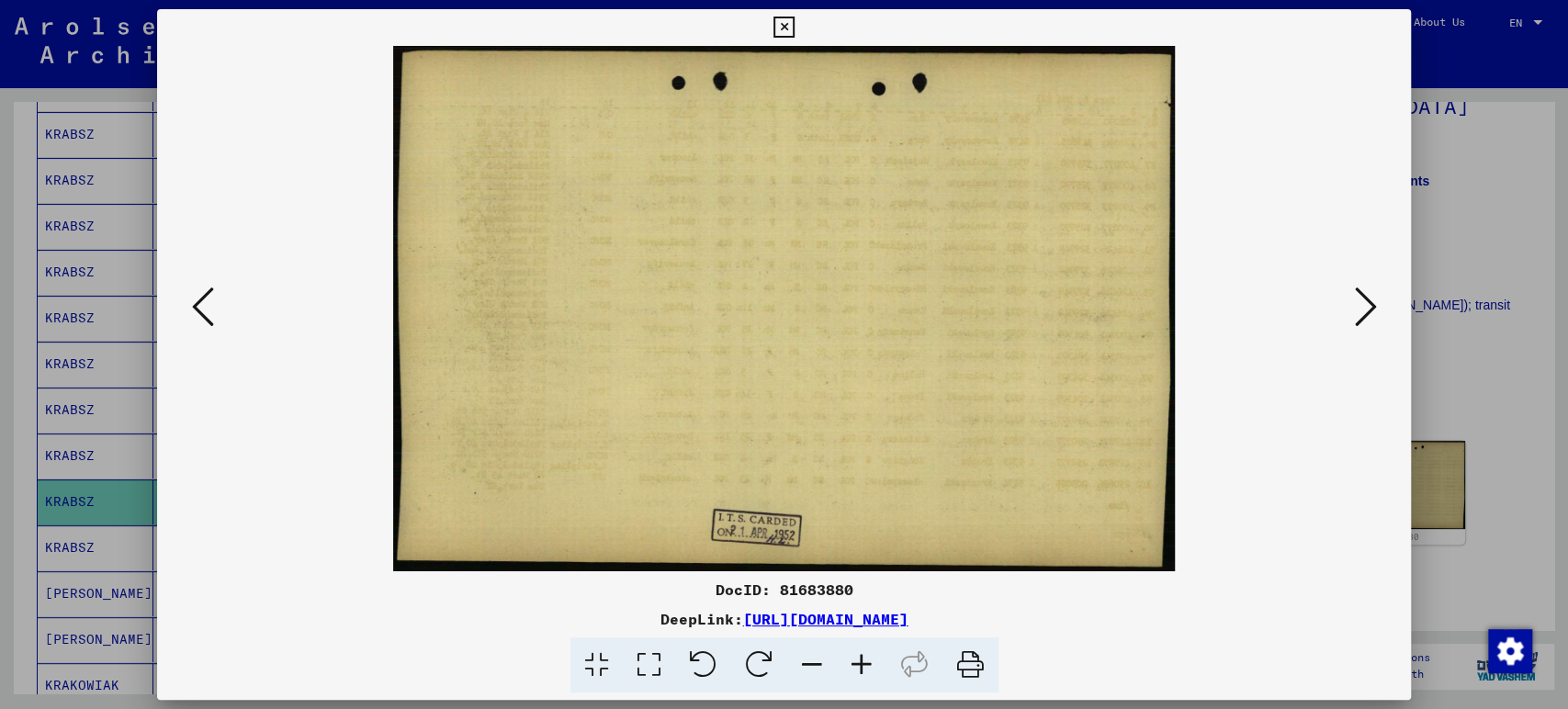
click at [1350, 326] on button at bounding box center [1364, 309] width 33 height 53
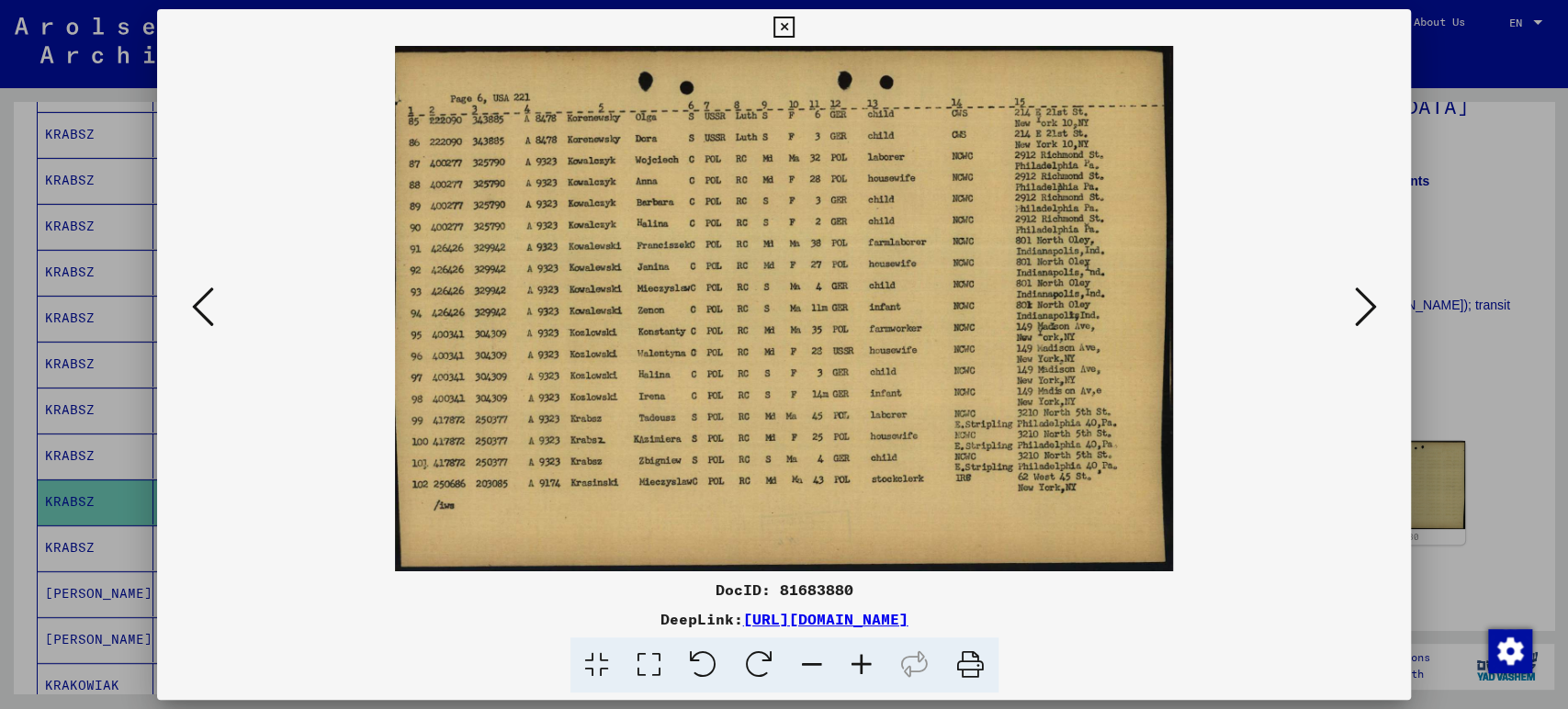
click at [1273, 540] on img at bounding box center [784, 309] width 1129 height 525
click at [1364, 303] on icon at bounding box center [1365, 307] width 22 height 44
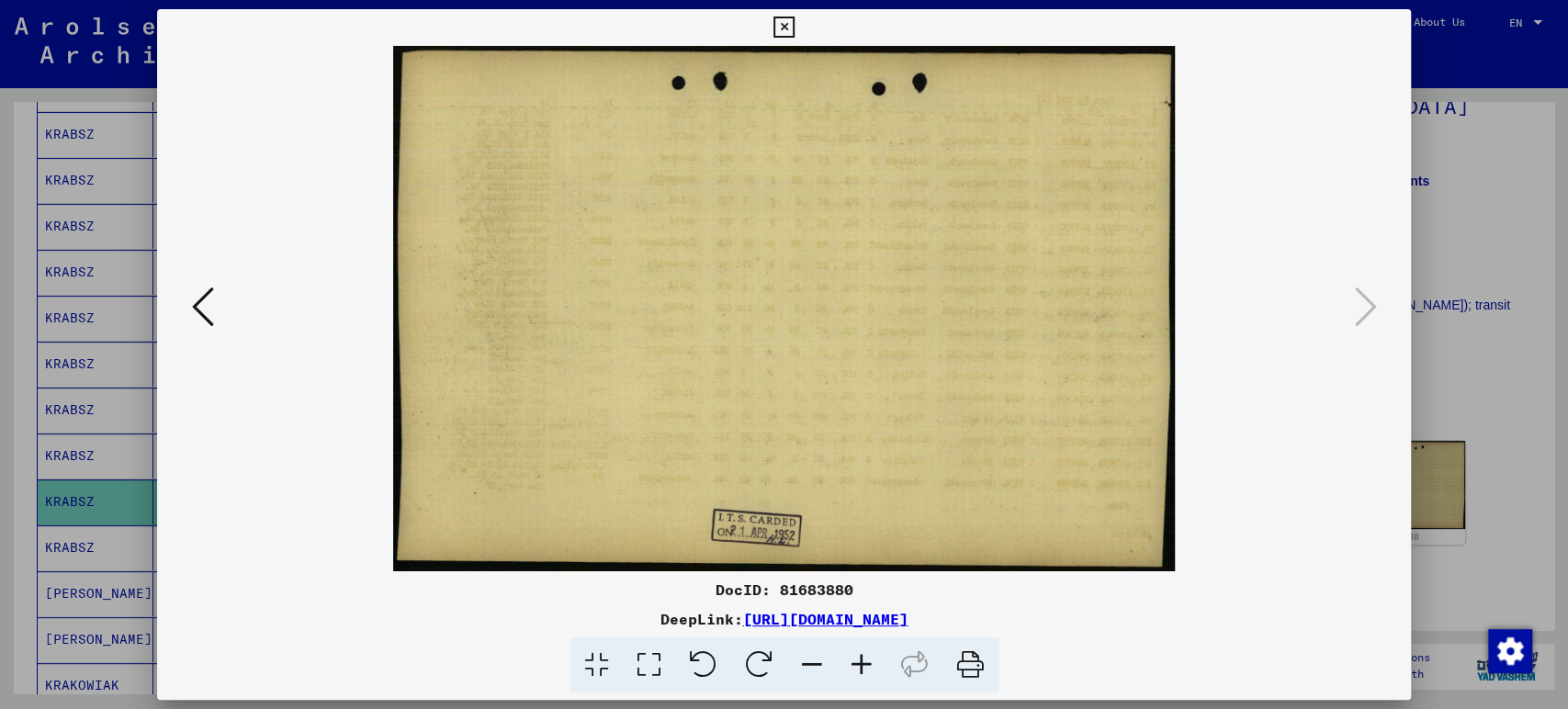
click at [1482, 224] on div at bounding box center [784, 354] width 1568 height 709
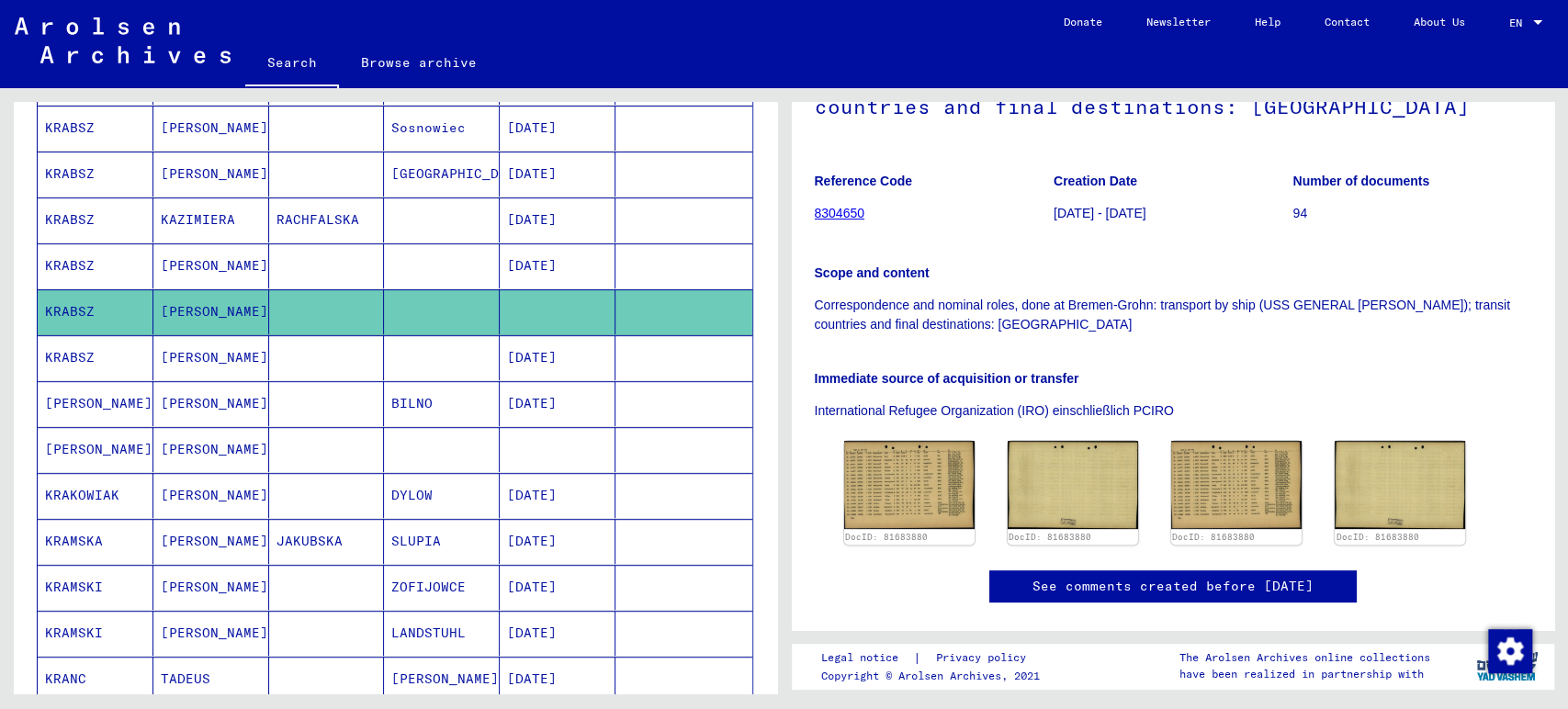
scroll to position [510, 0]
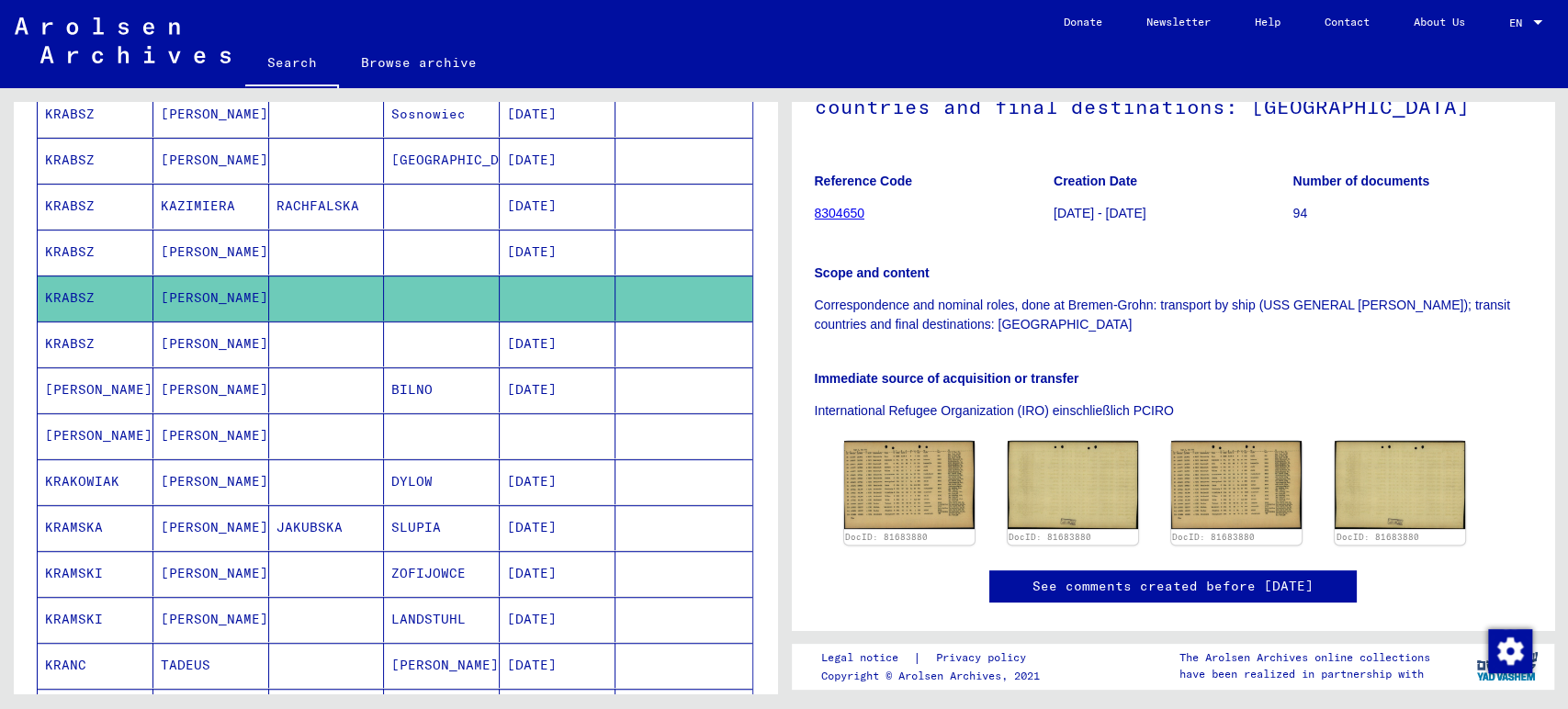
click at [294, 340] on mat-cell at bounding box center [326, 344] width 115 height 45
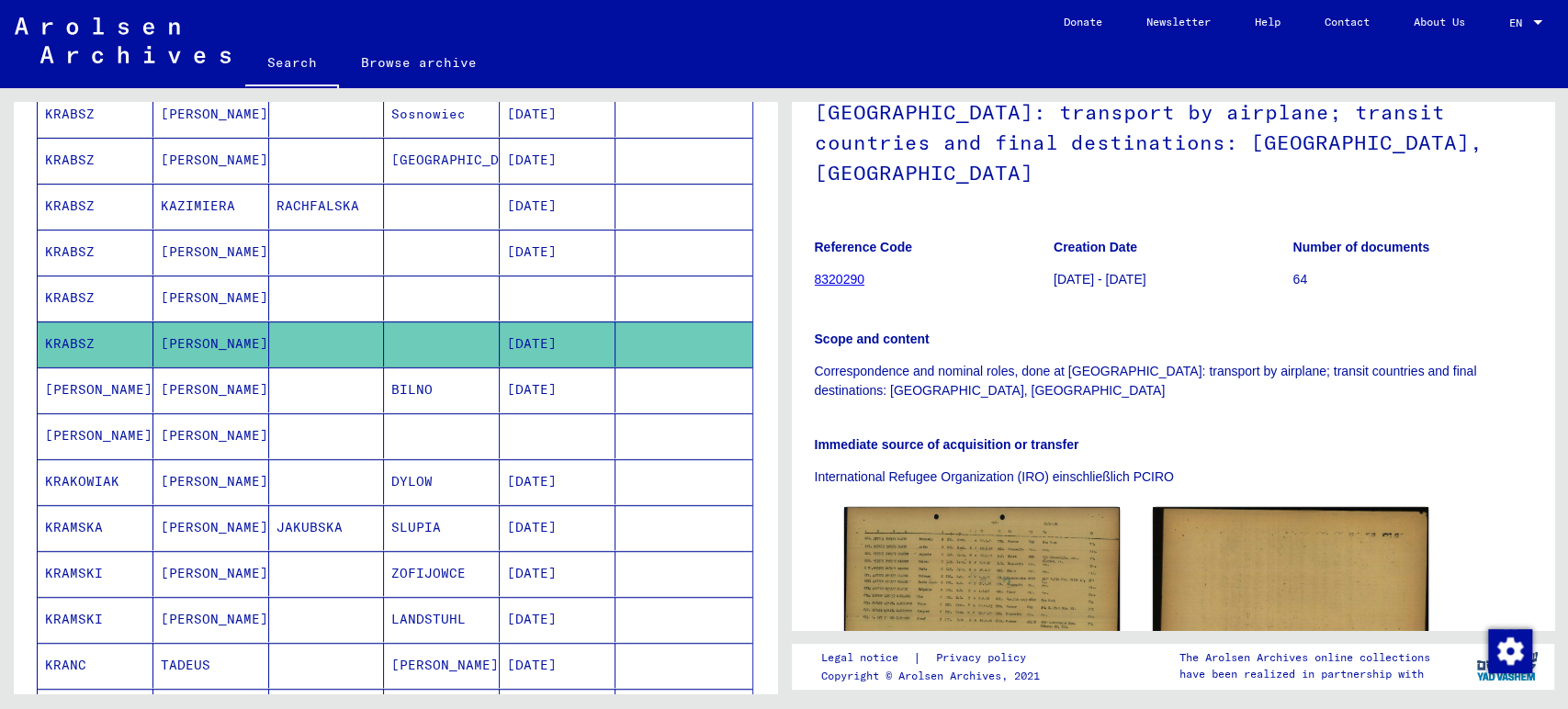
scroll to position [204, 0]
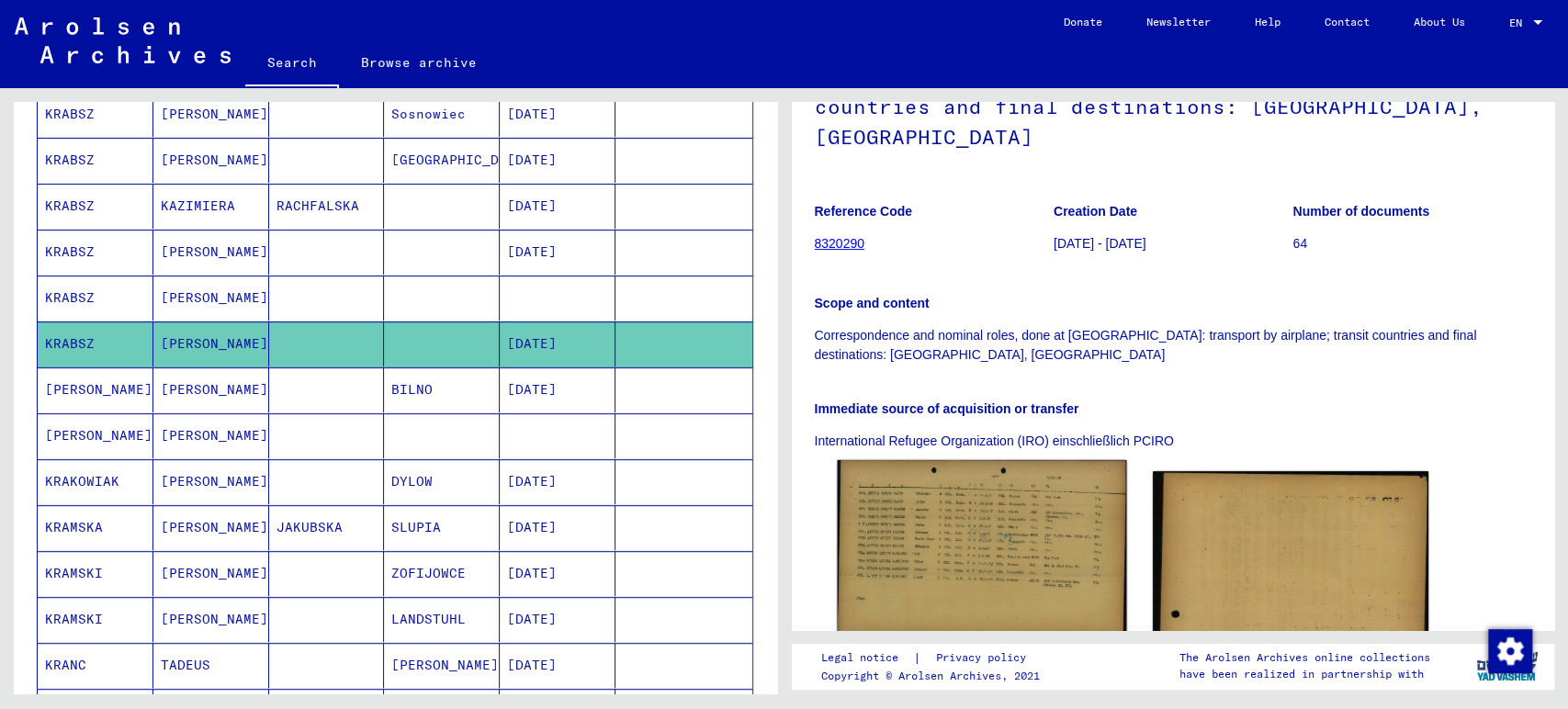
click at [985, 529] on img at bounding box center [981, 550] width 290 height 179
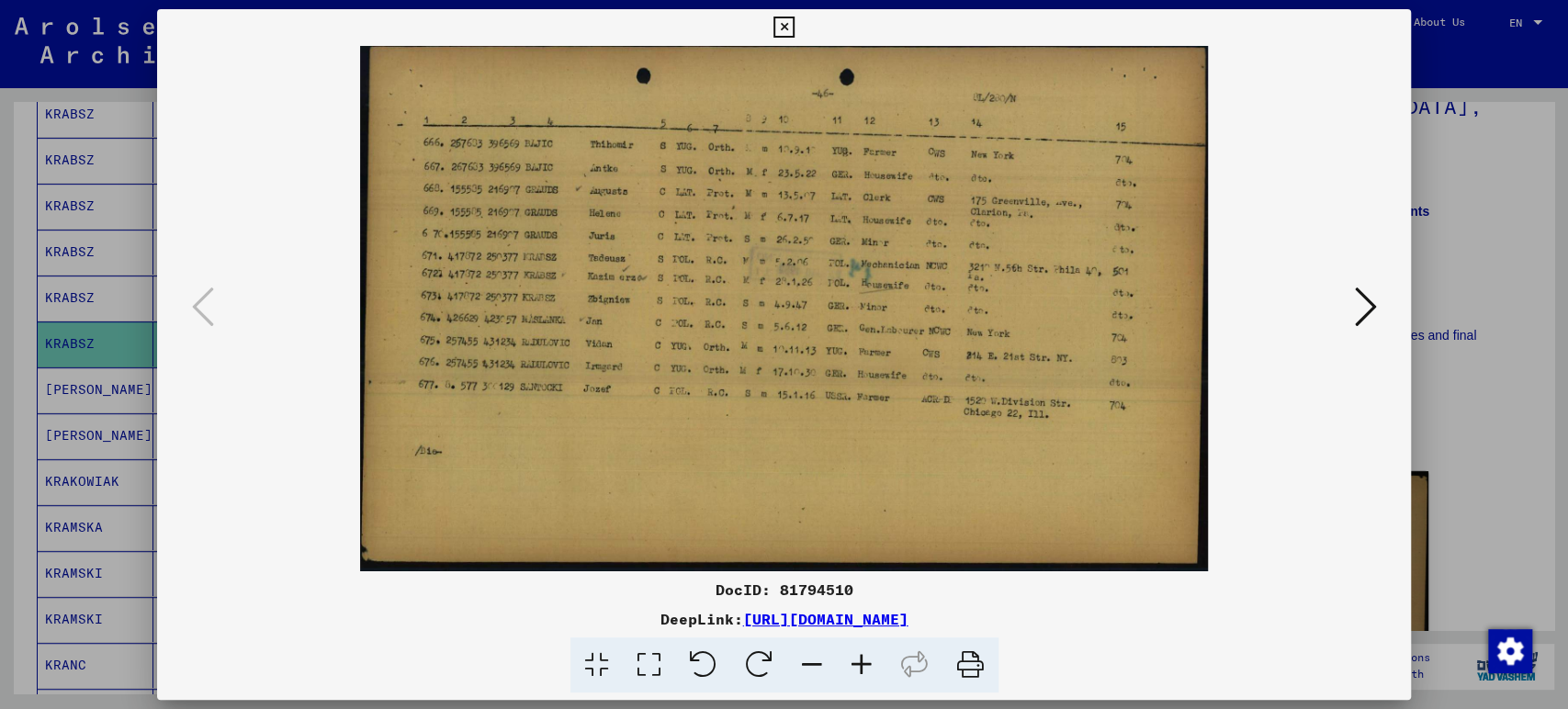
click at [1366, 558] on div at bounding box center [784, 309] width 1254 height 525
click at [1377, 314] on button at bounding box center [1364, 309] width 33 height 53
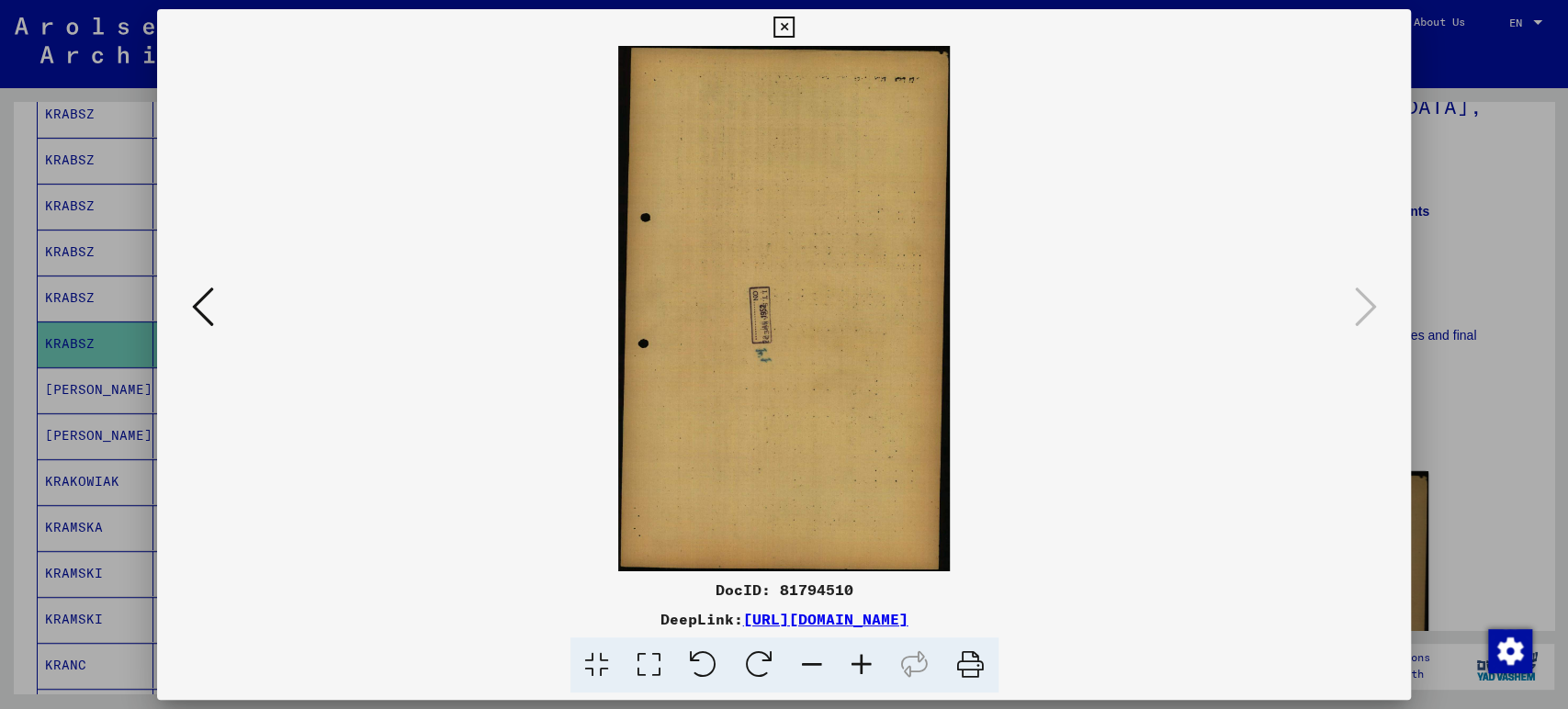
click at [1502, 460] on div at bounding box center [784, 354] width 1568 height 709
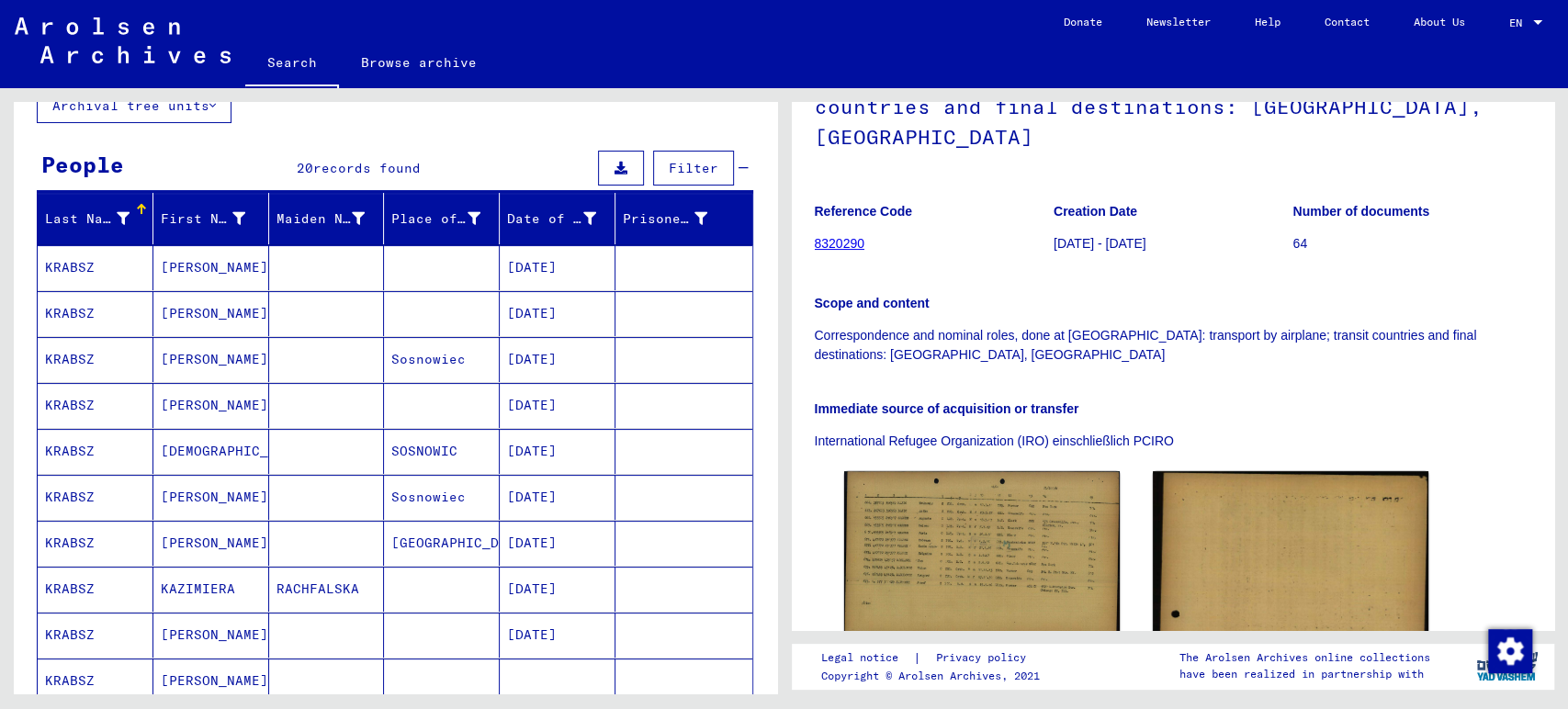
scroll to position [0, 0]
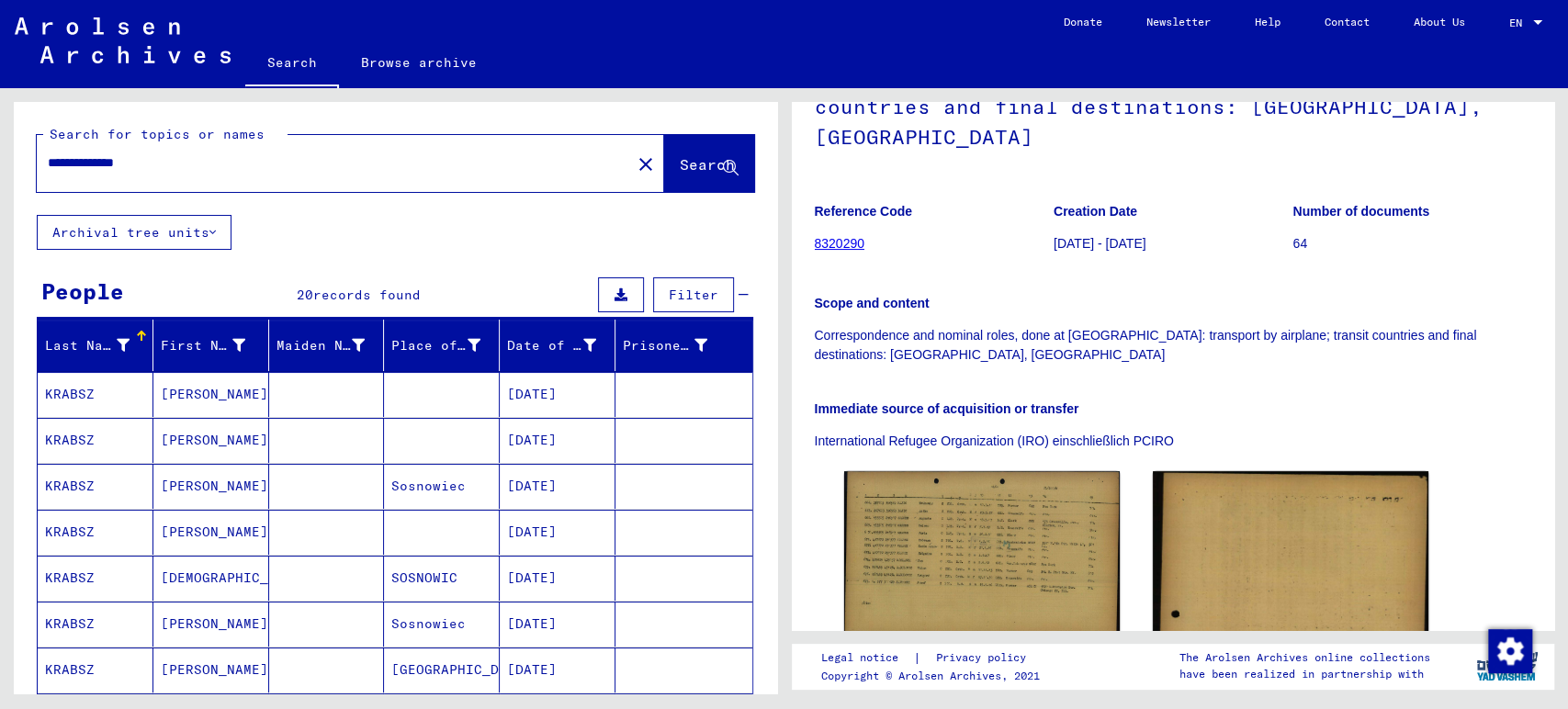
drag, startPoint x: 191, startPoint y: 167, endPoint x: 0, endPoint y: 143, distance: 192.5
click at [0, 143] on div "**********" at bounding box center [392, 391] width 784 height 606
type input "**********"
click at [664, 155] on button "Search" at bounding box center [709, 163] width 90 height 57
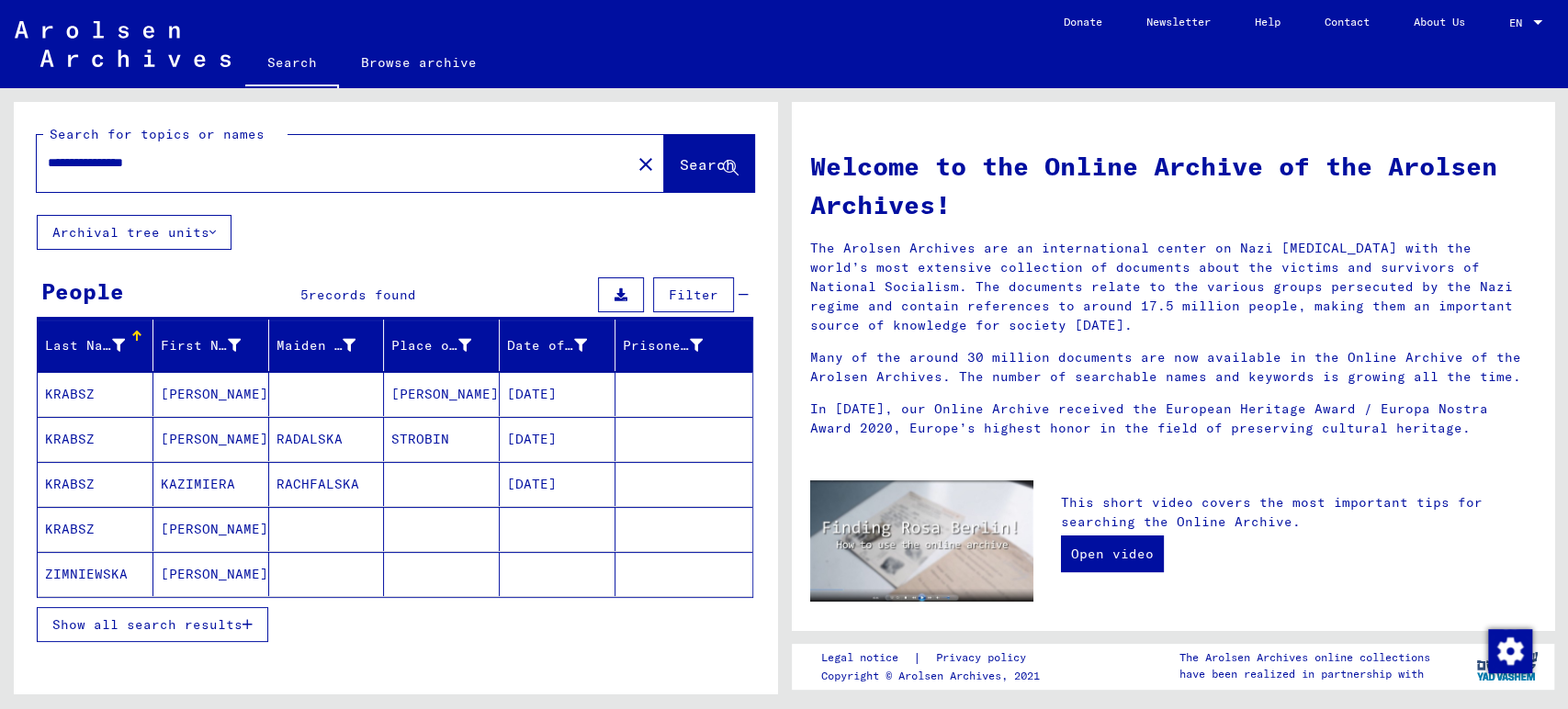
click at [455, 391] on mat-cell "[PERSON_NAME]" at bounding box center [441, 394] width 115 height 44
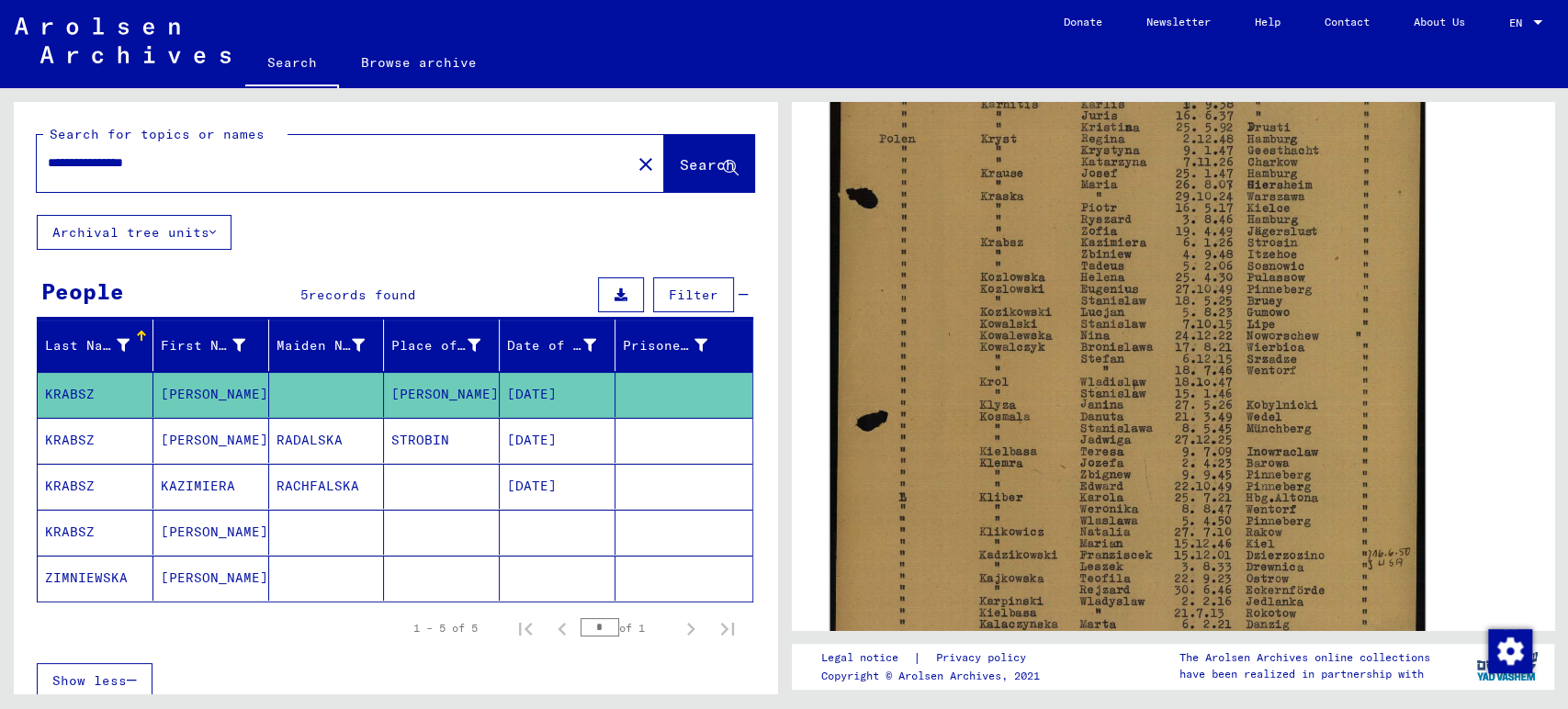
scroll to position [510, 0]
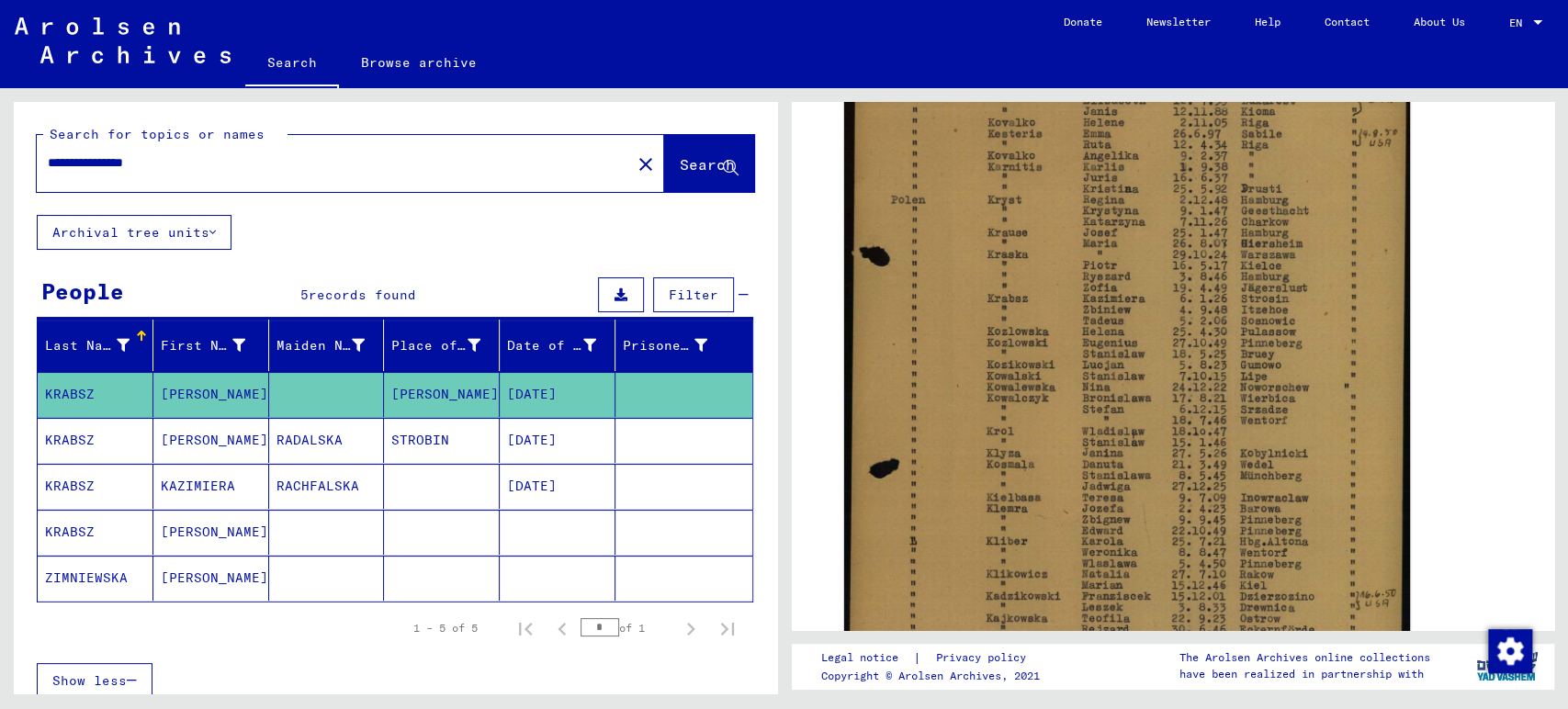
click at [187, 445] on mat-cell "[PERSON_NAME]" at bounding box center [211, 441] width 115 height 45
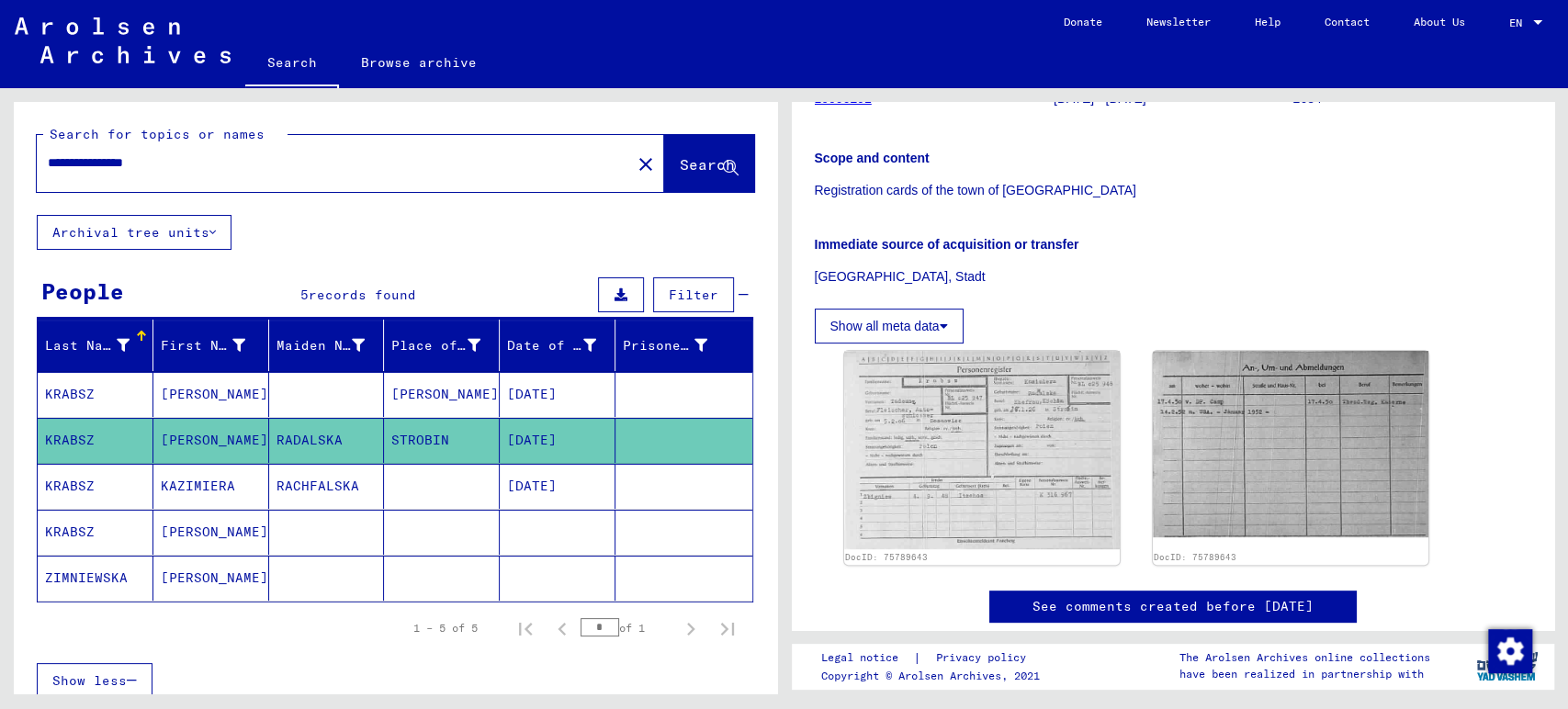
scroll to position [306, 0]
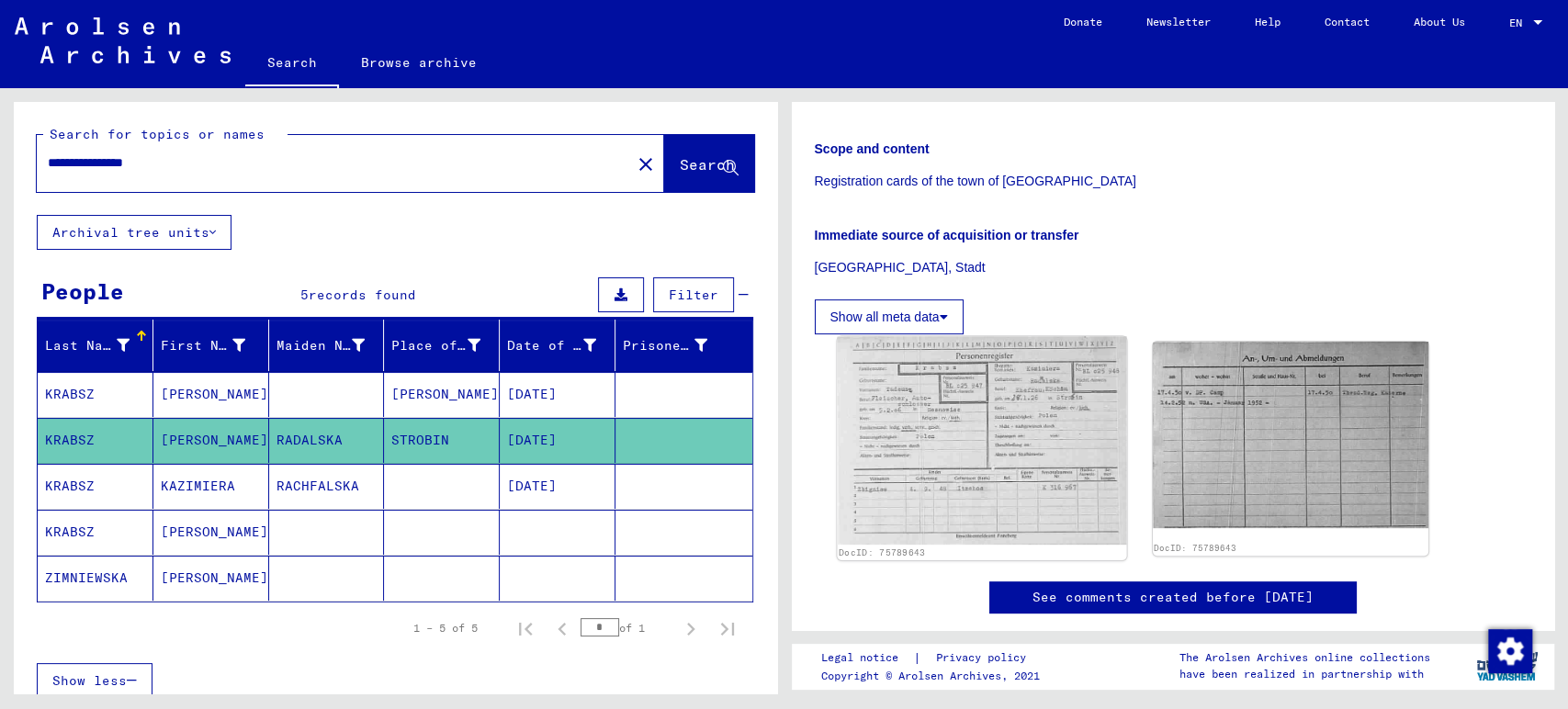
click at [938, 401] on img at bounding box center [981, 441] width 290 height 208
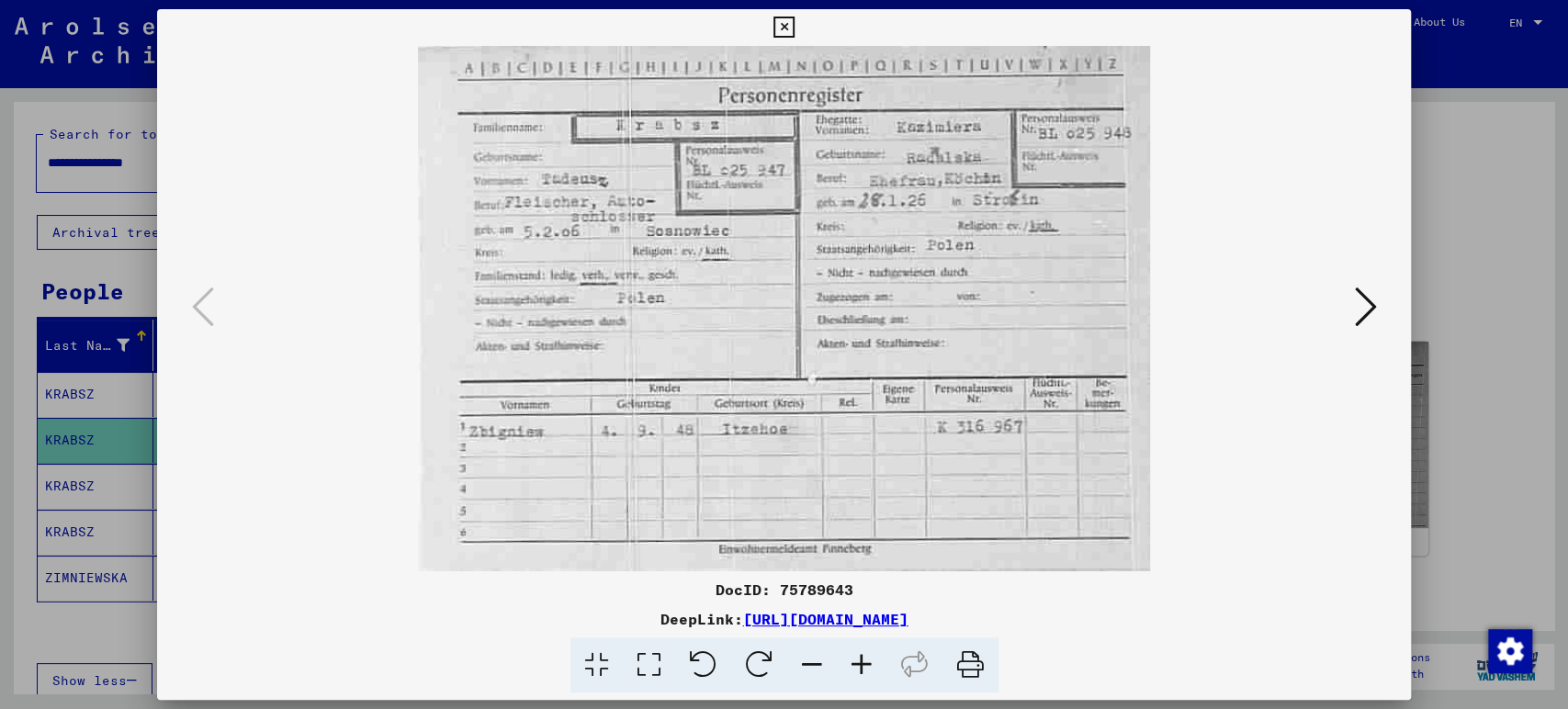
click at [1355, 314] on icon at bounding box center [1365, 307] width 22 height 44
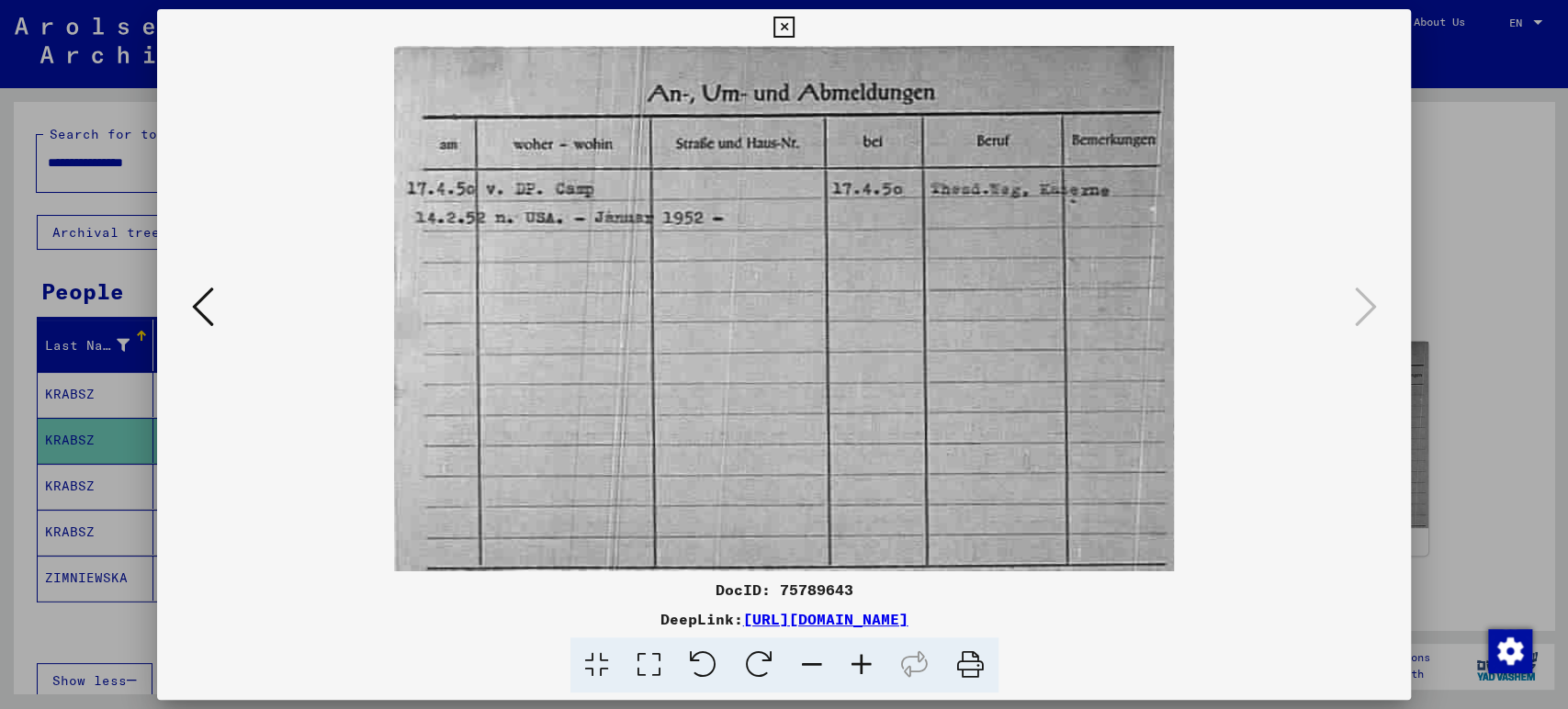
click at [1491, 278] on div at bounding box center [784, 354] width 1568 height 709
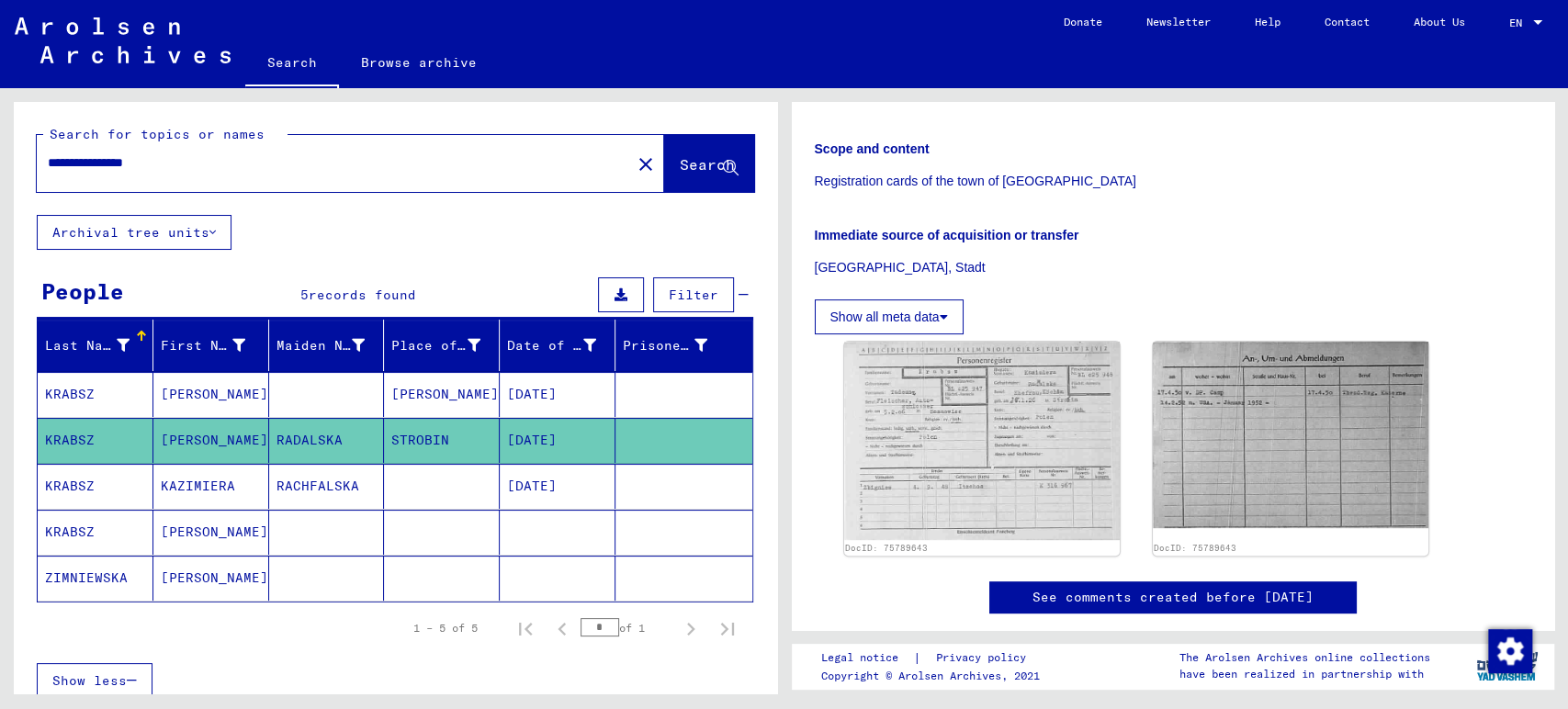
click at [311, 482] on mat-cell "RACHFALSKA" at bounding box center [326, 487] width 115 height 45
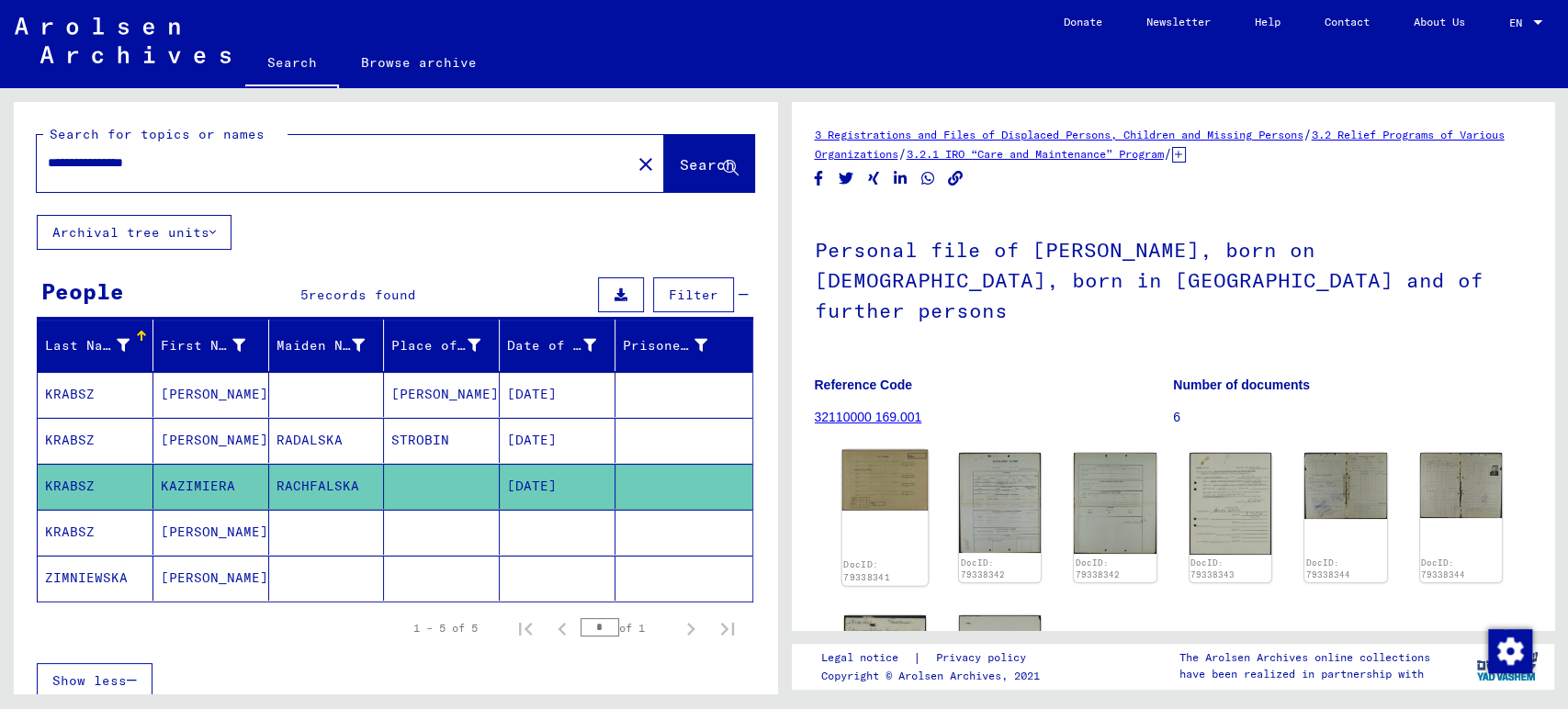
click at [897, 456] on img at bounding box center [885, 480] width 86 height 61
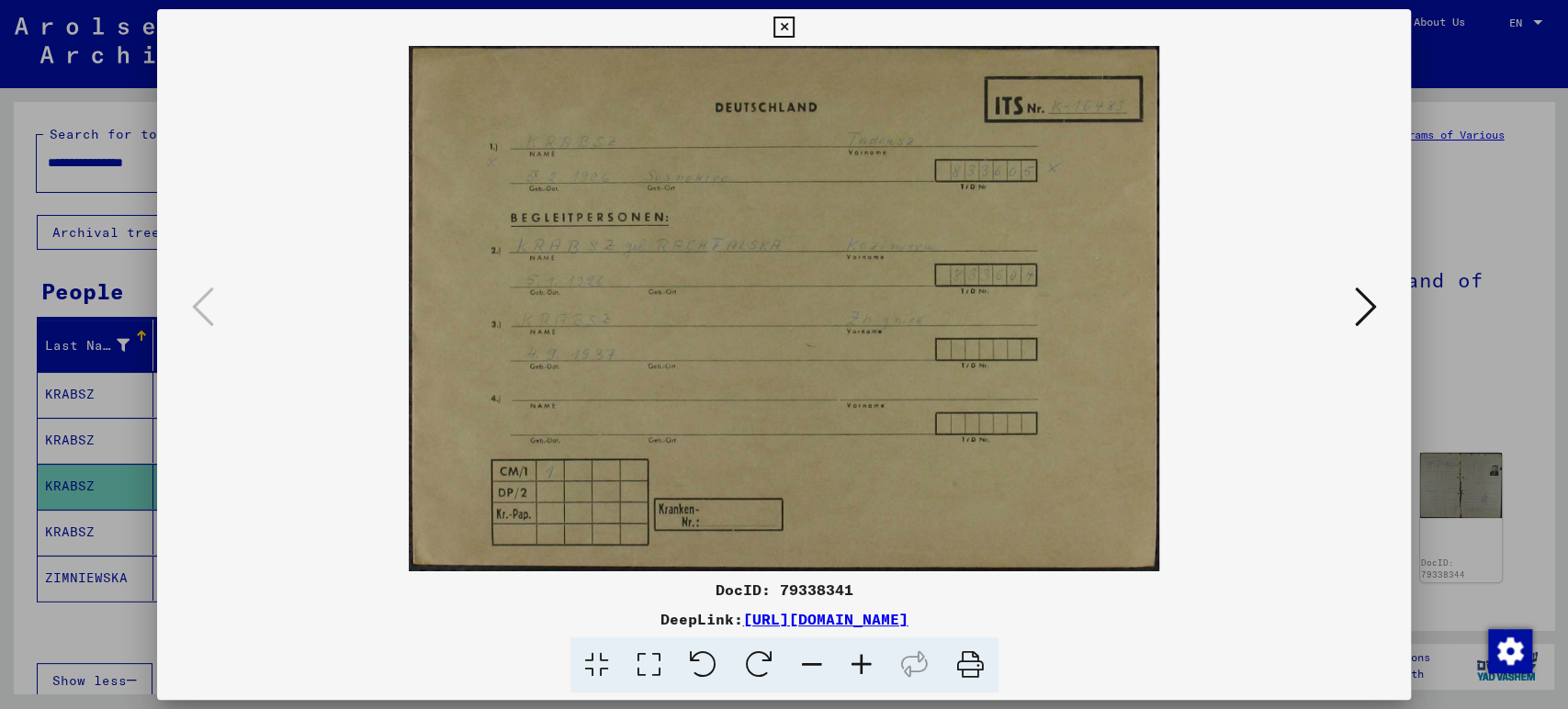
click at [1366, 309] on icon at bounding box center [1365, 307] width 22 height 44
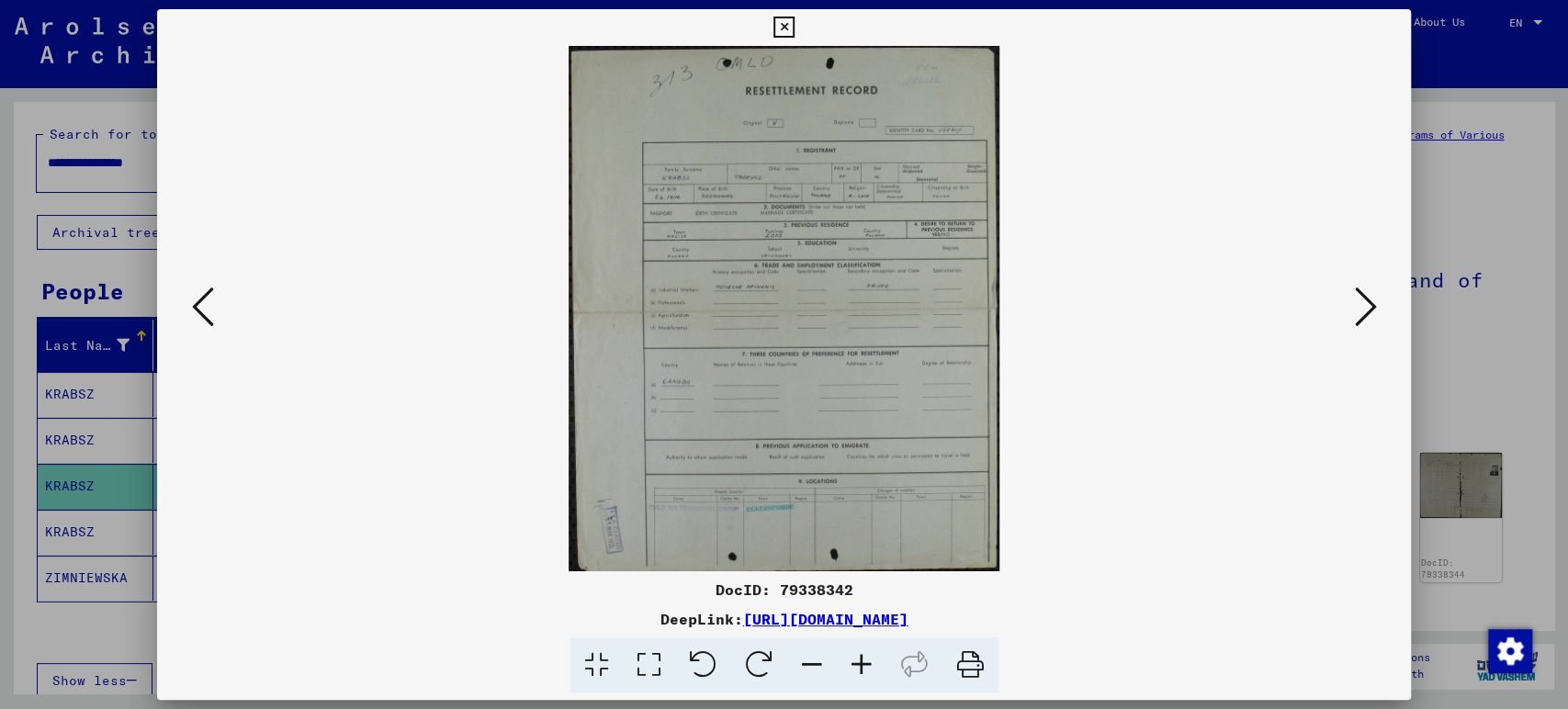
click at [1366, 309] on icon at bounding box center [1365, 307] width 22 height 44
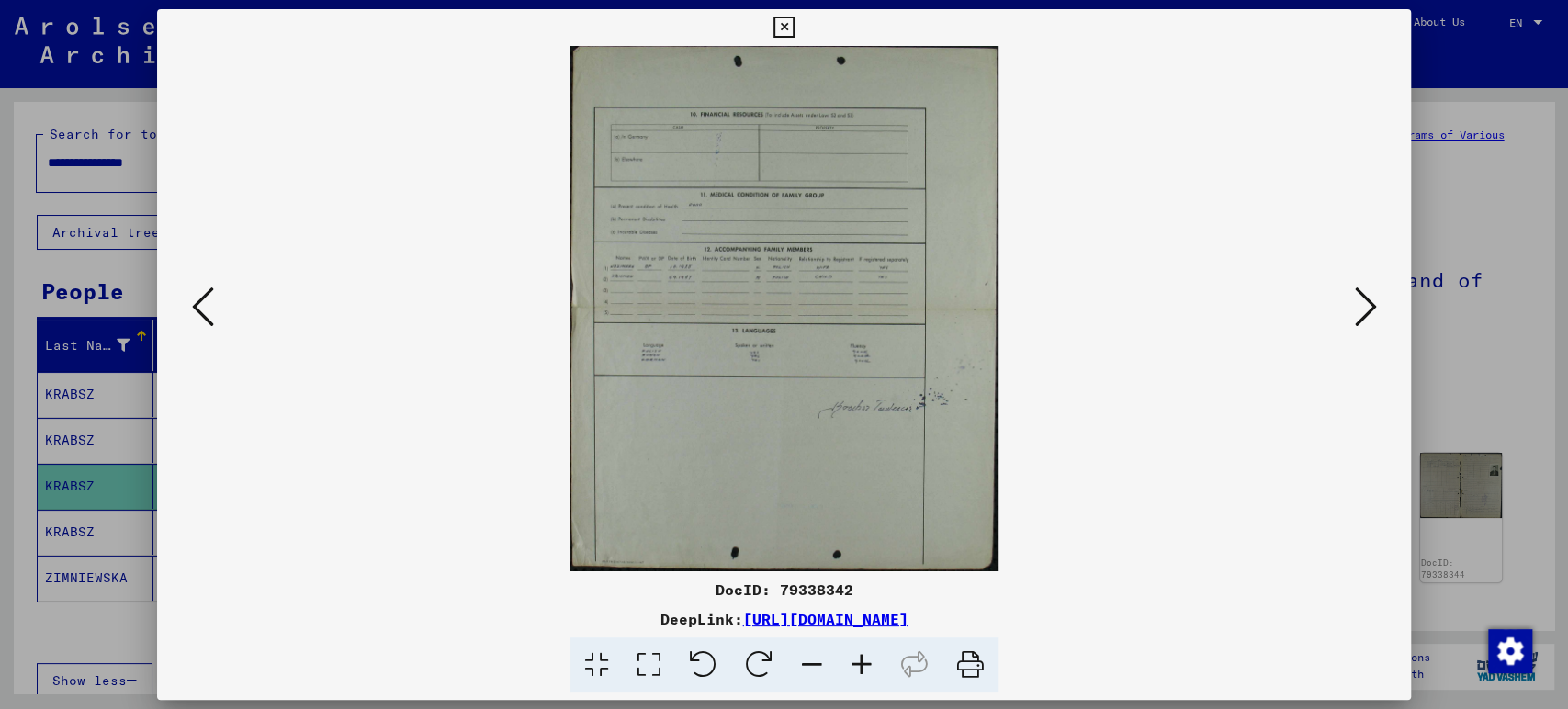
click at [1366, 309] on icon at bounding box center [1365, 307] width 22 height 44
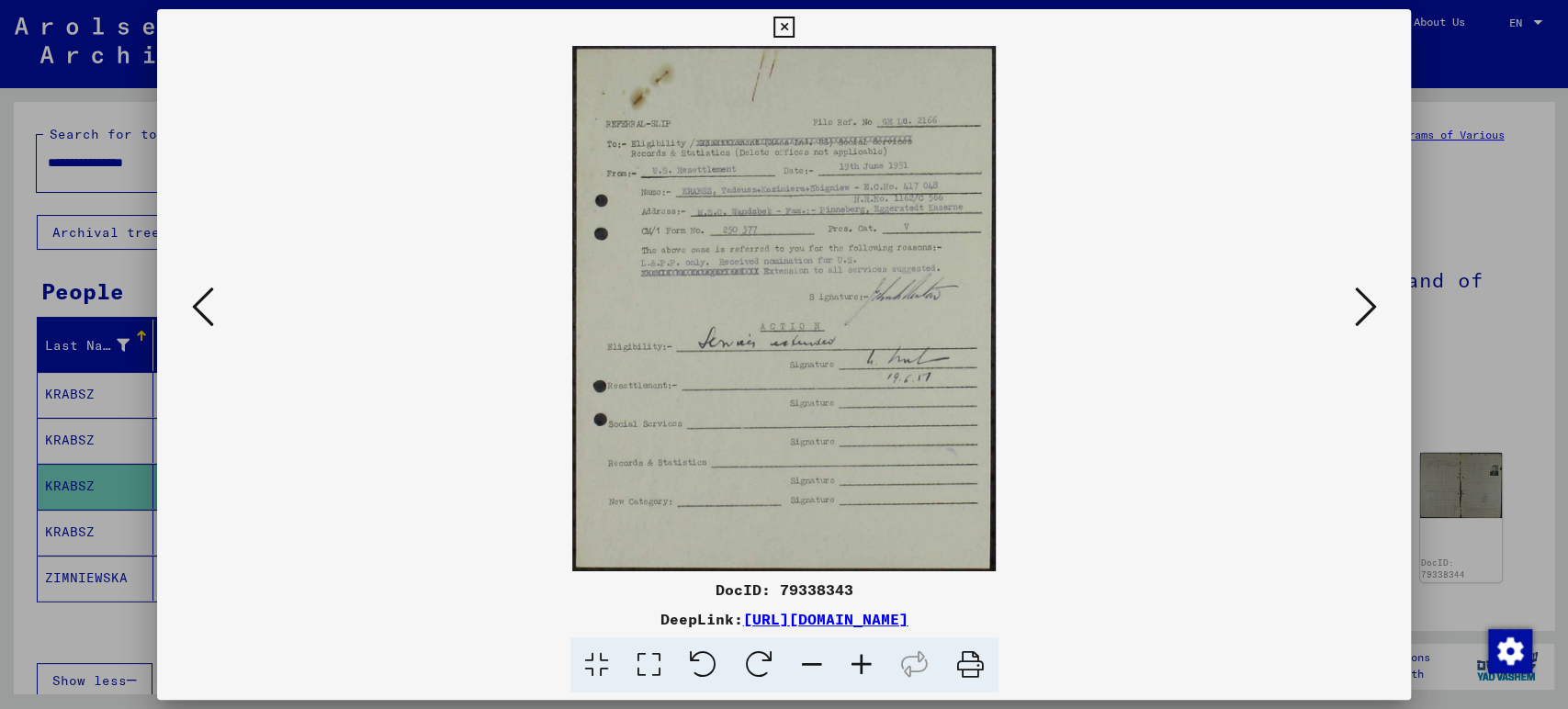
click at [1366, 309] on icon at bounding box center [1365, 307] width 22 height 44
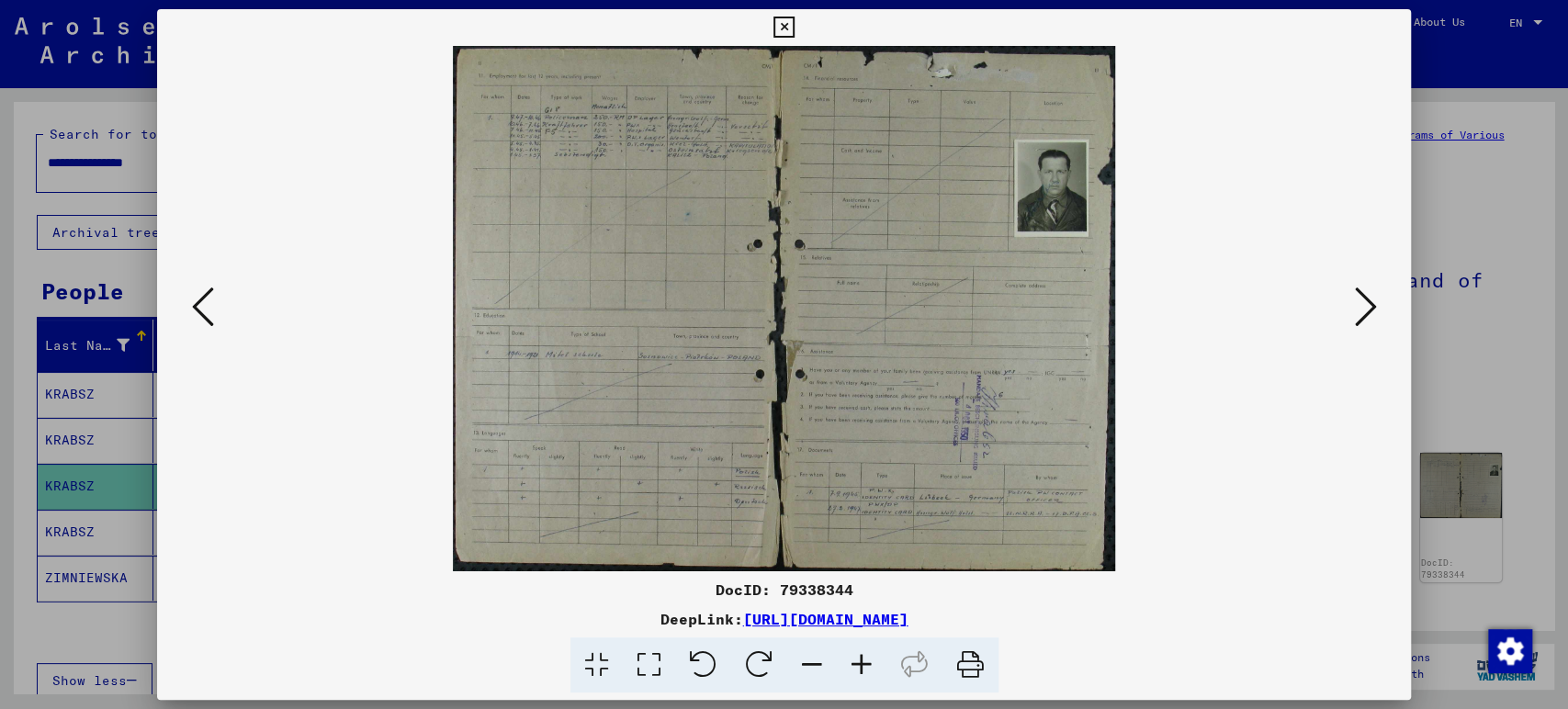
click at [1366, 309] on icon at bounding box center [1365, 307] width 22 height 44
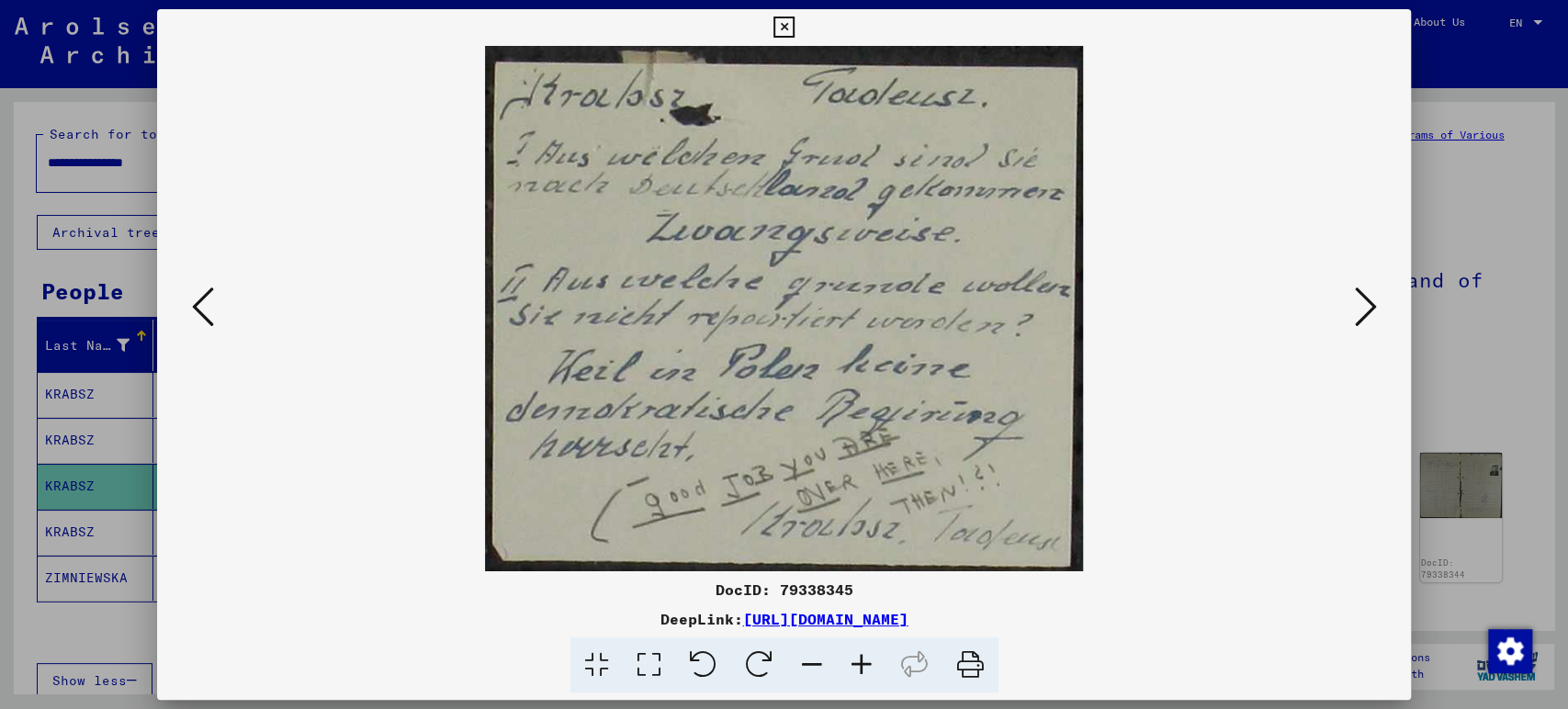
click at [1366, 309] on icon at bounding box center [1365, 307] width 22 height 44
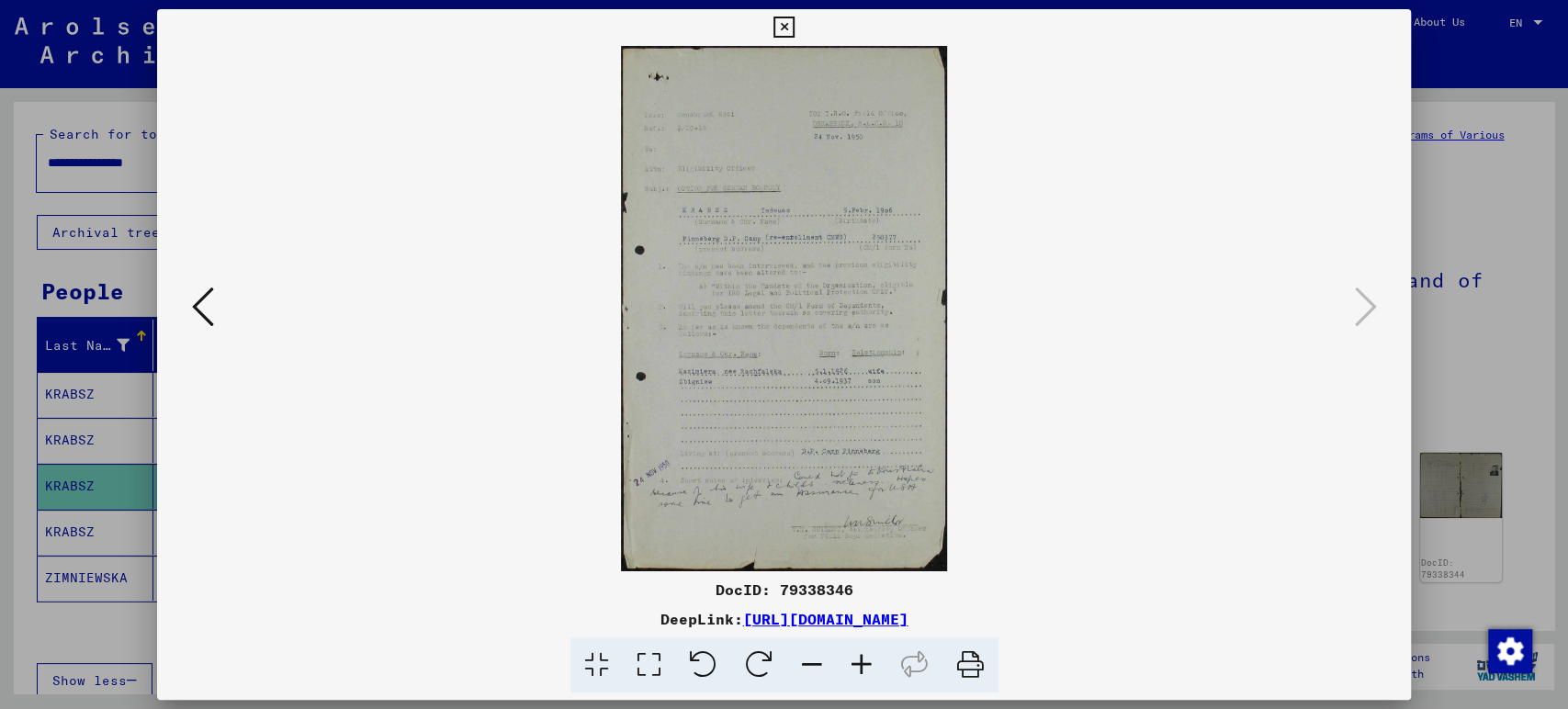
click at [1491, 204] on div at bounding box center [784, 354] width 1568 height 709
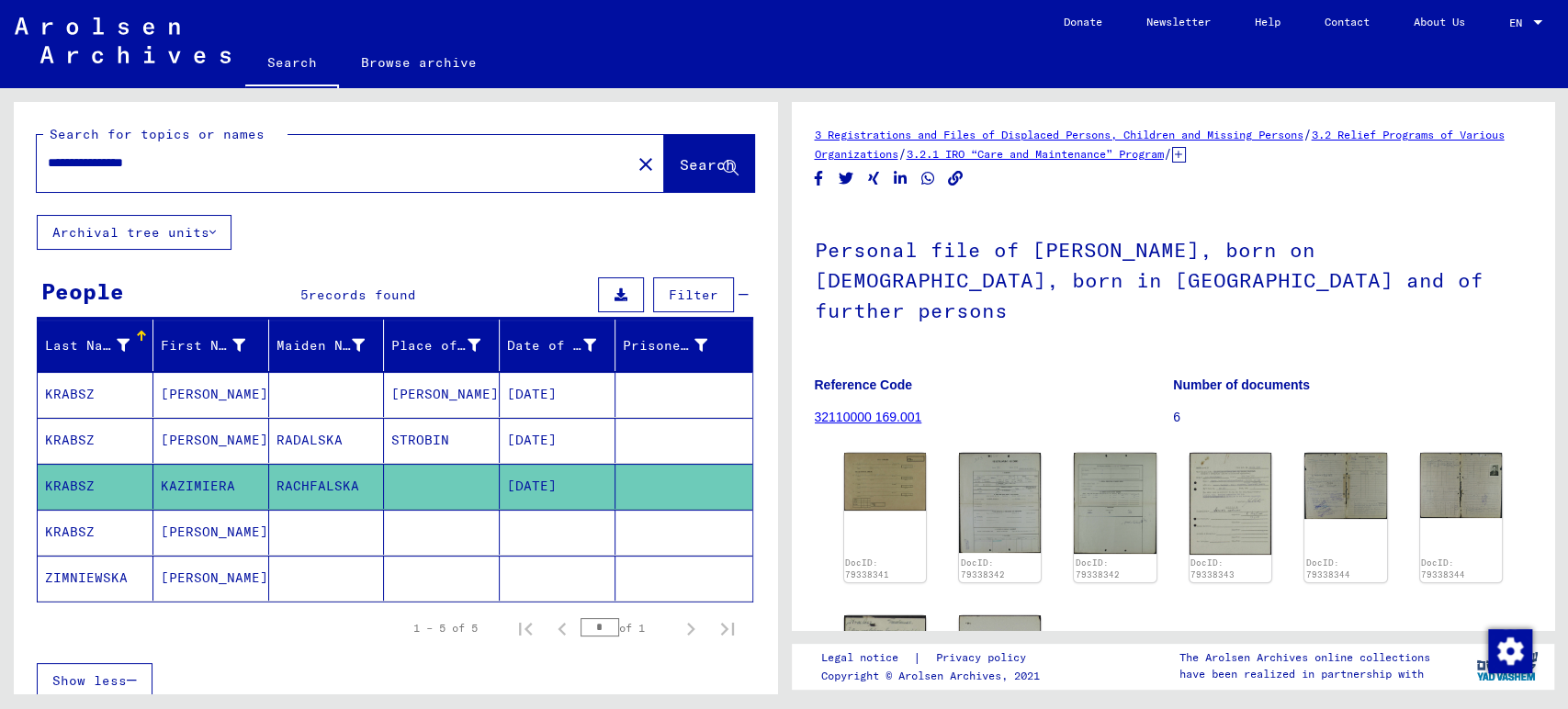
click at [176, 520] on mat-cell "[PERSON_NAME]" at bounding box center [211, 533] width 115 height 45
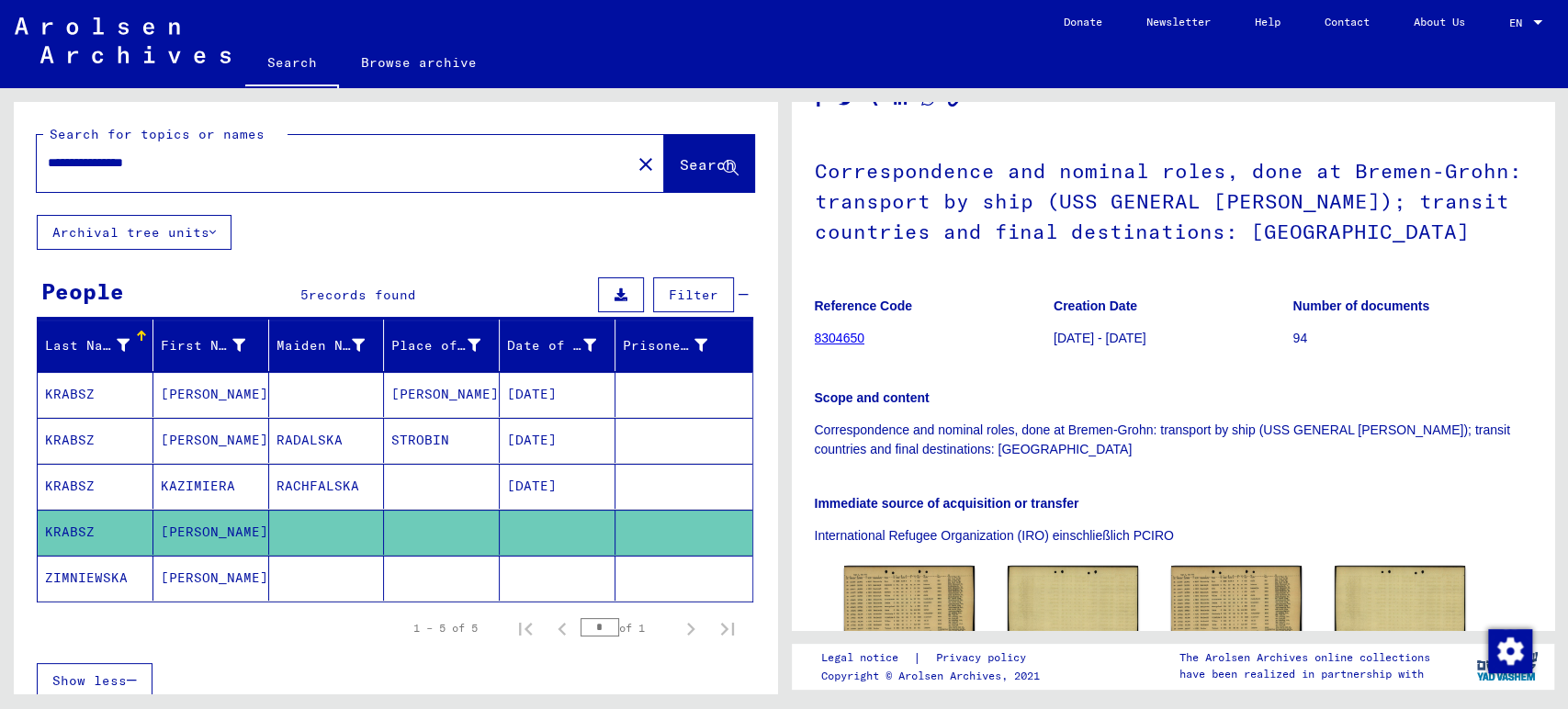
scroll to position [204, 0]
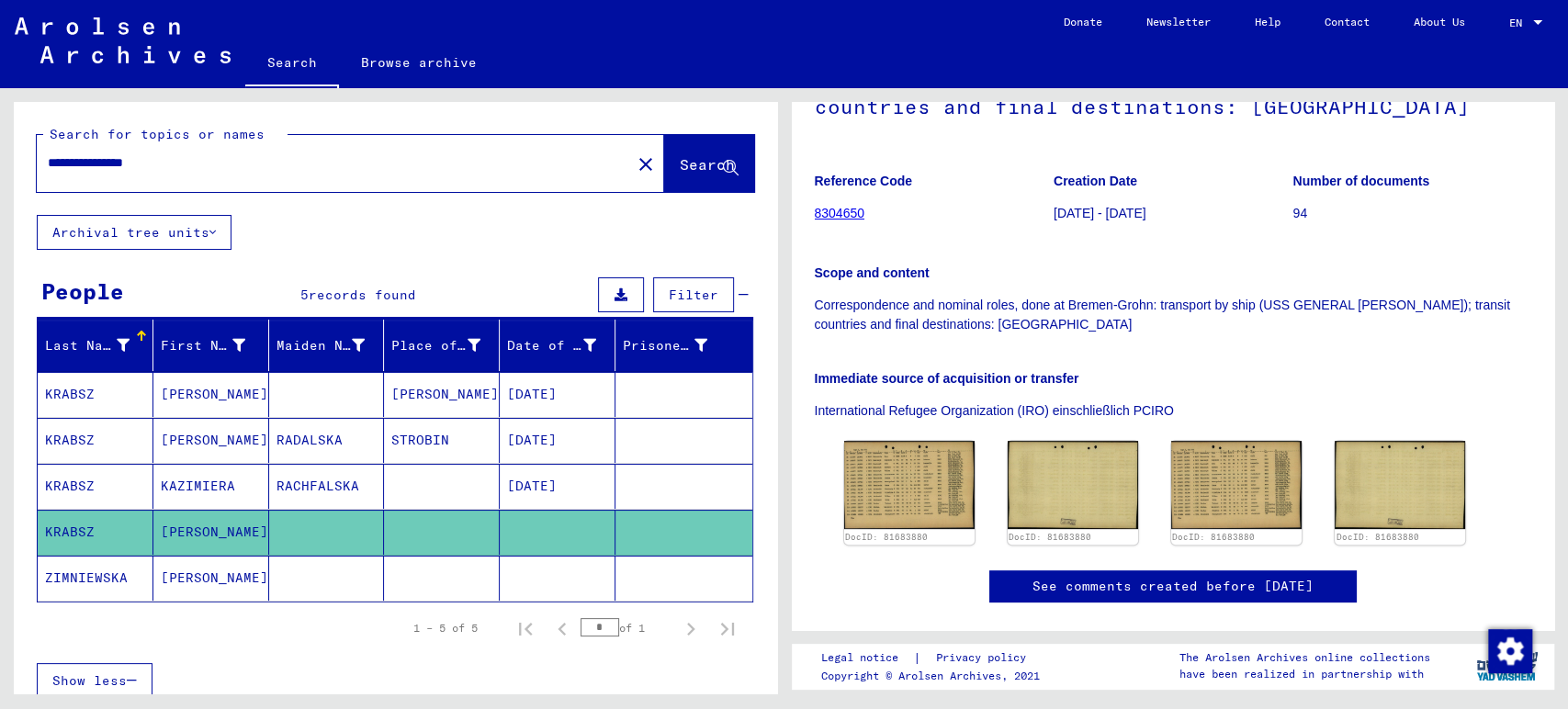
click at [191, 569] on mat-cell "[PERSON_NAME]" at bounding box center [211, 579] width 115 height 45
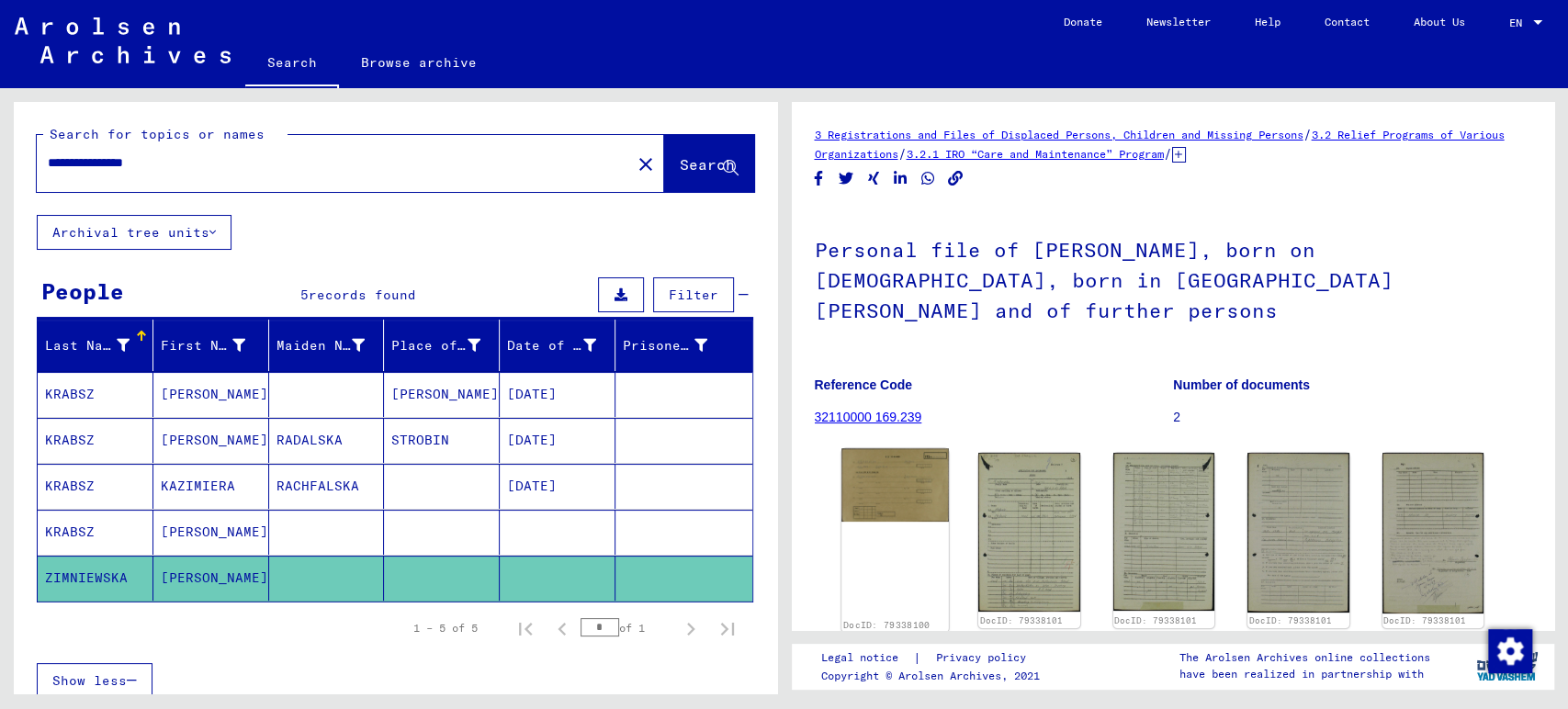
click at [855, 469] on img at bounding box center [895, 485] width 107 height 73
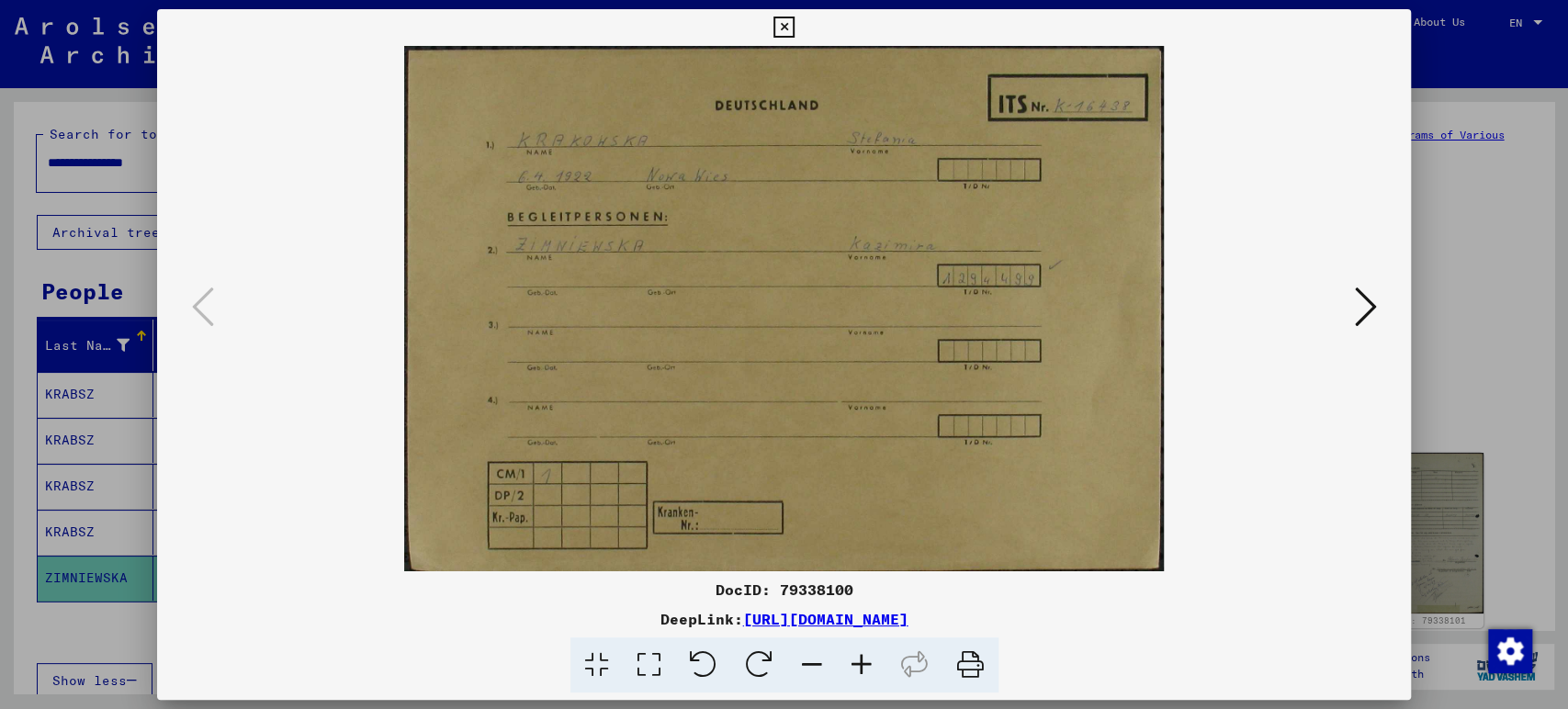
click at [1372, 302] on icon at bounding box center [1365, 307] width 22 height 44
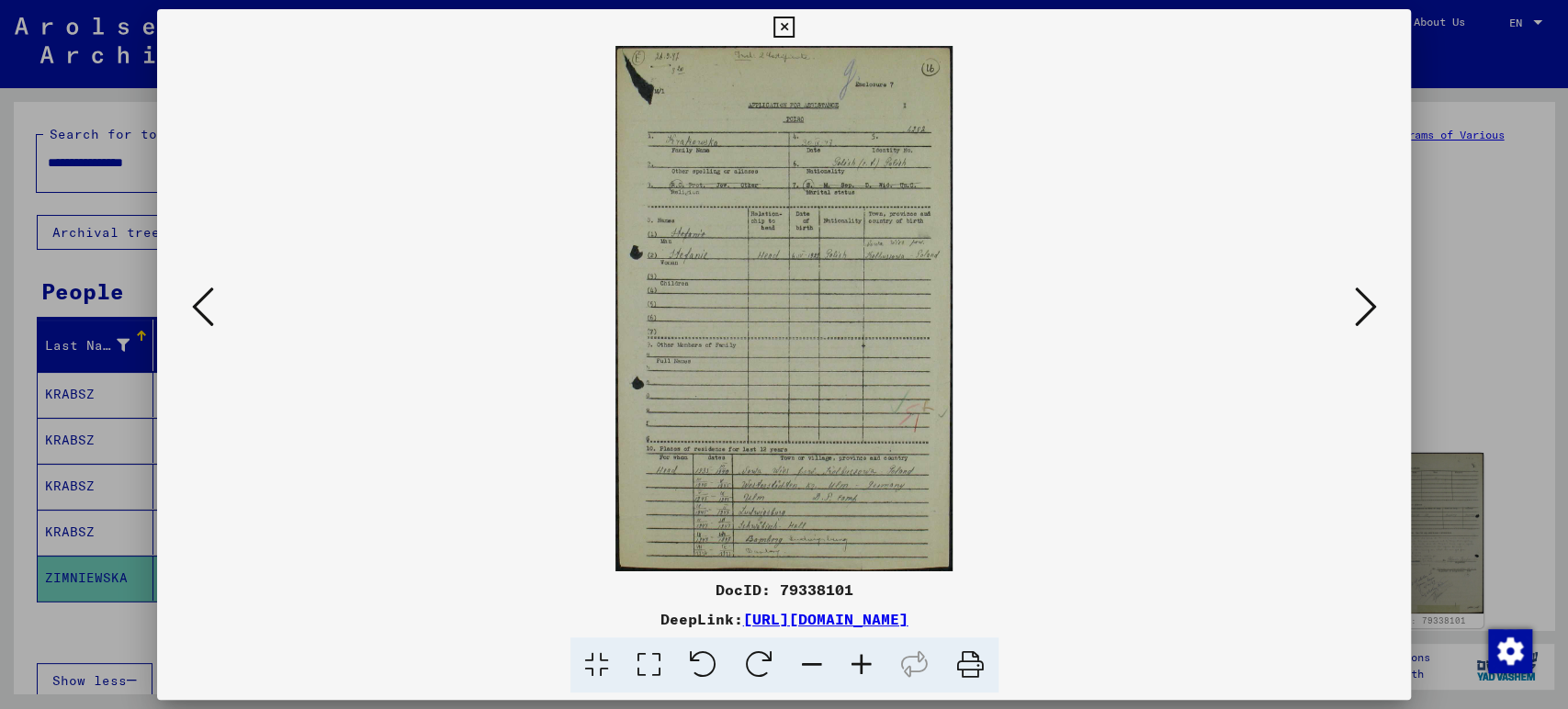
click at [1372, 302] on icon at bounding box center [1365, 307] width 22 height 44
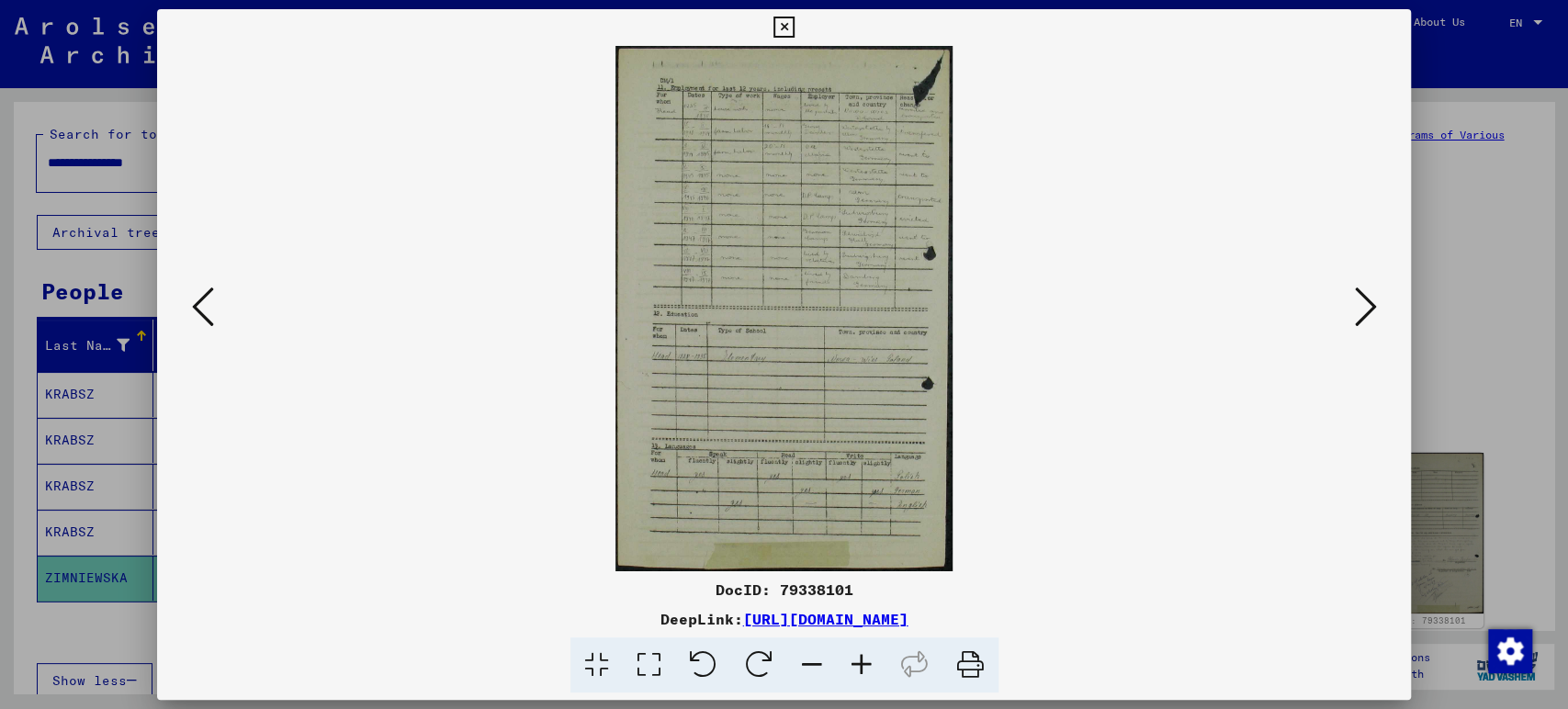
click at [1531, 228] on div at bounding box center [784, 354] width 1568 height 709
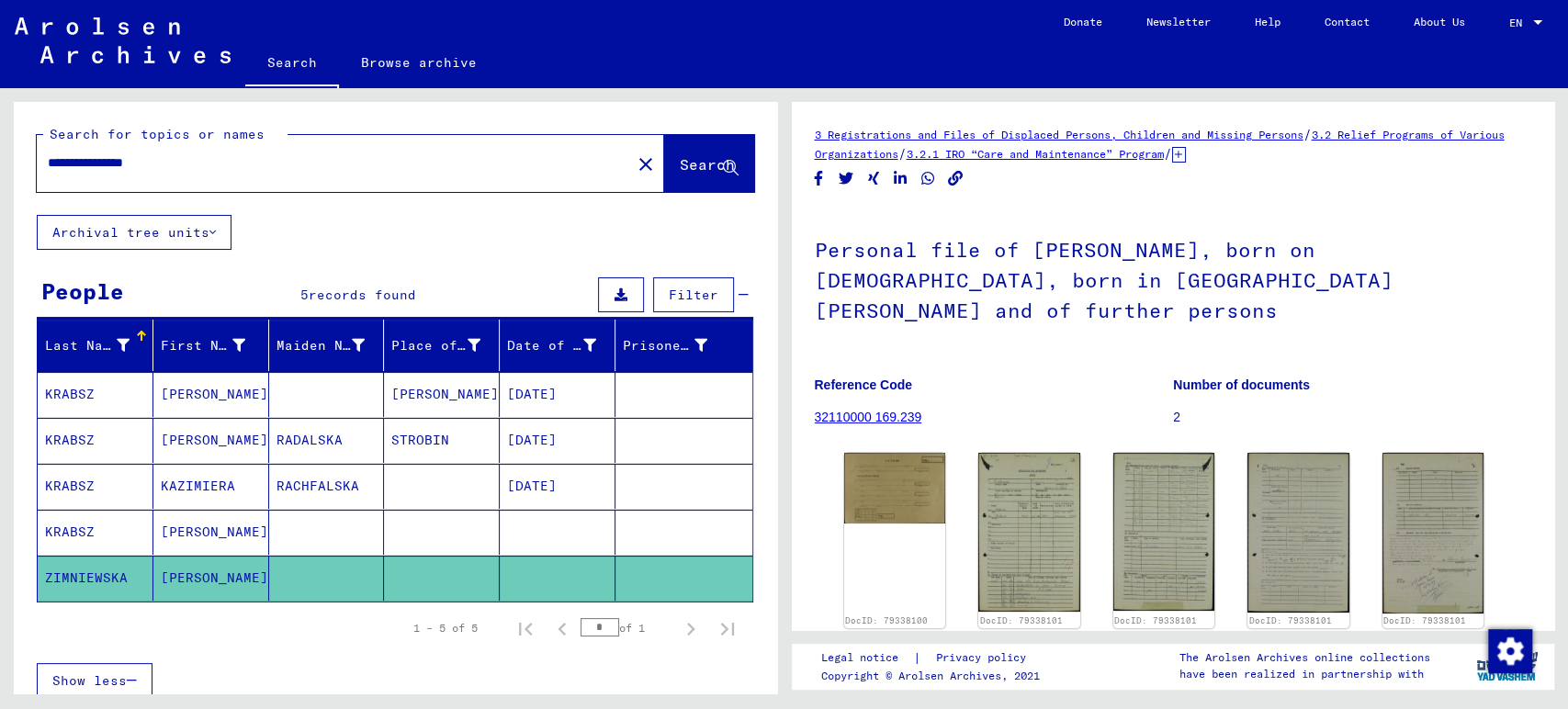
drag, startPoint x: 187, startPoint y: 160, endPoint x: 145, endPoint y: 179, distance: 46.1
click at [0, 167] on div "**********" at bounding box center [392, 391] width 784 height 606
type input "**********"
click at [664, 177] on button "Search" at bounding box center [709, 163] width 90 height 57
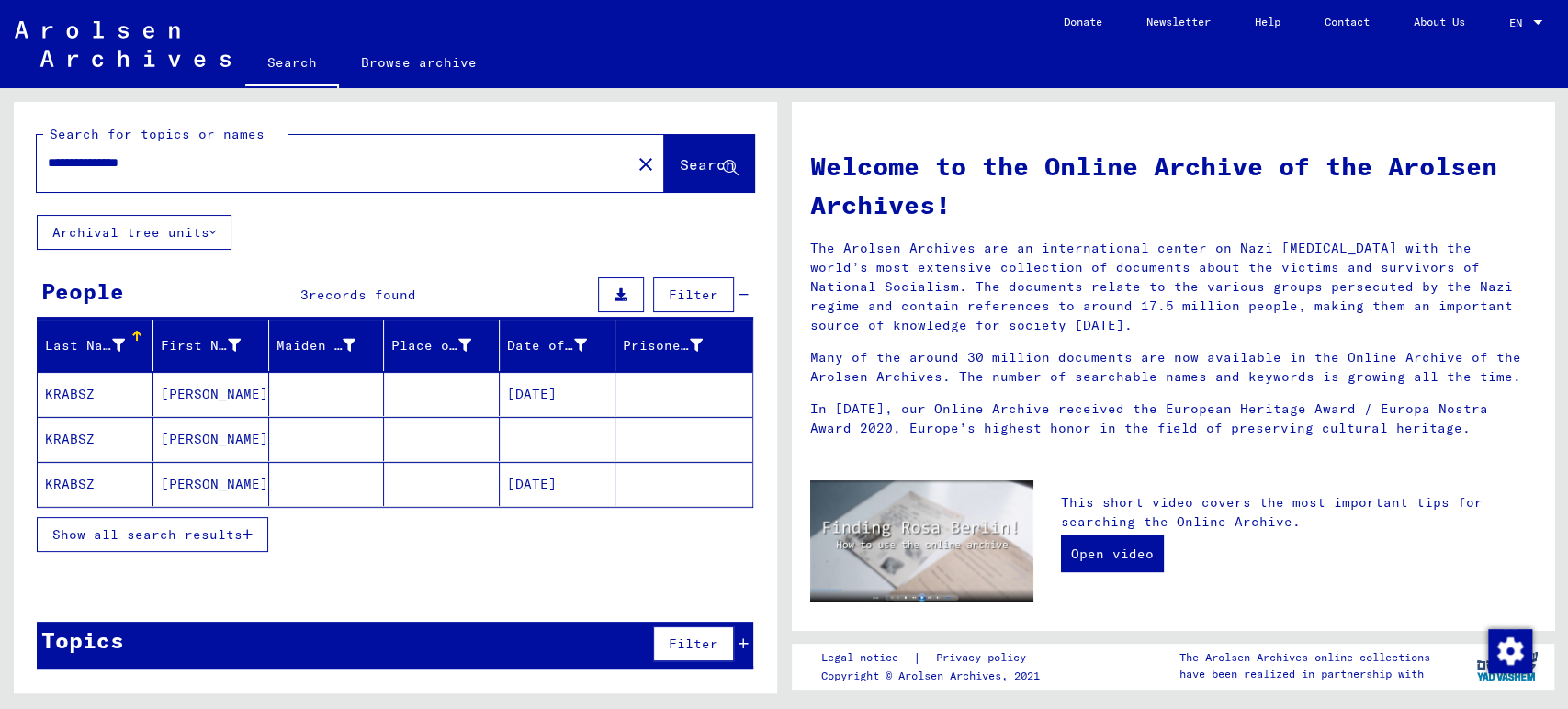
click at [191, 381] on mat-cell "[PERSON_NAME]" at bounding box center [211, 394] width 115 height 44
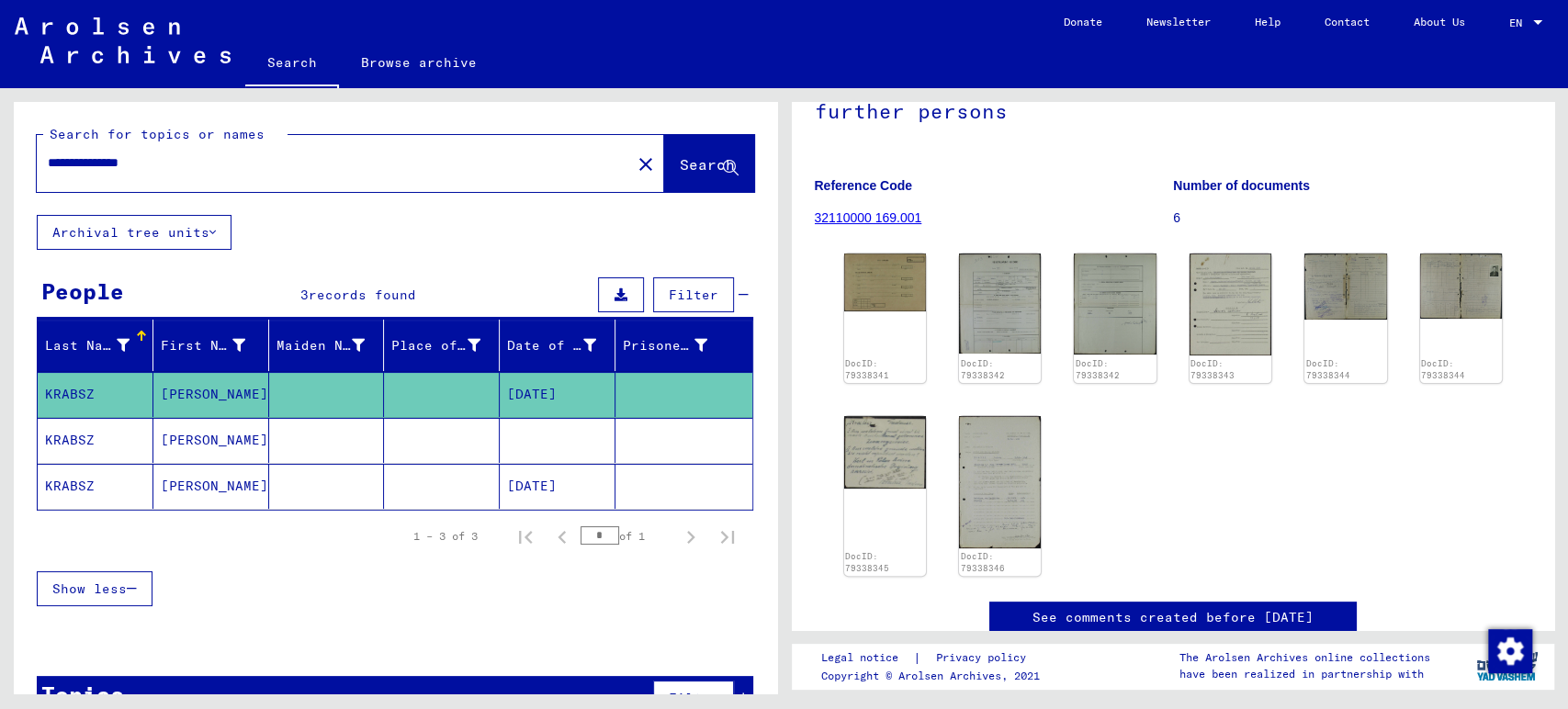
scroll to position [204, 0]
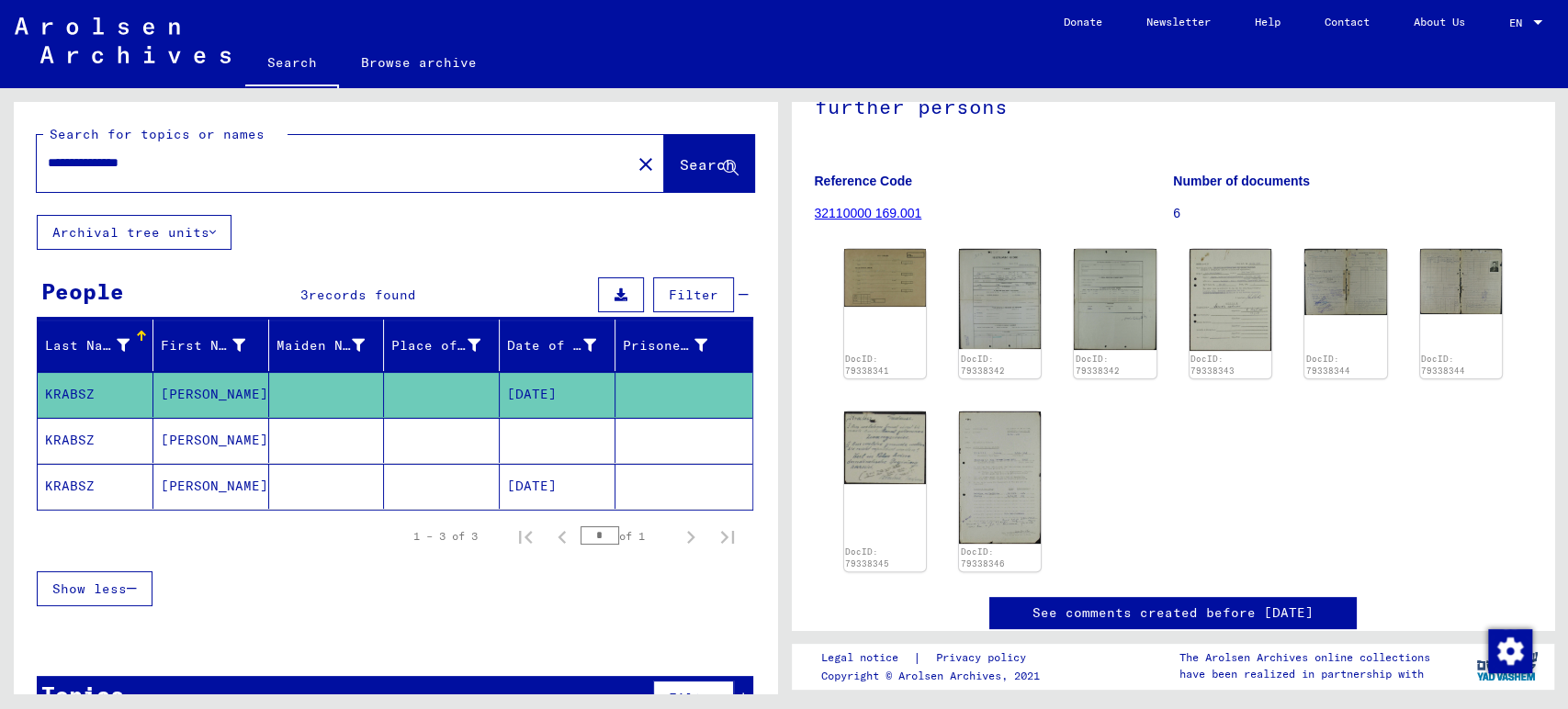
click at [174, 445] on mat-cell "[PERSON_NAME]" at bounding box center [211, 441] width 115 height 45
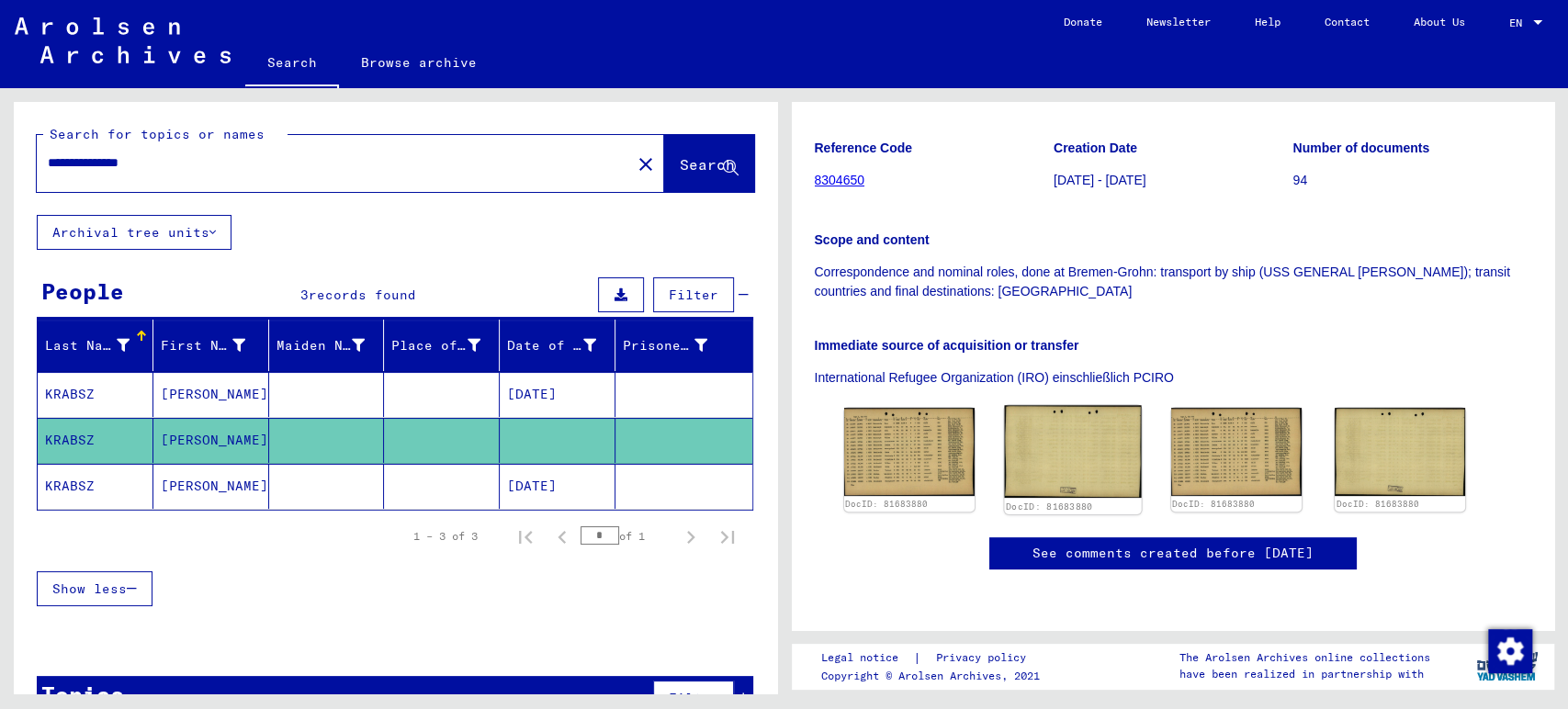
scroll to position [306, 0]
click at [257, 475] on mat-cell "[PERSON_NAME]" at bounding box center [211, 487] width 115 height 45
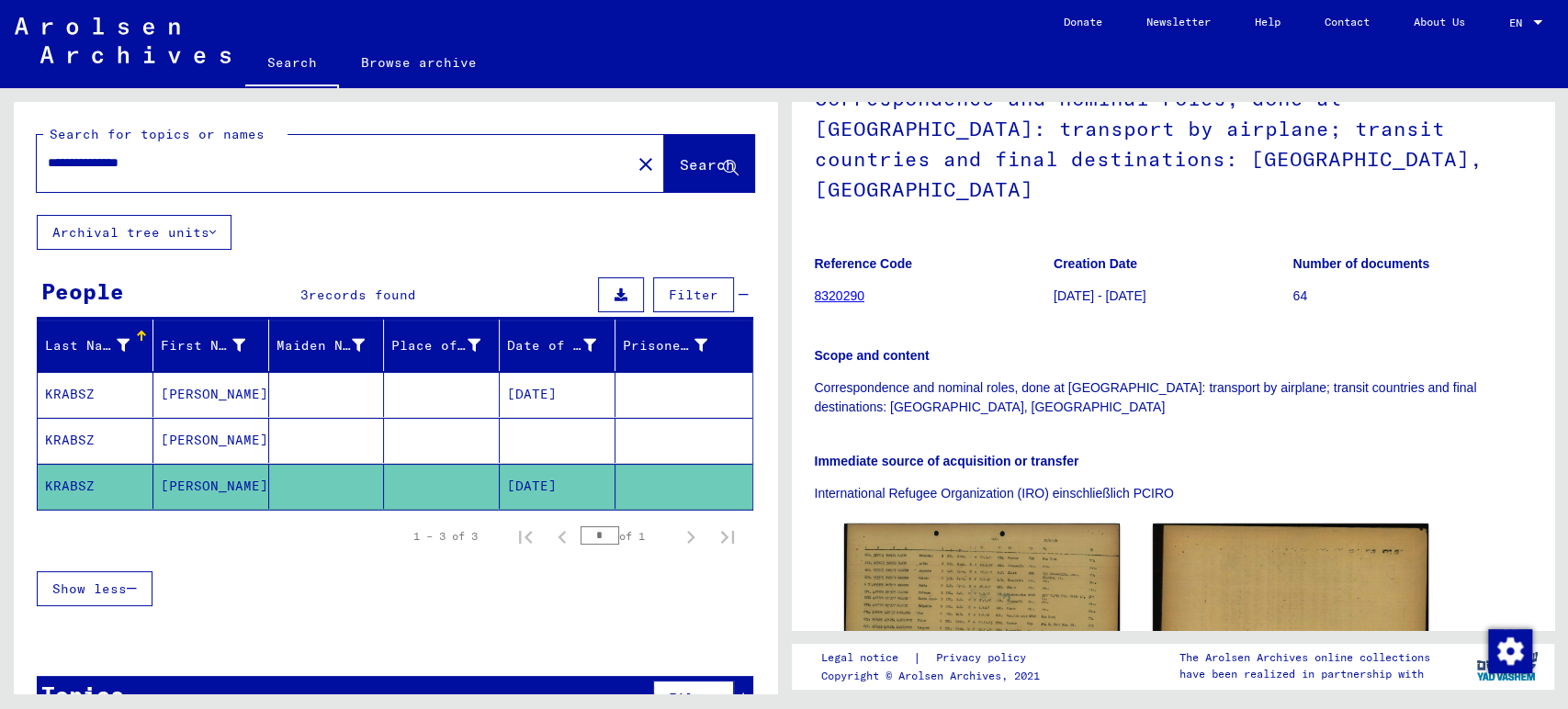
scroll to position [102, 0]
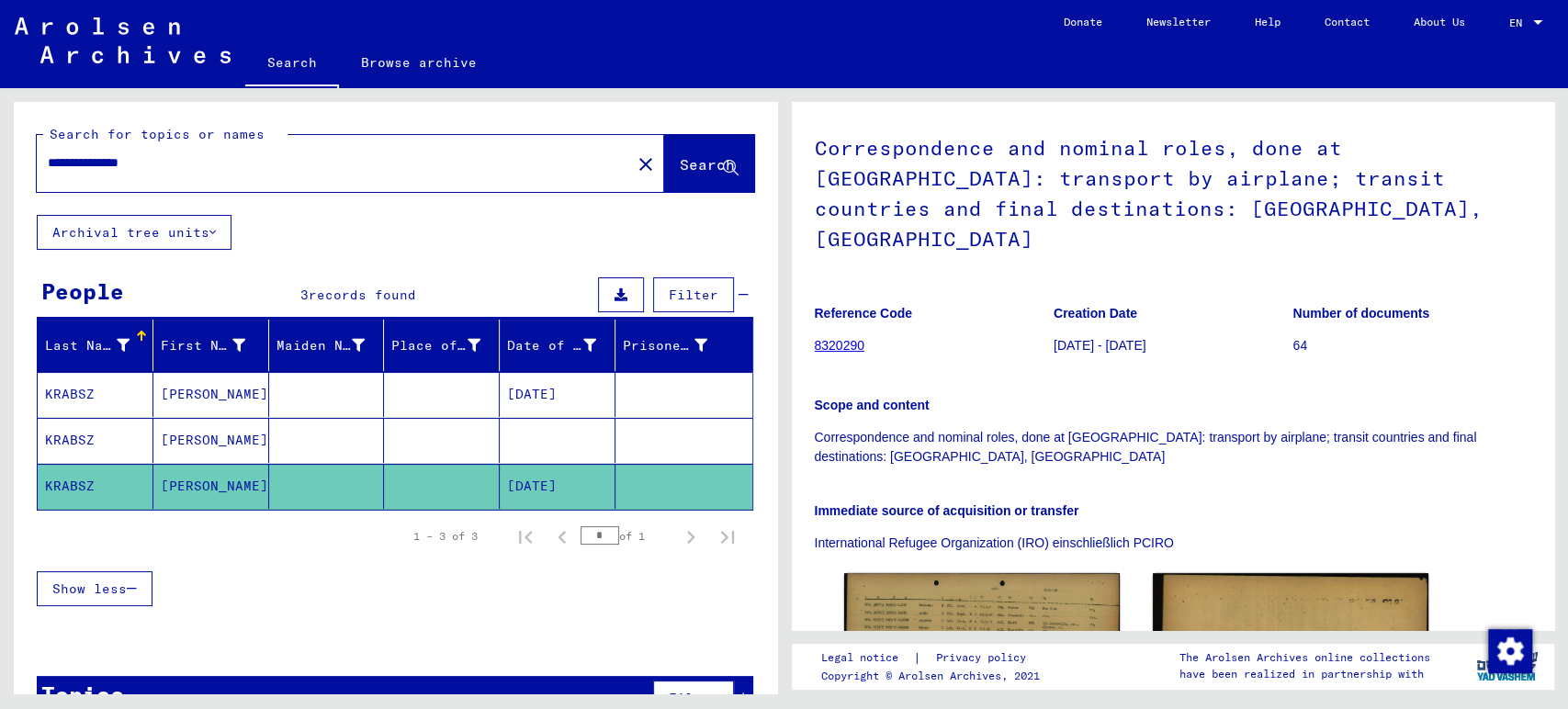
drag, startPoint x: 100, startPoint y: 159, endPoint x: 0, endPoint y: 178, distance: 101.8
click at [0, 141] on div "**********" at bounding box center [392, 391] width 784 height 606
type input "**********"
click at [699, 166] on span "Search" at bounding box center [707, 165] width 55 height 19
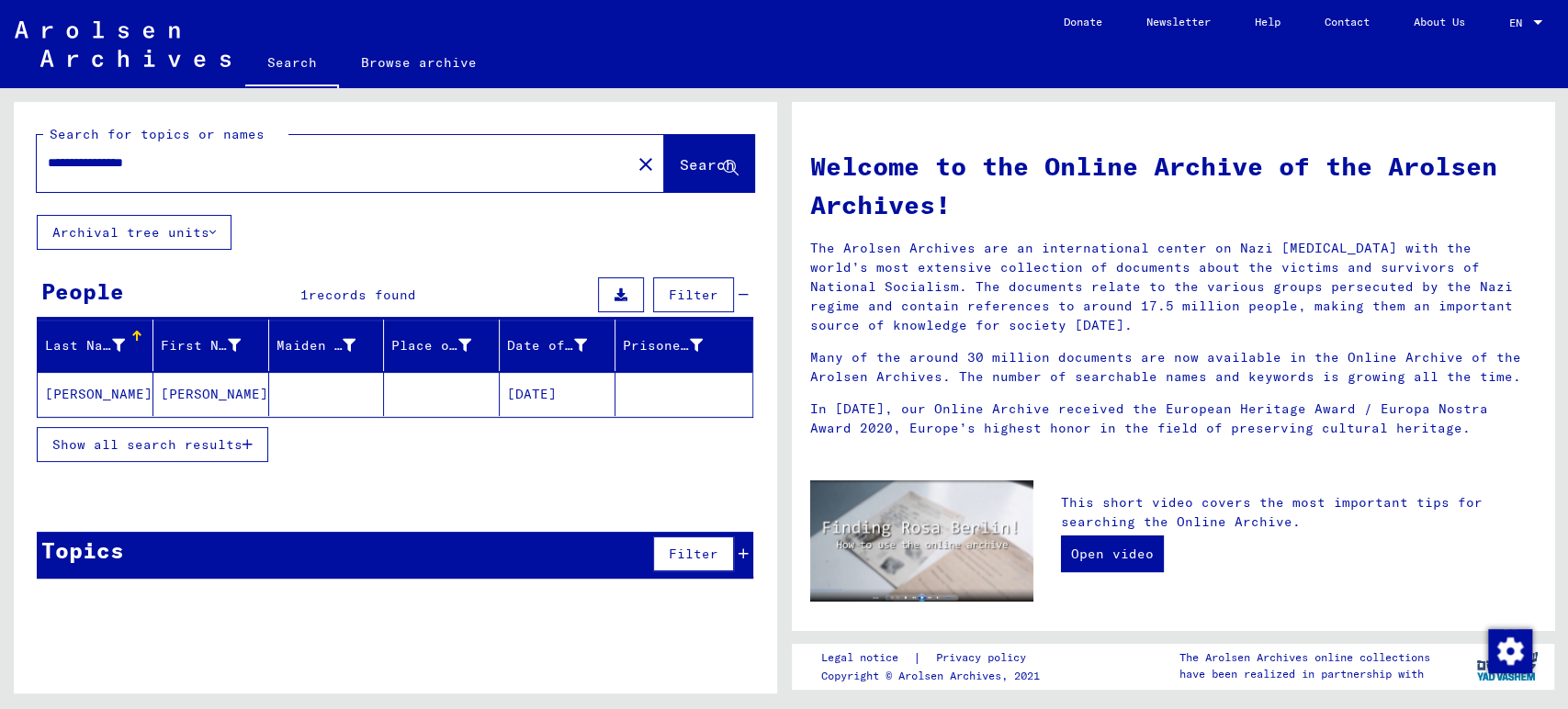
click at [539, 398] on mat-cell "[DATE]" at bounding box center [557, 394] width 115 height 44
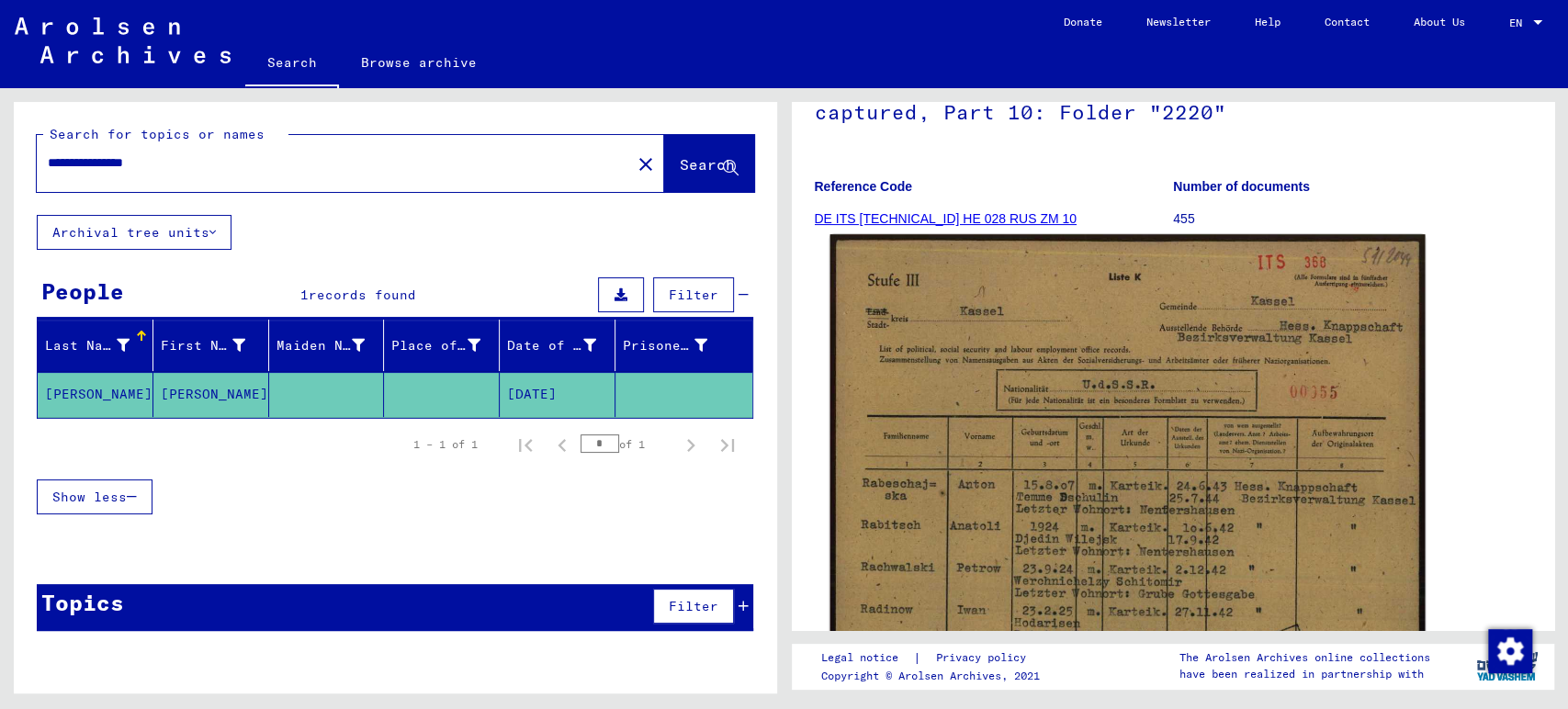
scroll to position [204, 0]
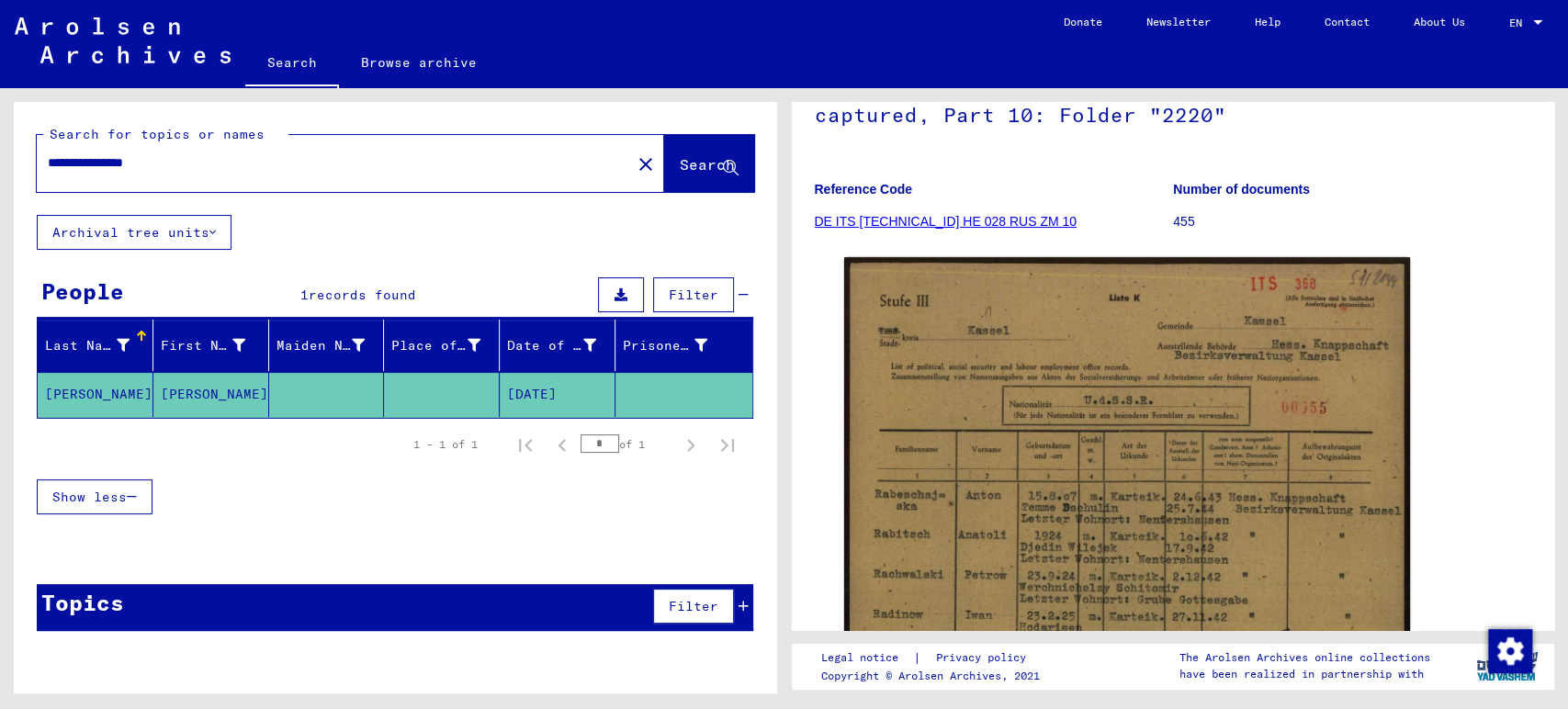
drag, startPoint x: 340, startPoint y: 172, endPoint x: 0, endPoint y: 198, distance: 341.0
click at [0, 198] on div "**********" at bounding box center [392, 391] width 784 height 606
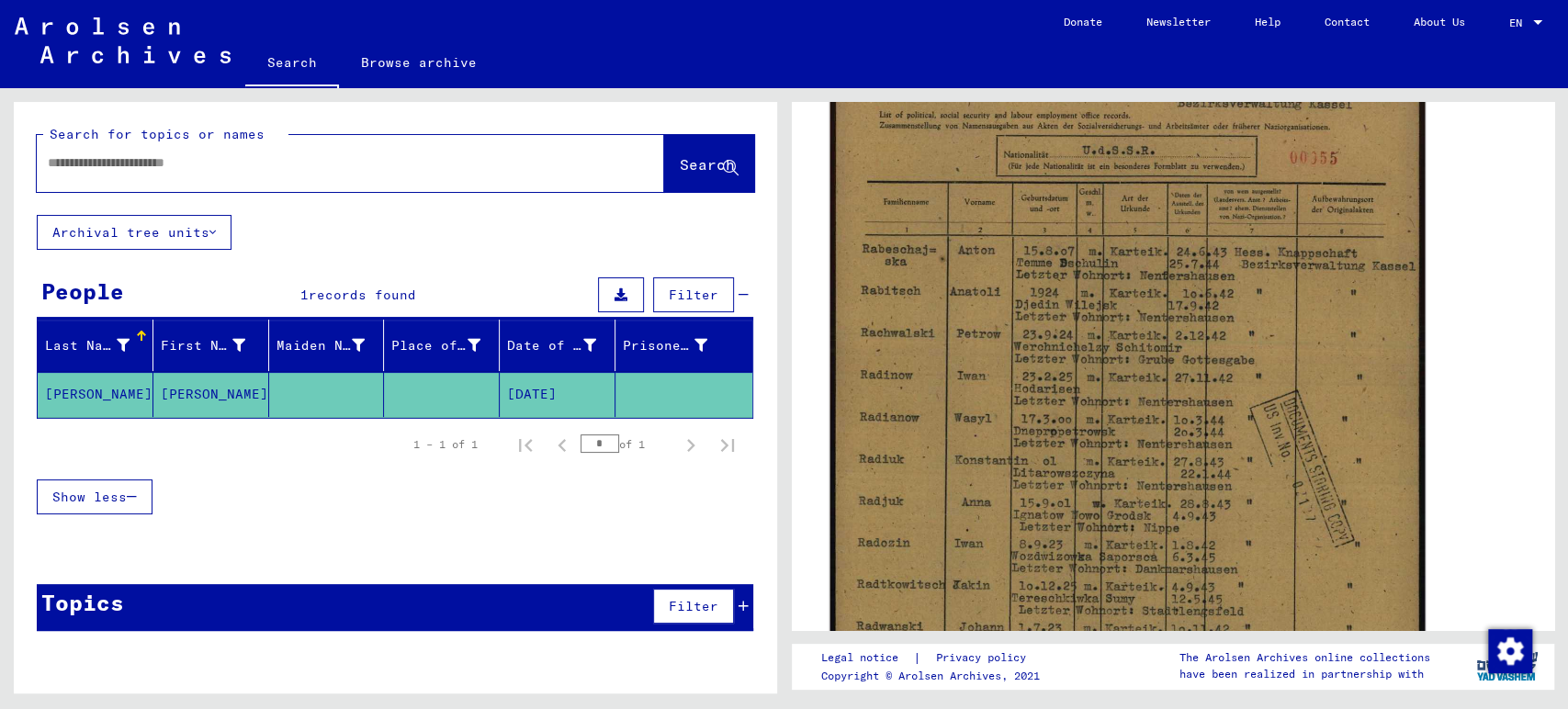
scroll to position [306, 0]
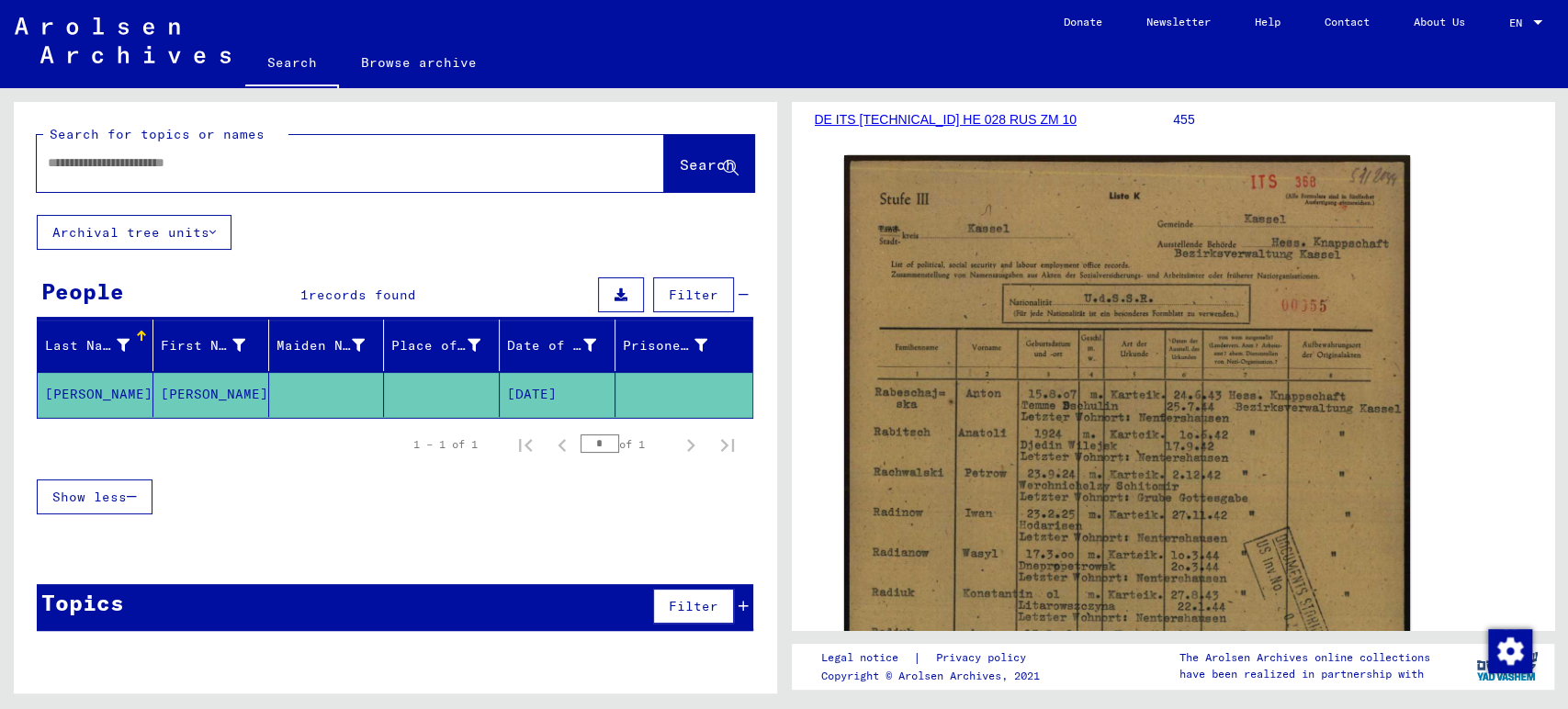
click at [228, 179] on div at bounding box center [328, 163] width 583 height 41
click at [231, 171] on input "text" at bounding box center [334, 163] width 572 height 20
type input "*"
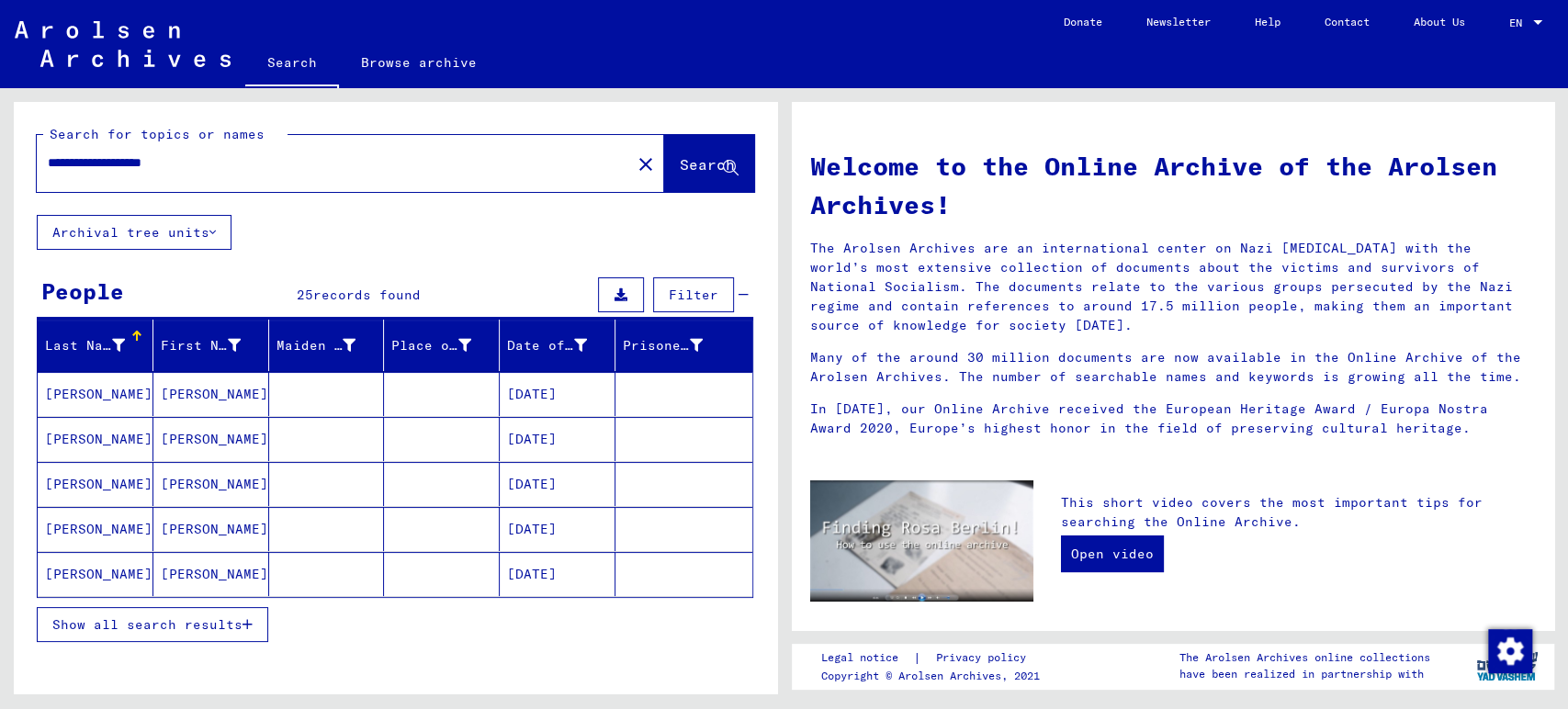
click at [273, 386] on mat-cell at bounding box center [326, 394] width 115 height 44
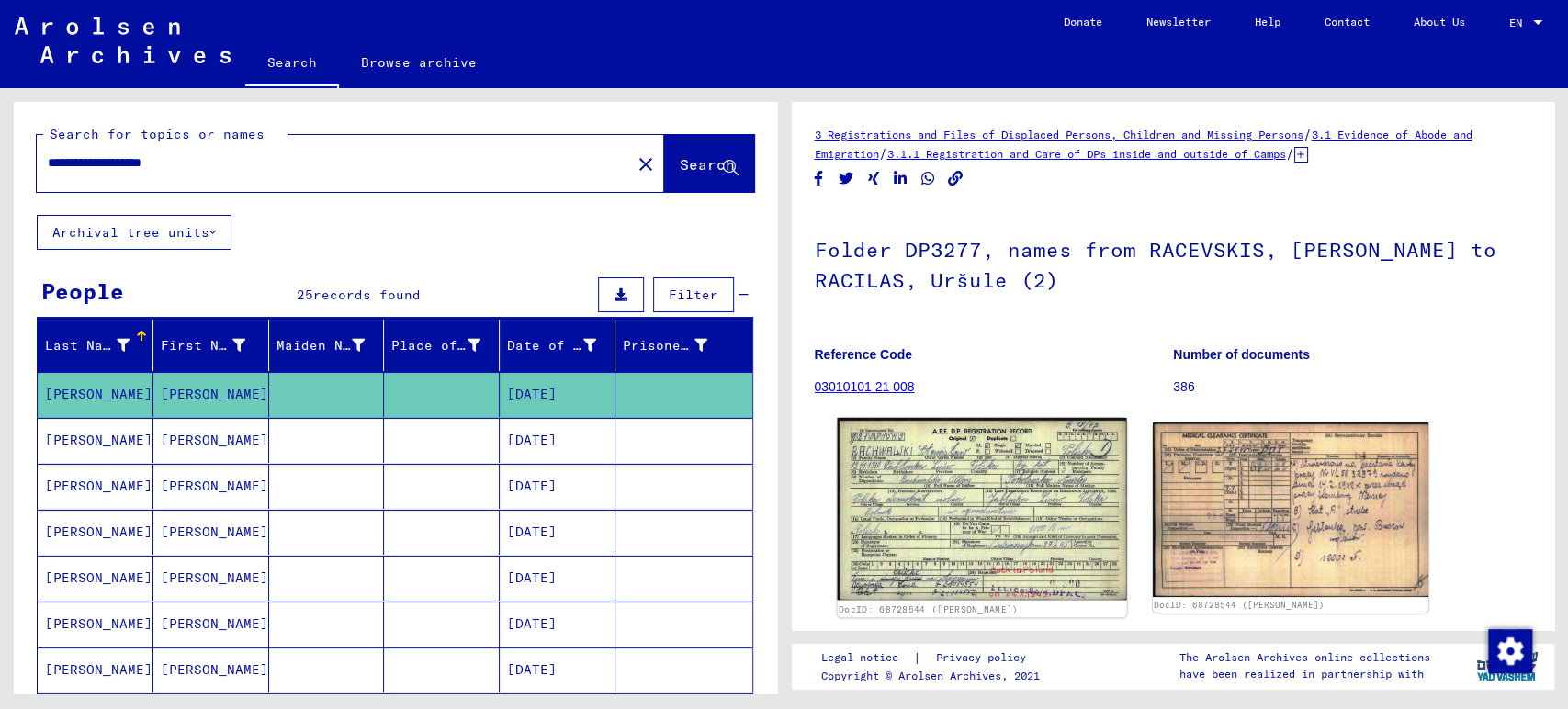
click at [943, 483] on img at bounding box center [981, 509] width 290 height 182
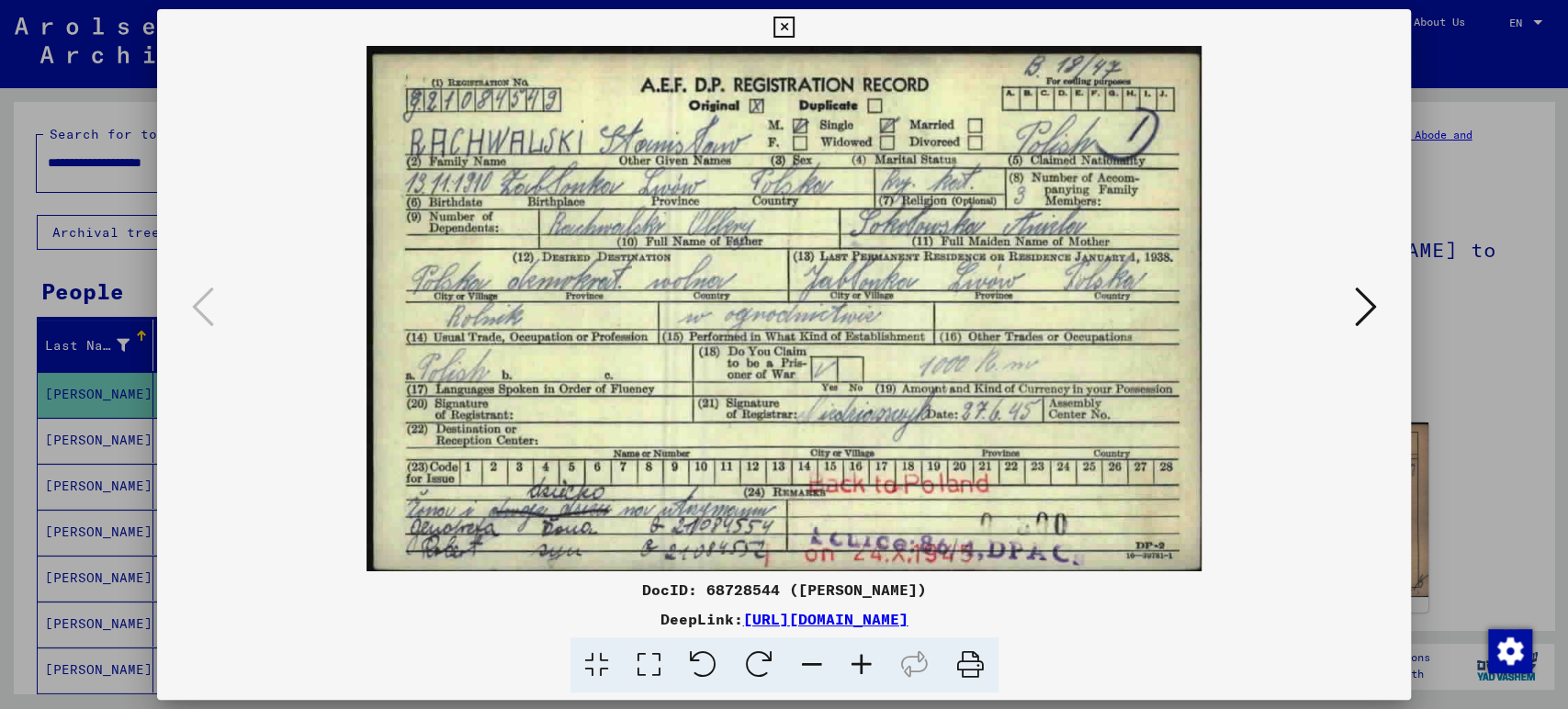
click at [1344, 311] on img at bounding box center [784, 309] width 1129 height 525
click at [1369, 315] on icon at bounding box center [1365, 307] width 22 height 44
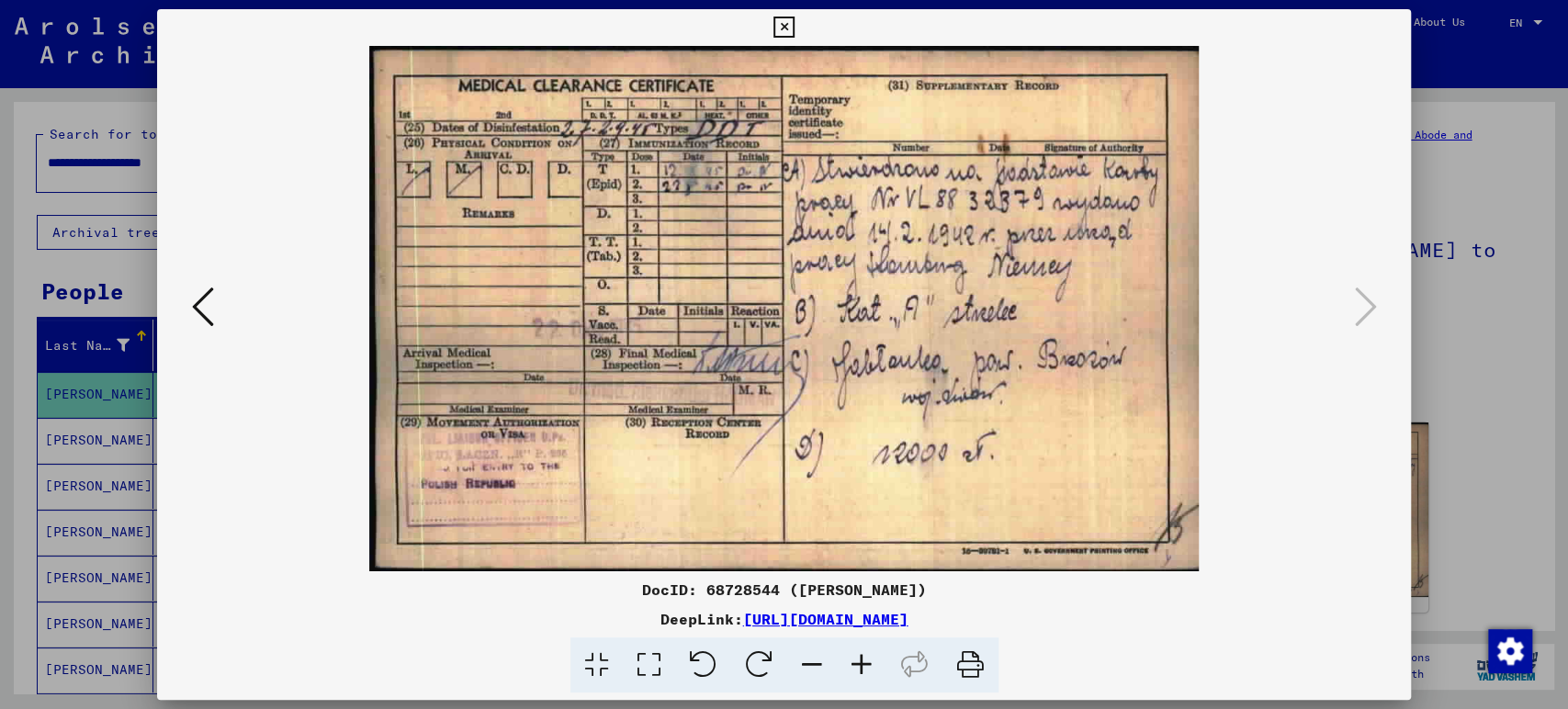
click at [1478, 283] on div at bounding box center [784, 354] width 1568 height 709
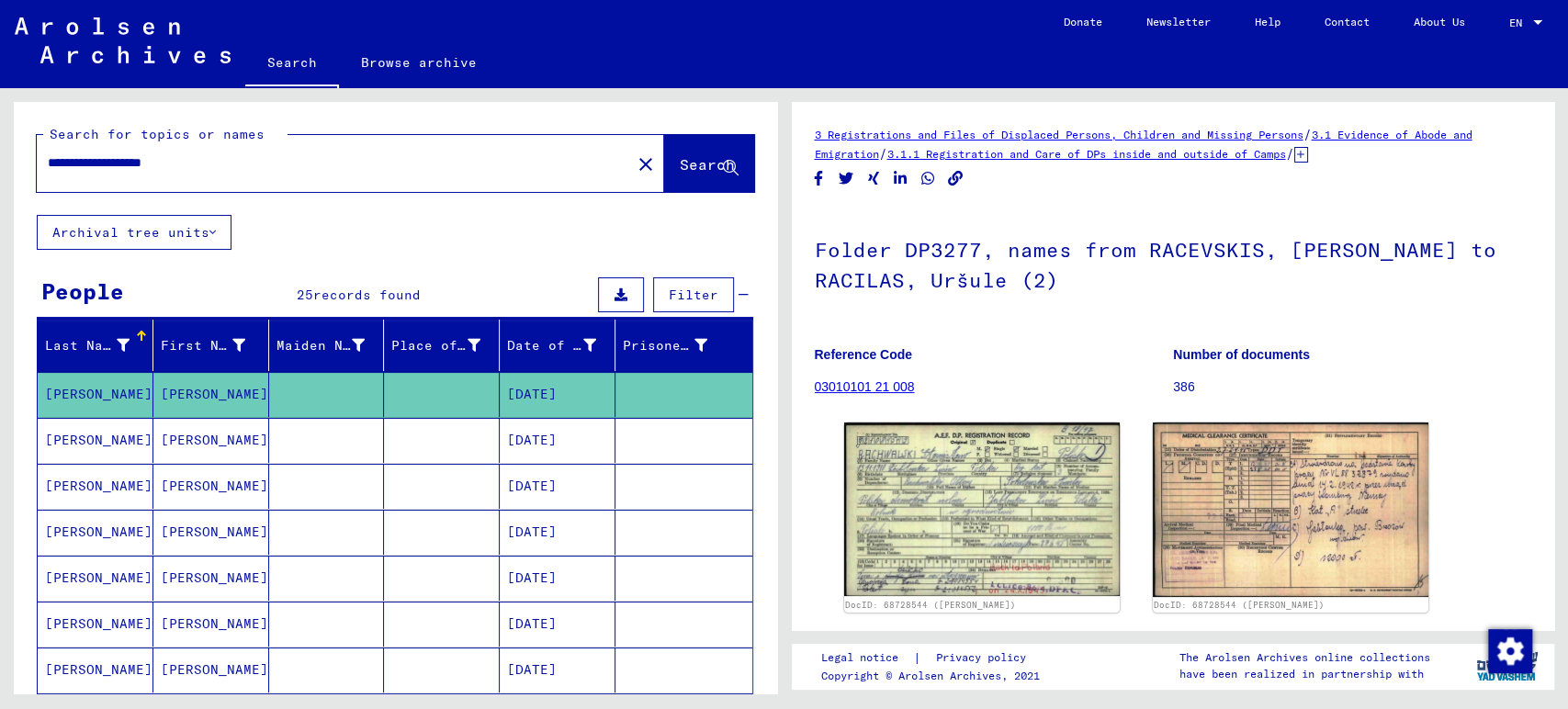
click at [187, 443] on mat-cell "[PERSON_NAME]" at bounding box center [211, 441] width 115 height 45
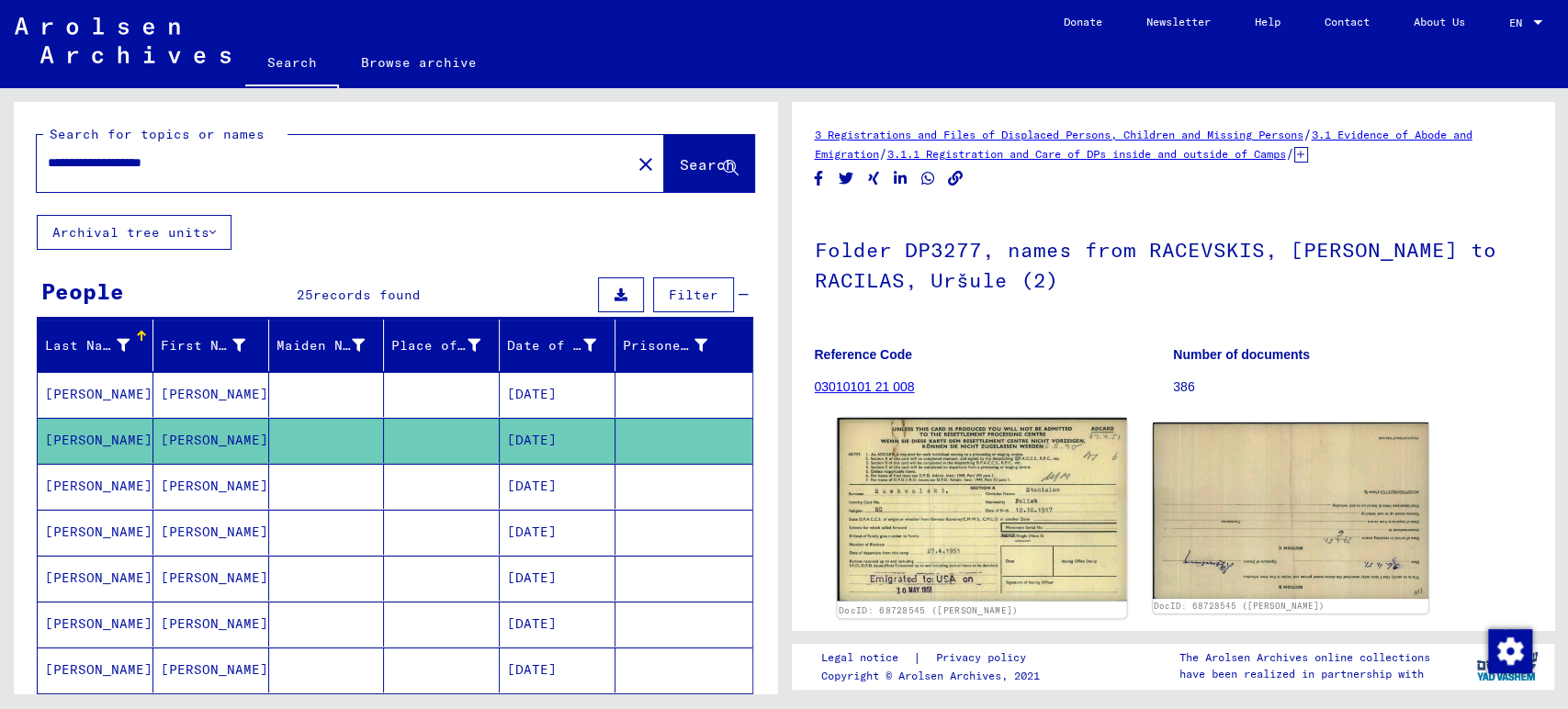
click at [994, 515] on img at bounding box center [981, 510] width 290 height 184
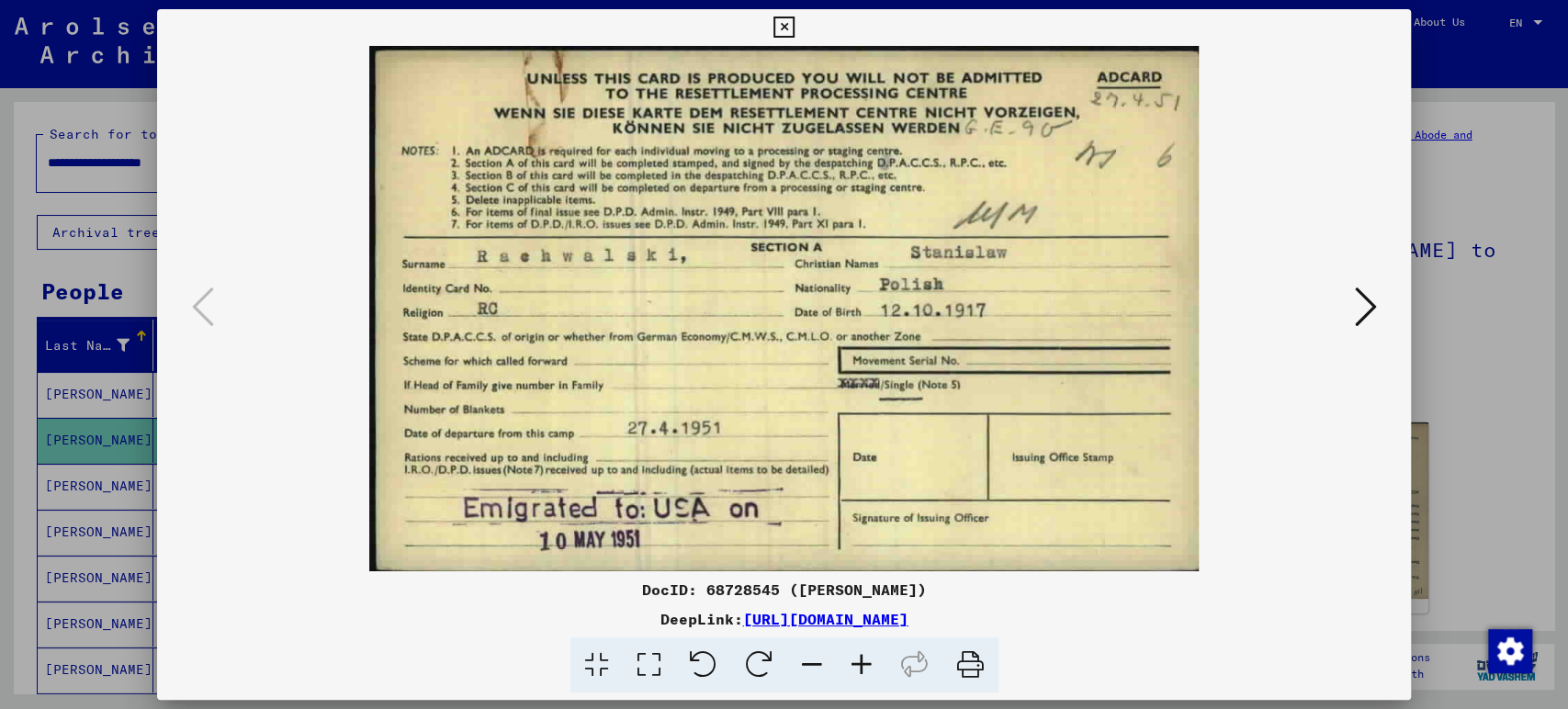
click at [1491, 267] on div at bounding box center [784, 354] width 1568 height 709
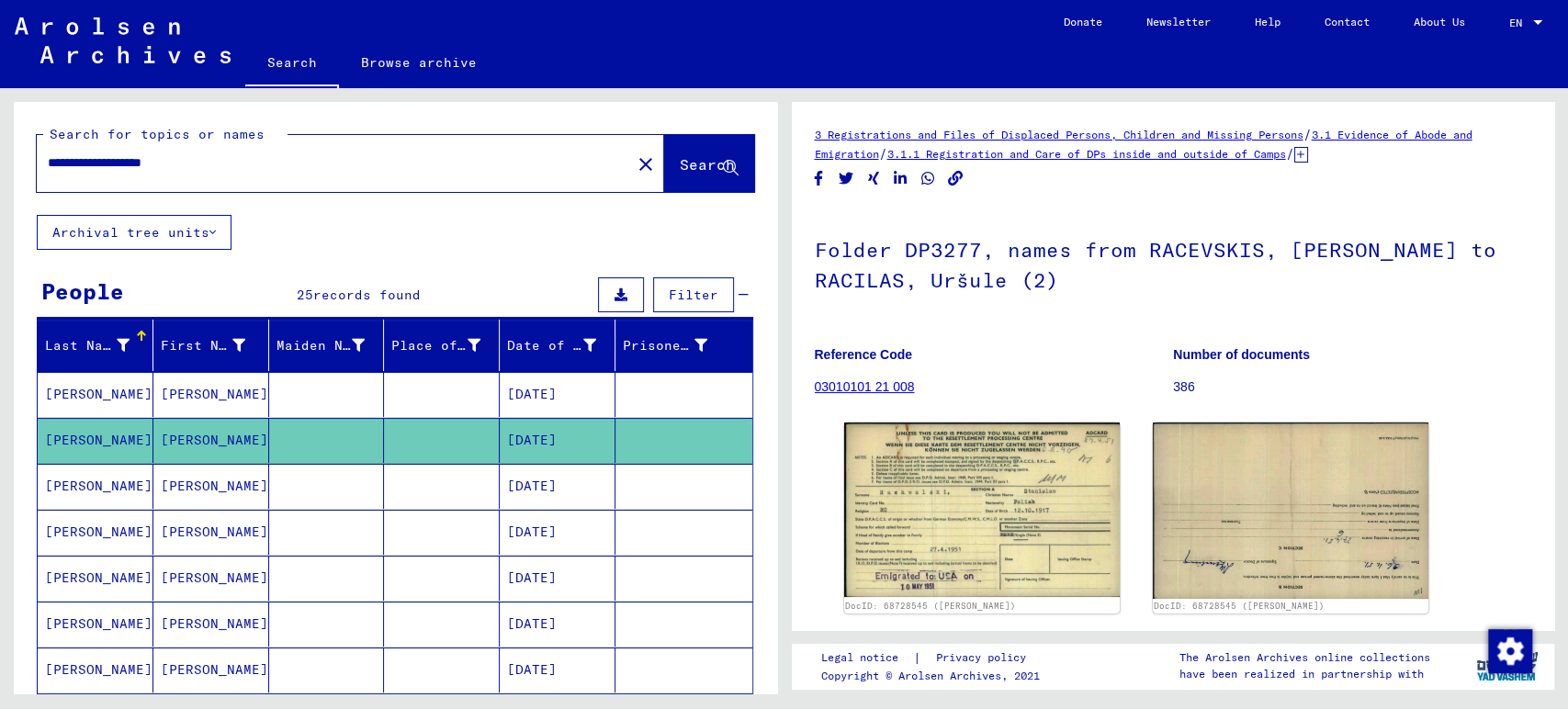
click at [1491, 267] on h1 "Folder DP3277, names from RACEVSKIS, [PERSON_NAME] to RACILAS, Uršule (2)" at bounding box center [1172, 263] width 717 height 112
click at [523, 489] on mat-cell "[DATE]" at bounding box center [557, 487] width 115 height 45
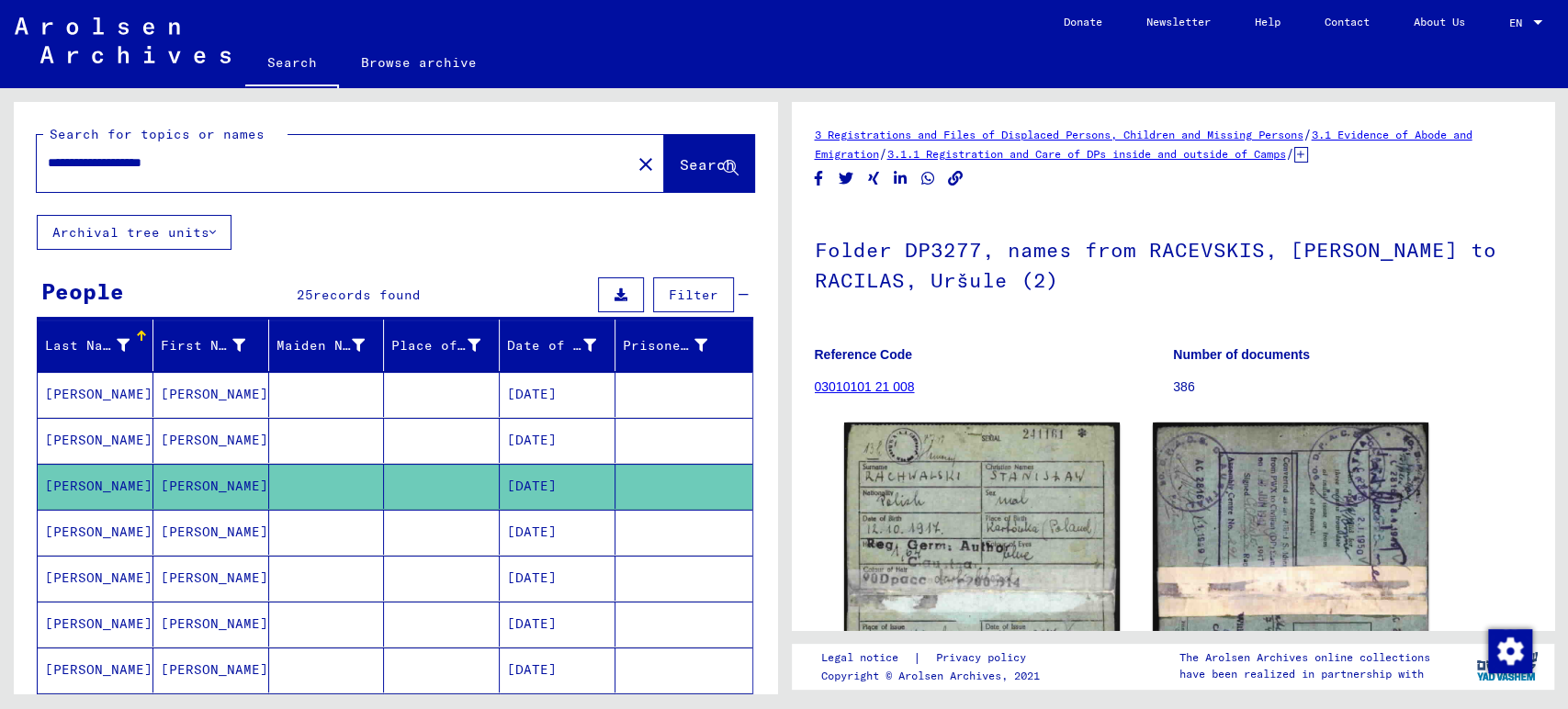
click at [193, 243] on button "Archival tree units" at bounding box center [134, 232] width 195 height 35
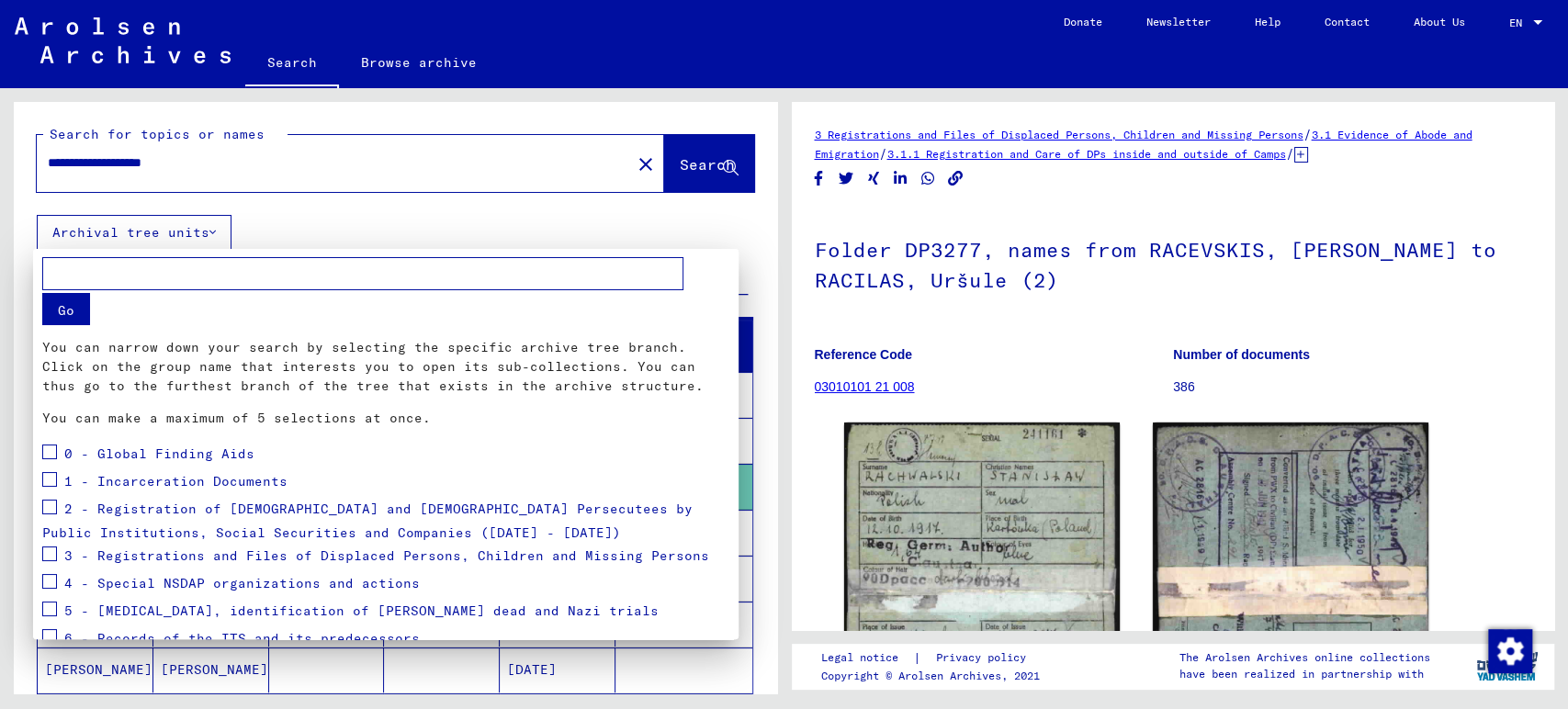
click at [193, 243] on div at bounding box center [784, 354] width 1568 height 709
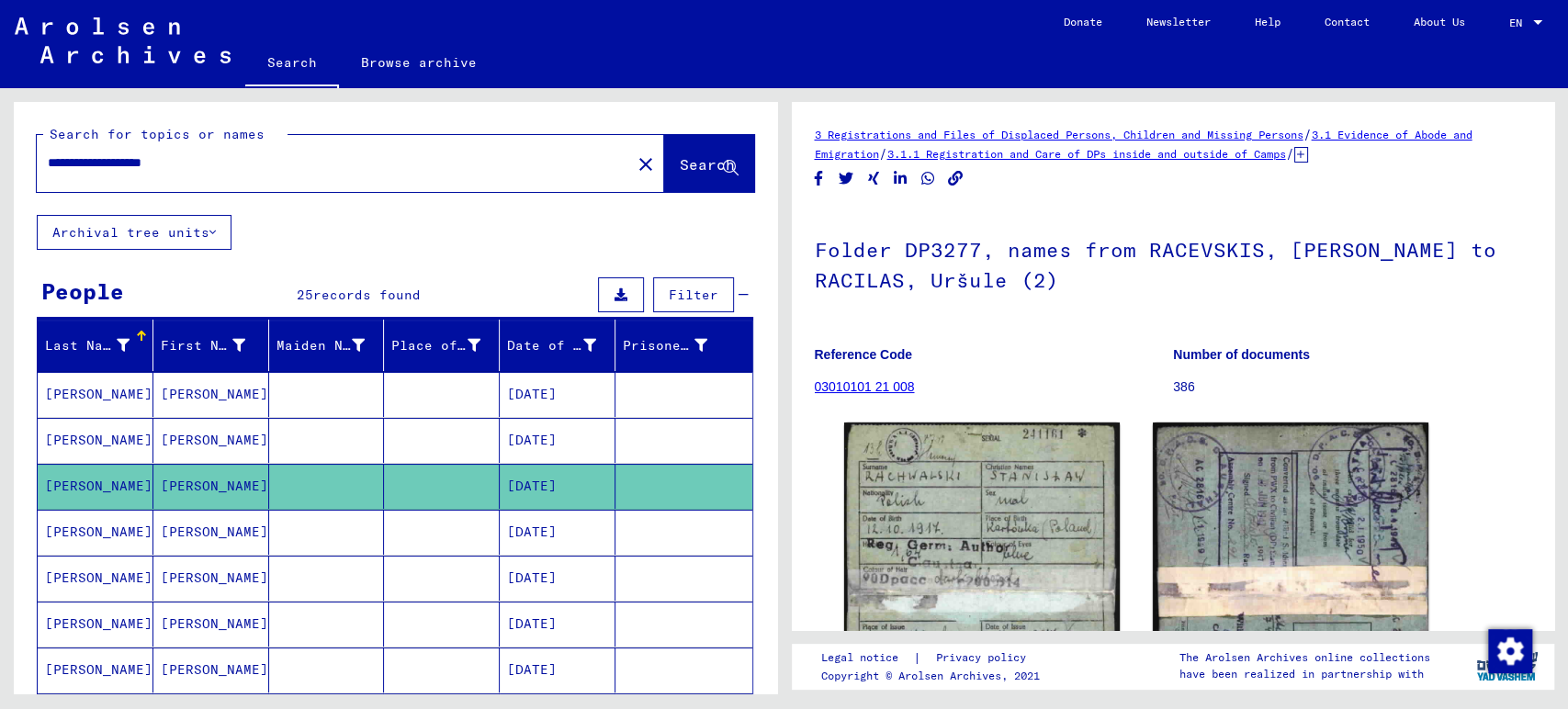
click at [690, 276] on div "Filter" at bounding box center [671, 294] width 156 height 44
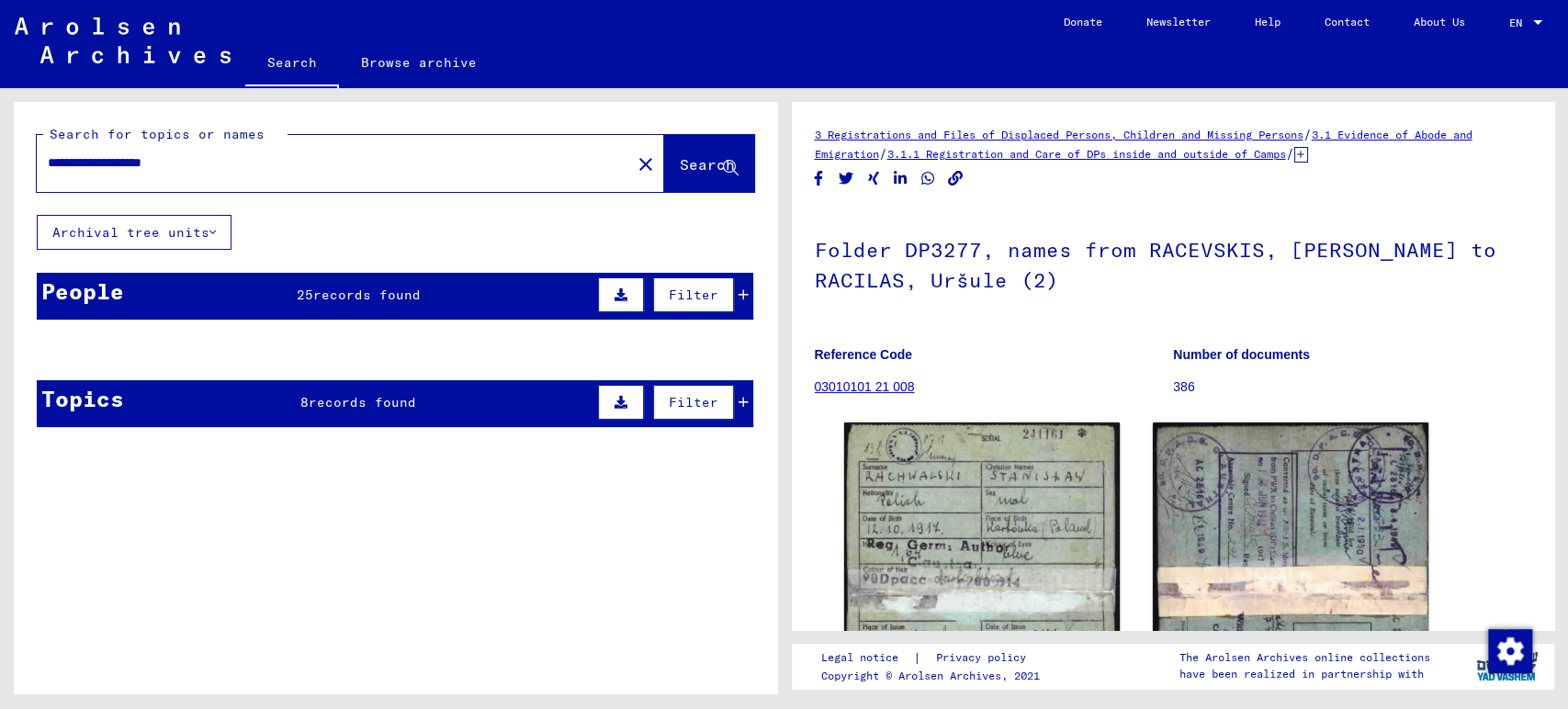
click at [690, 282] on button "Filter" at bounding box center [694, 294] width 81 height 35
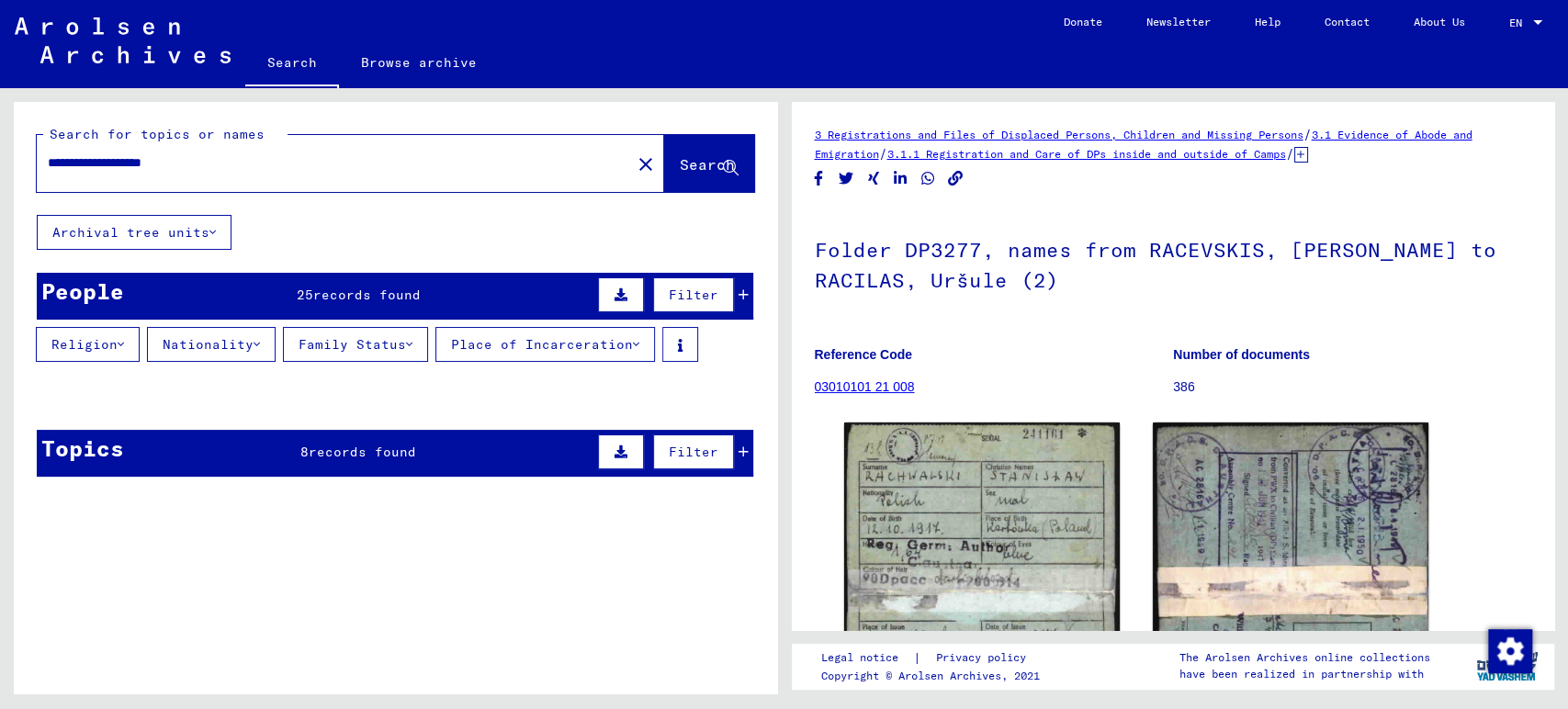
click at [380, 345] on button "Family Status" at bounding box center [355, 344] width 145 height 35
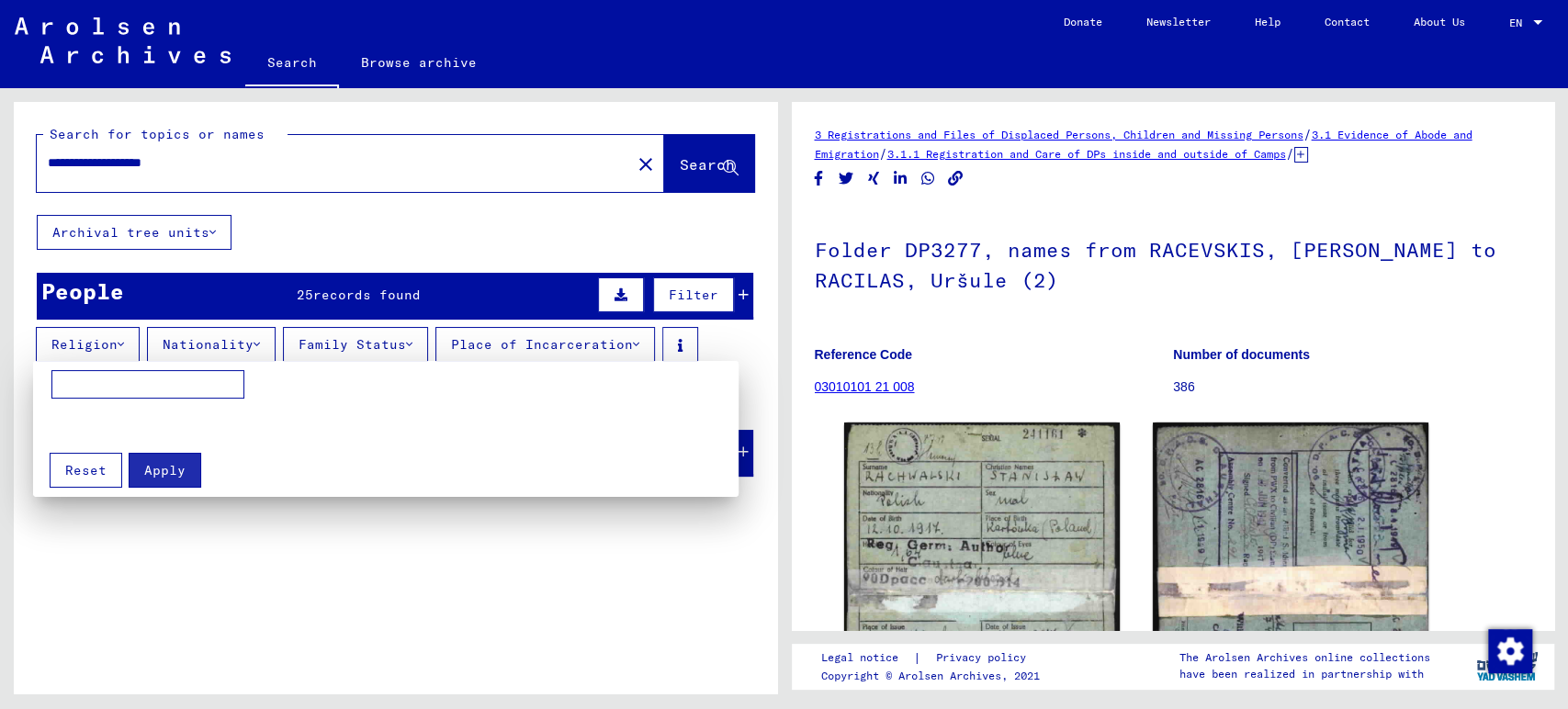
click at [380, 345] on div at bounding box center [784, 354] width 1568 height 709
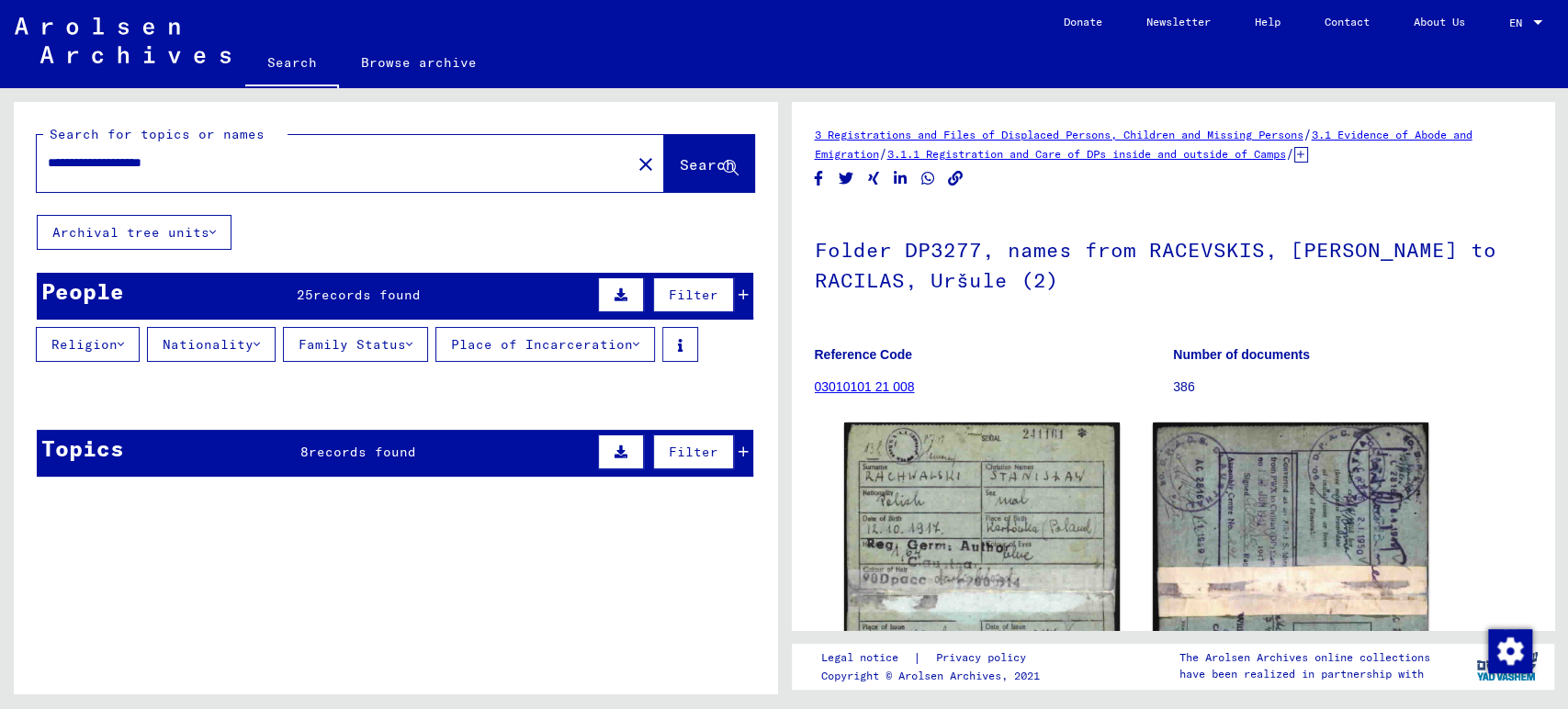
click at [664, 158] on button "Search" at bounding box center [709, 163] width 90 height 57
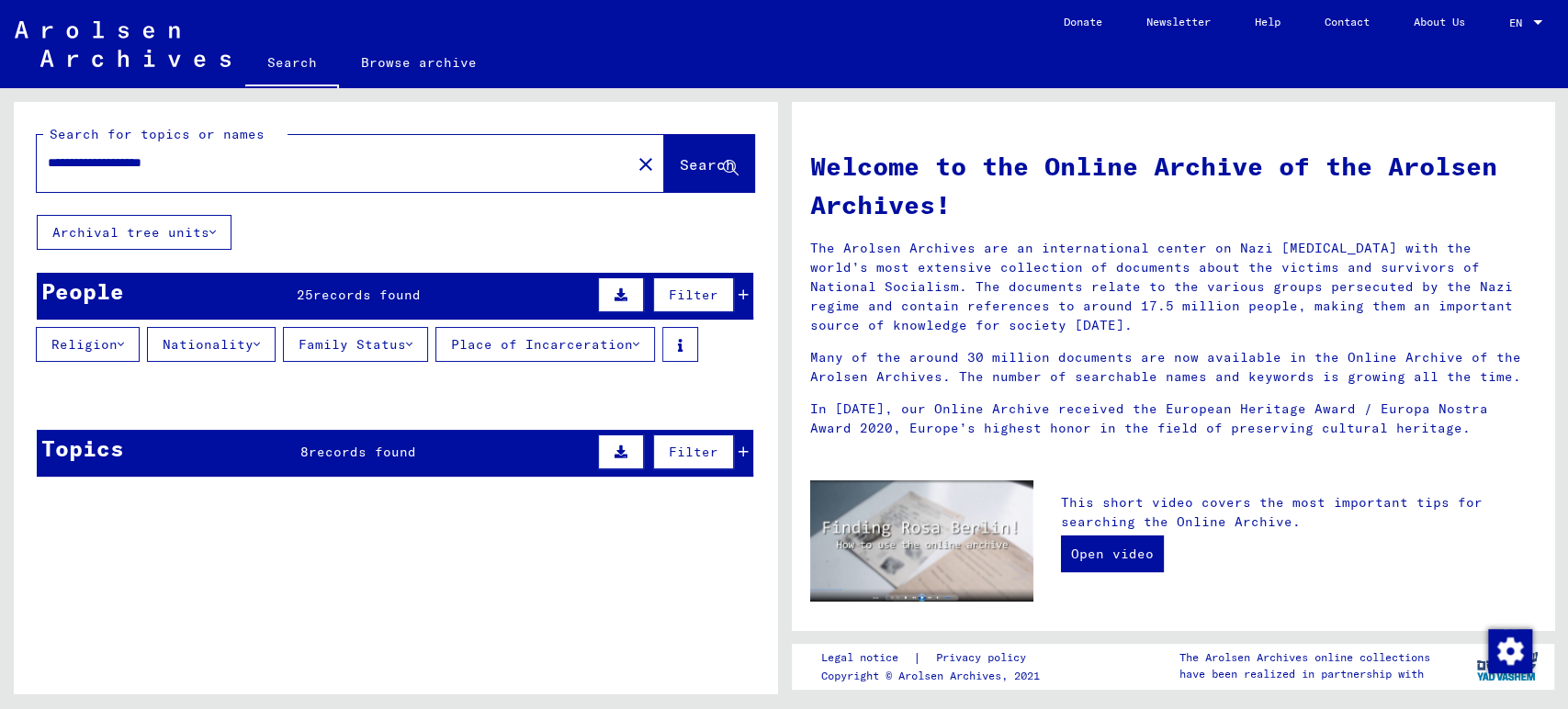
click at [679, 174] on span "Search" at bounding box center [709, 166] width 59 height 20
click at [331, 158] on input "**********" at bounding box center [328, 163] width 561 height 20
type input "**********"
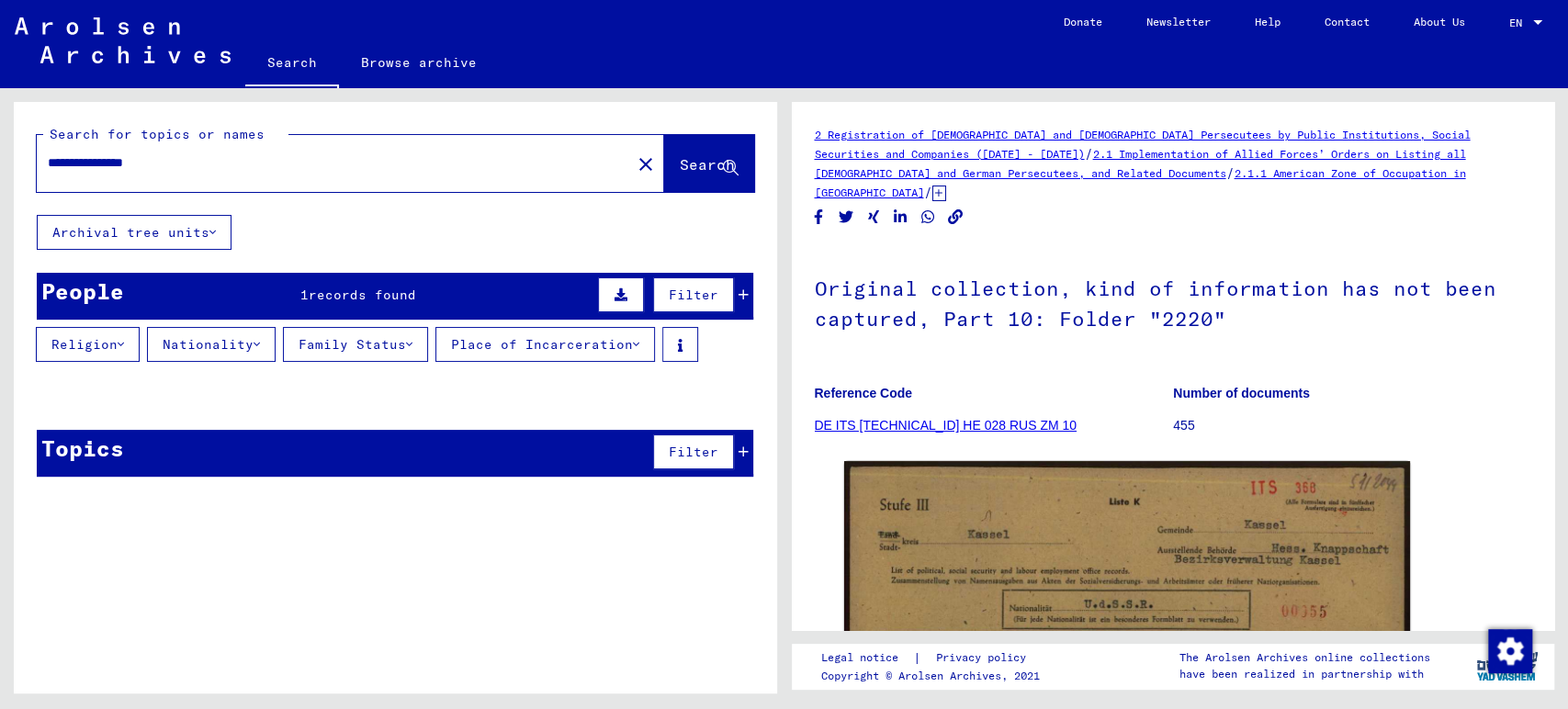
drag, startPoint x: 317, startPoint y: 175, endPoint x: 0, endPoint y: 162, distance: 317.3
click at [0, 162] on div "**********" at bounding box center [392, 391] width 784 height 606
click at [566, 162] on input "**********" at bounding box center [334, 163] width 572 height 20
click at [635, 167] on mat-icon "close" at bounding box center [646, 165] width 22 height 23
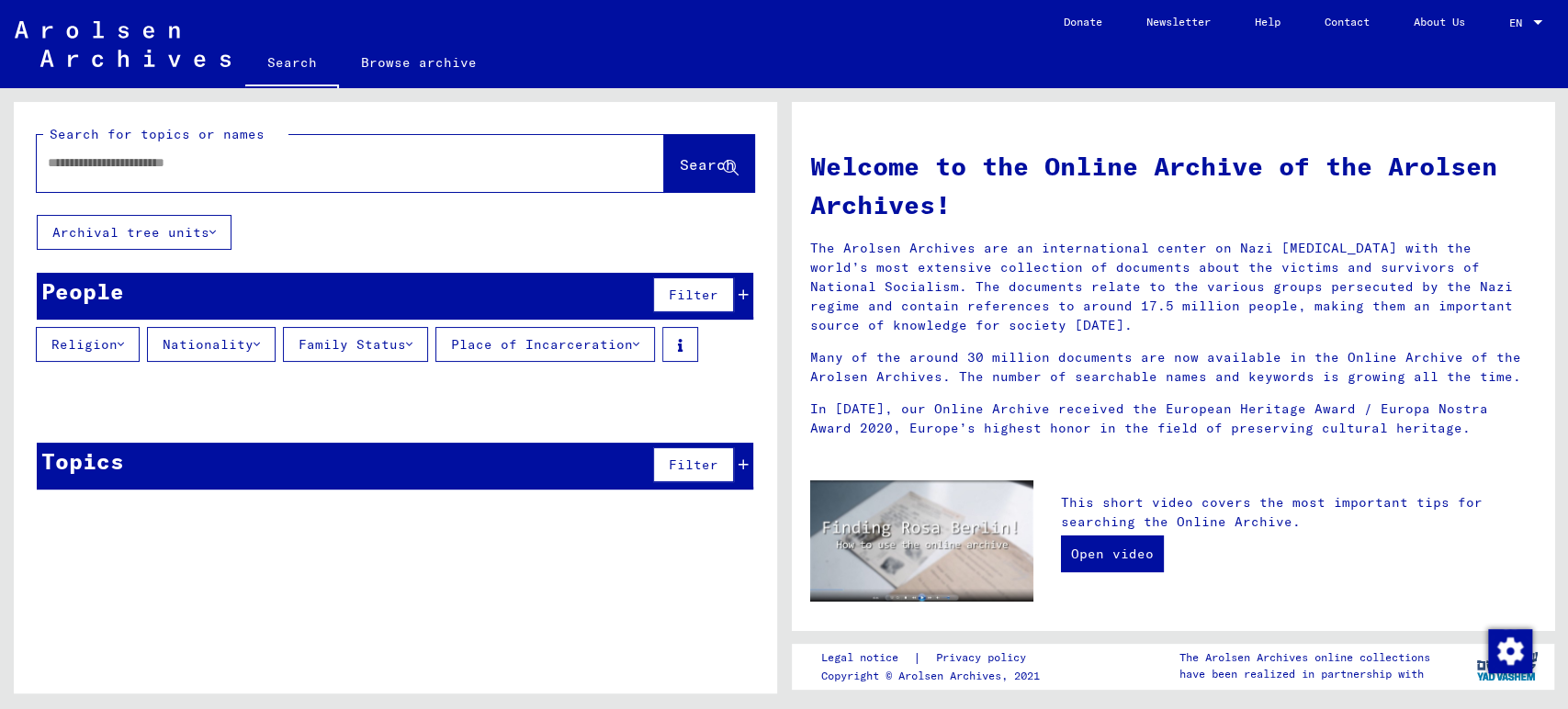
click at [543, 174] on div at bounding box center [322, 163] width 572 height 41
click at [249, 159] on input "text" at bounding box center [328, 163] width 561 height 20
type input "**********"
click at [679, 160] on span "Search" at bounding box center [707, 165] width 55 height 19
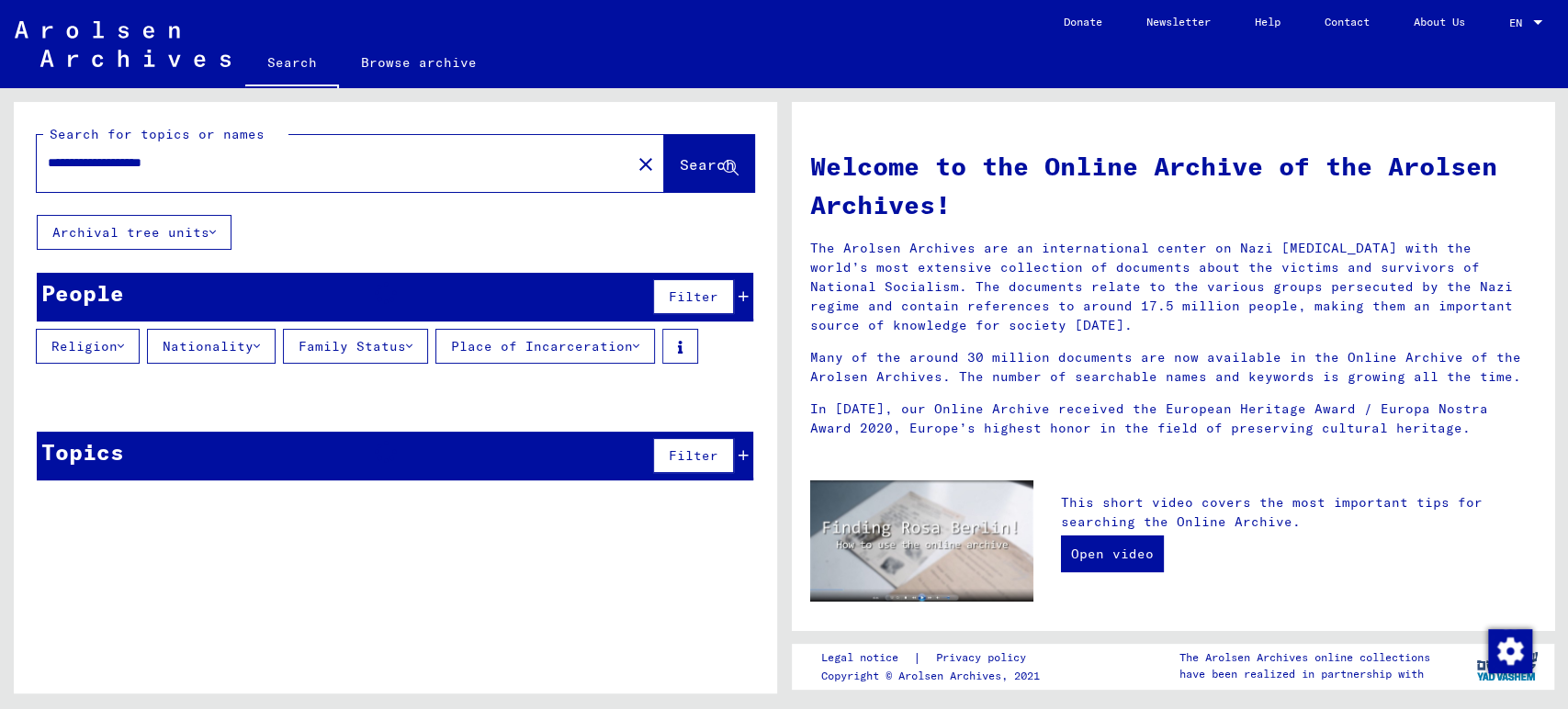
click at [692, 155] on button "Search" at bounding box center [709, 163] width 90 height 57
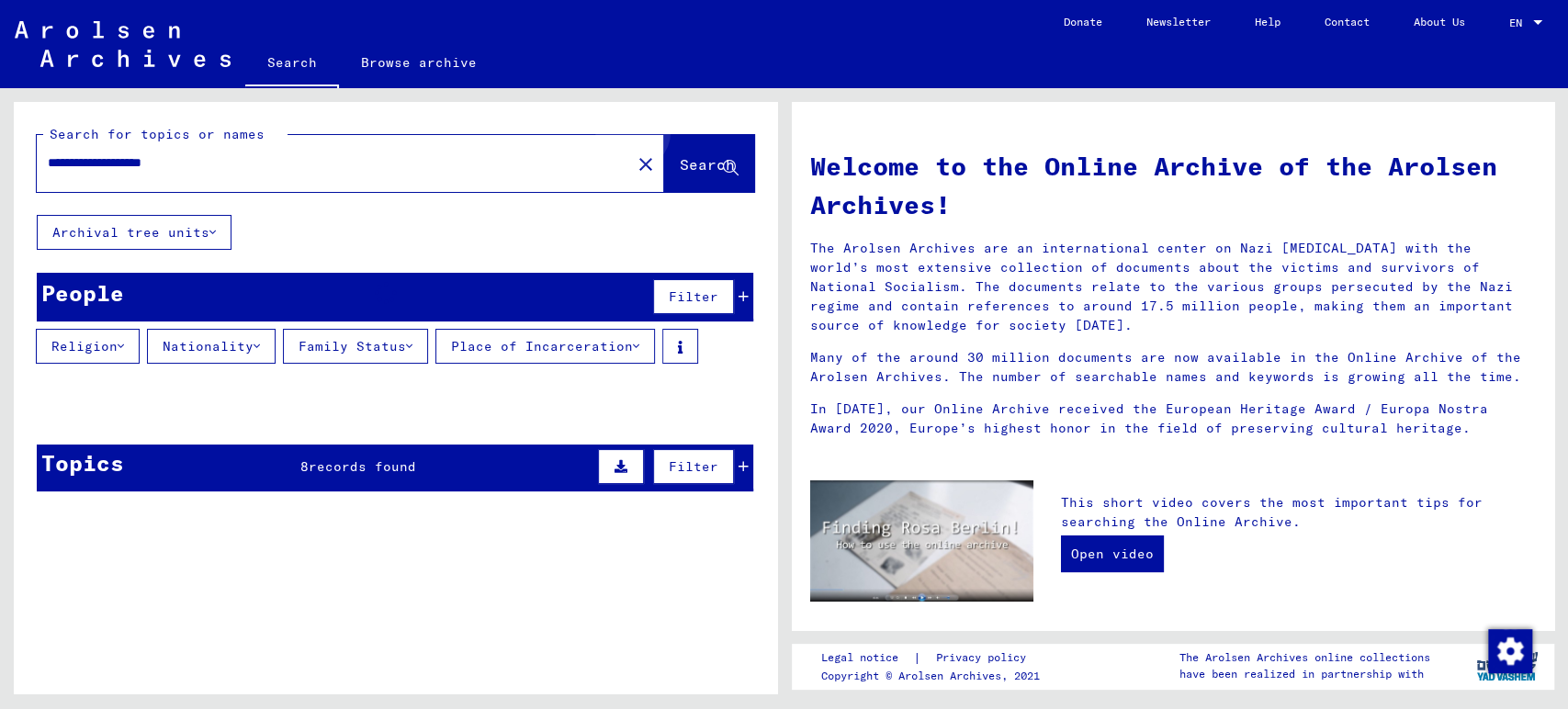
click at [692, 155] on button "Search" at bounding box center [709, 163] width 90 height 57
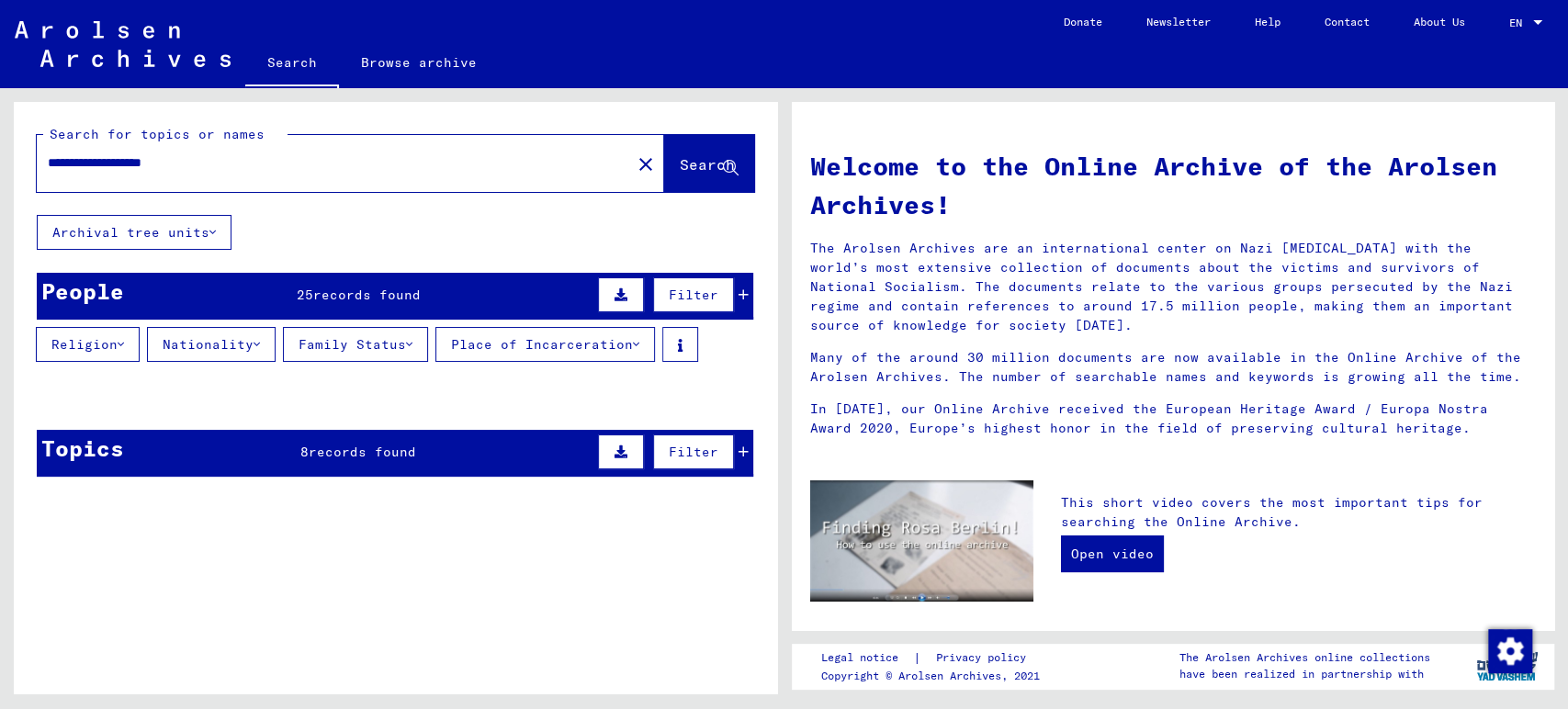
click at [423, 278] on div "People 25 records found Filter" at bounding box center [395, 296] width 716 height 47
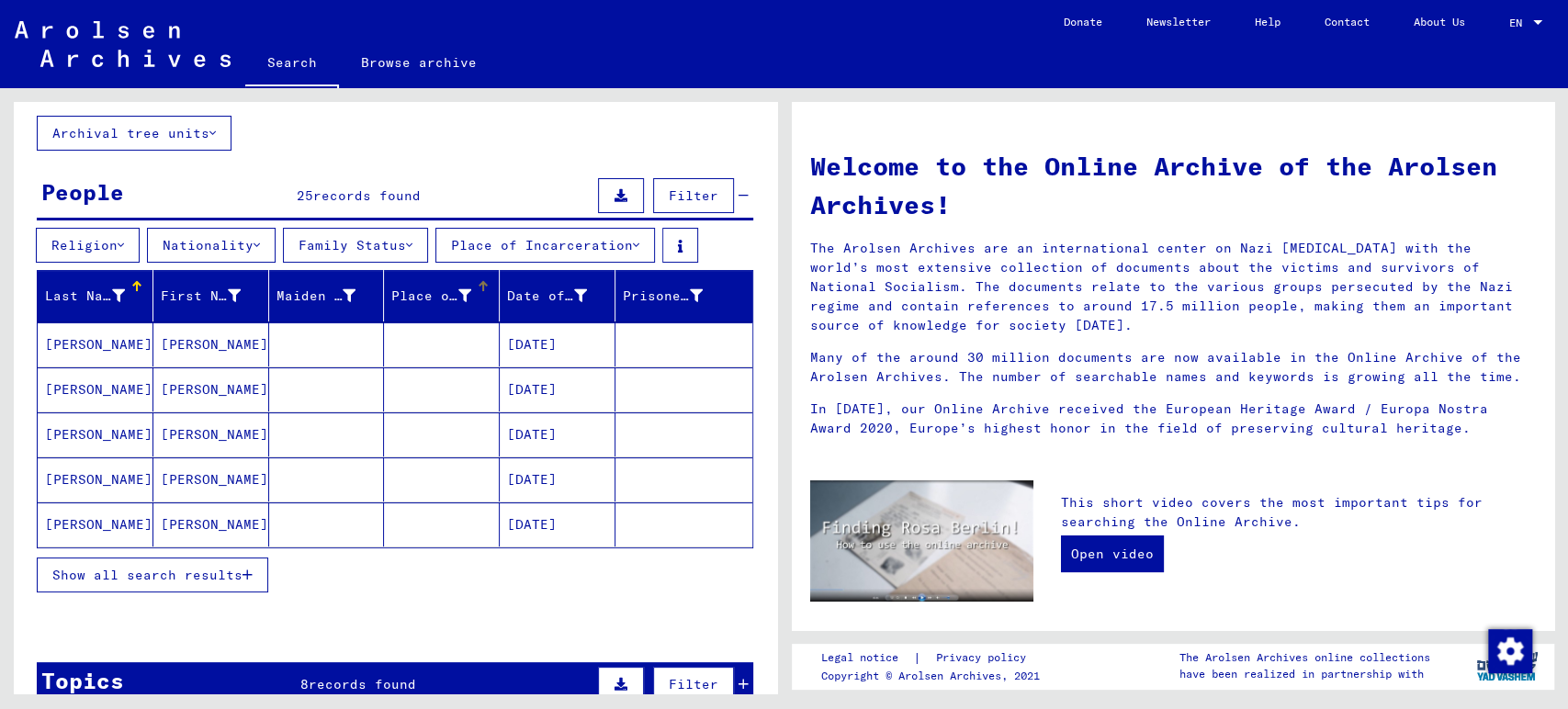
scroll to position [204, 0]
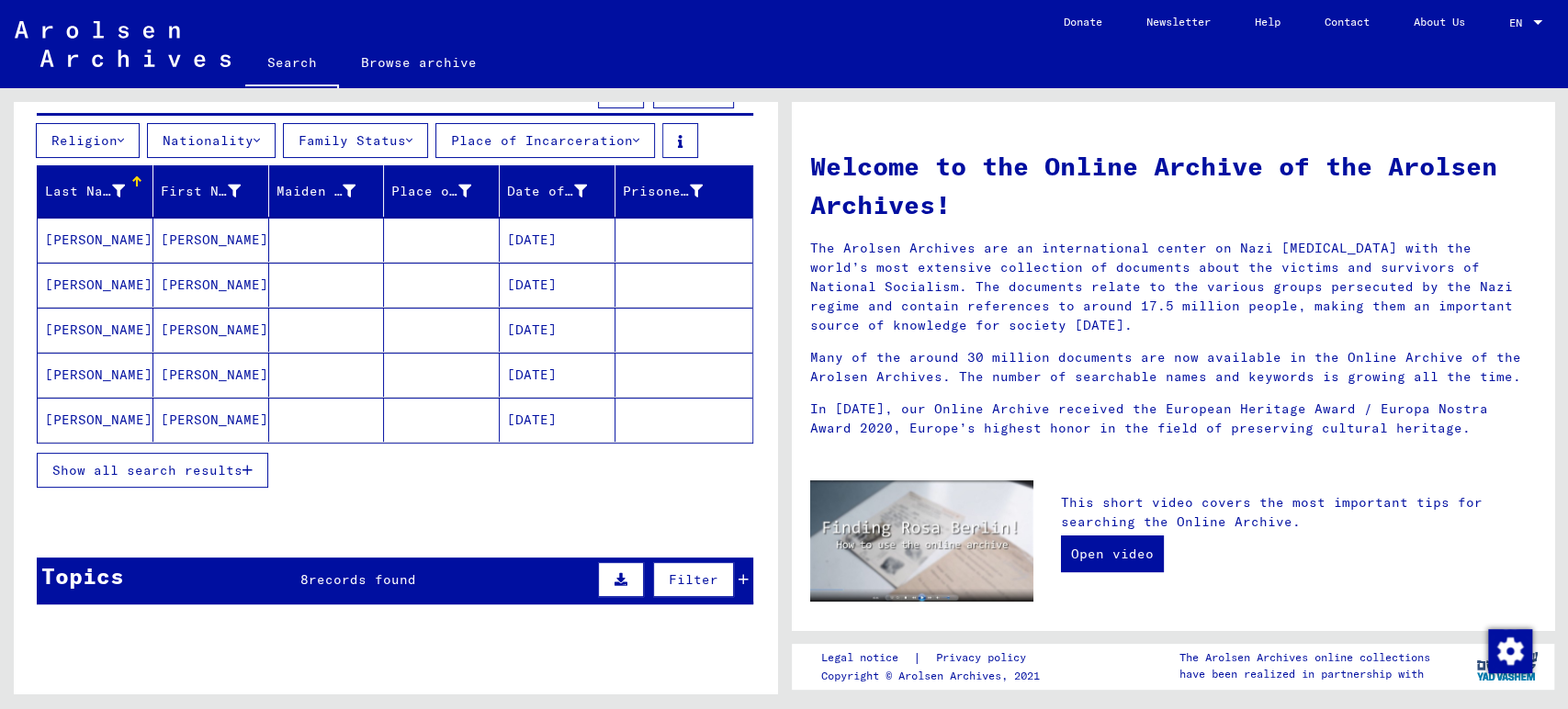
click at [320, 415] on mat-cell at bounding box center [326, 419] width 115 height 44
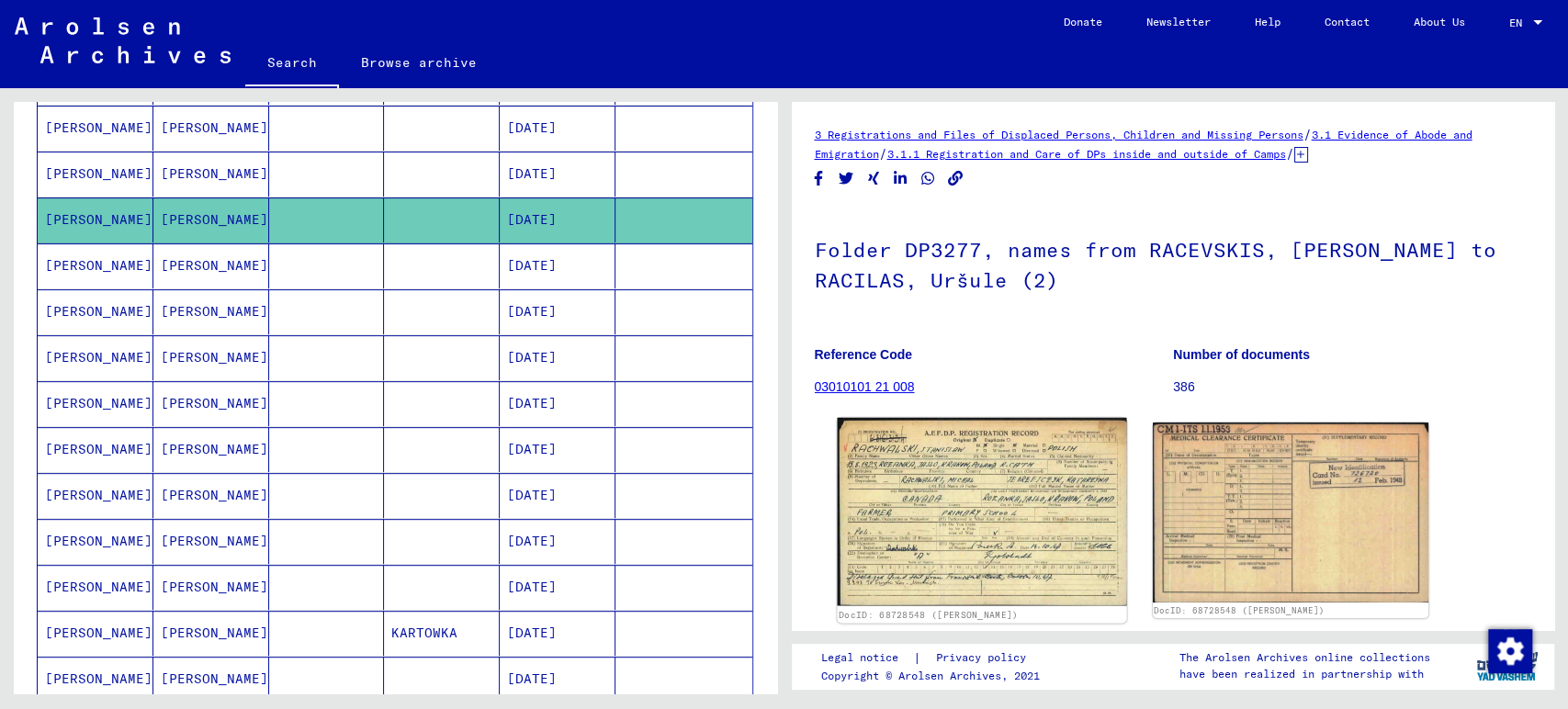
click at [971, 509] on img at bounding box center [981, 512] width 290 height 189
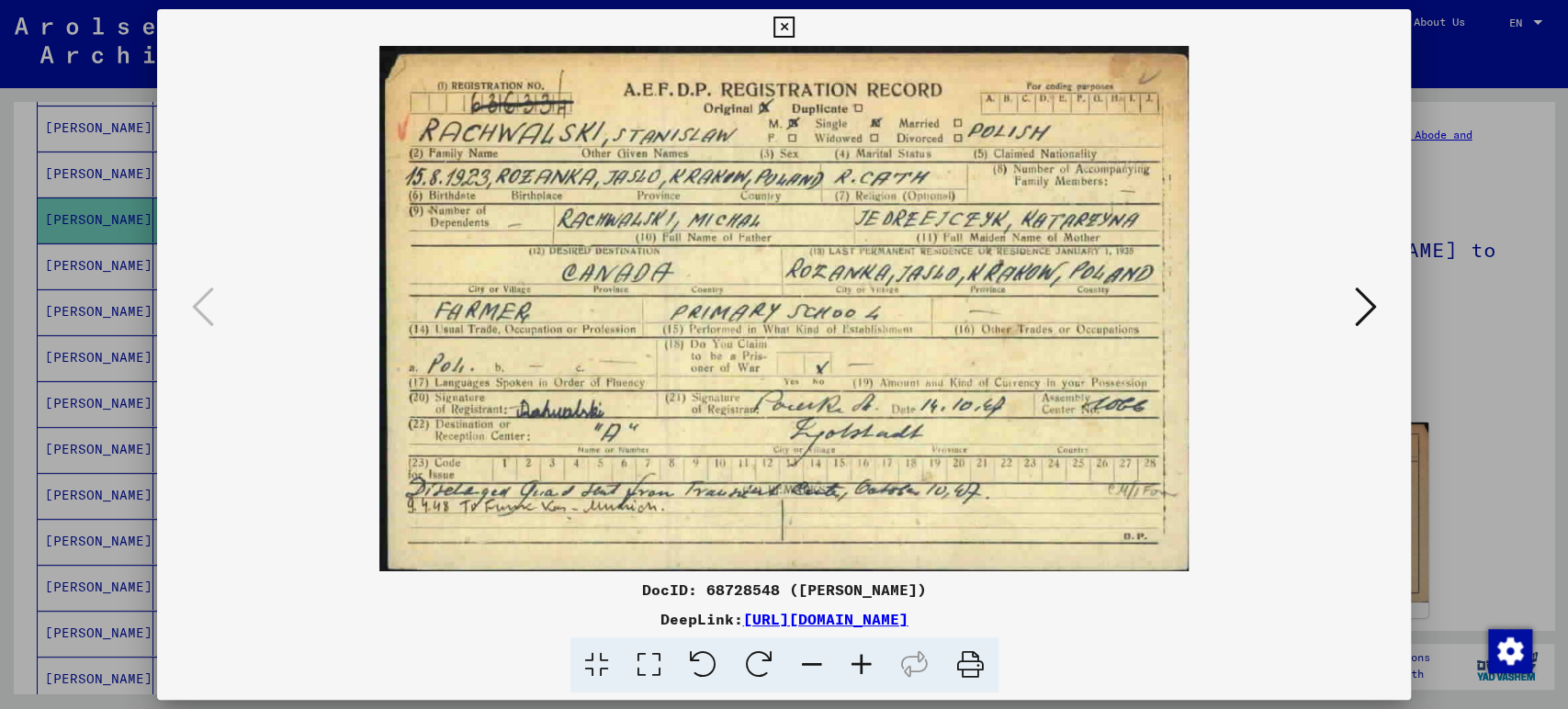
click at [1445, 299] on div at bounding box center [784, 354] width 1568 height 709
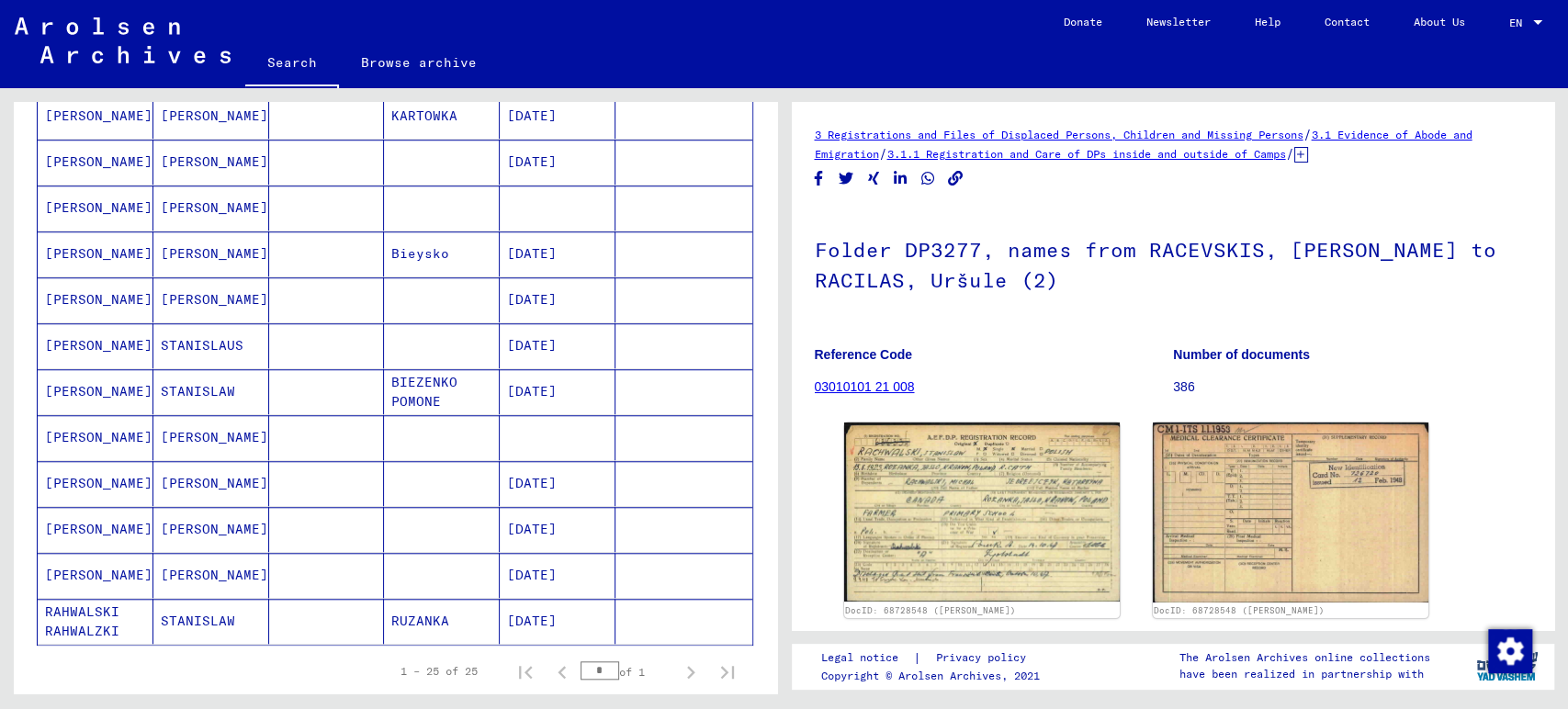
scroll to position [1021, 0]
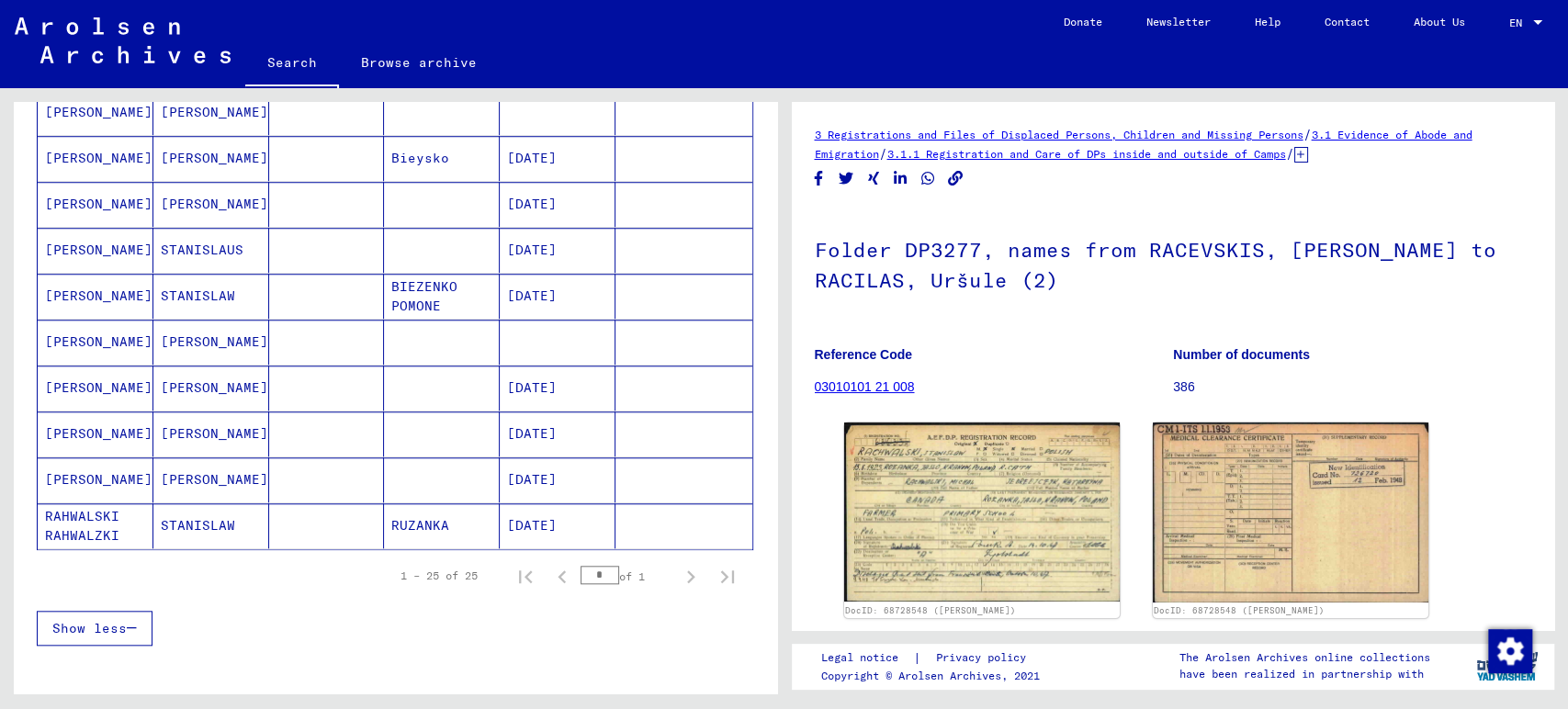
click at [110, 475] on mat-cell "[PERSON_NAME]" at bounding box center [95, 480] width 115 height 45
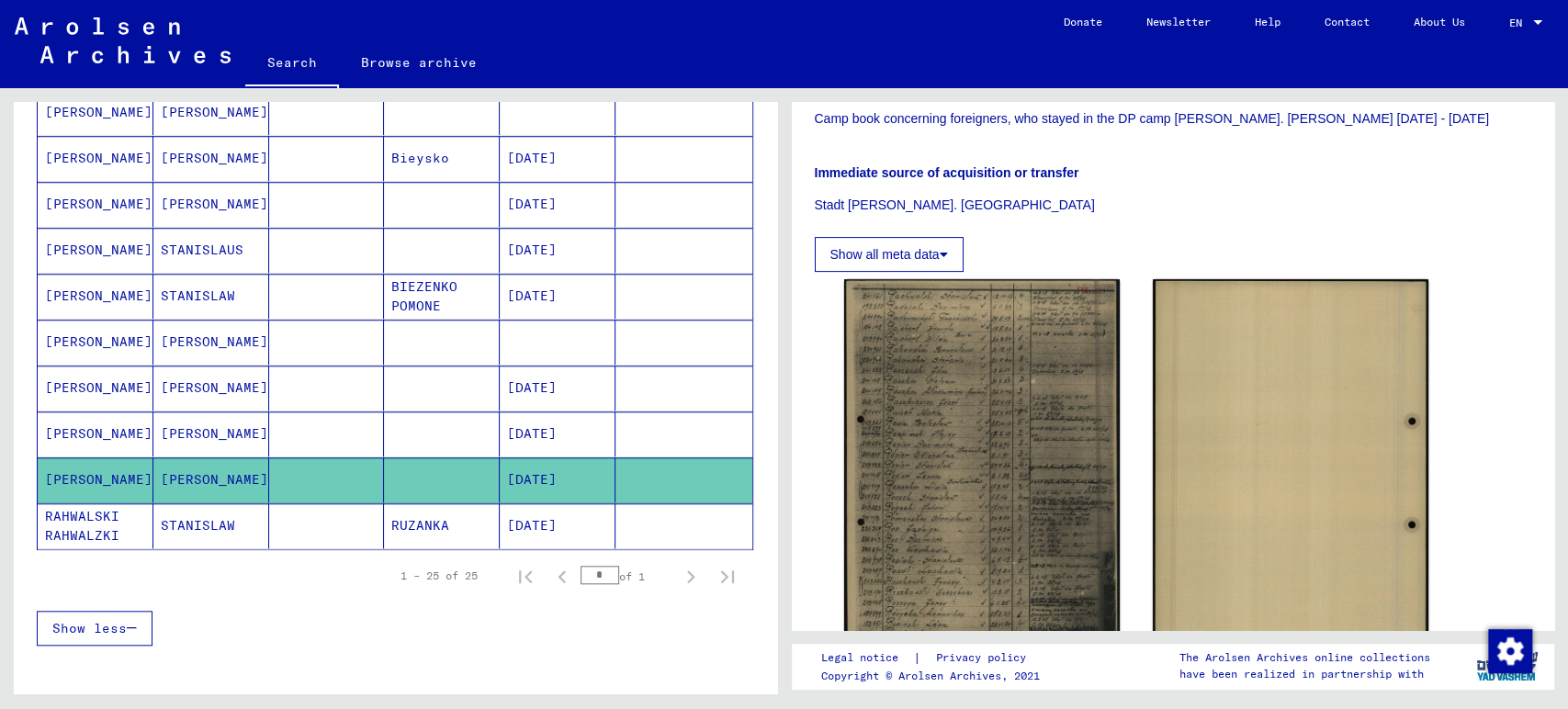
scroll to position [408, 0]
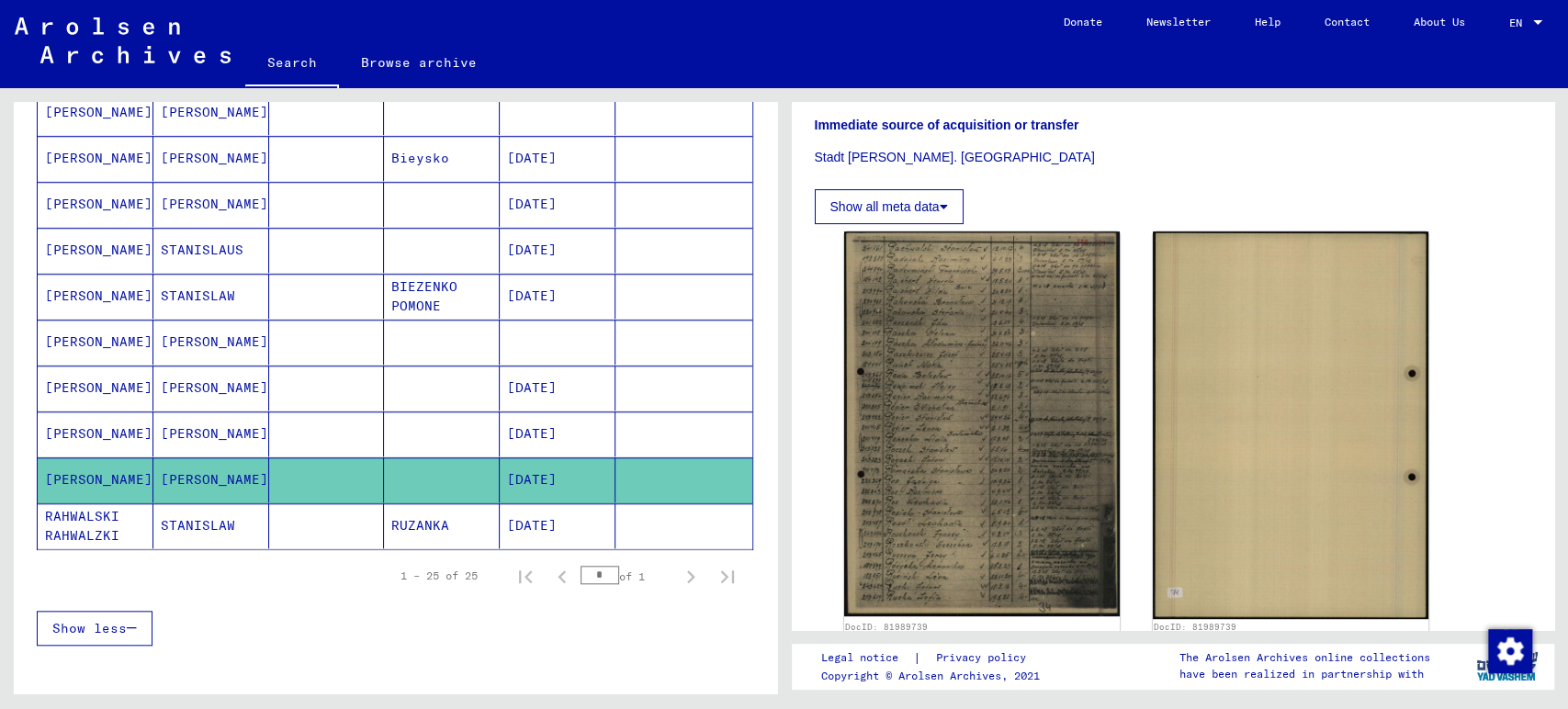
click at [189, 420] on mat-cell "[PERSON_NAME]" at bounding box center [211, 434] width 115 height 45
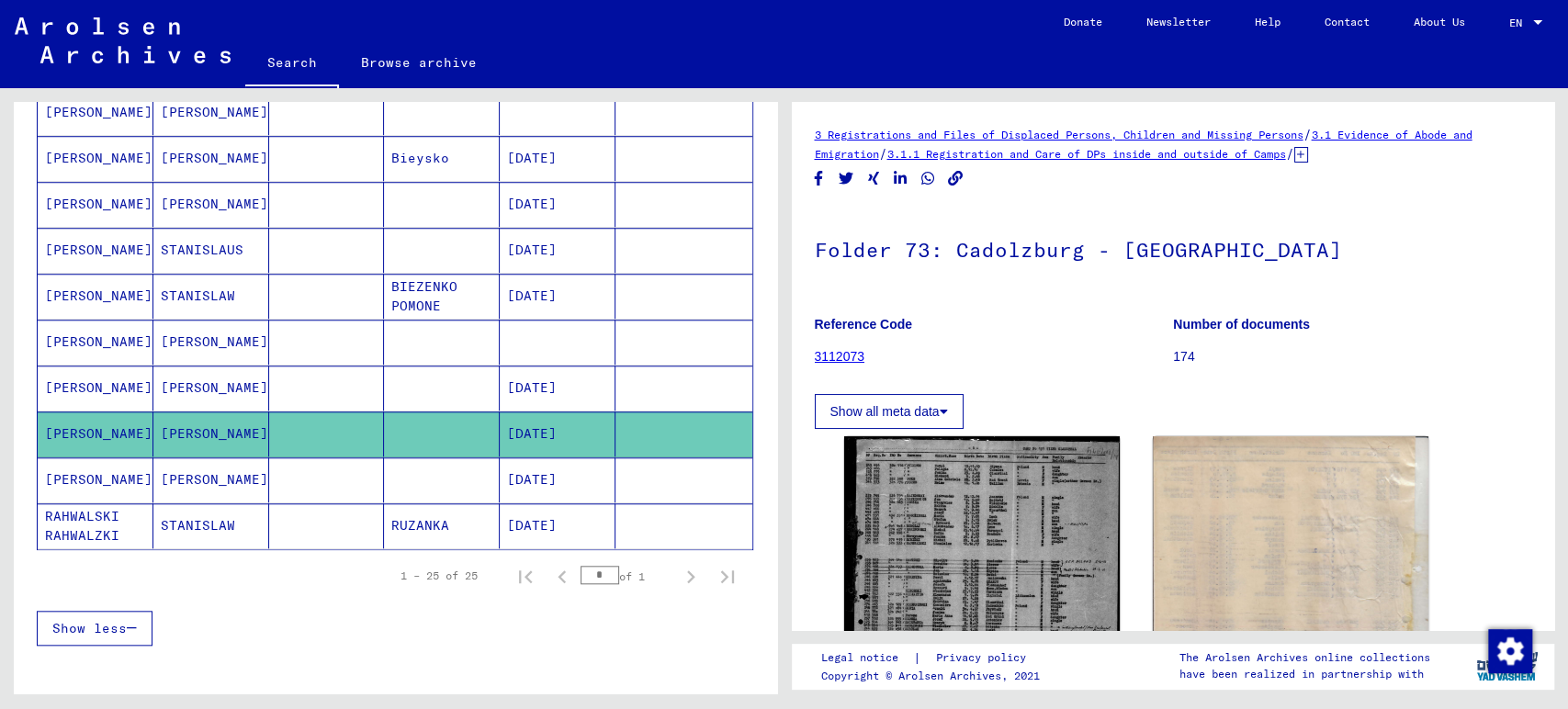
click at [200, 387] on mat-cell "[PERSON_NAME]" at bounding box center [211, 388] width 115 height 45
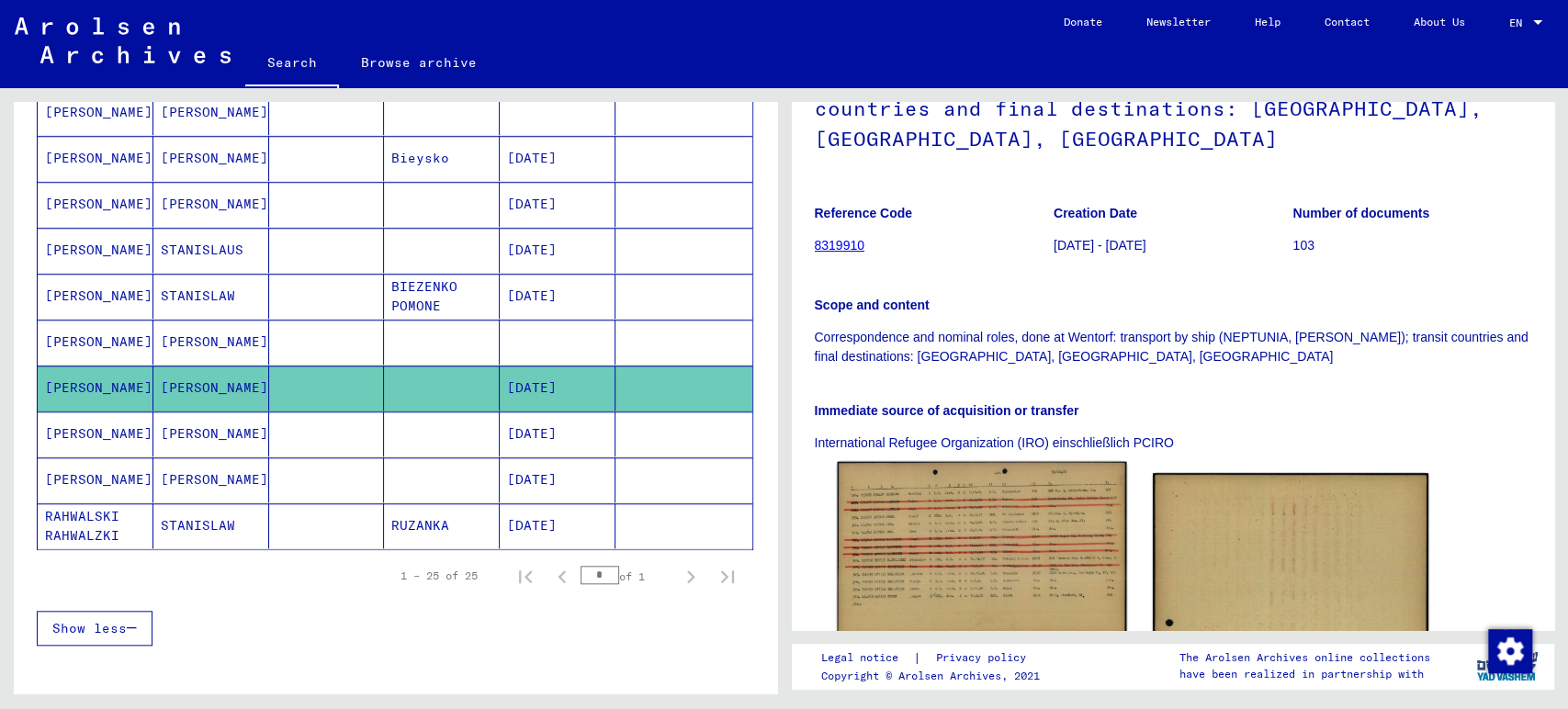
scroll to position [408, 0]
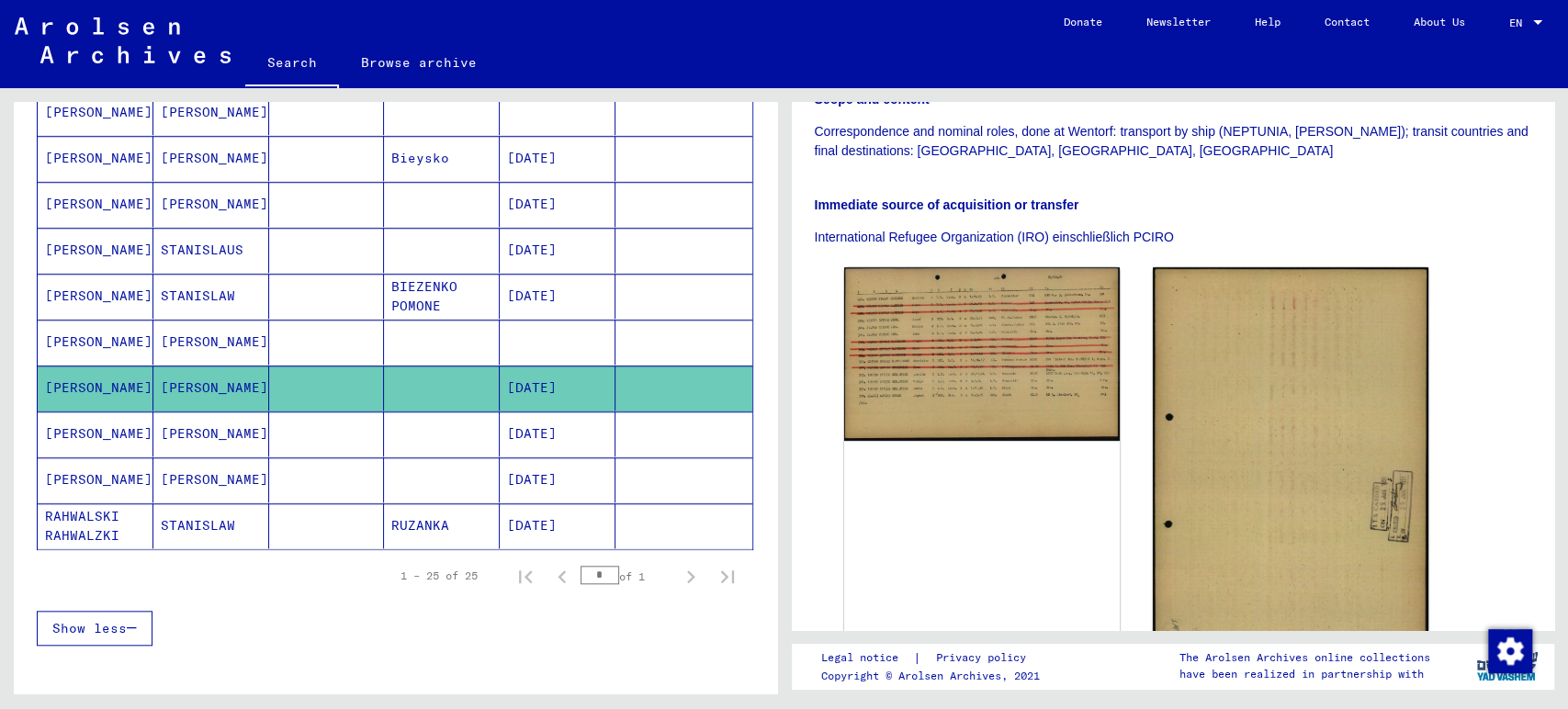
click at [173, 330] on mat-cell "[PERSON_NAME]" at bounding box center [211, 342] width 115 height 45
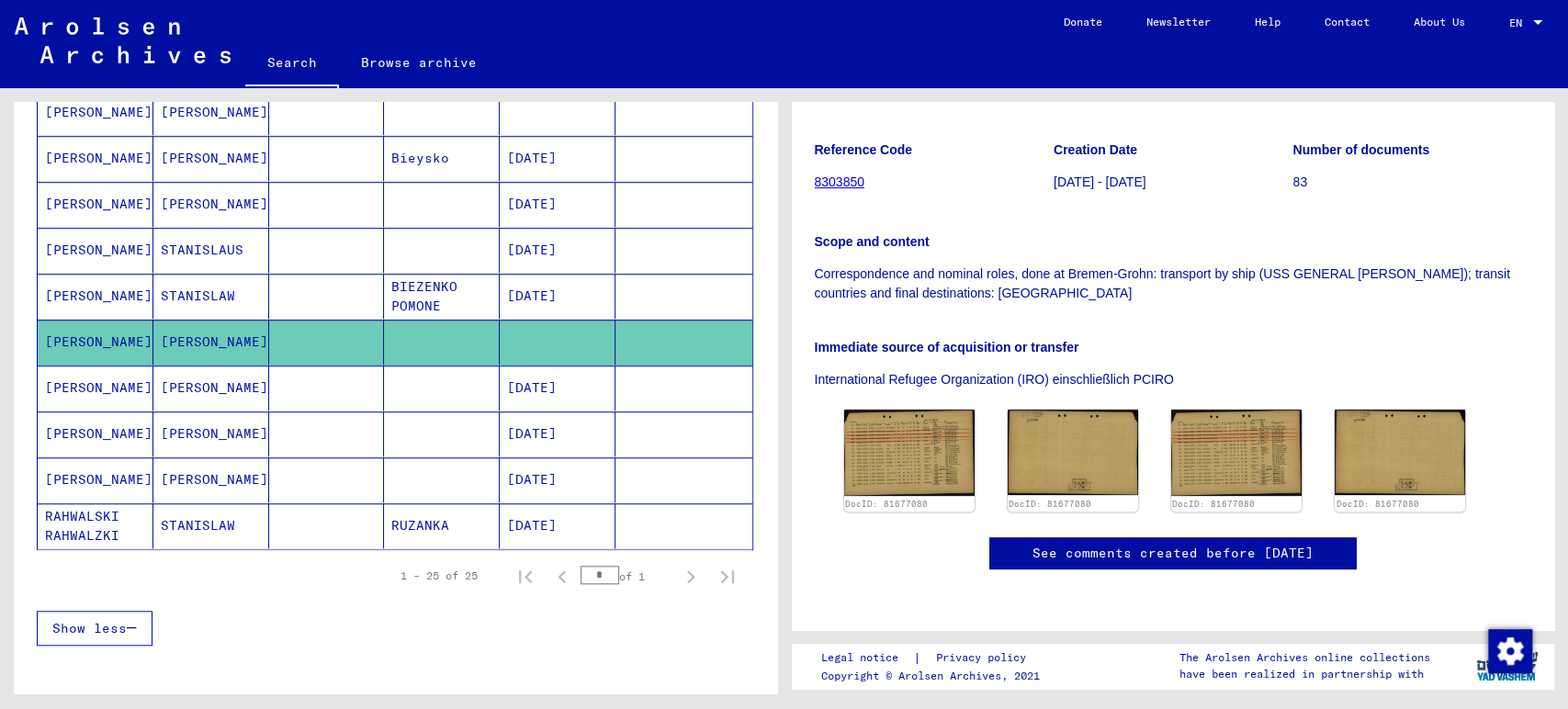
scroll to position [306, 0]
click at [231, 299] on mat-cell "STANISLAW" at bounding box center [211, 296] width 115 height 45
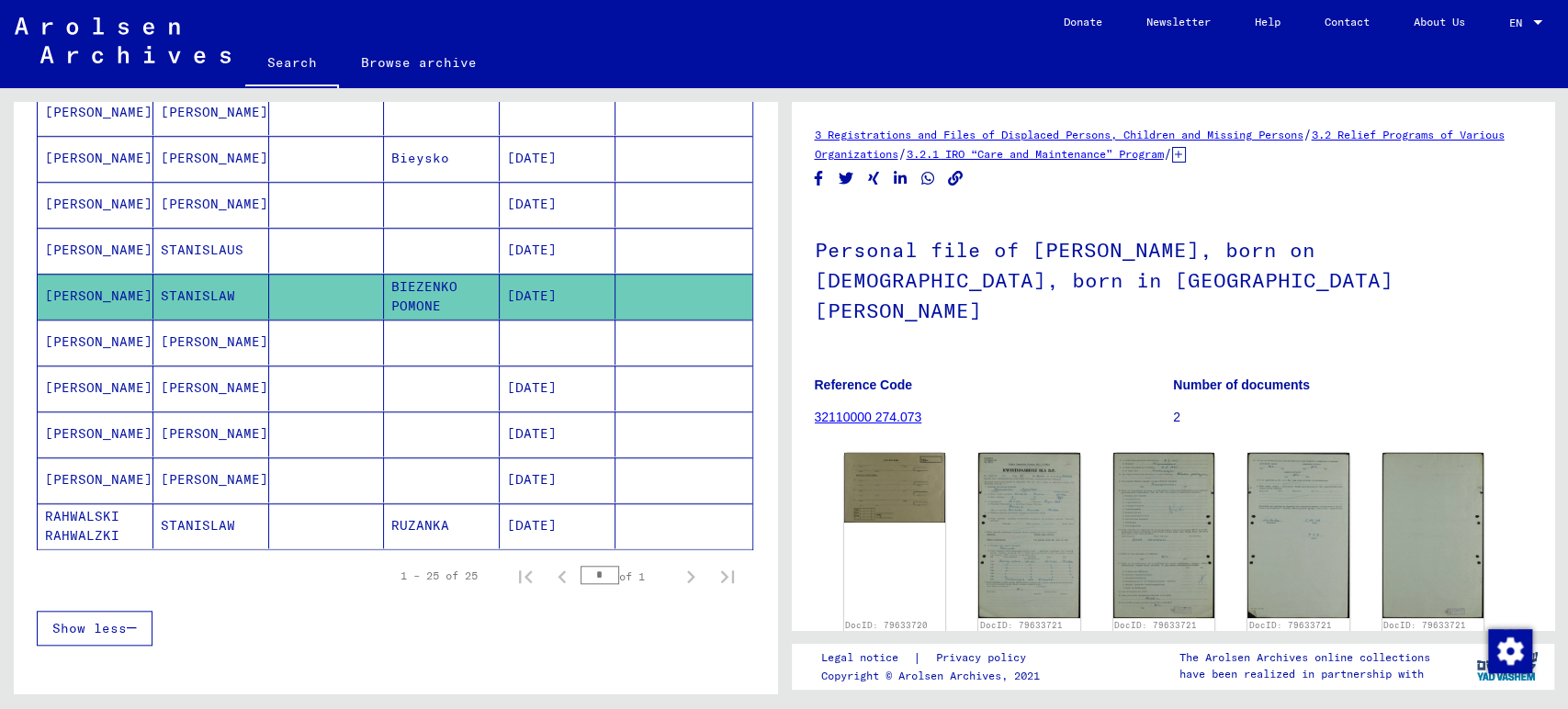
click at [221, 232] on mat-cell "STANISLAUS" at bounding box center [211, 250] width 115 height 45
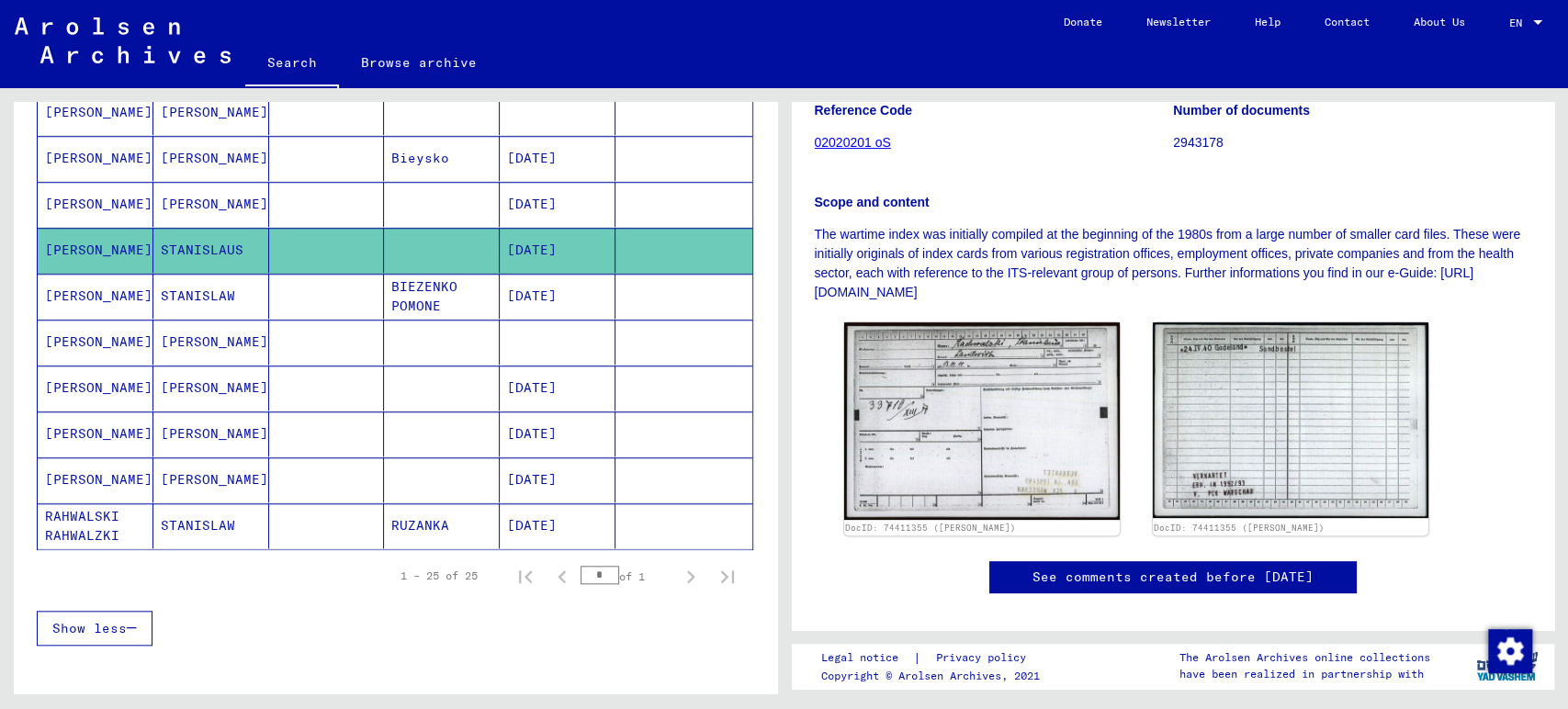
scroll to position [306, 0]
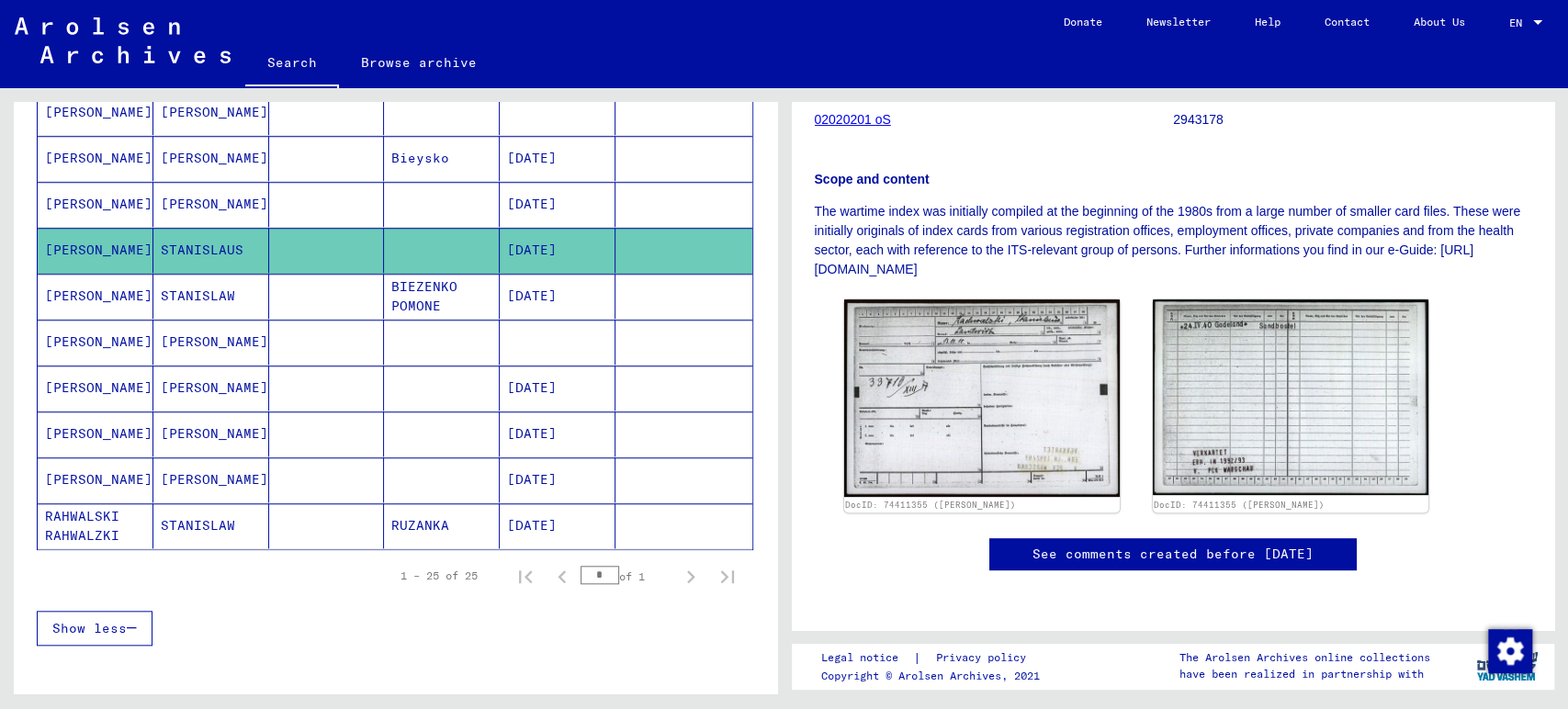
click at [190, 207] on mat-cell "[PERSON_NAME]" at bounding box center [211, 204] width 115 height 45
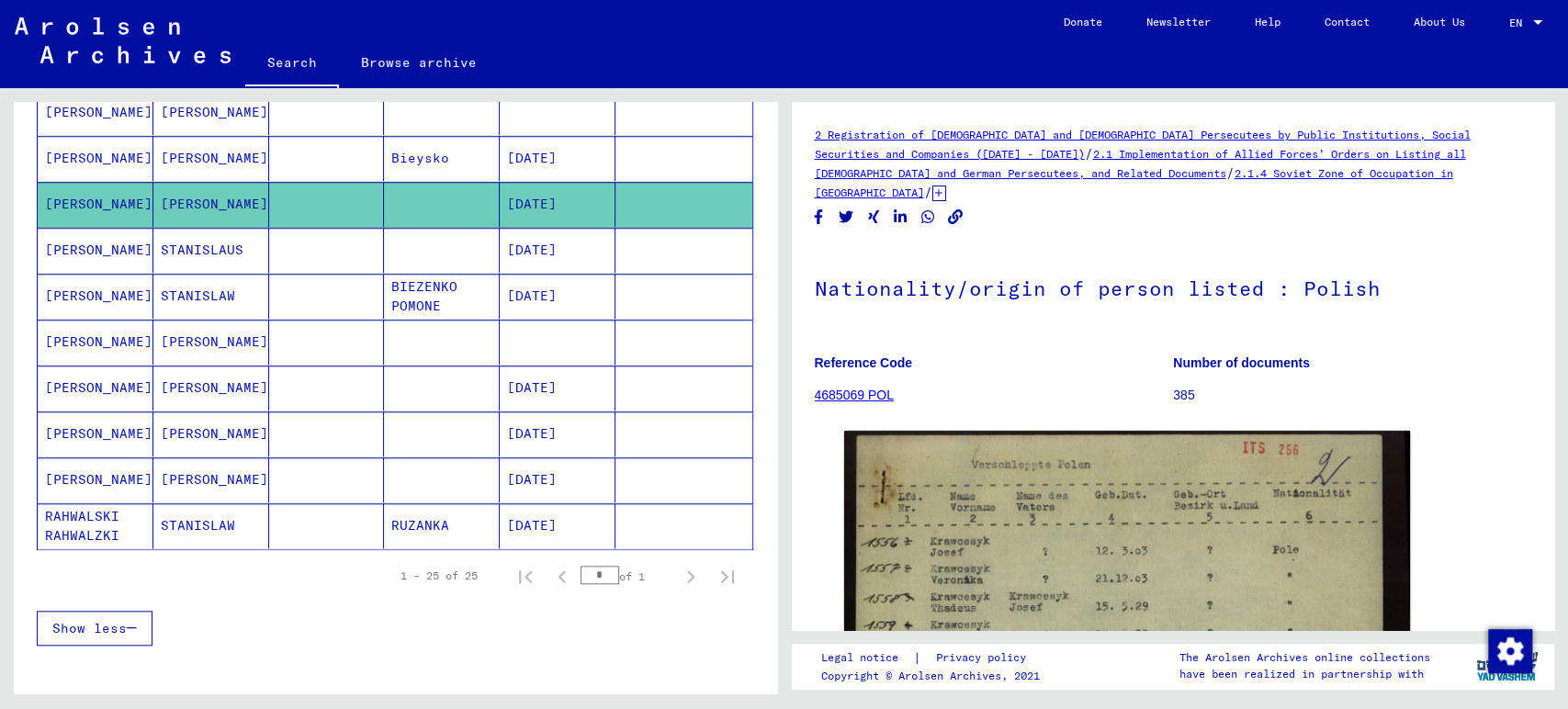
click at [235, 153] on mat-cell "[PERSON_NAME]" at bounding box center [211, 158] width 115 height 45
